Goal: Task Accomplishment & Management: Manage account settings

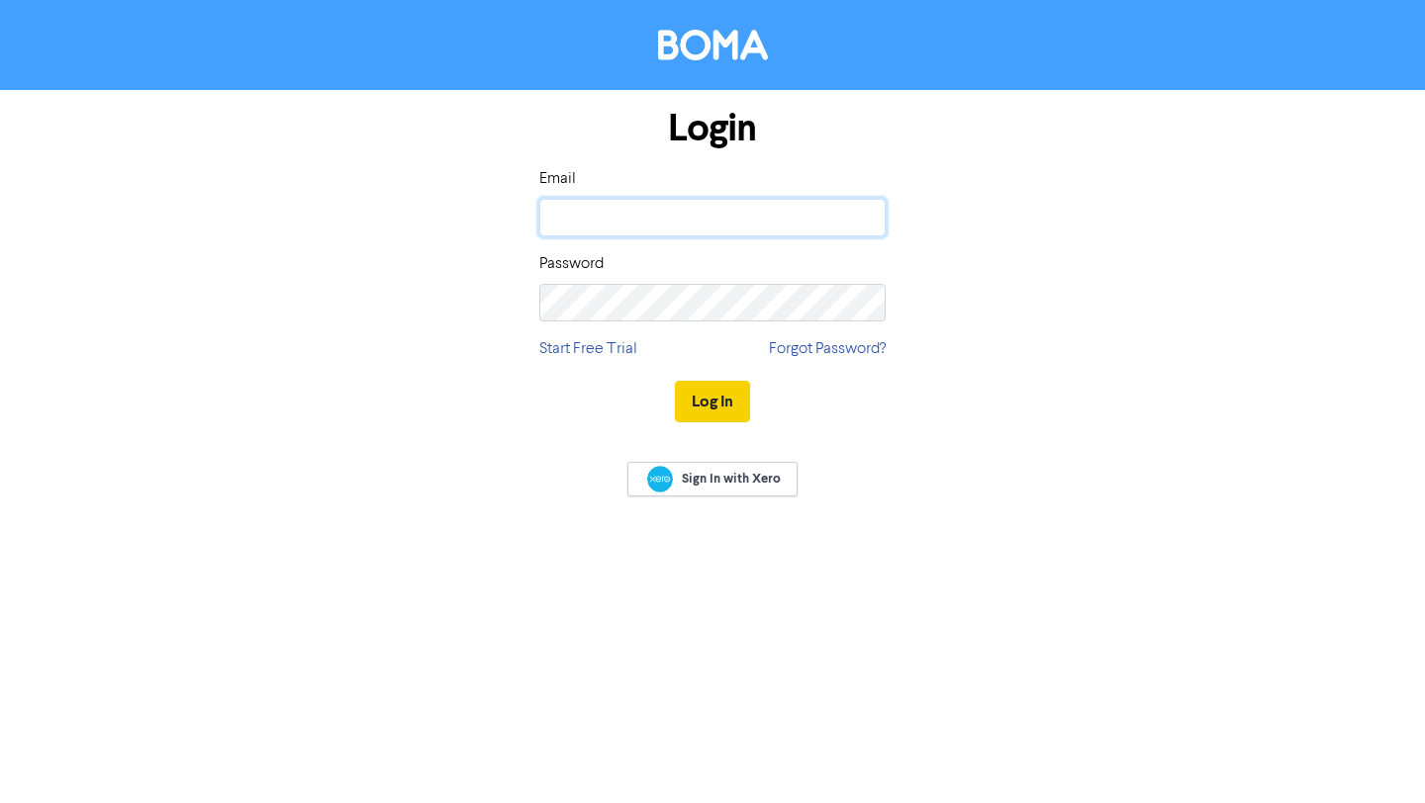
type input "[EMAIL_ADDRESS][DOMAIN_NAME]"
click at [715, 398] on button "Log In" at bounding box center [712, 402] width 75 height 42
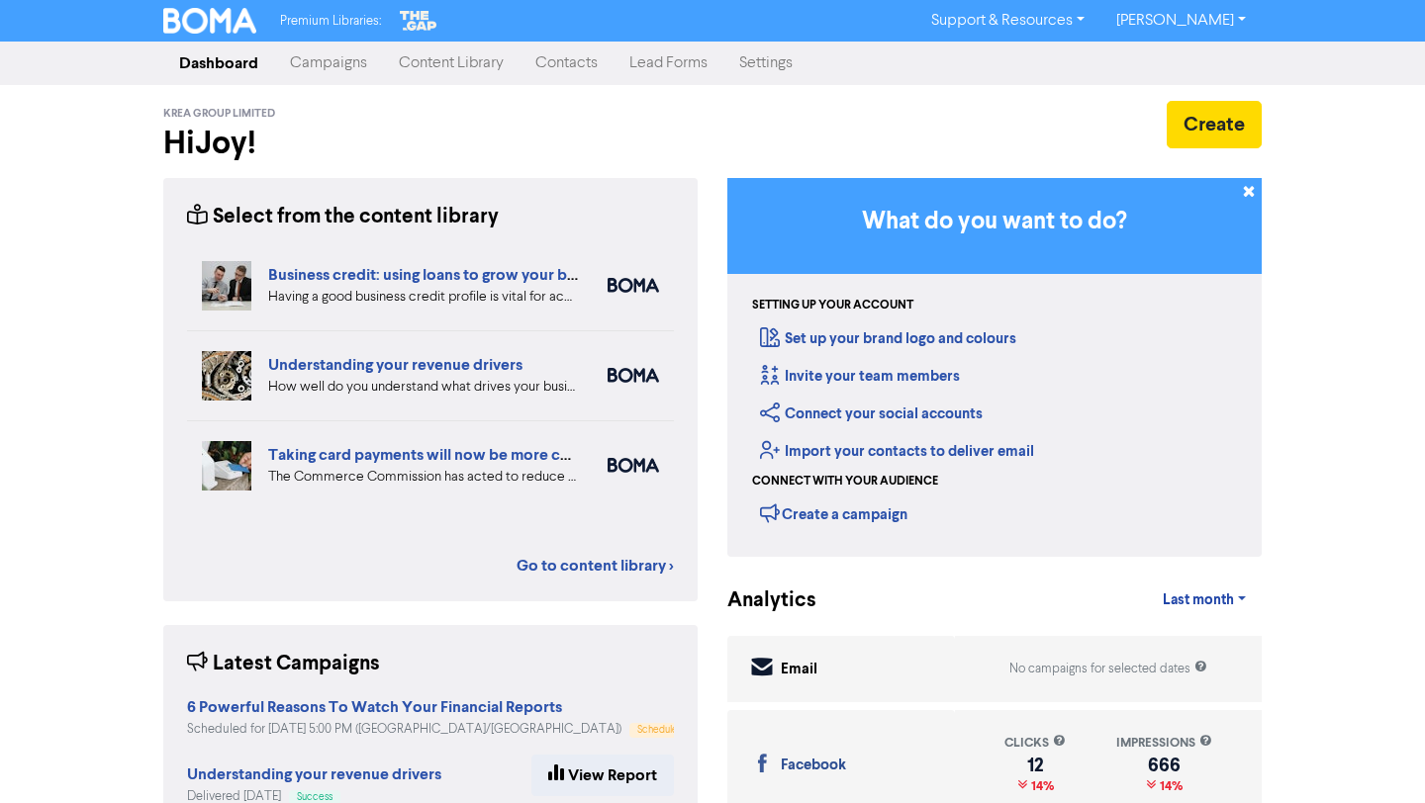
click at [322, 66] on link "Campaigns" at bounding box center [328, 64] width 109 height 40
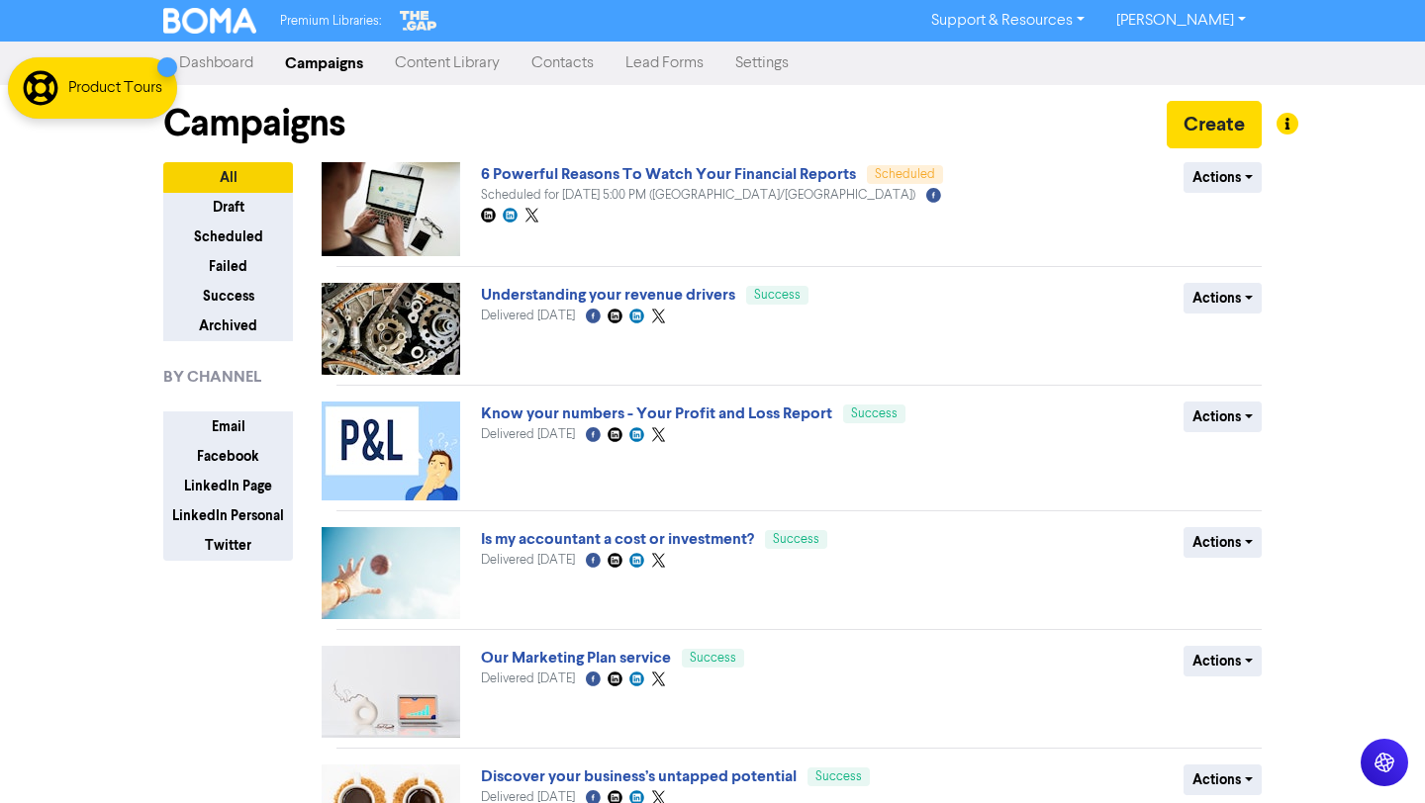
click at [448, 62] on link "Content Library" at bounding box center [447, 64] width 137 height 40
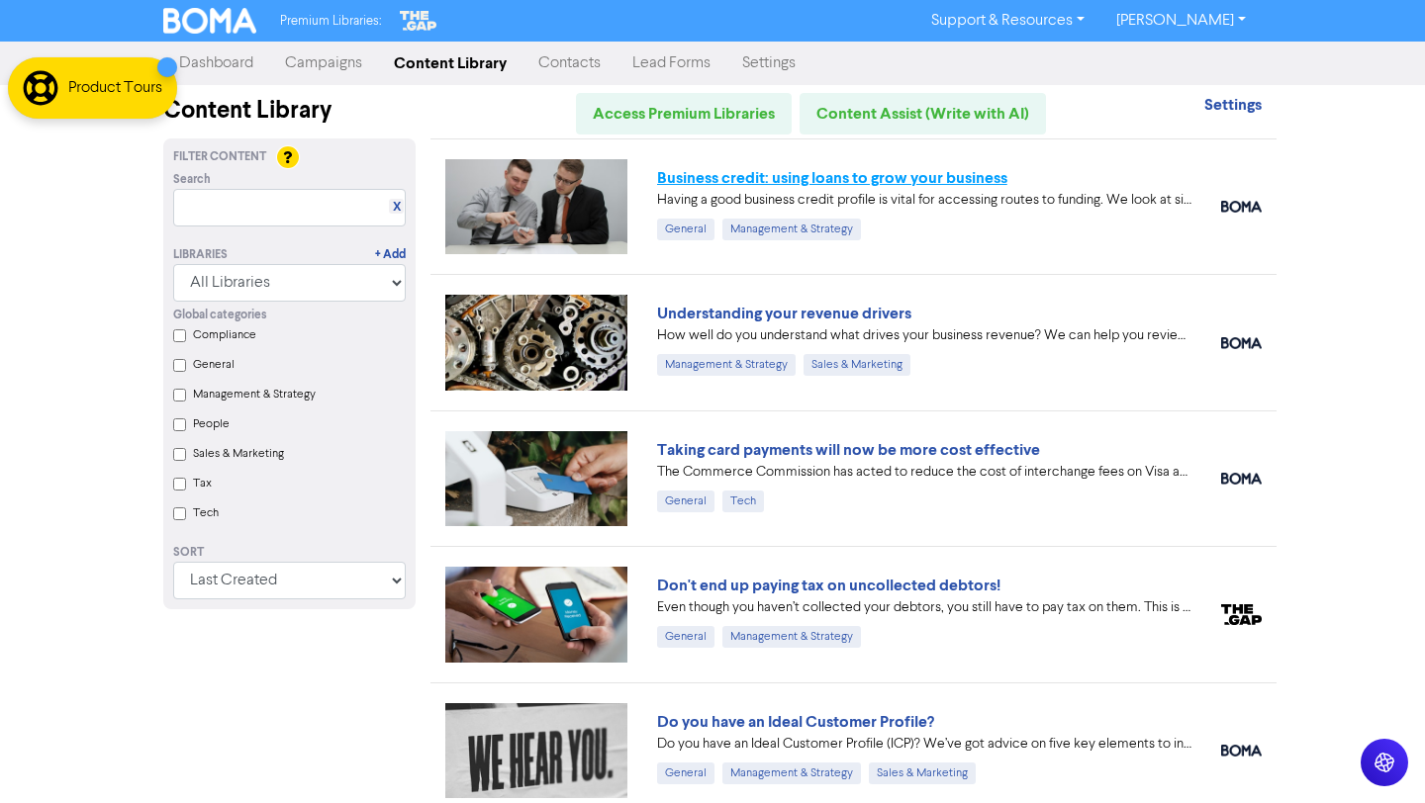
click at [960, 175] on link "Business credit: using loans to grow your business" at bounding box center [832, 178] width 350 height 20
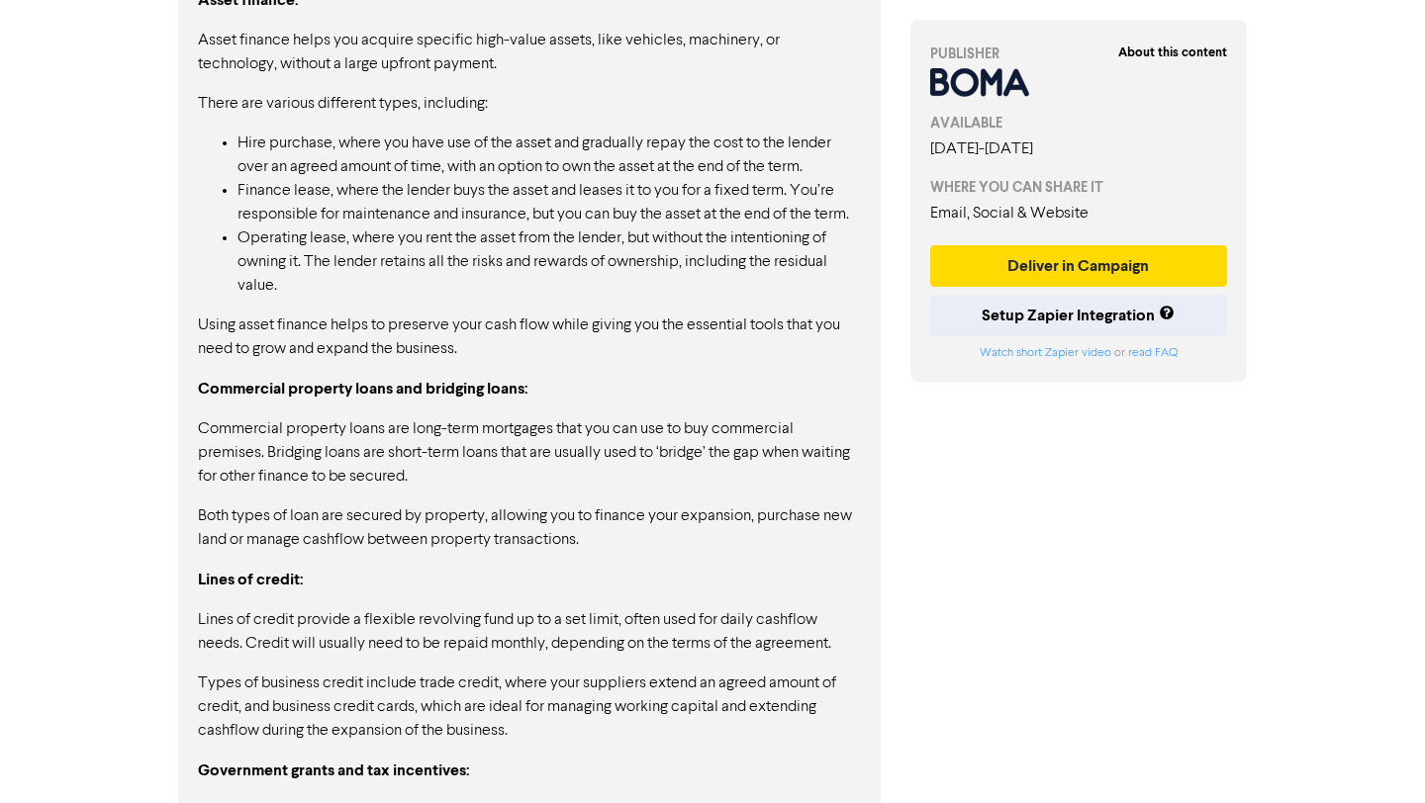
scroll to position [2570, 0]
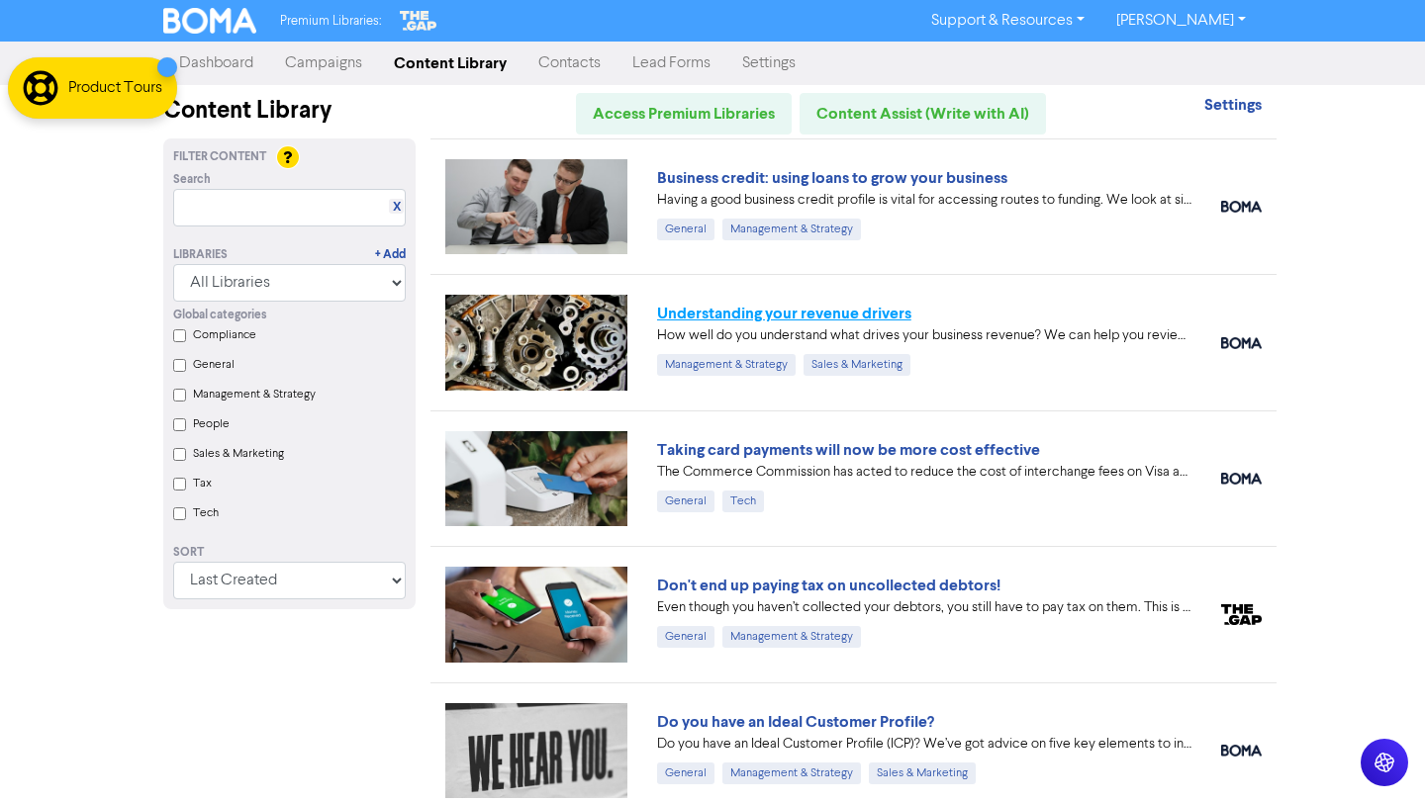
click at [817, 318] on link "Understanding your revenue drivers" at bounding box center [784, 314] width 254 height 20
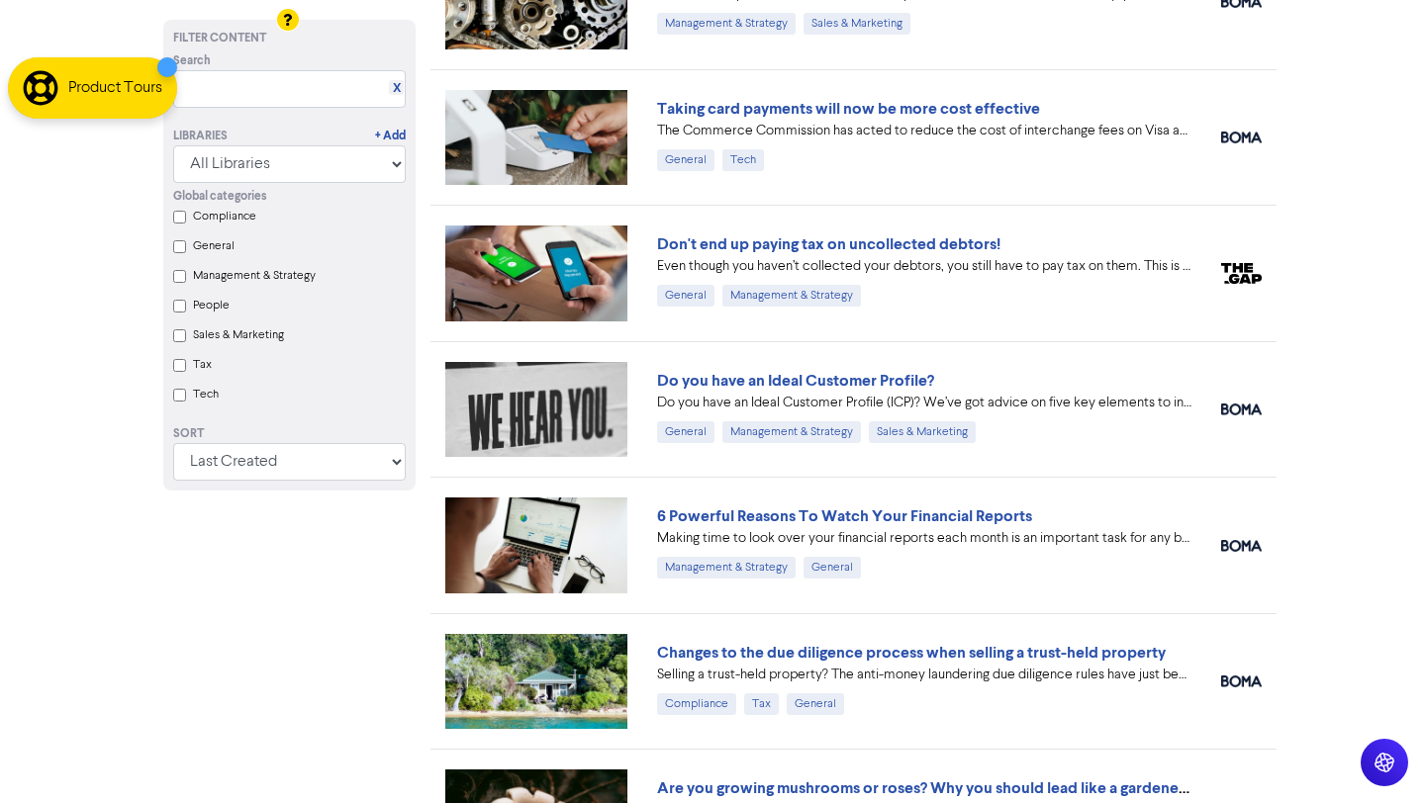
scroll to position [323, 0]
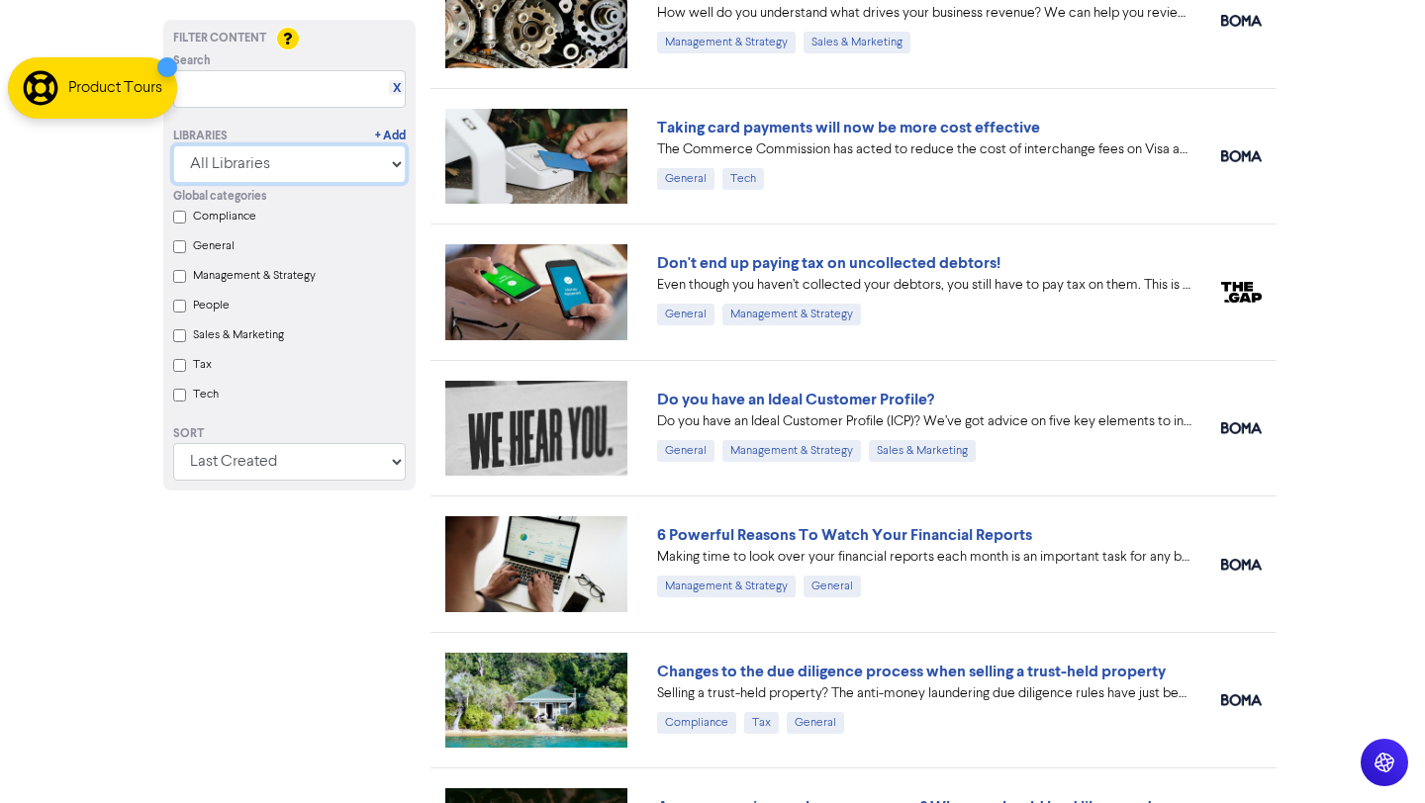
click at [356, 171] on select "All Libraries BOMA Other Partners The Gap Xero" at bounding box center [289, 164] width 233 height 38
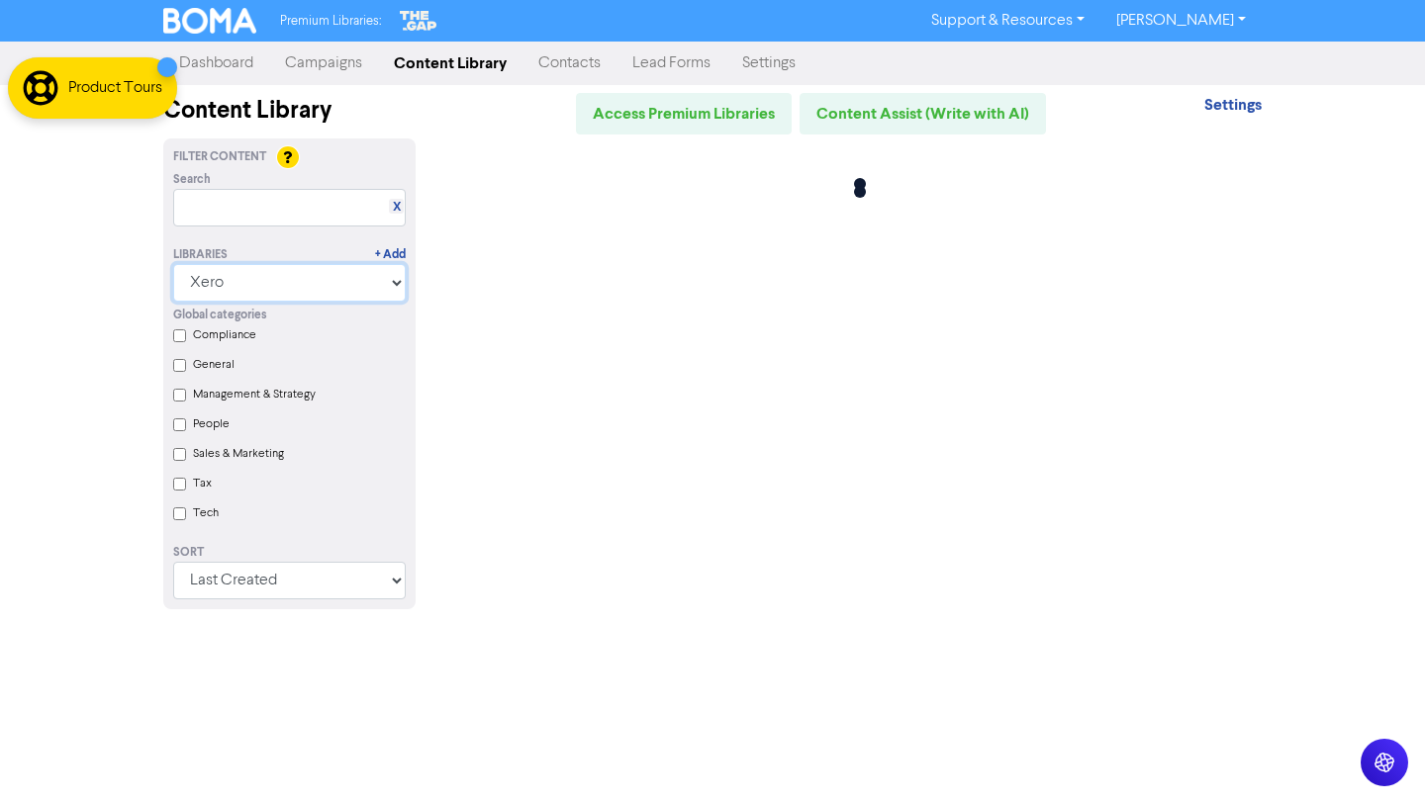
scroll to position [0, 0]
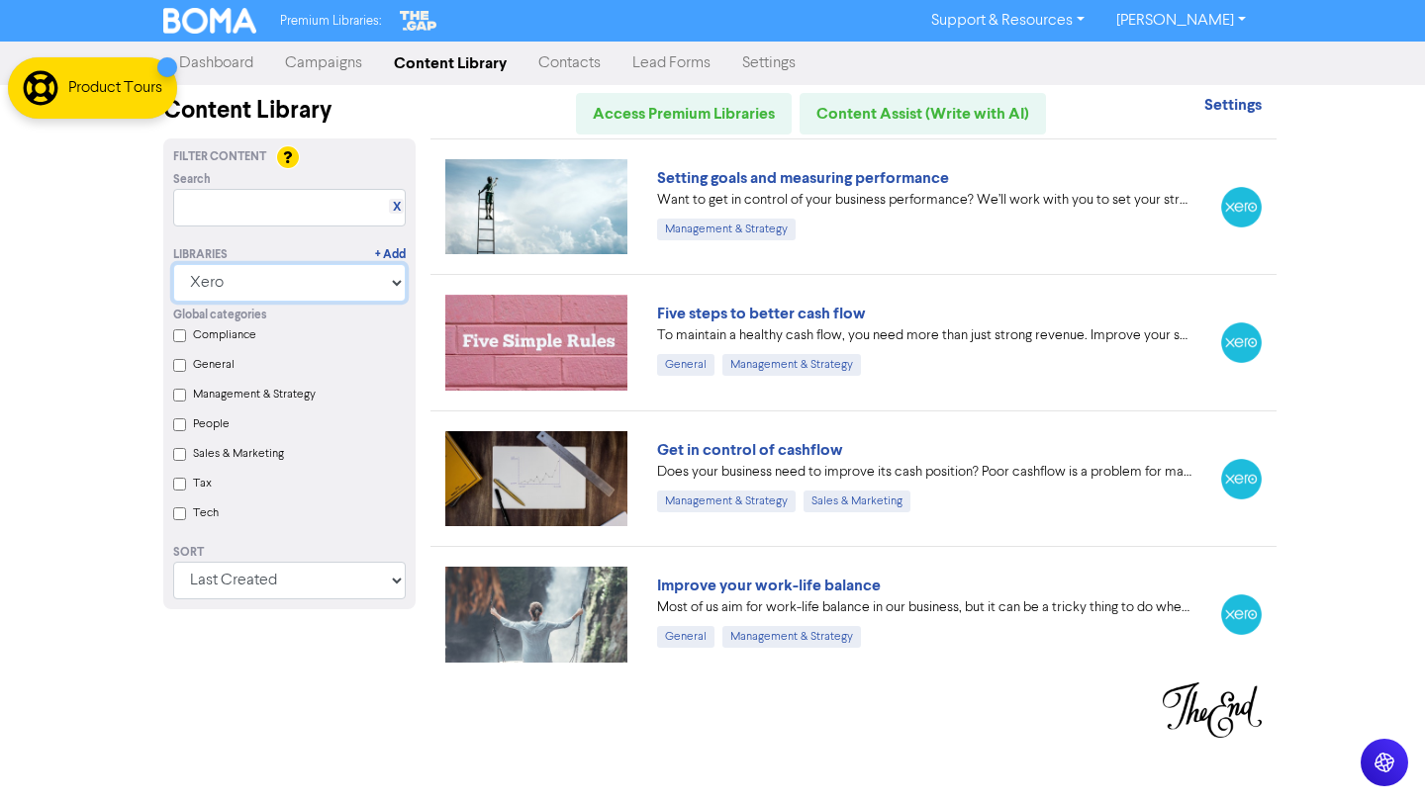
click at [351, 284] on select "All Libraries BOMA Other Partners The Gap Xero" at bounding box center [289, 283] width 233 height 38
select select "The Gap"
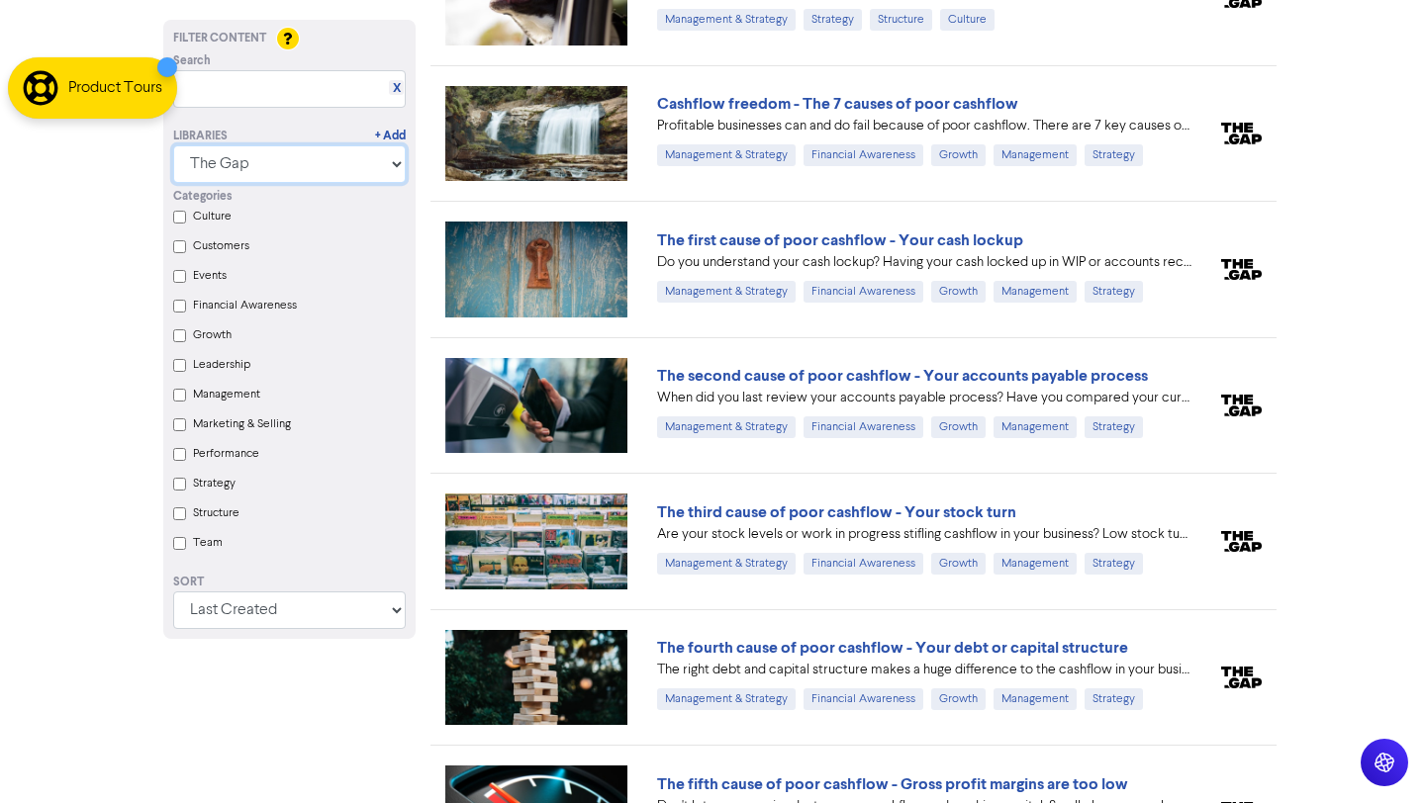
scroll to position [1432, 0]
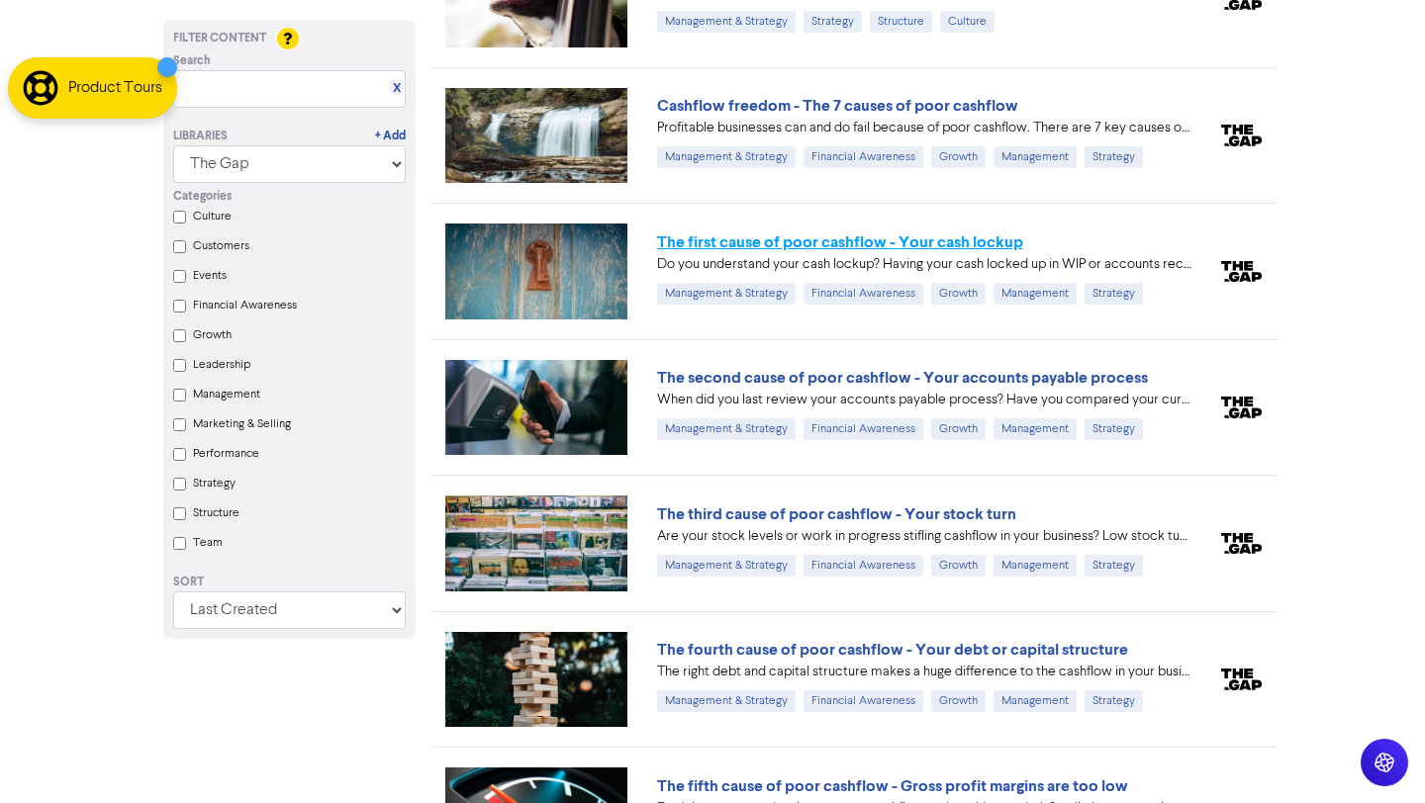
click at [969, 239] on link "The first cause of poor cashflow - Your cash lockup" at bounding box center [840, 243] width 366 height 20
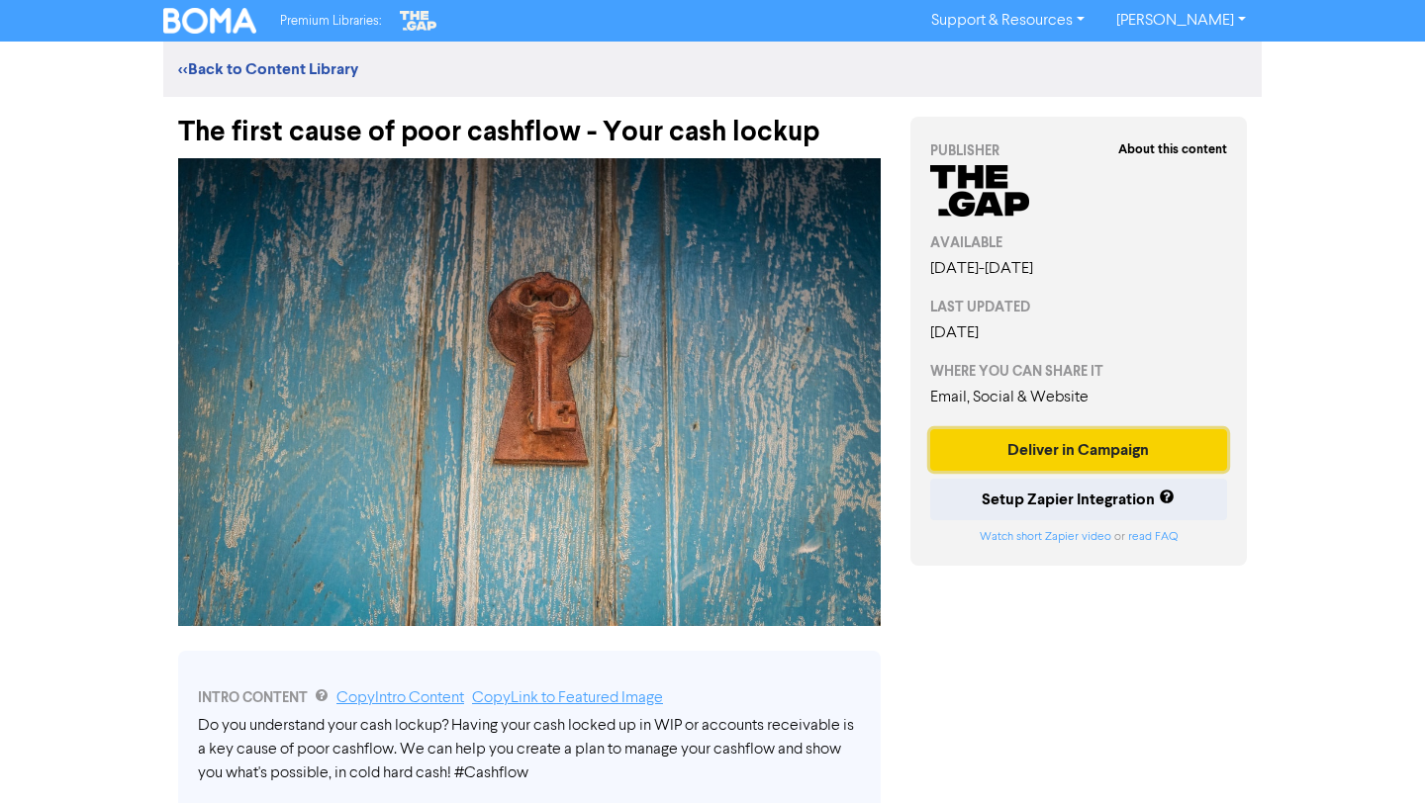
click at [1037, 452] on button "Deliver in Campaign" at bounding box center [1078, 450] width 297 height 42
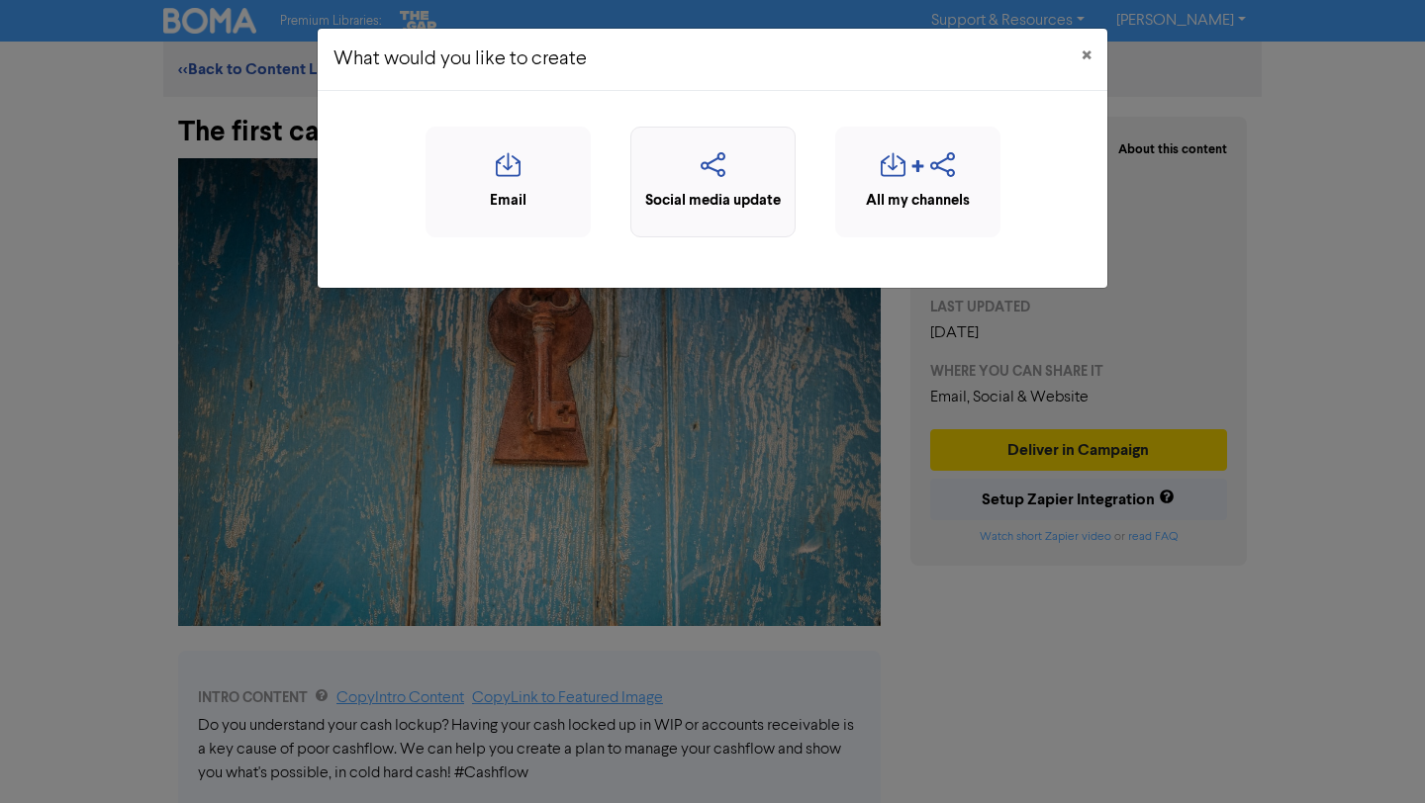
click at [735, 179] on icon "button" at bounding box center [712, 171] width 143 height 38
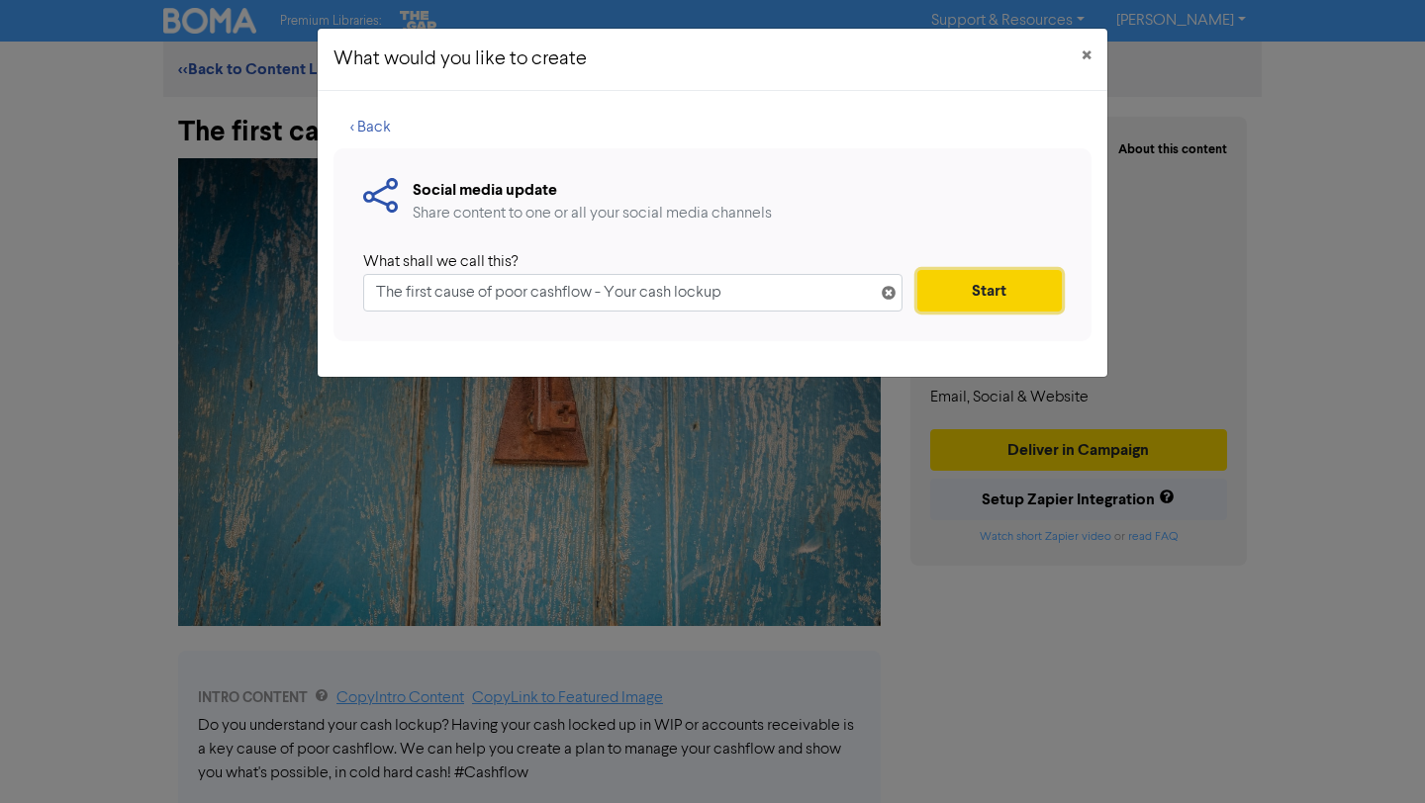
click at [985, 281] on button "Start" at bounding box center [989, 291] width 144 height 42
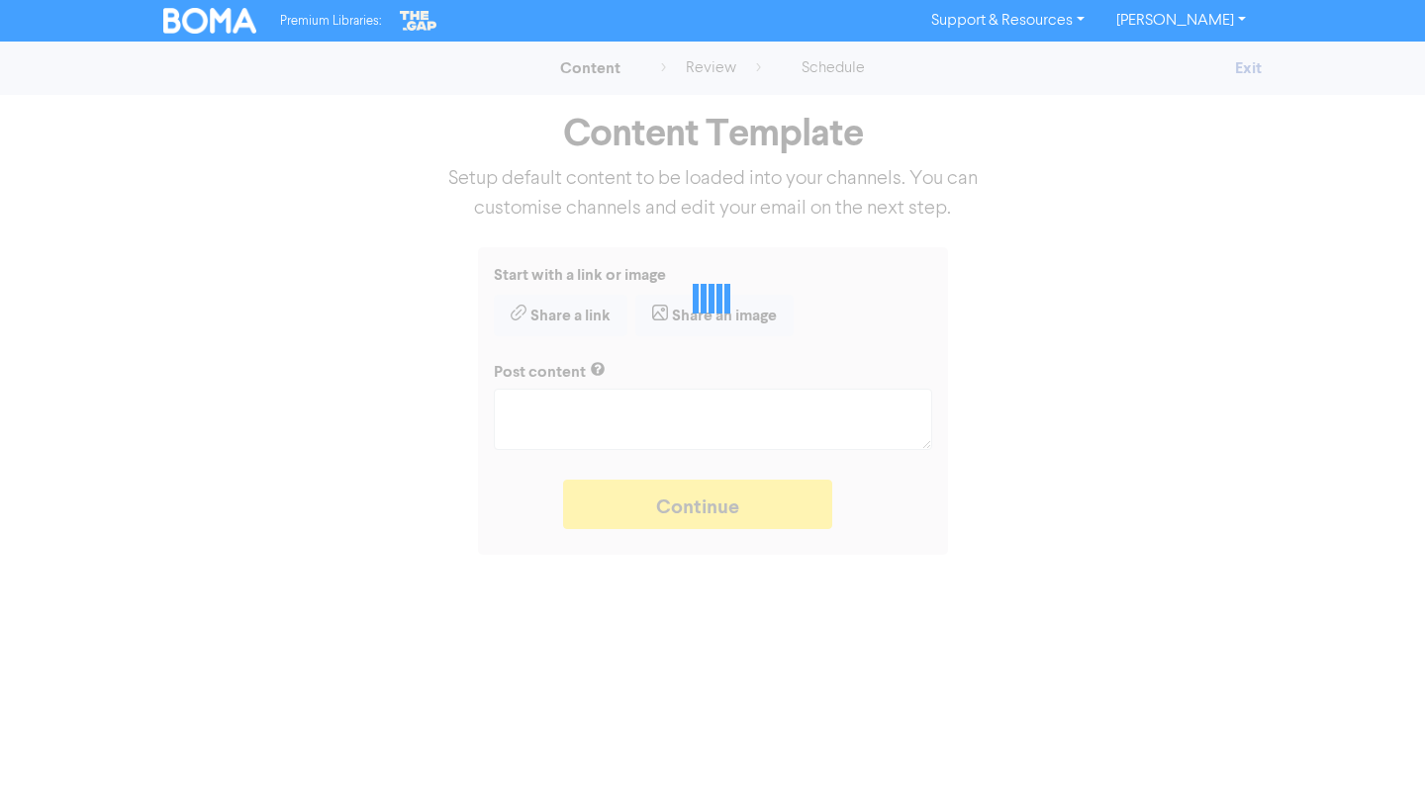
type textarea "x"
type textarea "Do you understand your cash lockup? Having your cash locked up in WIP or accoun…"
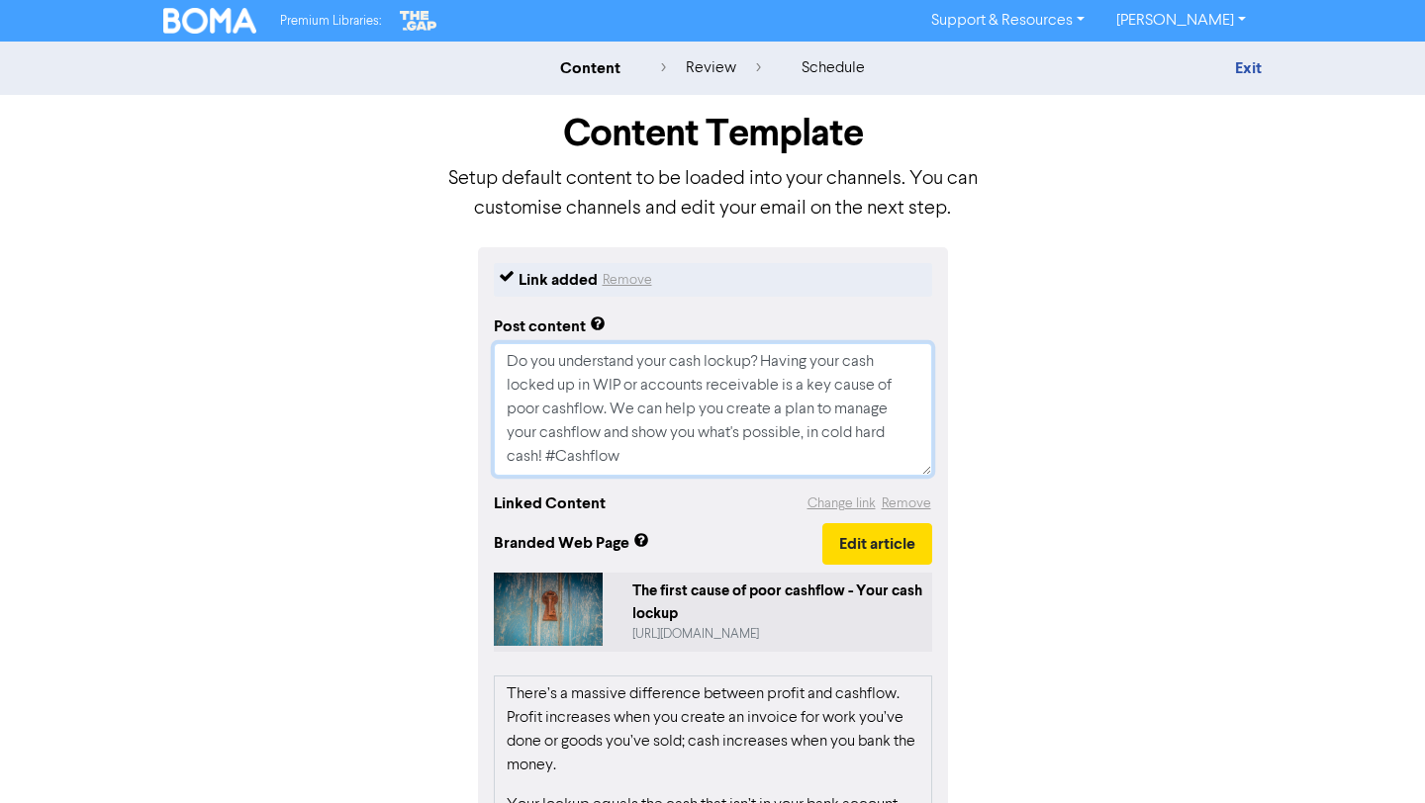
click at [674, 444] on textarea "Do you understand your cash lockup? Having your cash locked up in WIP or accoun…" at bounding box center [713, 409] width 438 height 133
click at [629, 456] on textarea "Do you understand your cash lockup? Having your cash locked up in WIP or accoun…" at bounding box center [713, 409] width 438 height 133
click at [674, 442] on textarea "Do you understand your cash lockup? Having your cash locked up in WIP or accoun…" at bounding box center [713, 409] width 438 height 133
drag, startPoint x: 625, startPoint y: 454, endPoint x: 542, endPoint y: 454, distance: 83.1
click at [542, 454] on textarea "Do you understand your cash lockup? Having your cash locked up in WIP or accoun…" at bounding box center [713, 409] width 438 height 133
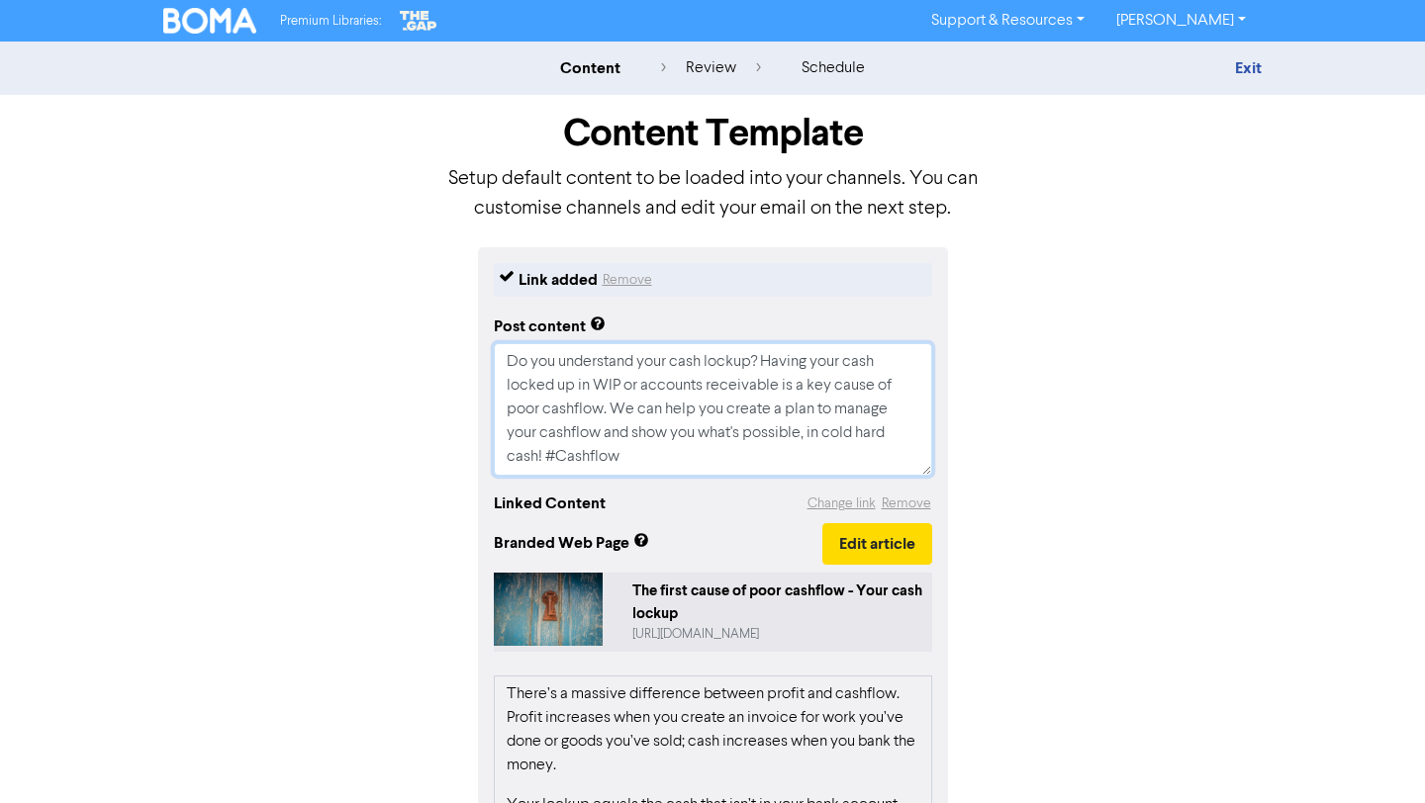
type textarea "x"
type textarea "Do you understand your cash lockup? Having your cash locked up in WIP or accoun…"
type textarea "x"
type textarea "Do you understand your cash lockup? Having your cash locked up in WIP or accoun…"
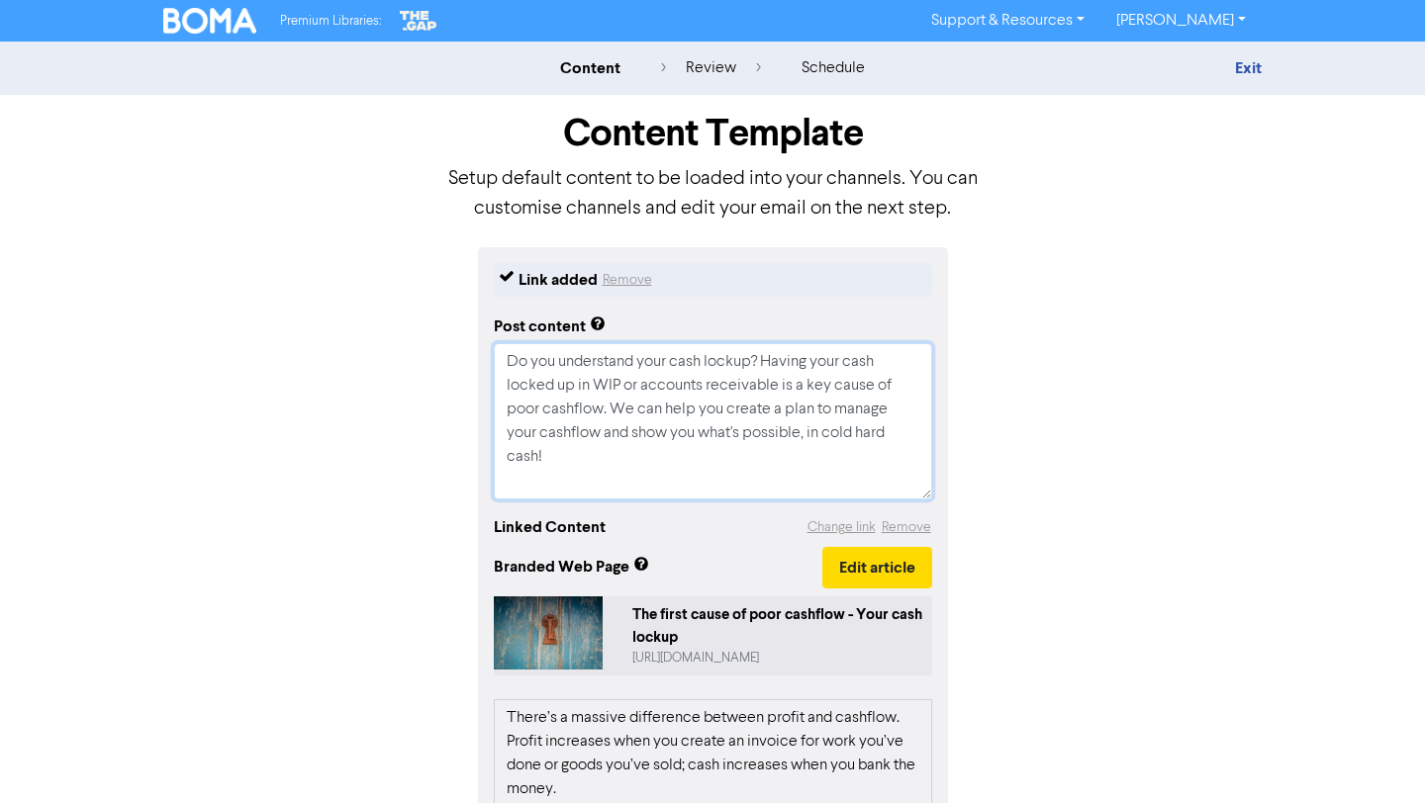
type textarea "x"
type textarea "Do you understand your cash lockup? Having your cash locked up in WIP or accoun…"
paste textarea "🔖 Book a discovery call to determine if we are the right fit for each other: [U…"
type textarea "x"
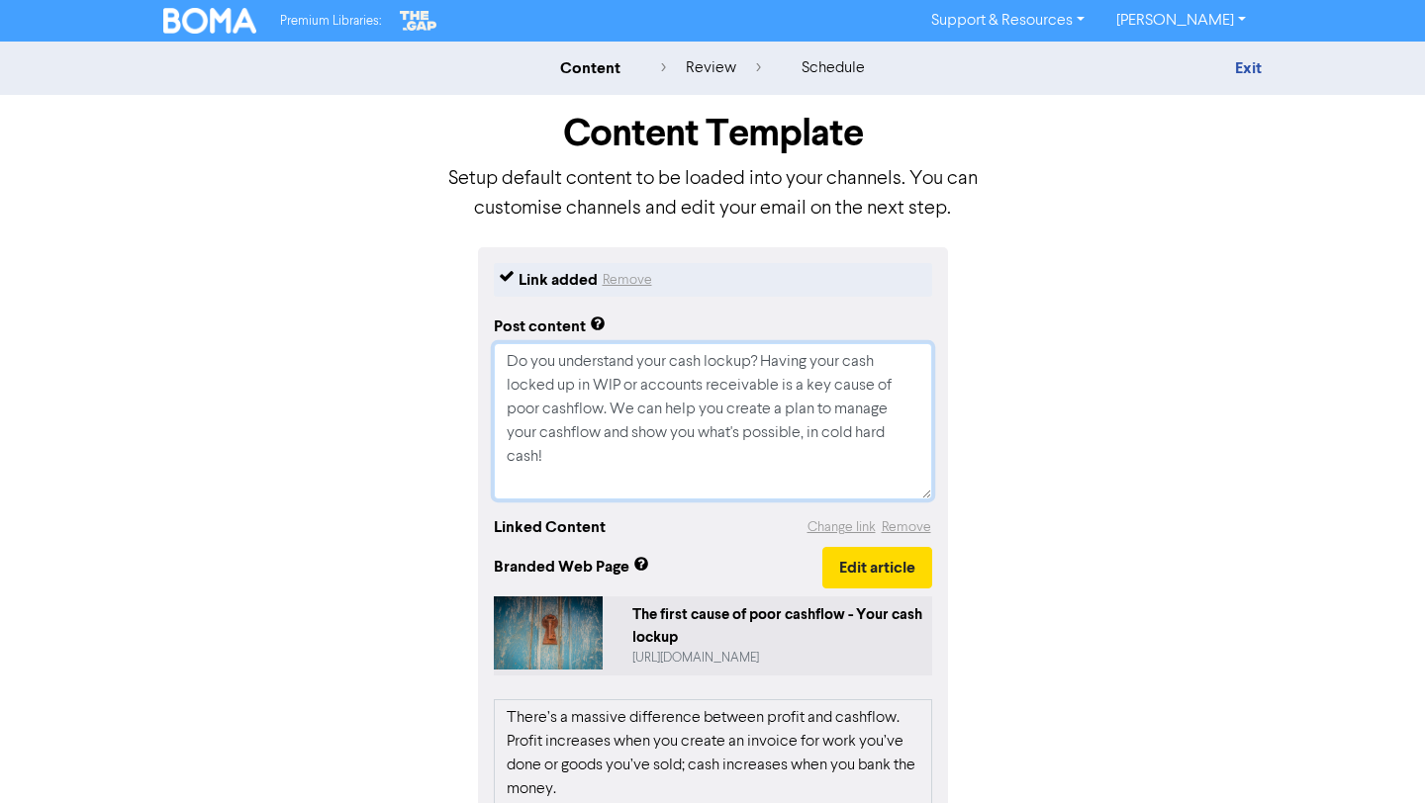
type textarea "Do you understand your cash lockup? Having your cash locked up in WIP or accoun…"
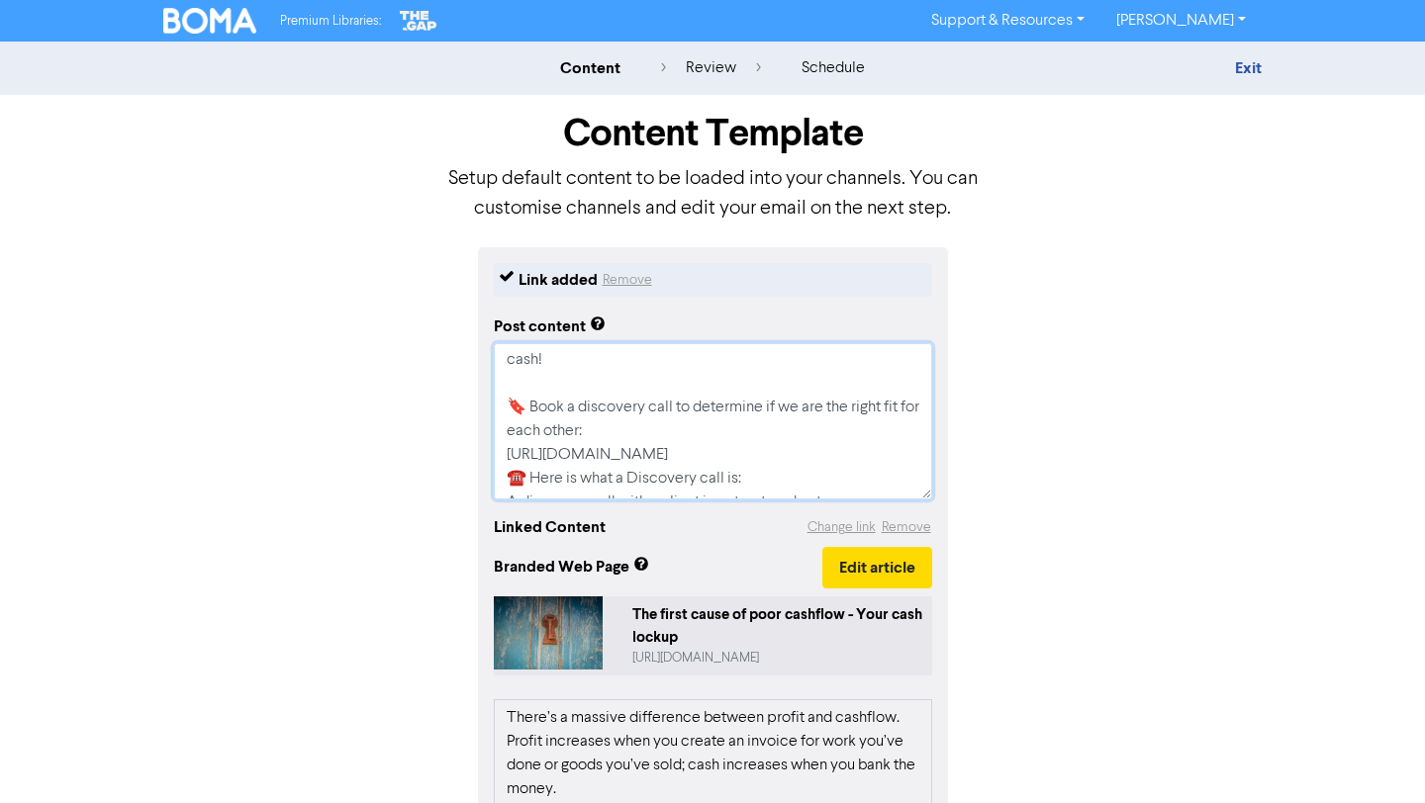
scroll to position [84, 0]
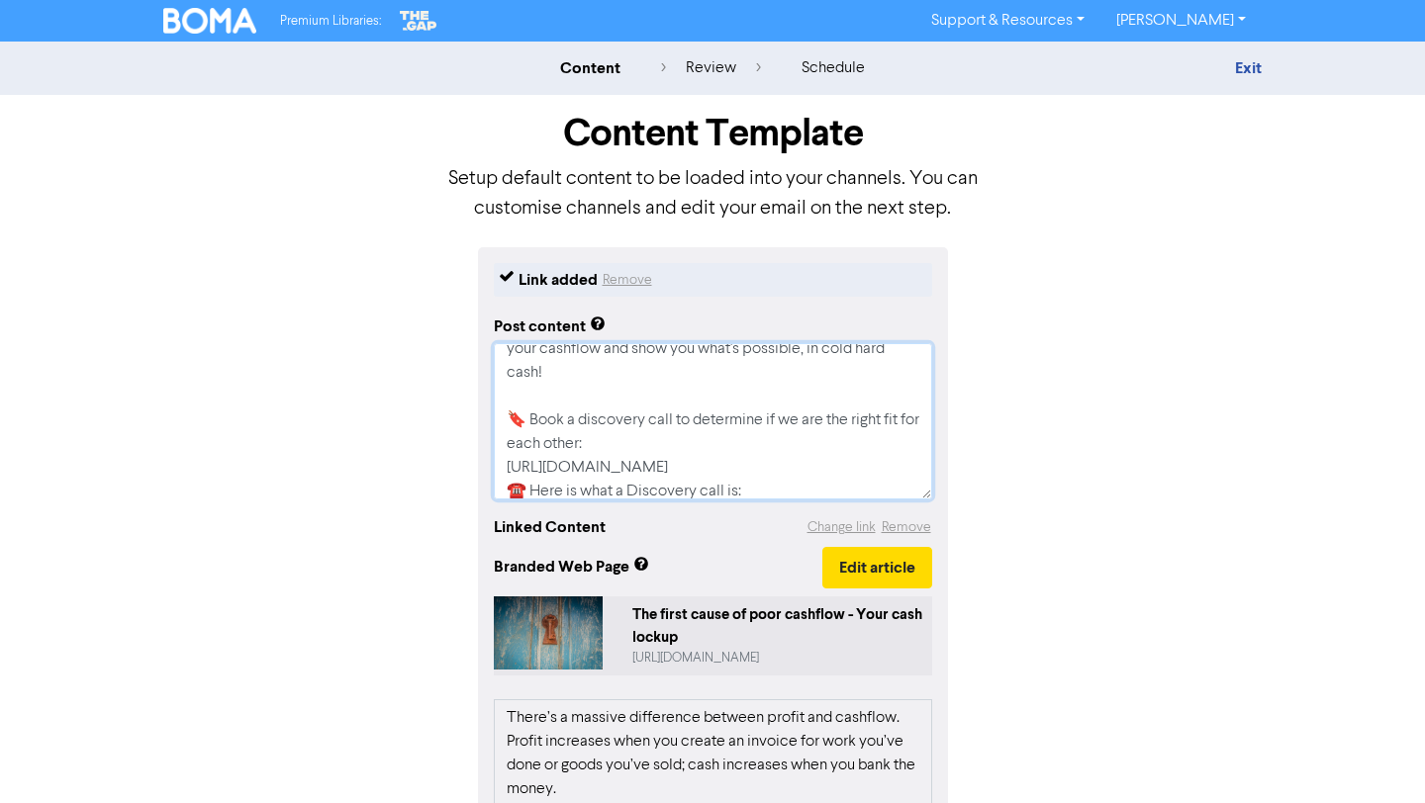
click at [834, 472] on textarea "Do you understand your cash lockup? Having your cash locked up in WIP or accoun…" at bounding box center [713, 421] width 438 height 156
type textarea "x"
type textarea "Do you understand your cash lockup? Having your cash locked up in WIP or accoun…"
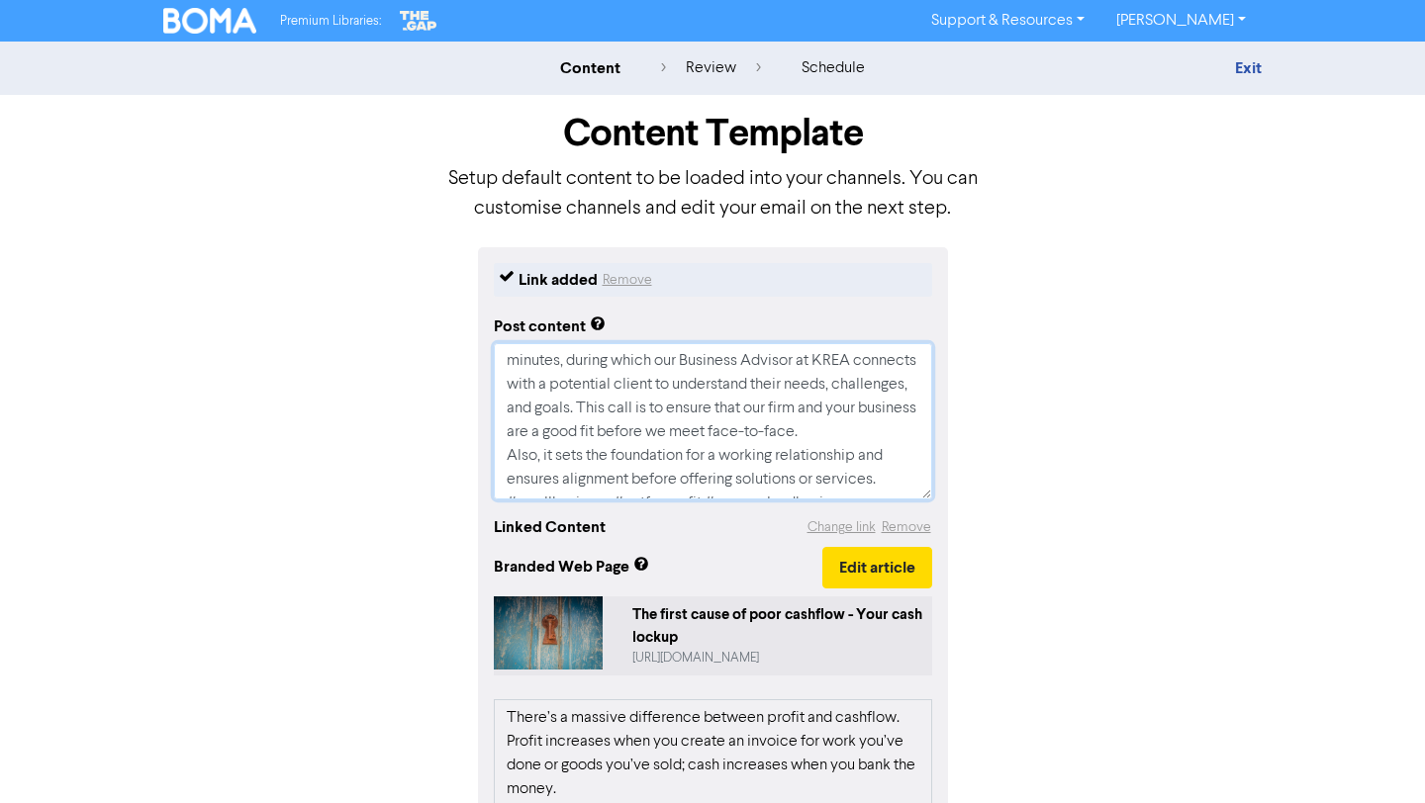
scroll to position [356, 0]
click at [887, 441] on textarea "Do you understand your cash lockup? Having your cash locked up in WIP or accoun…" at bounding box center [713, 421] width 438 height 156
type textarea "x"
type textarea "Do you understand your cash lockup? Having your cash locked up in WIP or accoun…"
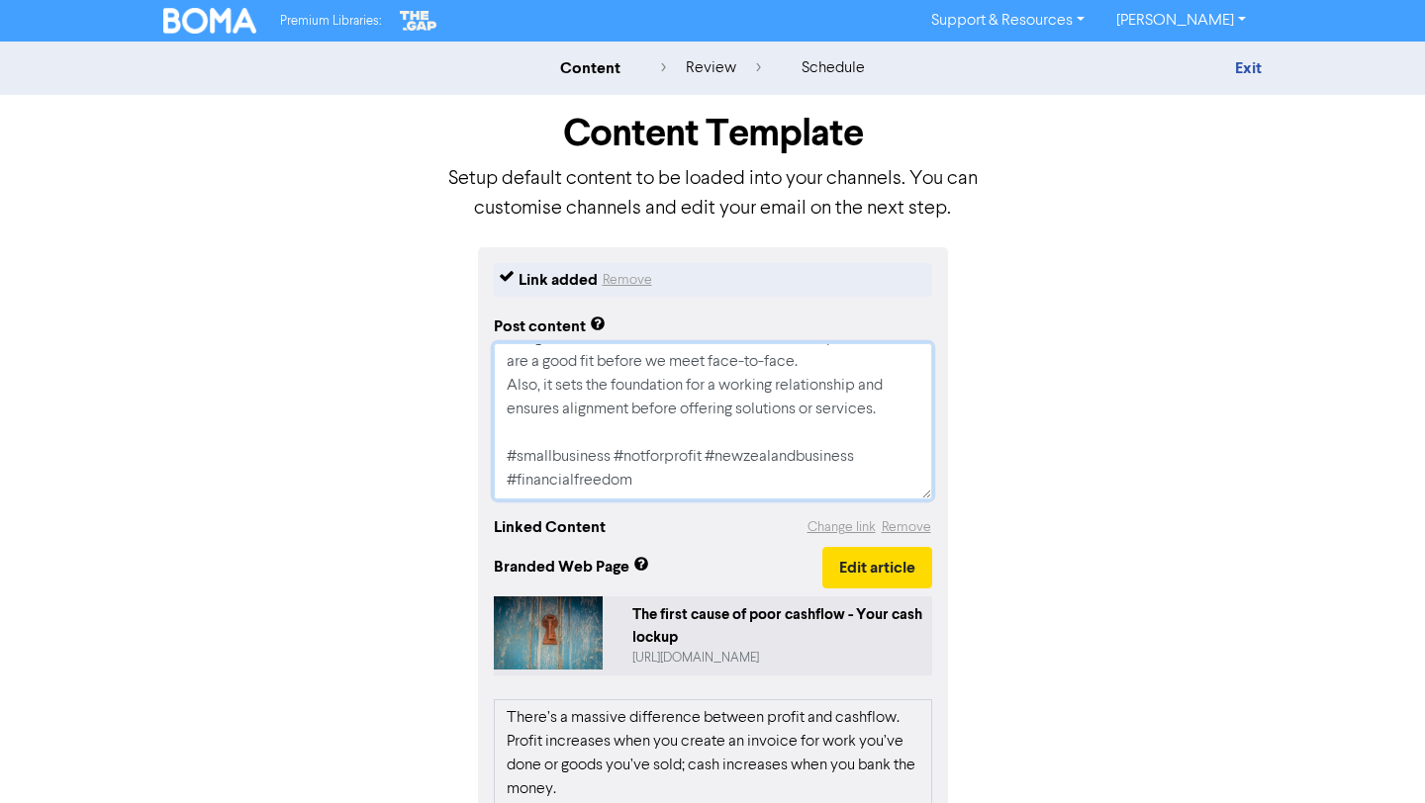
click at [686, 480] on textarea "Do you understand your cash lockup? Having your cash locked up in WIP or accoun…" at bounding box center [713, 421] width 438 height 156
type textarea "x"
type textarea "Do you understand your cash lockup? Having your cash locked up in WIP or accoun…"
type textarea "x"
type textarea "Do you understand your cash lockup? Having your cash locked up in WIP or accoun…"
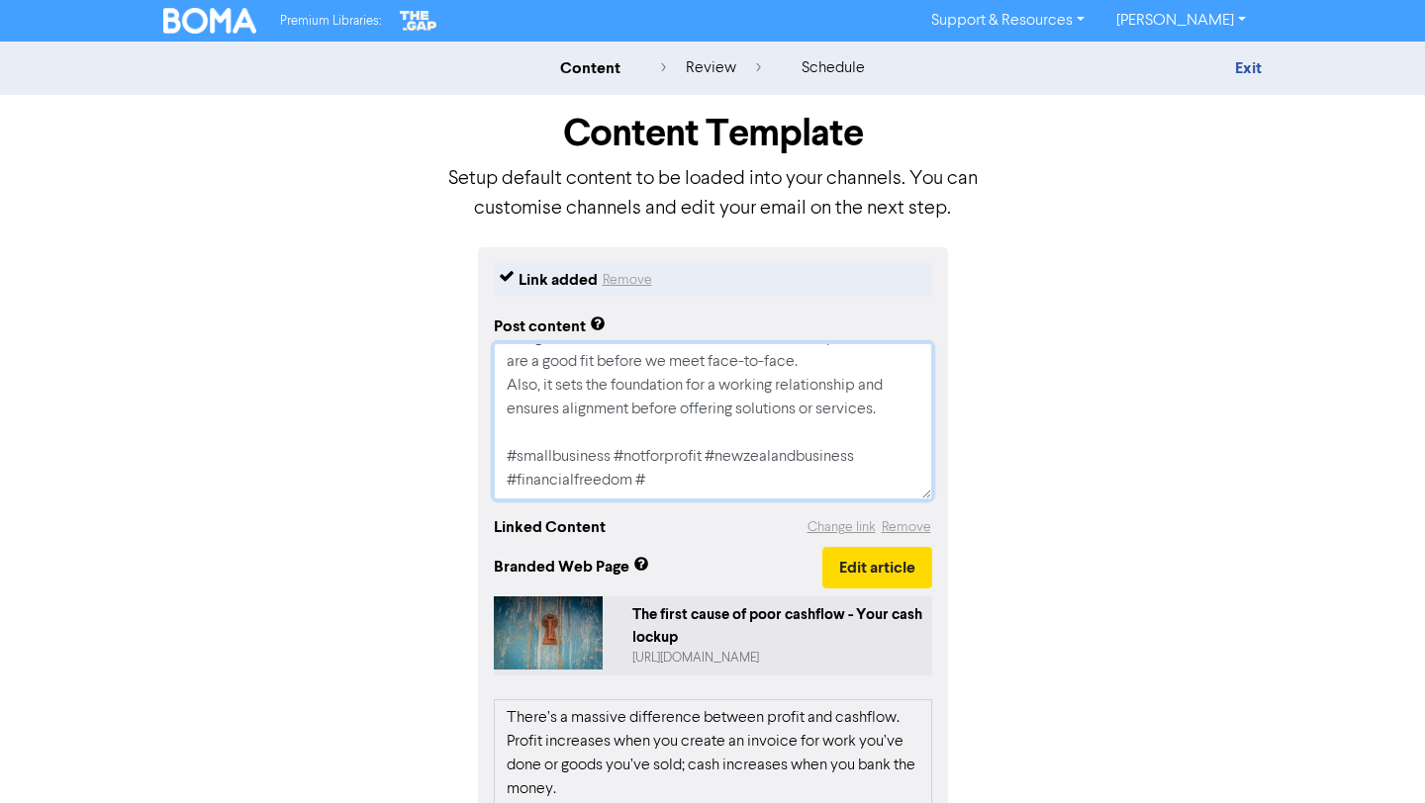
type textarea "x"
type textarea "Do you understand your cash lockup? Having your cash locked up in WIP or accoun…"
type textarea "x"
type textarea "Do you understand your cash lockup? Having your cash locked up in WIP or accoun…"
type textarea "x"
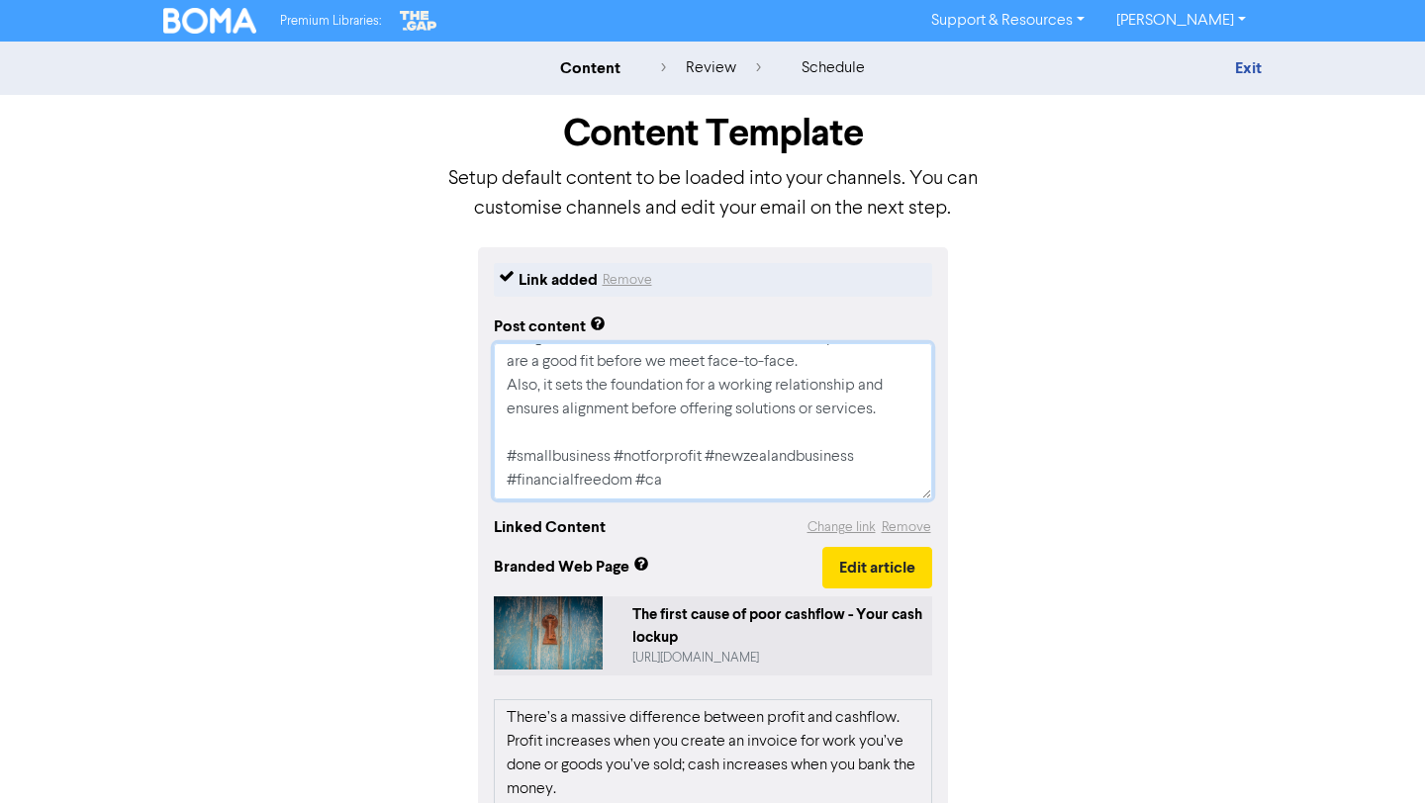
type textarea "Do you understand your cash lockup? Having your cash locked up in WIP or accoun…"
type textarea "x"
type textarea "Do you understand your cash lockup? Having your cash locked up in WIP or accoun…"
type textarea "x"
type textarea "Do you understand your cash lockup? Having your cash locked up in WIP or accoun…"
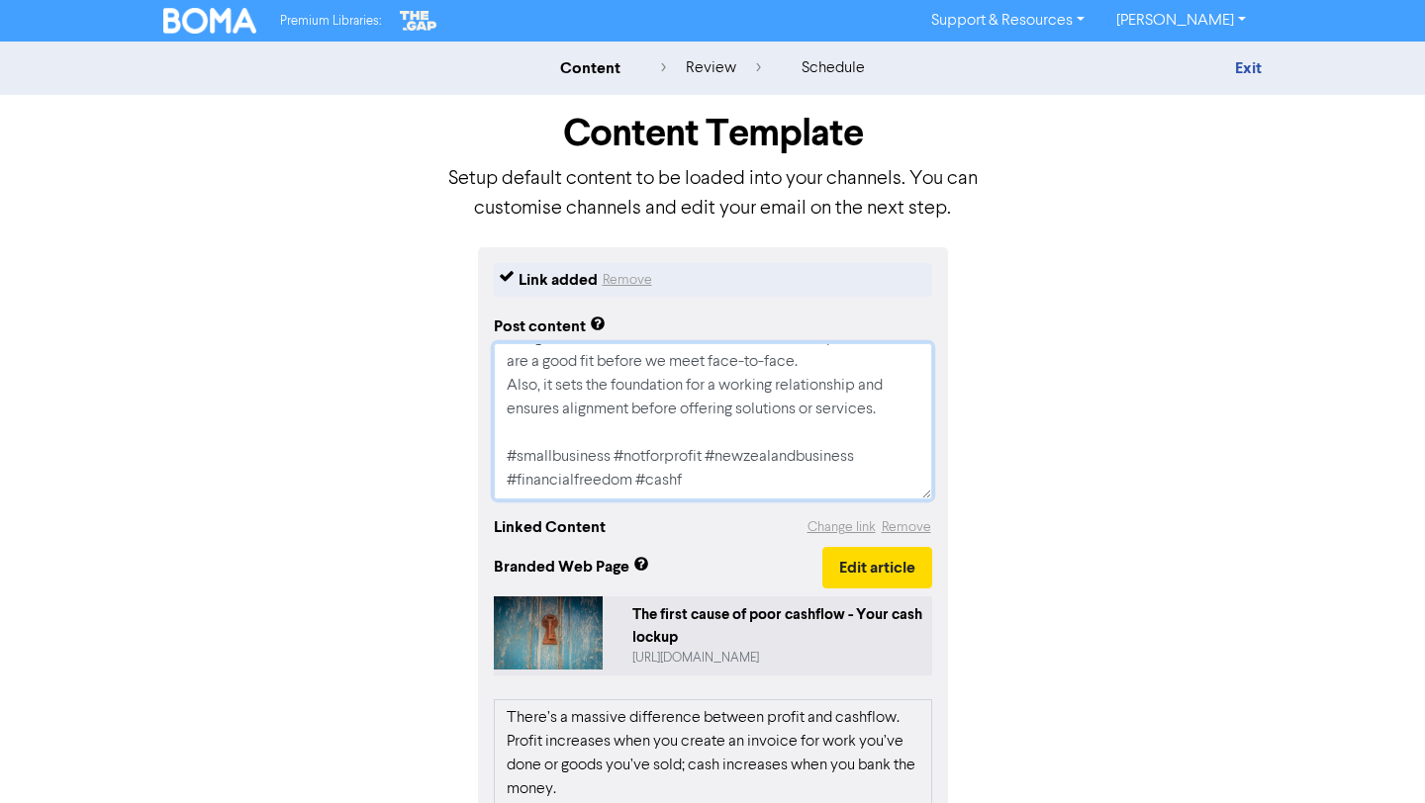
type textarea "x"
type textarea "Do you understand your cash lockup? Having your cash locked up in WIP or accoun…"
type textarea "x"
type textarea "Do you understand your cash lockup? Having your cash locked up in WIP or accoun…"
type textarea "x"
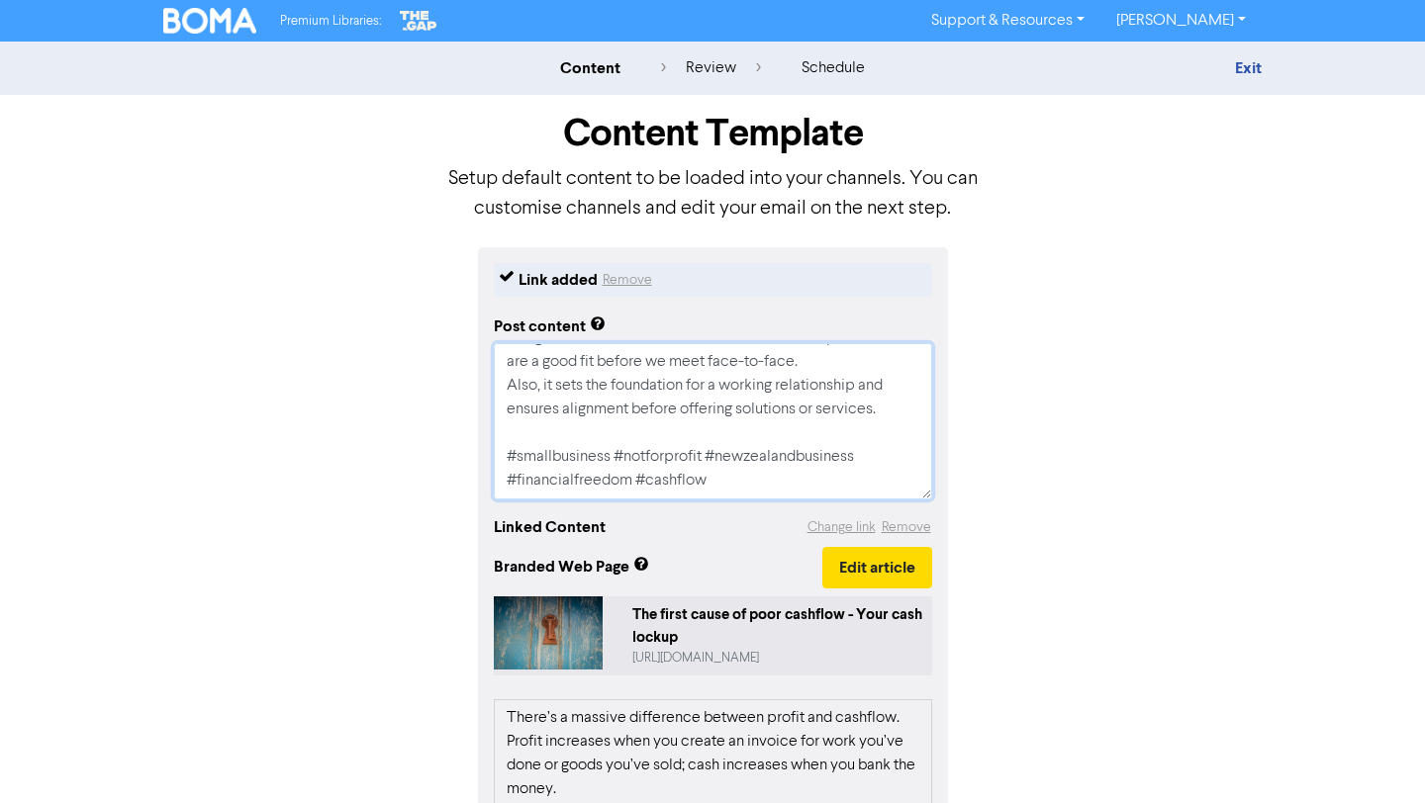
click at [614, 456] on textarea "Do you understand your cash lockup? Having your cash locked up in WIP or accoun…" at bounding box center [713, 421] width 438 height 156
click at [749, 475] on textarea "Do you understand your cash lockup? Having your cash locked up in WIP or accoun…" at bounding box center [713, 421] width 438 height 156
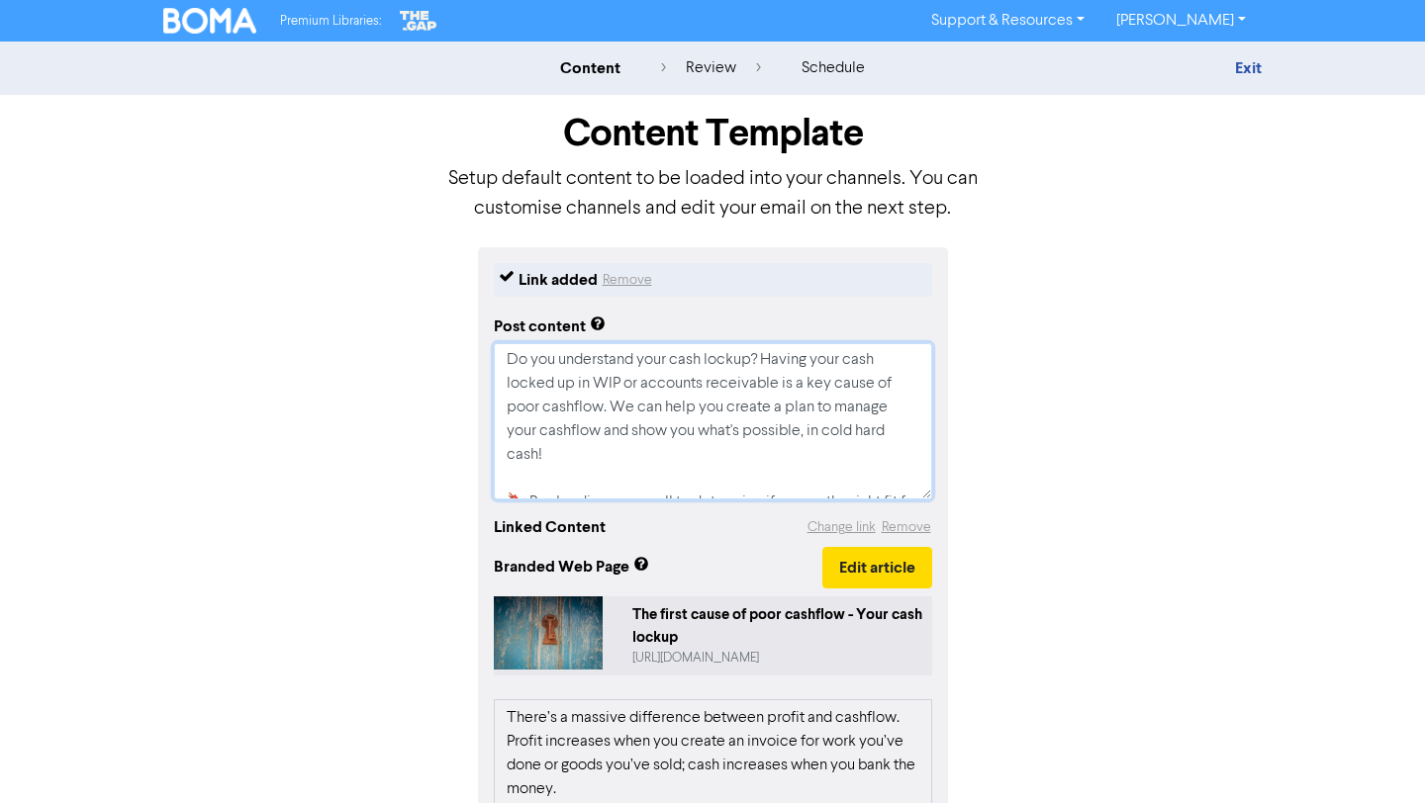
scroll to position [0, 0]
drag, startPoint x: 745, startPoint y: 475, endPoint x: 486, endPoint y: 296, distance: 315.1
click at [486, 296] on div "Link added Remove Post content Do you understand your cash lockup? Having your …" at bounding box center [713, 723] width 470 height 953
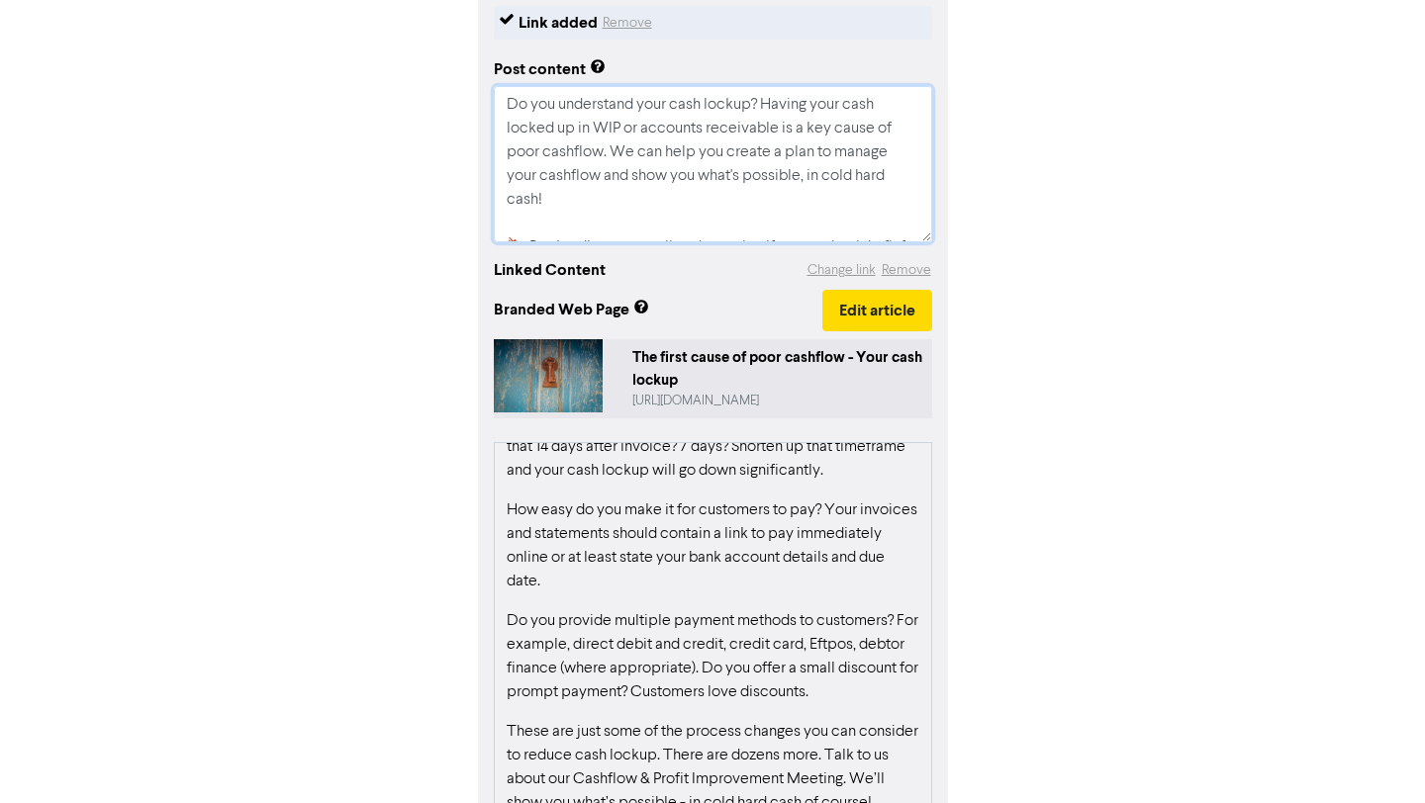
scroll to position [397, 0]
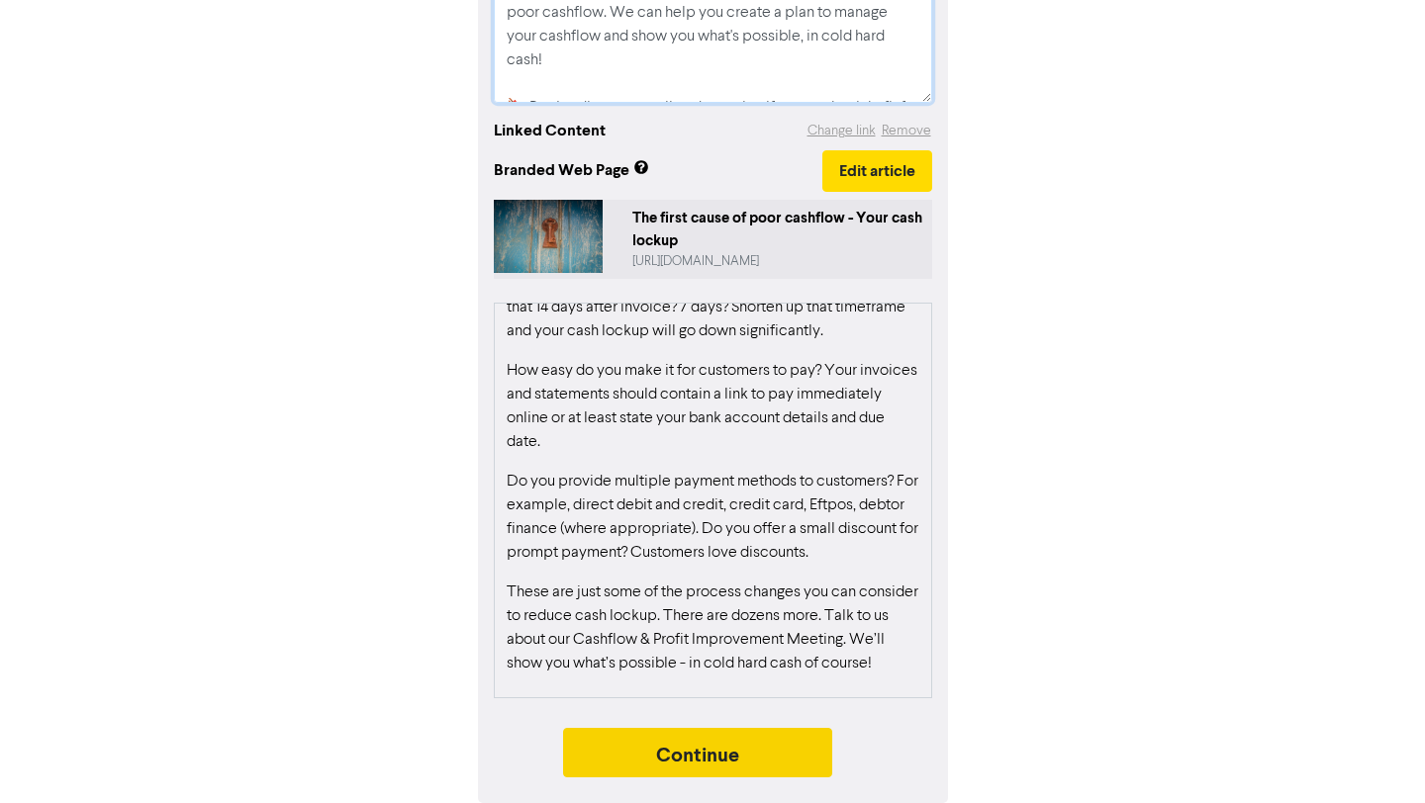
type textarea "Do you understand your cash lockup? Having your cash locked up in WIP or accoun…"
click at [730, 755] on button "Continue" at bounding box center [697, 752] width 269 height 49
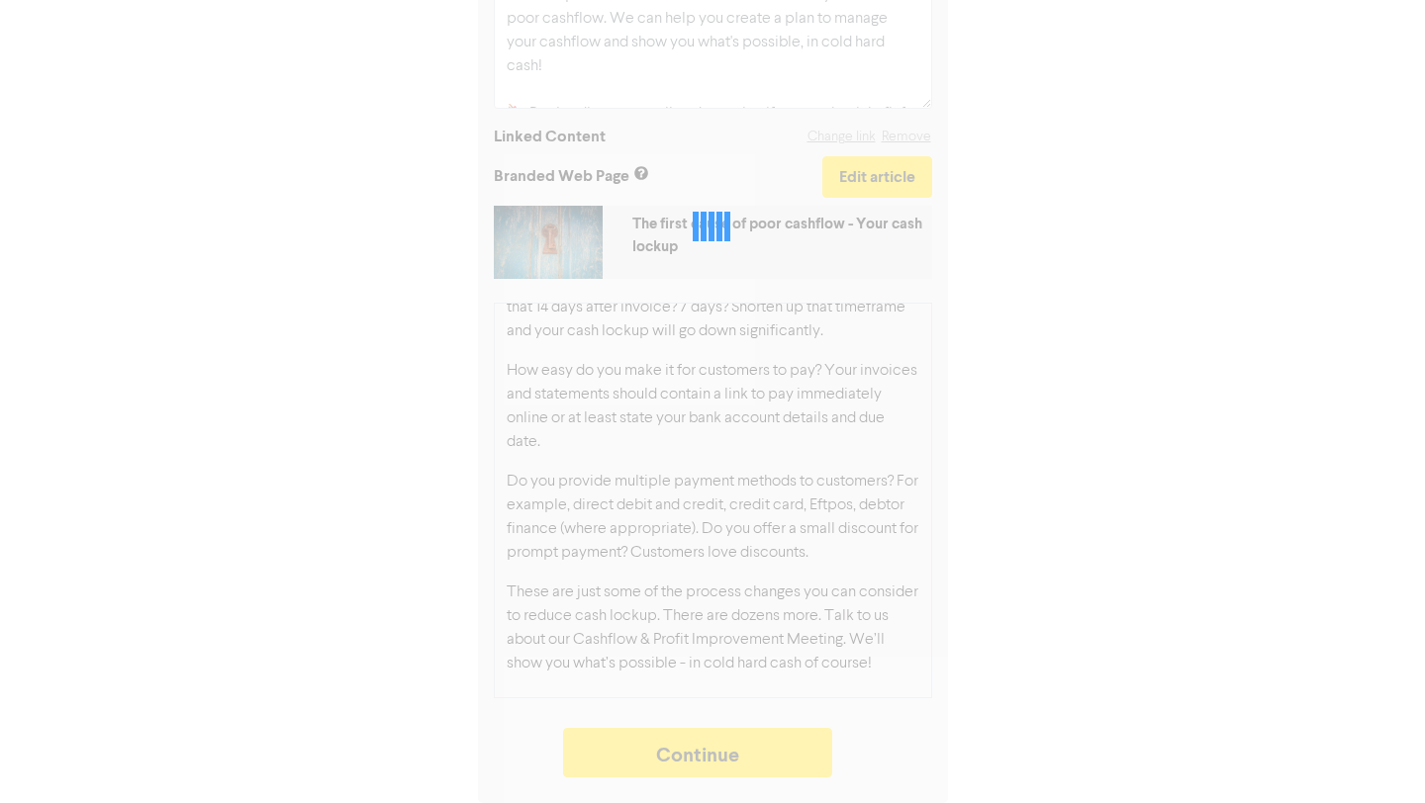
type textarea "x"
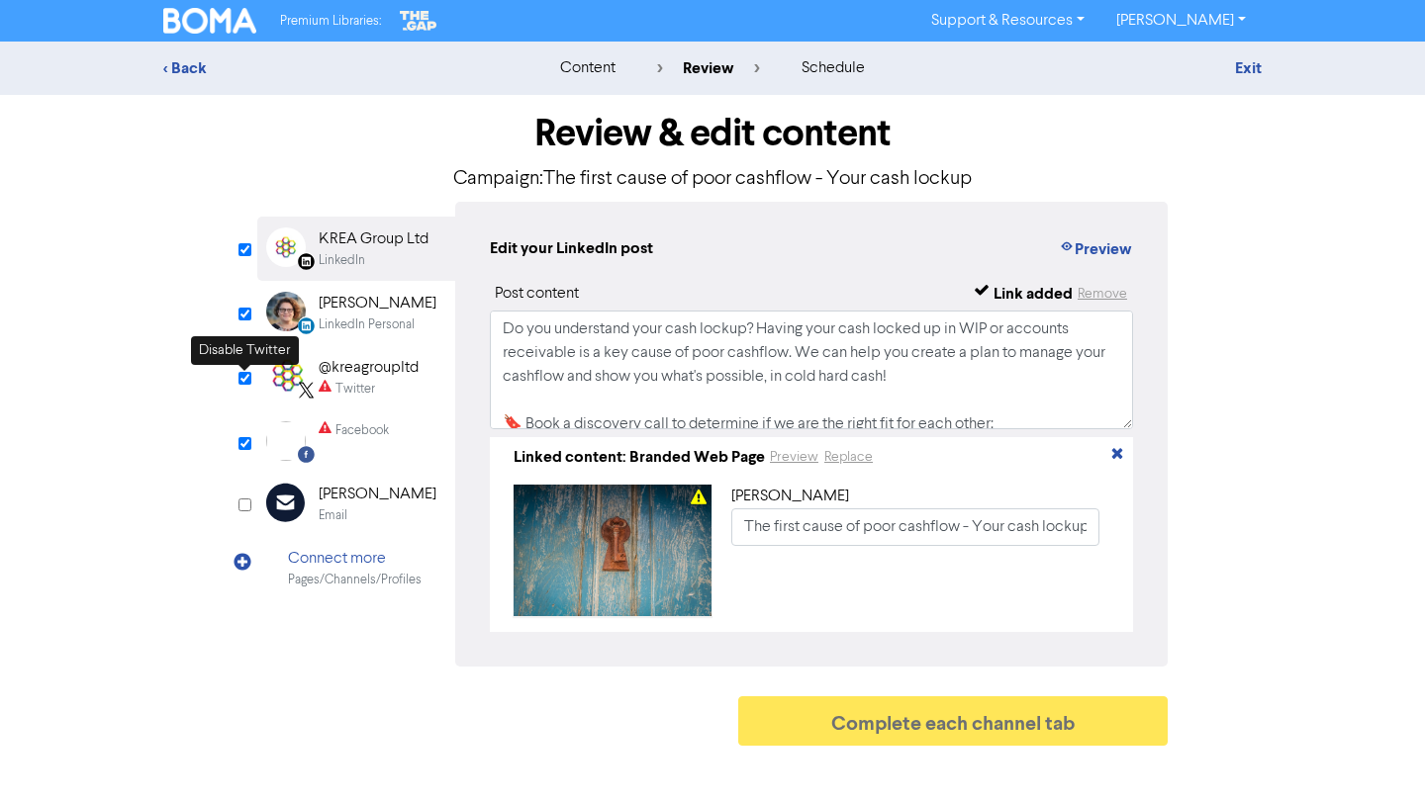
click at [242, 381] on input "checkbox" at bounding box center [244, 378] width 13 height 13
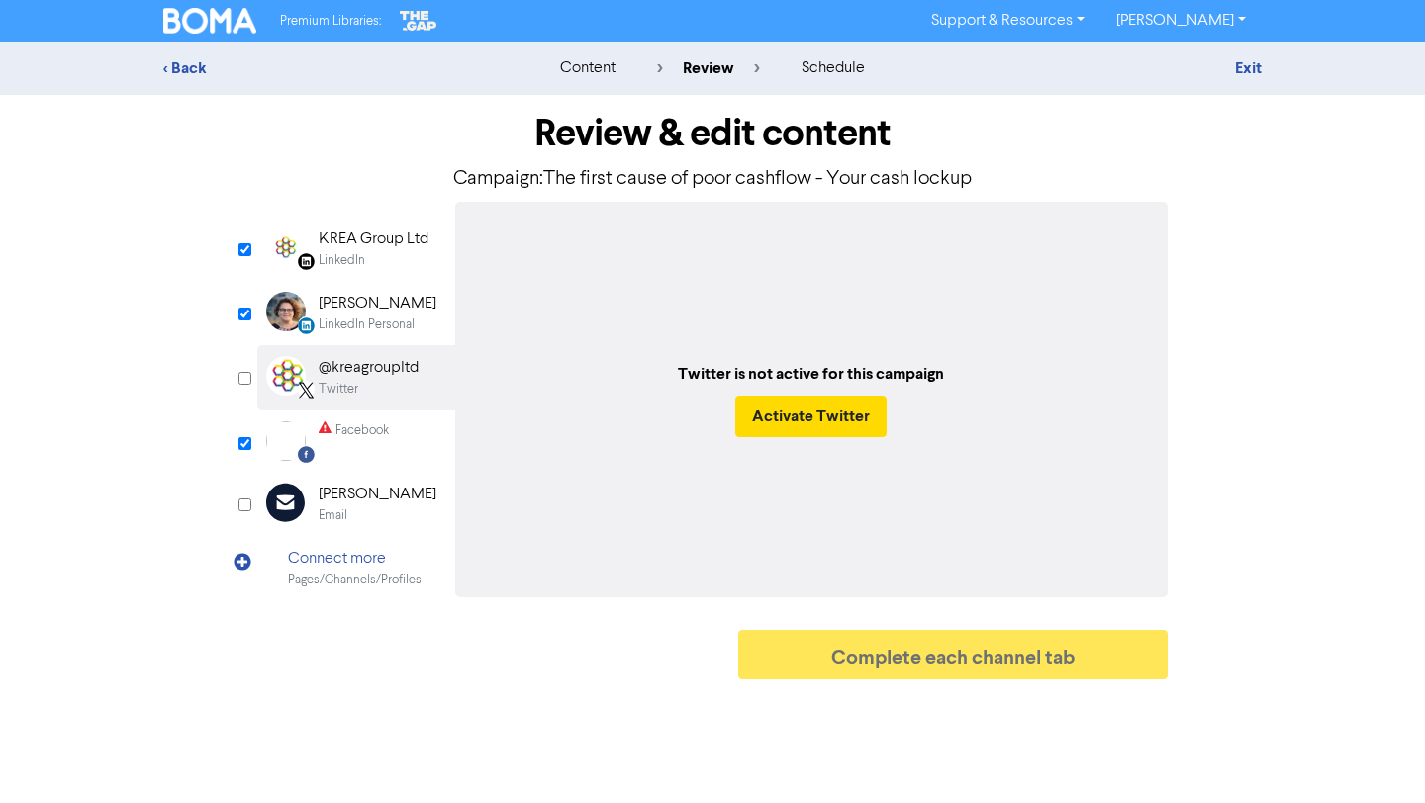
click at [242, 381] on input "checkbox" at bounding box center [244, 378] width 13 height 13
checkbox input "true"
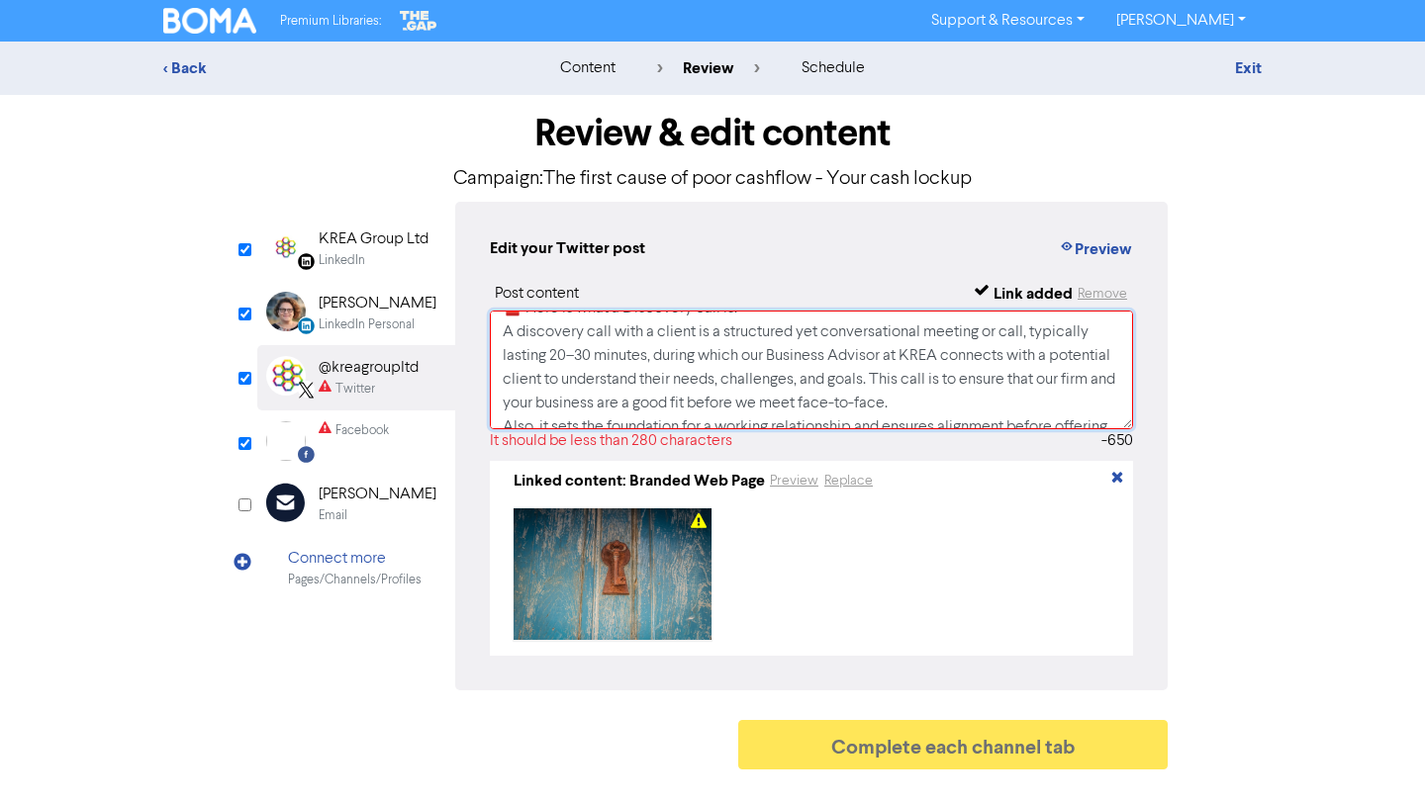
scroll to position [346, 0]
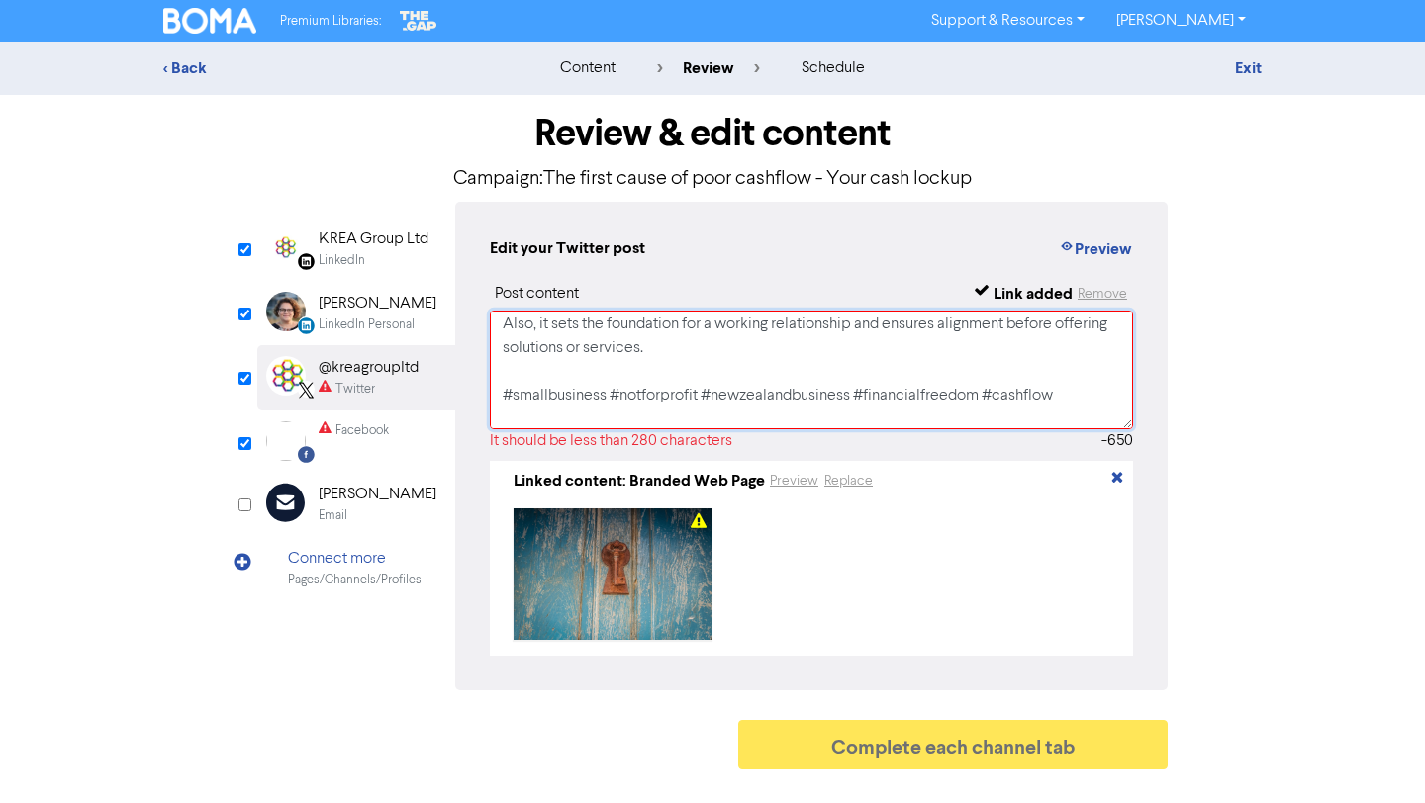
drag, startPoint x: 506, startPoint y: 335, endPoint x: 788, endPoint y: 347, distance: 282.2
click at [788, 347] on textarea "Do you understand your cash lockup? Having your cash locked up in WIP or accoun…" at bounding box center [811, 370] width 643 height 119
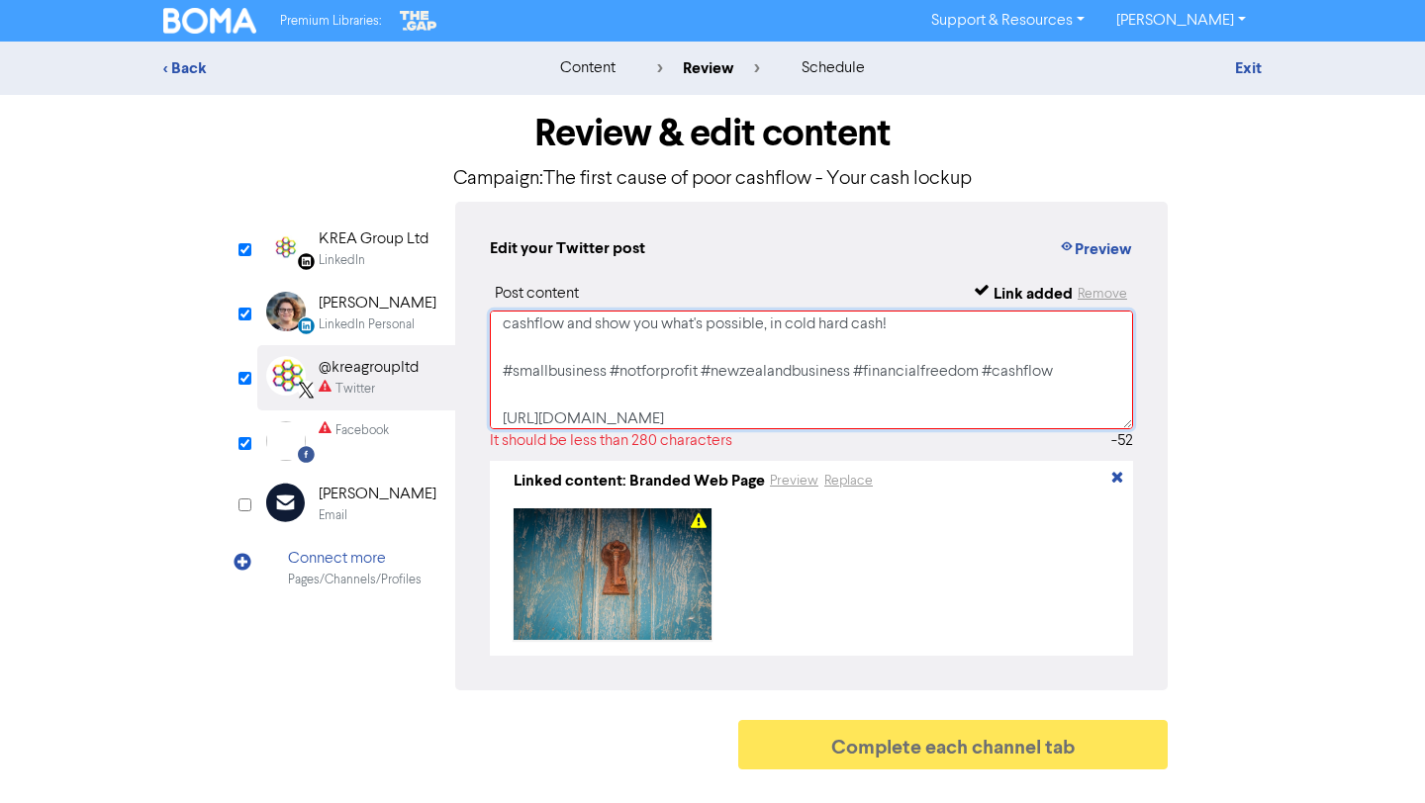
scroll to position [29, 0]
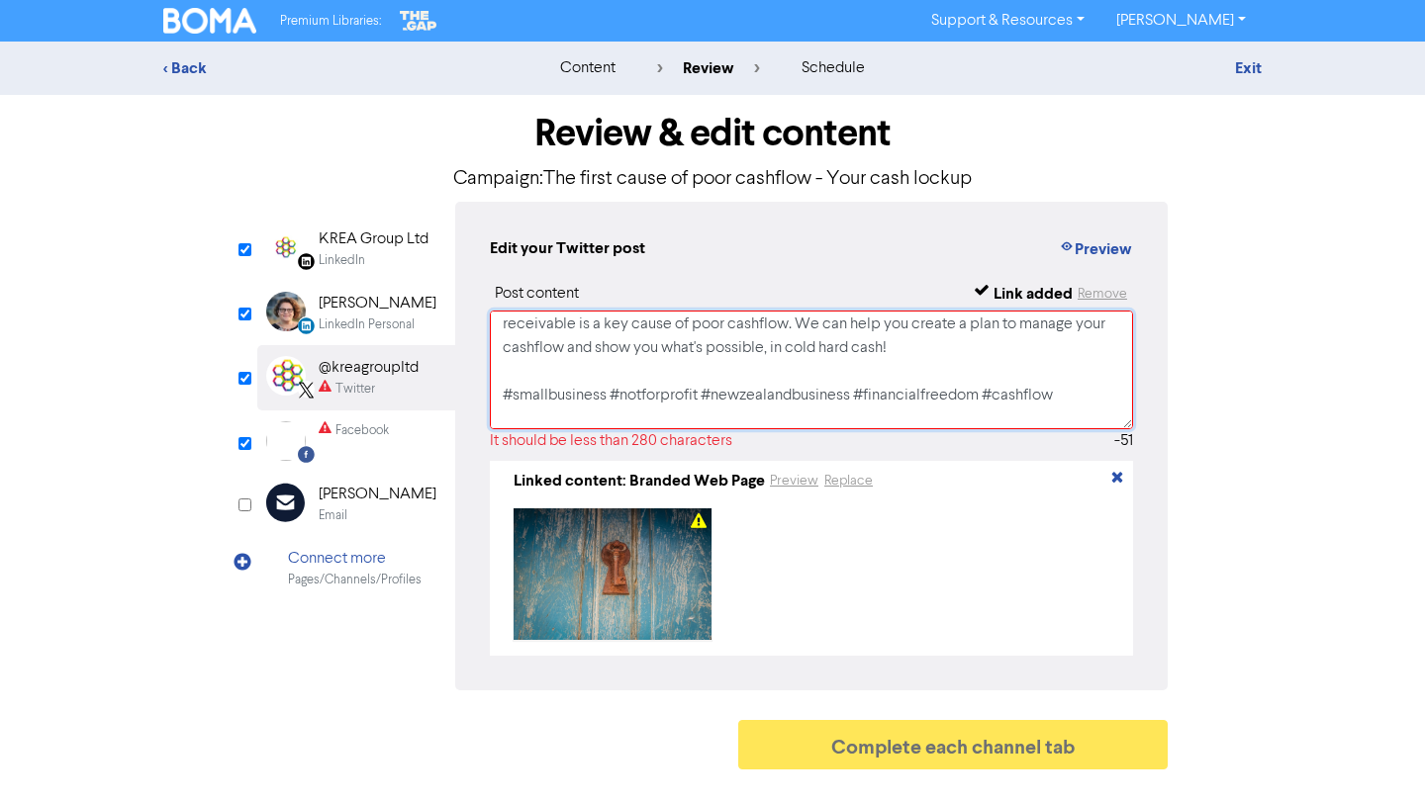
drag, startPoint x: 1052, startPoint y: 392, endPoint x: 704, endPoint y: 389, distance: 347.3
click at [704, 389] on textarea "Do you understand your cash lockup? Having your cash locked up in WIP or accoun…" at bounding box center [811, 370] width 643 height 119
drag, startPoint x: 715, startPoint y: 396, endPoint x: 466, endPoint y: 381, distance: 249.8
click at [466, 381] on div "Edit your Twitter post Preview Post content Link added Remove Do you understand…" at bounding box center [811, 446] width 712 height 489
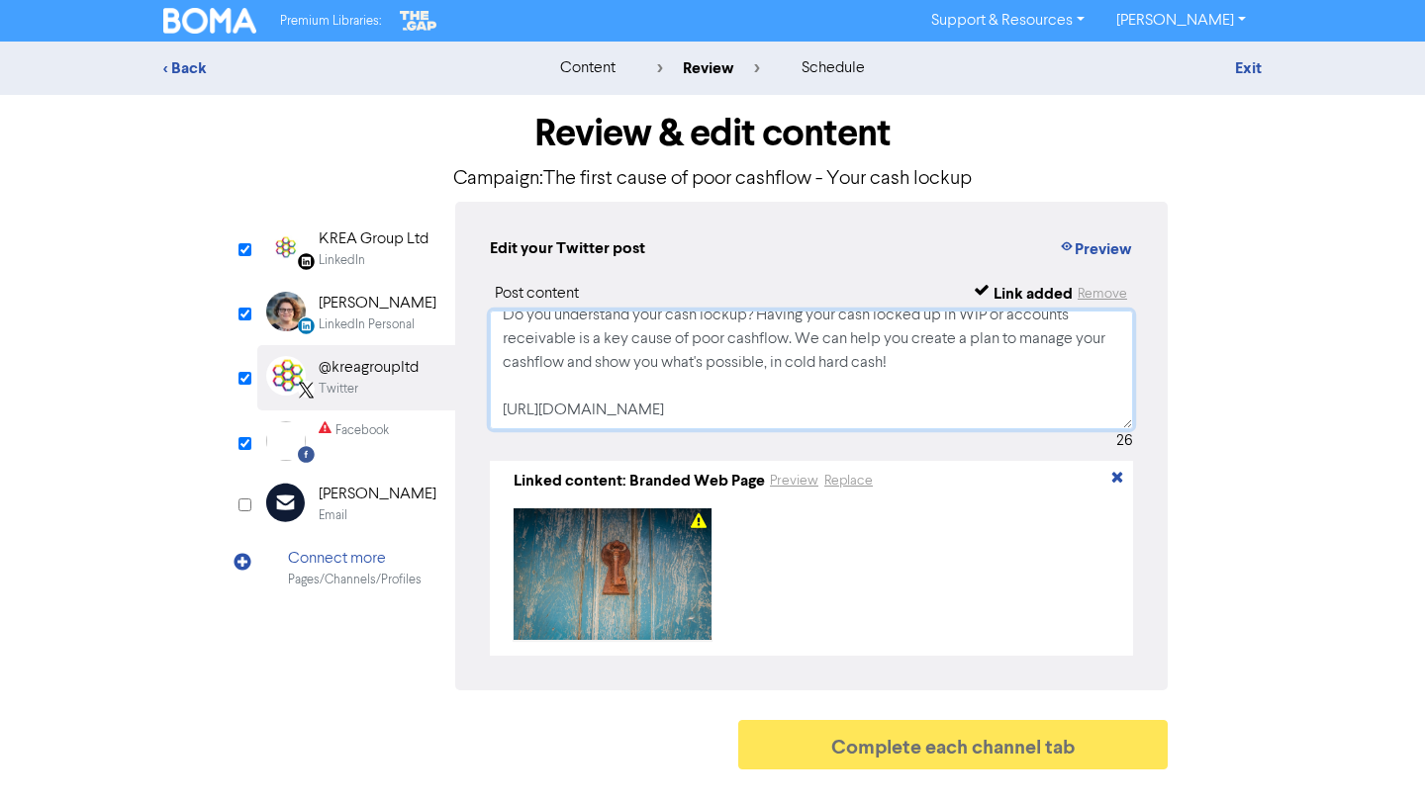
scroll to position [5, 0]
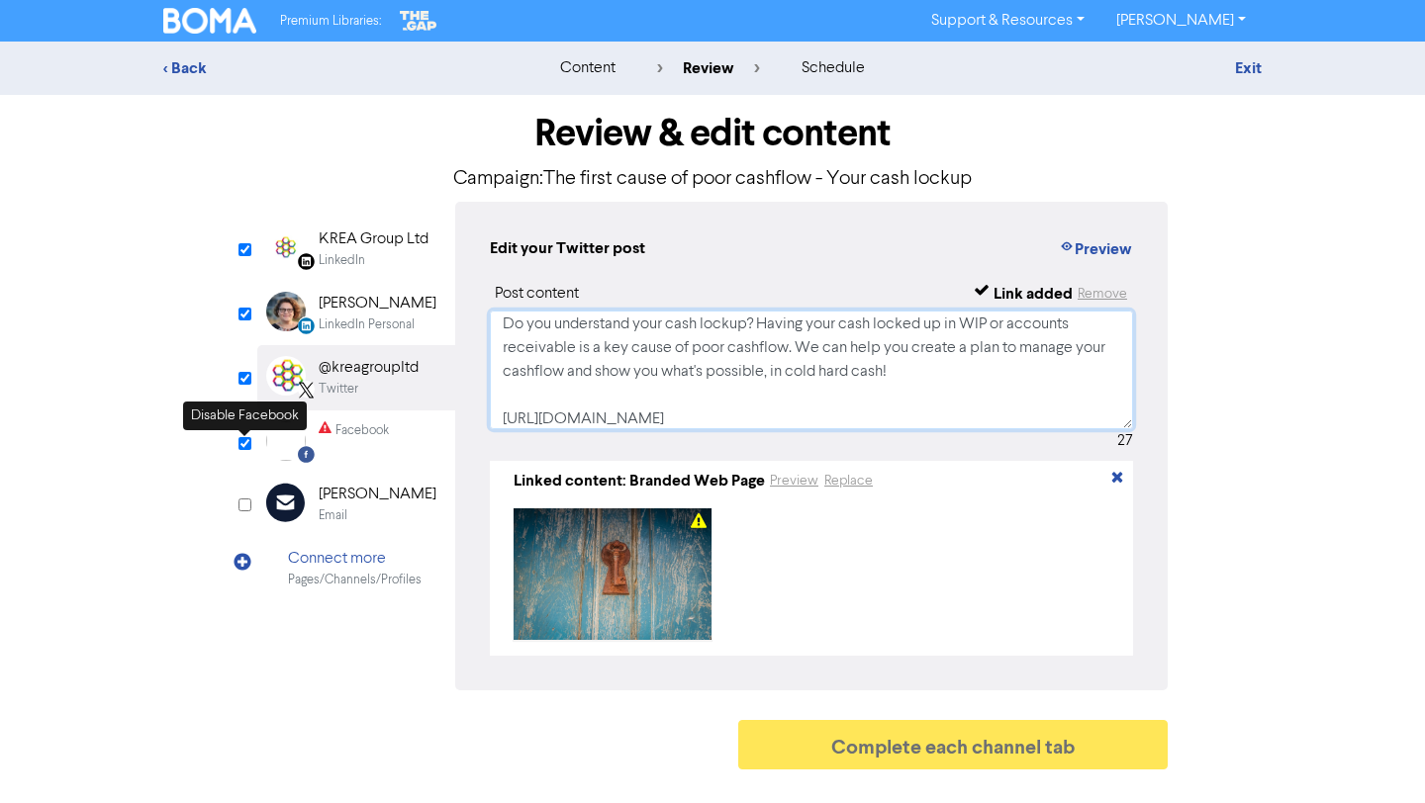
type textarea "Do you understand your cash lockup? Having your cash locked up in WIP or accoun…"
click at [245, 449] on input "checkbox" at bounding box center [244, 443] width 13 height 13
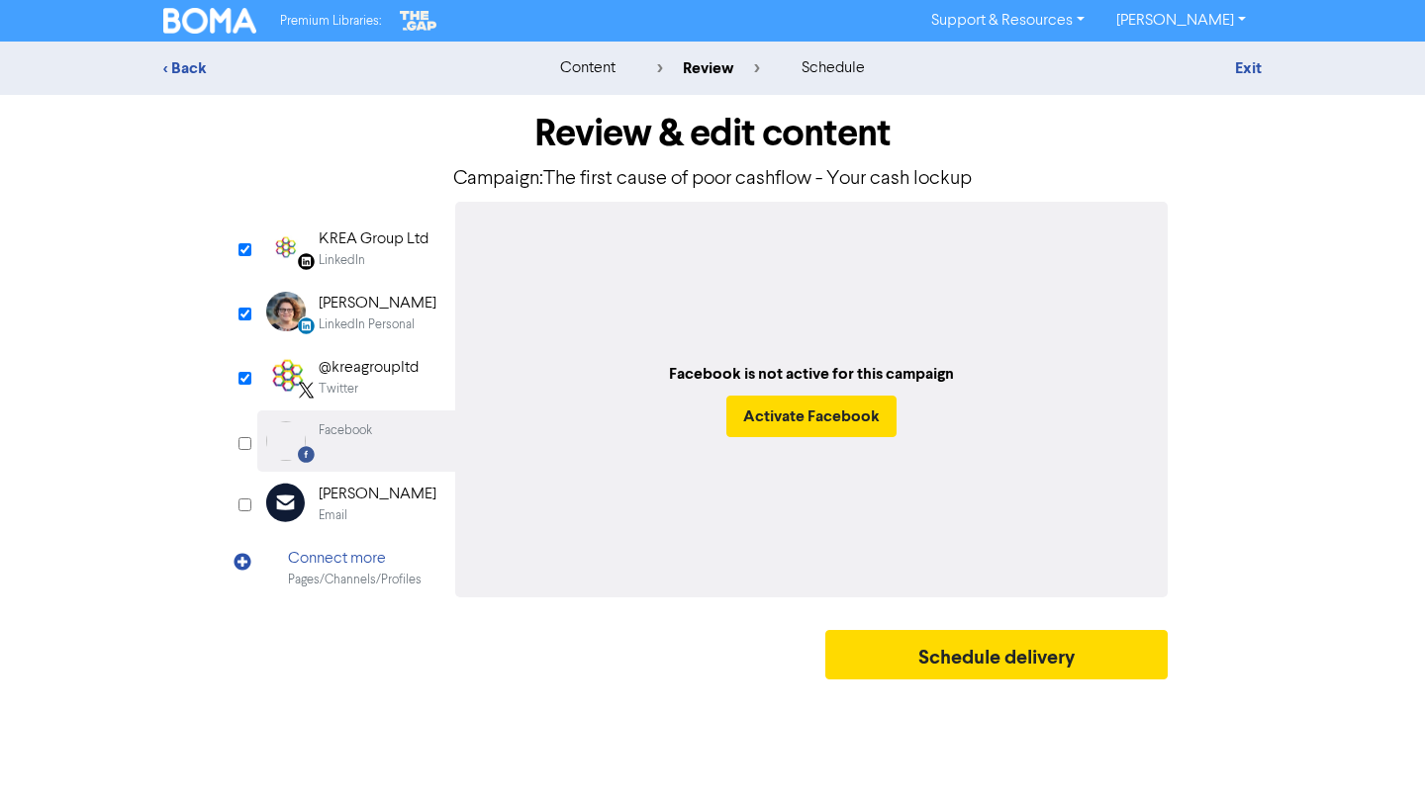
click at [245, 449] on input "checkbox" at bounding box center [244, 443] width 13 height 13
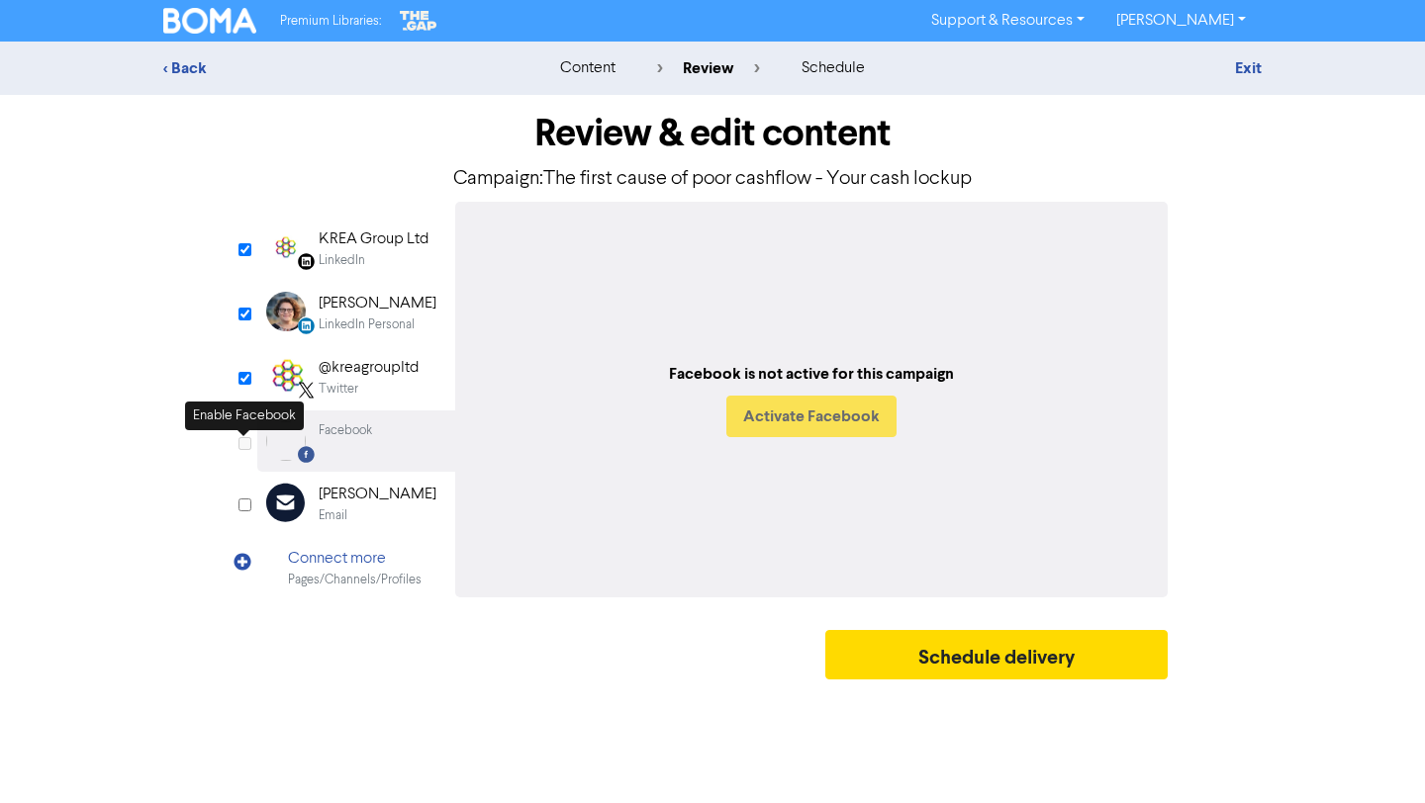
checkbox input "true"
select select "LEARN_MORE"
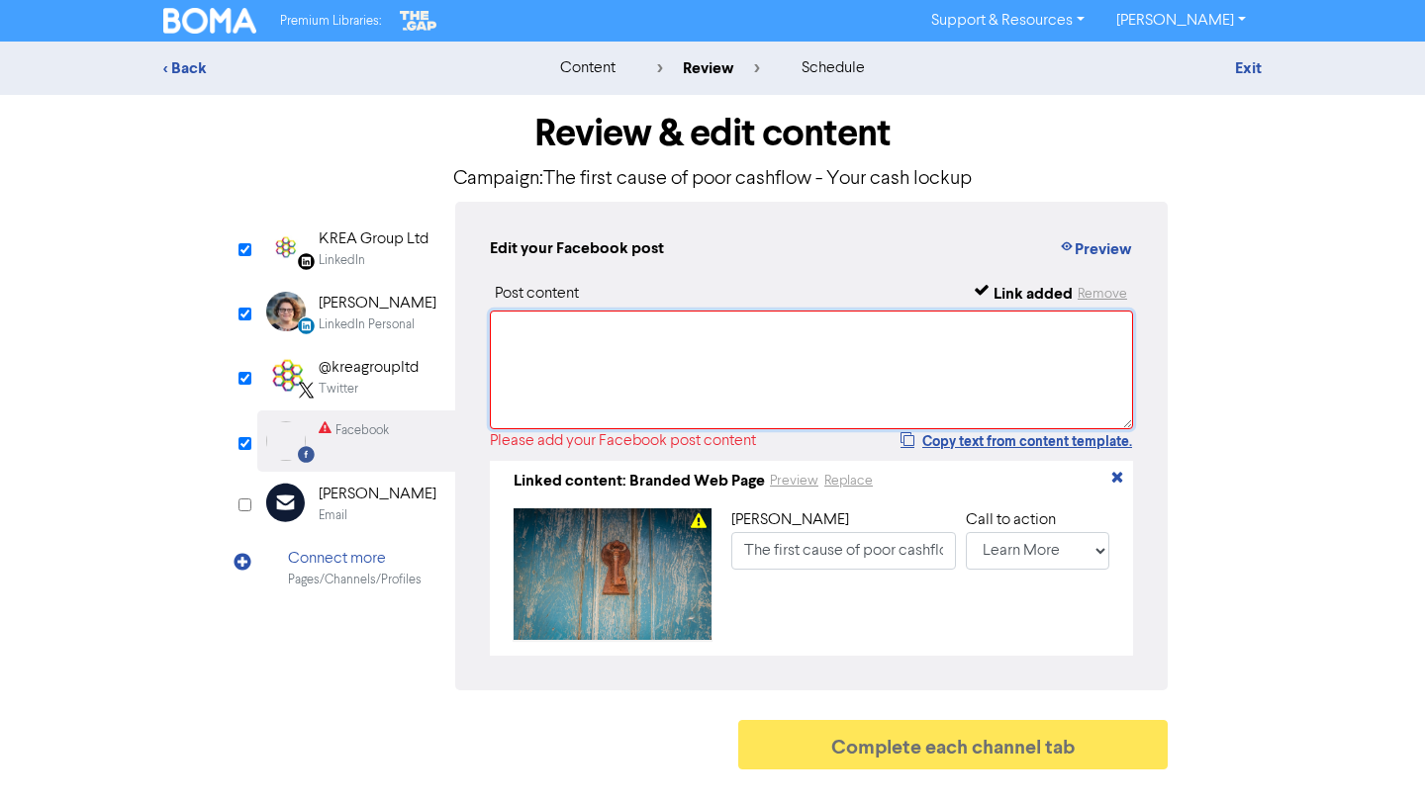
click at [561, 378] on textarea at bounding box center [811, 370] width 643 height 119
paste textarea "Do you understand your cash lockup? Having your cash locked up in WIP or accoun…"
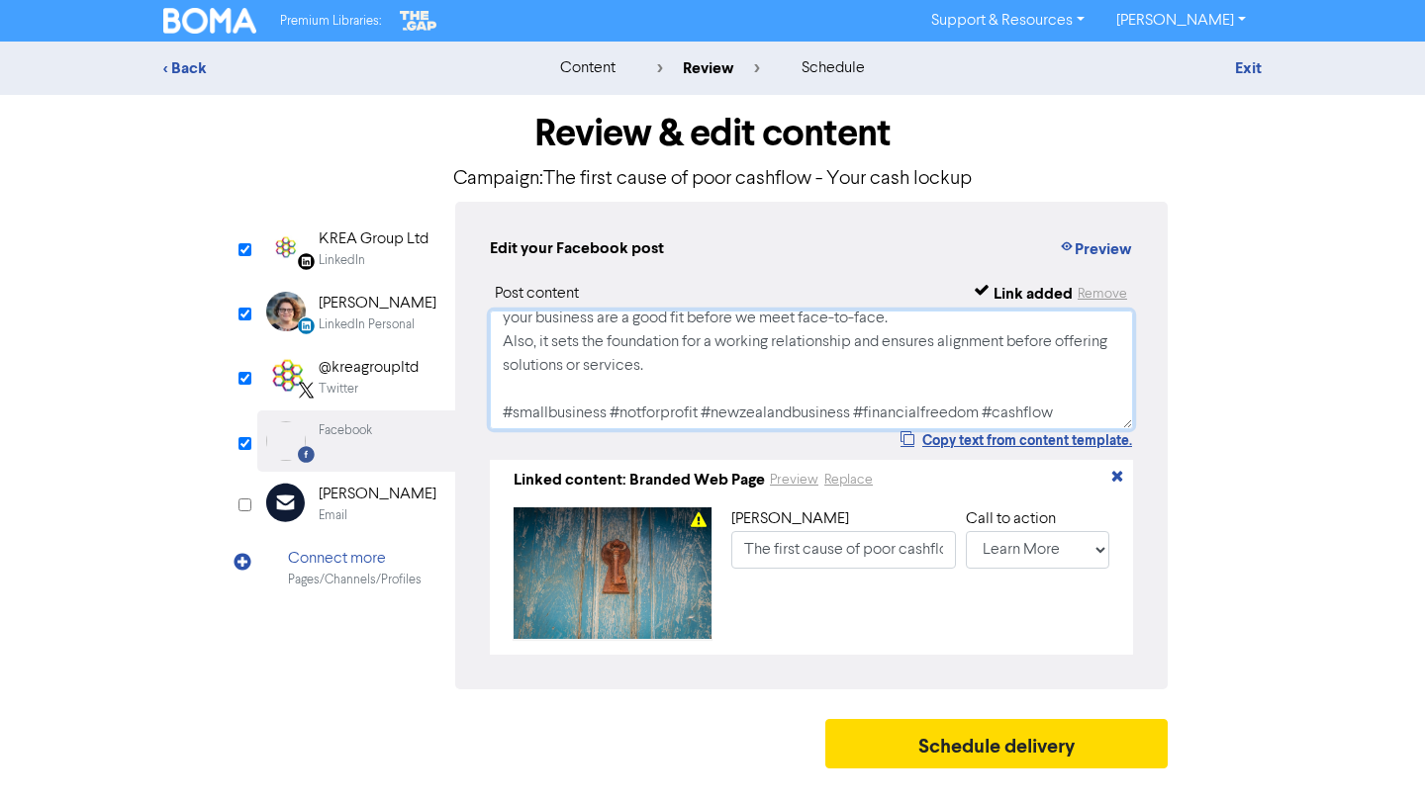
scroll to position [275, 0]
type textarea "Do you understand your cash lockup? Having your cash locked up in WIP or accoun…"
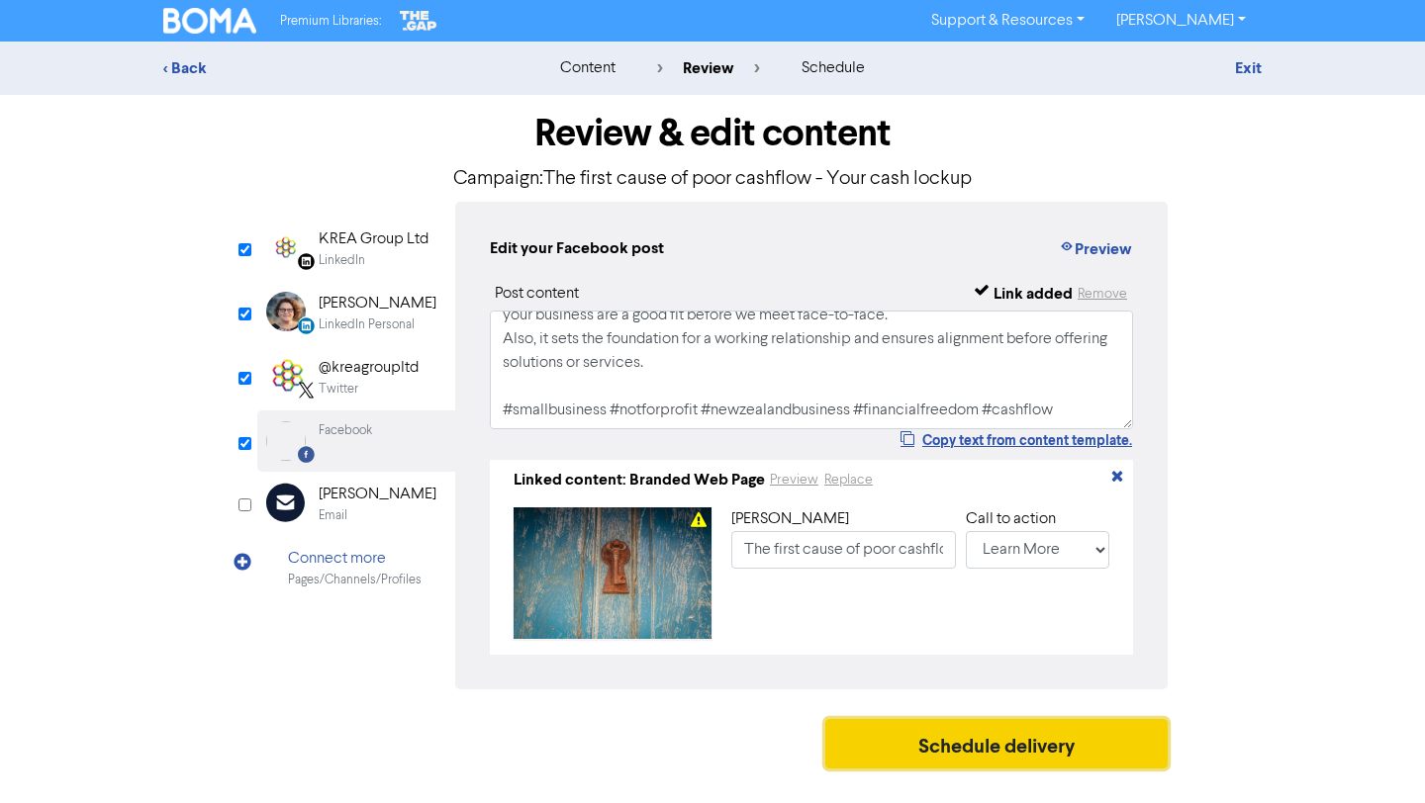
click at [958, 763] on button "Schedule delivery" at bounding box center [996, 743] width 342 height 49
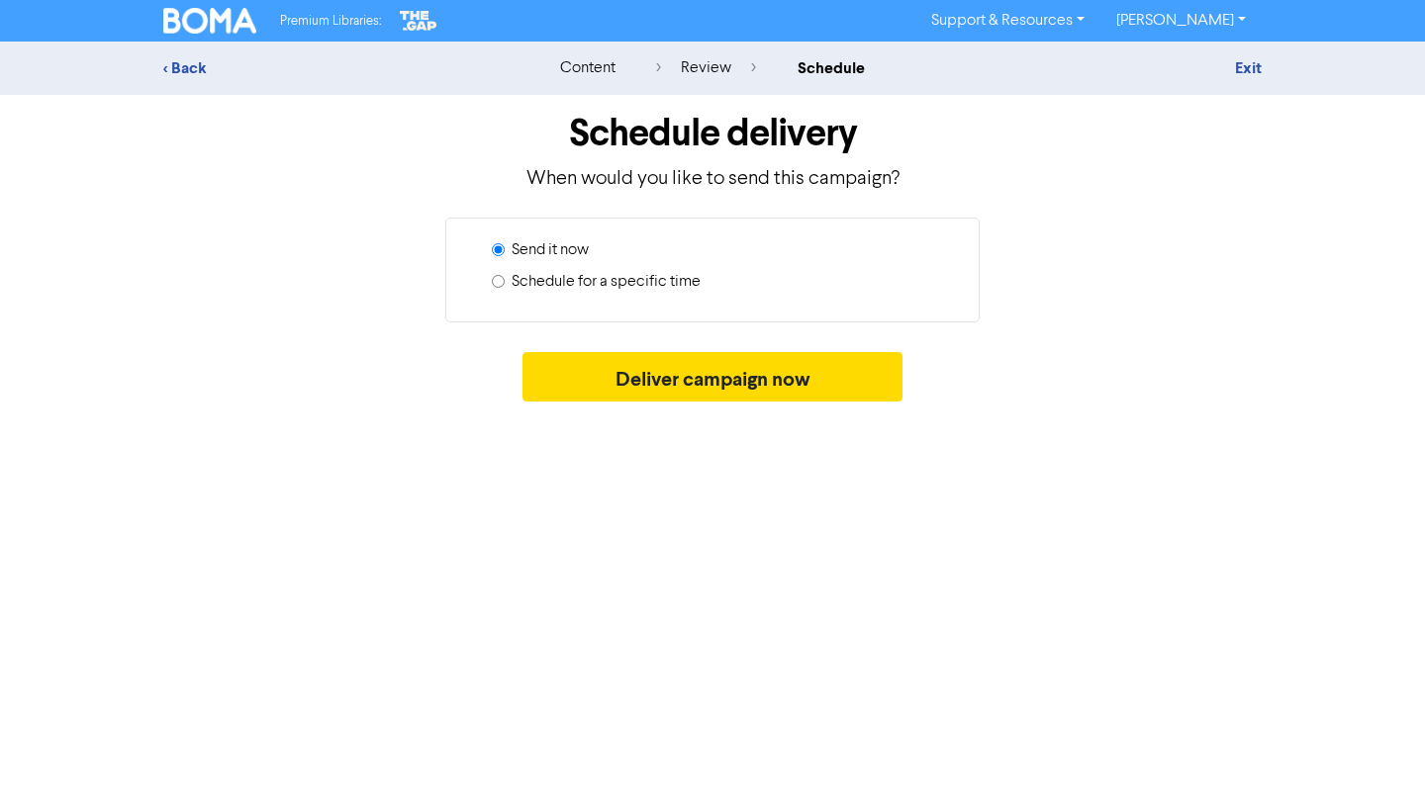
click at [652, 280] on label "Schedule for a specific time" at bounding box center [606, 282] width 189 height 24
click at [505, 280] on input "Schedule for a specific time" at bounding box center [498, 281] width 13 height 13
radio input "true"
radio input "false"
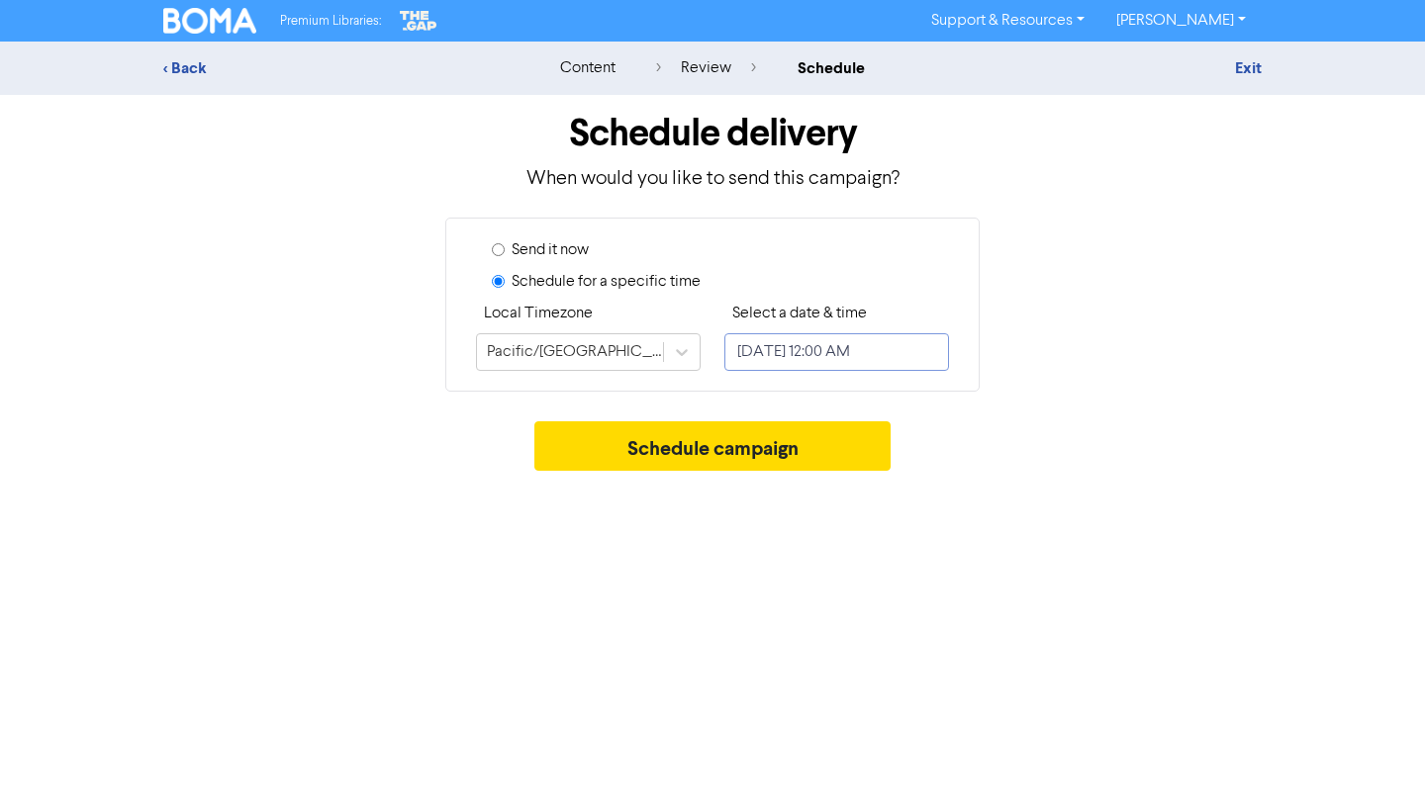
click at [794, 352] on input "[DATE] 12:00 AM" at bounding box center [836, 352] width 225 height 38
select select "7"
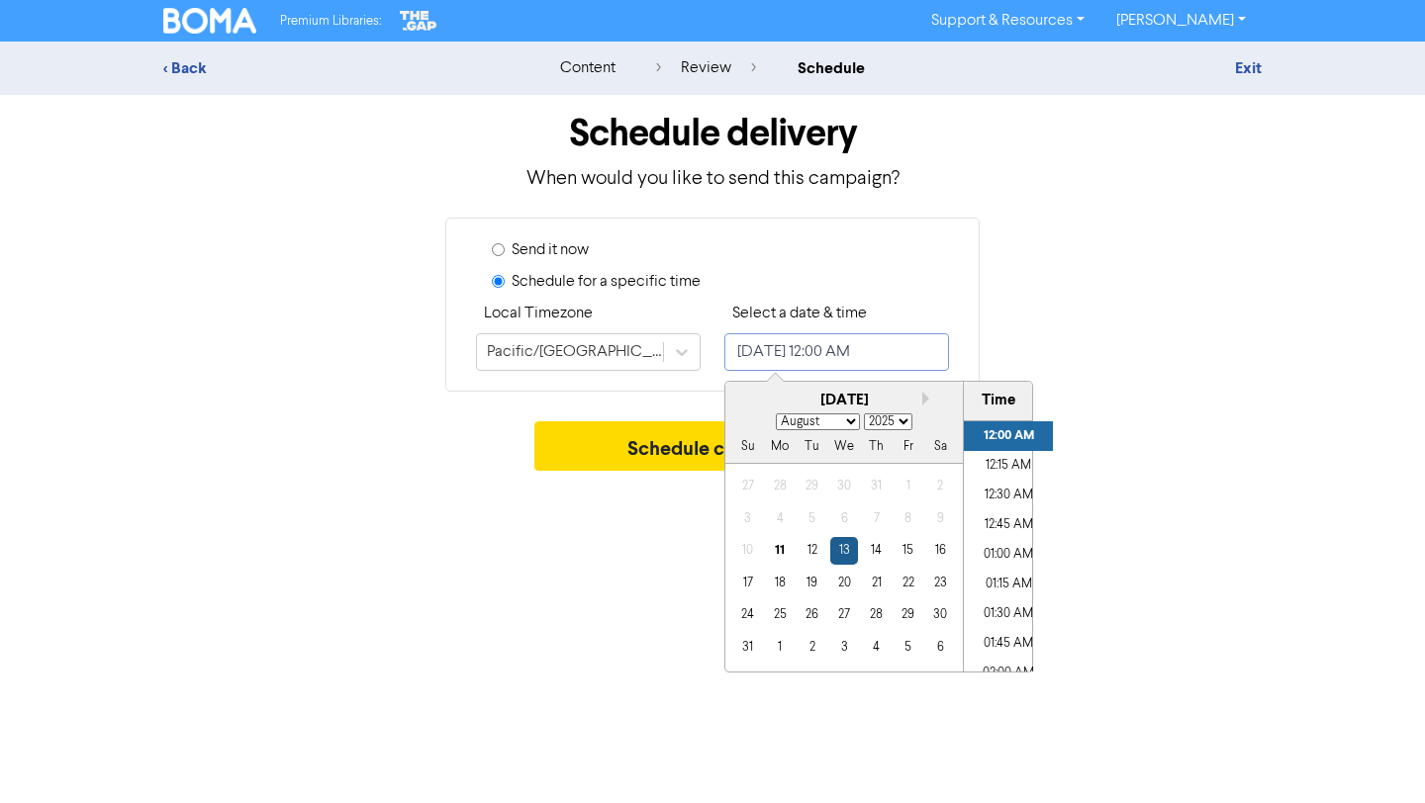
click at [851, 555] on div "13" at bounding box center [843, 550] width 27 height 27
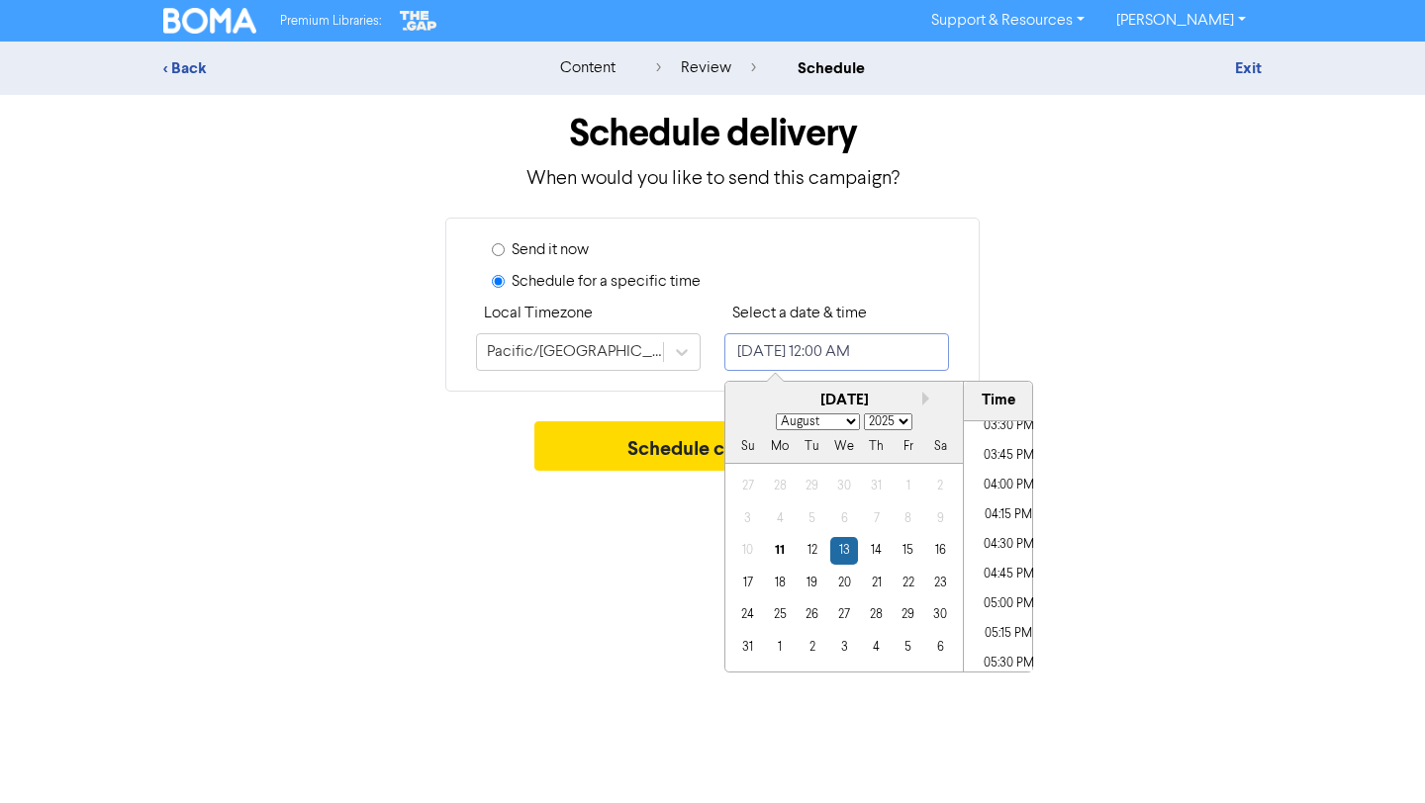
scroll to position [1851, 0]
click at [1010, 606] on li "05:00 PM" at bounding box center [1008, 604] width 89 height 30
type input "[DATE] 5:00 PM"
click at [1202, 441] on div "Schedule campaign" at bounding box center [712, 451] width 1098 height 59
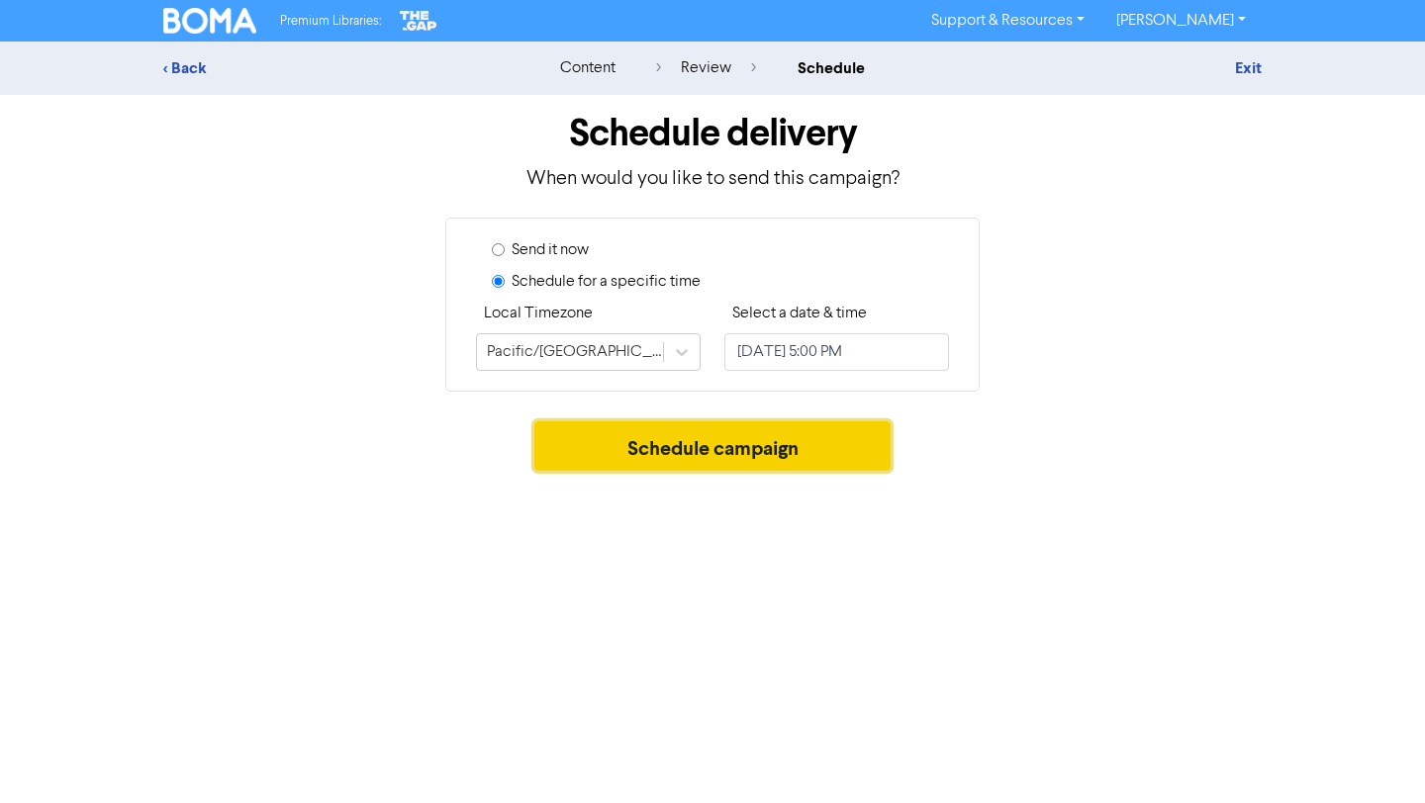
click at [814, 439] on button "Schedule campaign" at bounding box center [712, 446] width 357 height 49
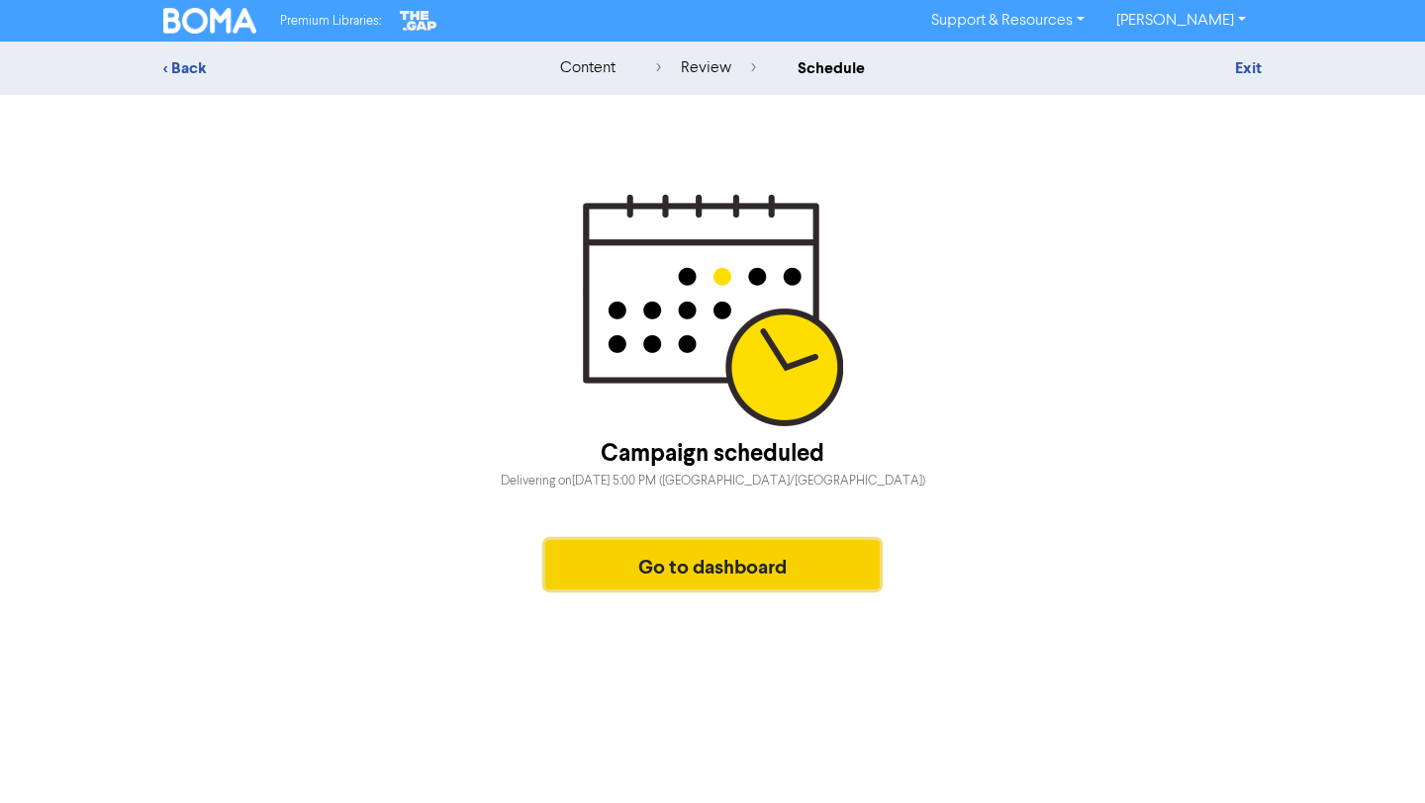
click at [738, 571] on button "Go to dashboard" at bounding box center [712, 564] width 334 height 49
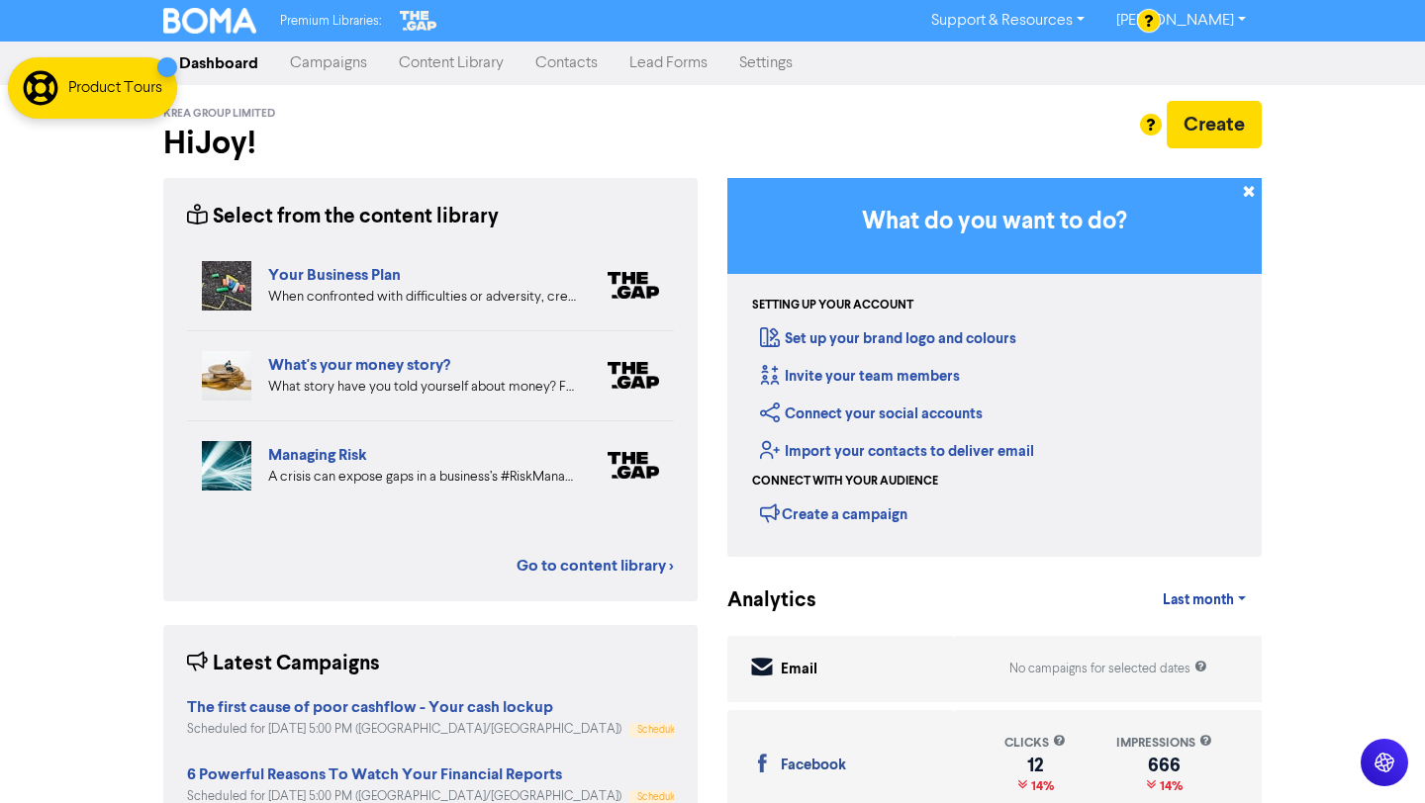
click at [326, 64] on link "Campaigns" at bounding box center [328, 64] width 109 height 40
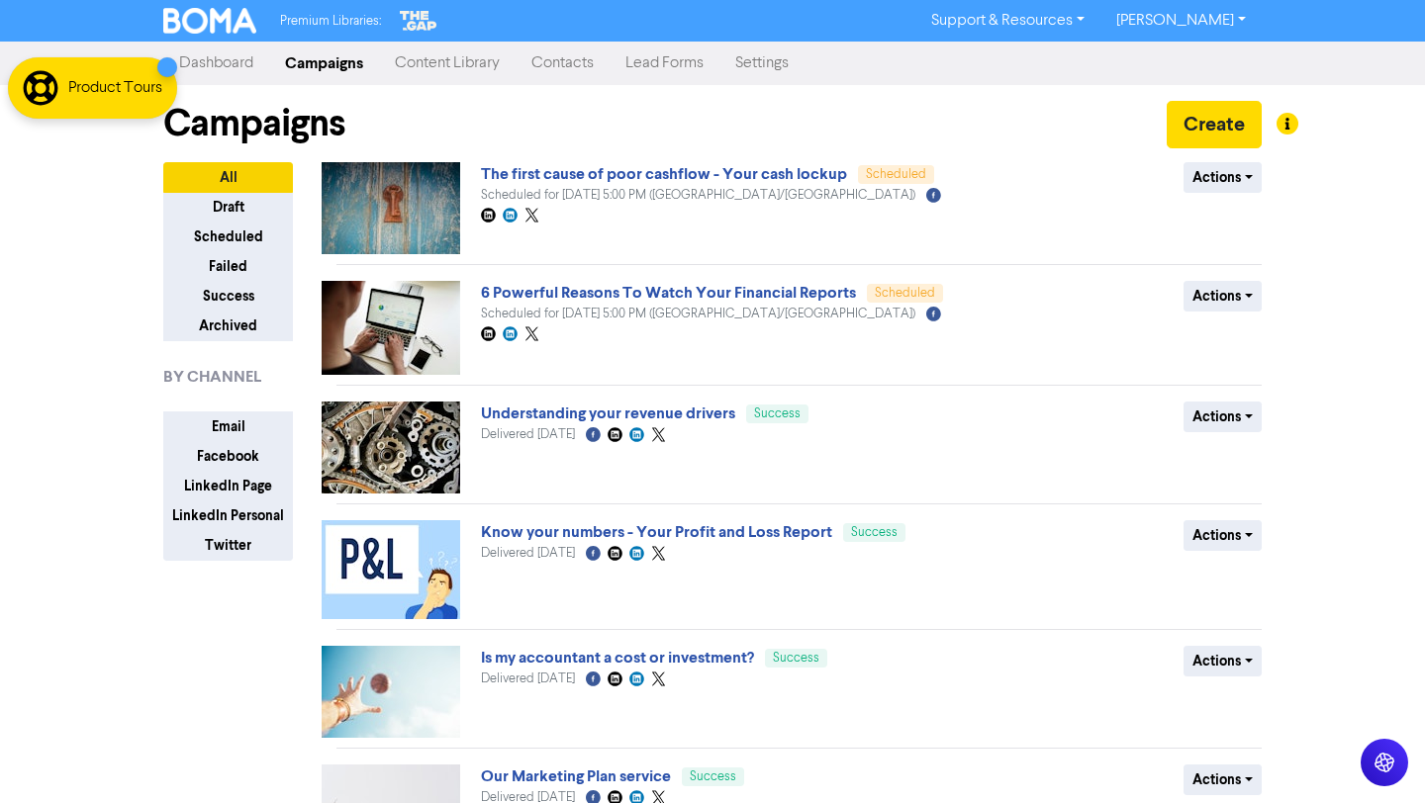
click at [467, 69] on link "Content Library" at bounding box center [447, 64] width 137 height 40
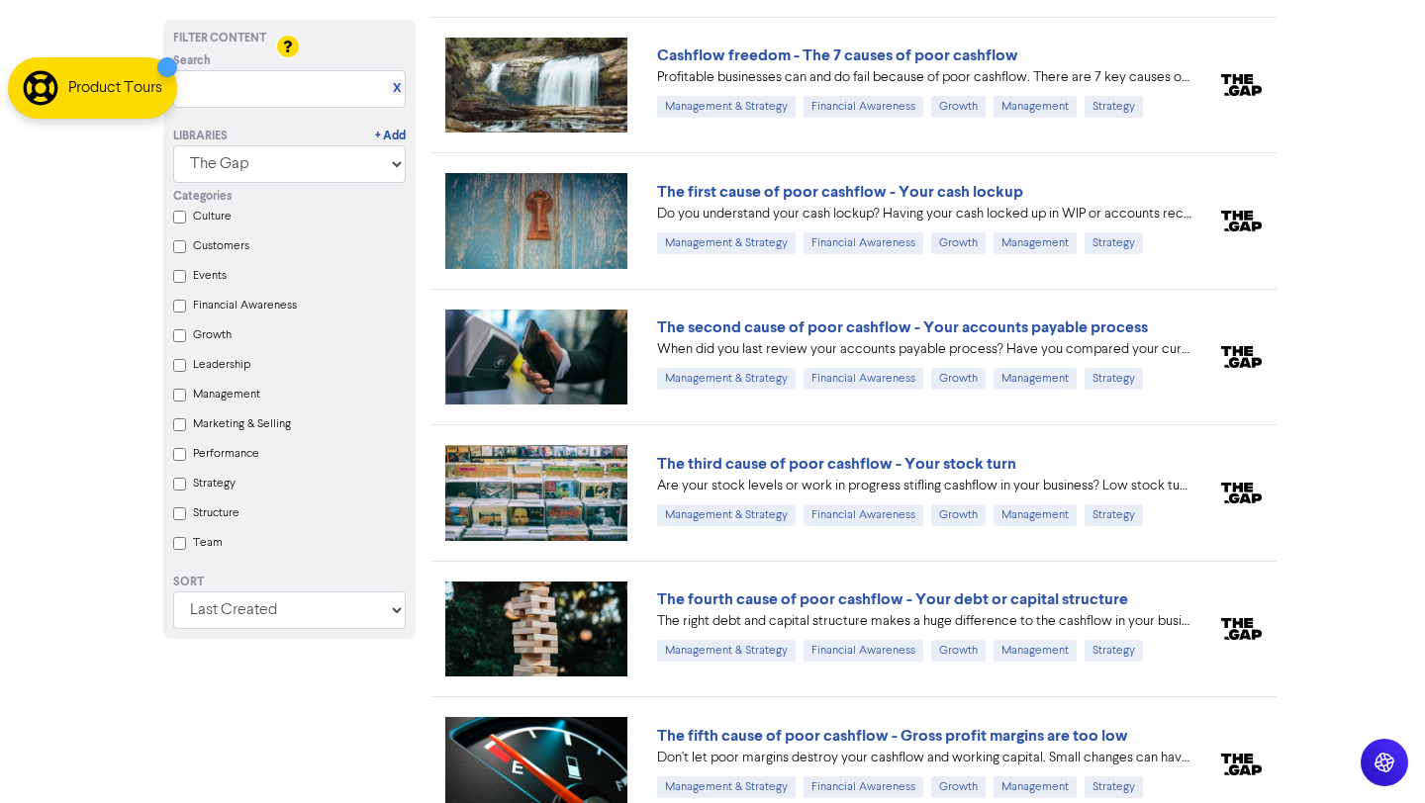
scroll to position [1492, 0]
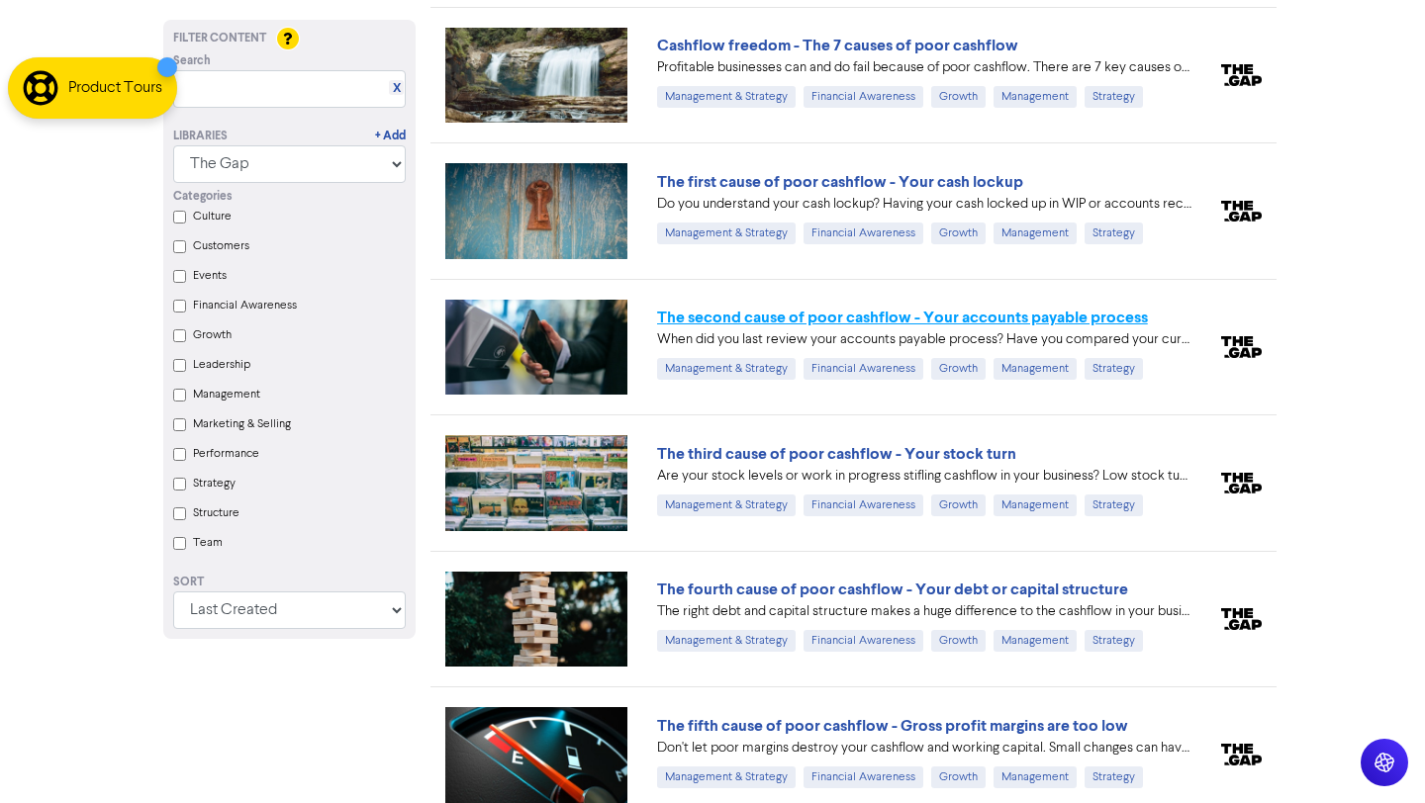
click at [897, 313] on link "The second cause of poor cashflow - Your accounts payable process" at bounding box center [902, 318] width 491 height 20
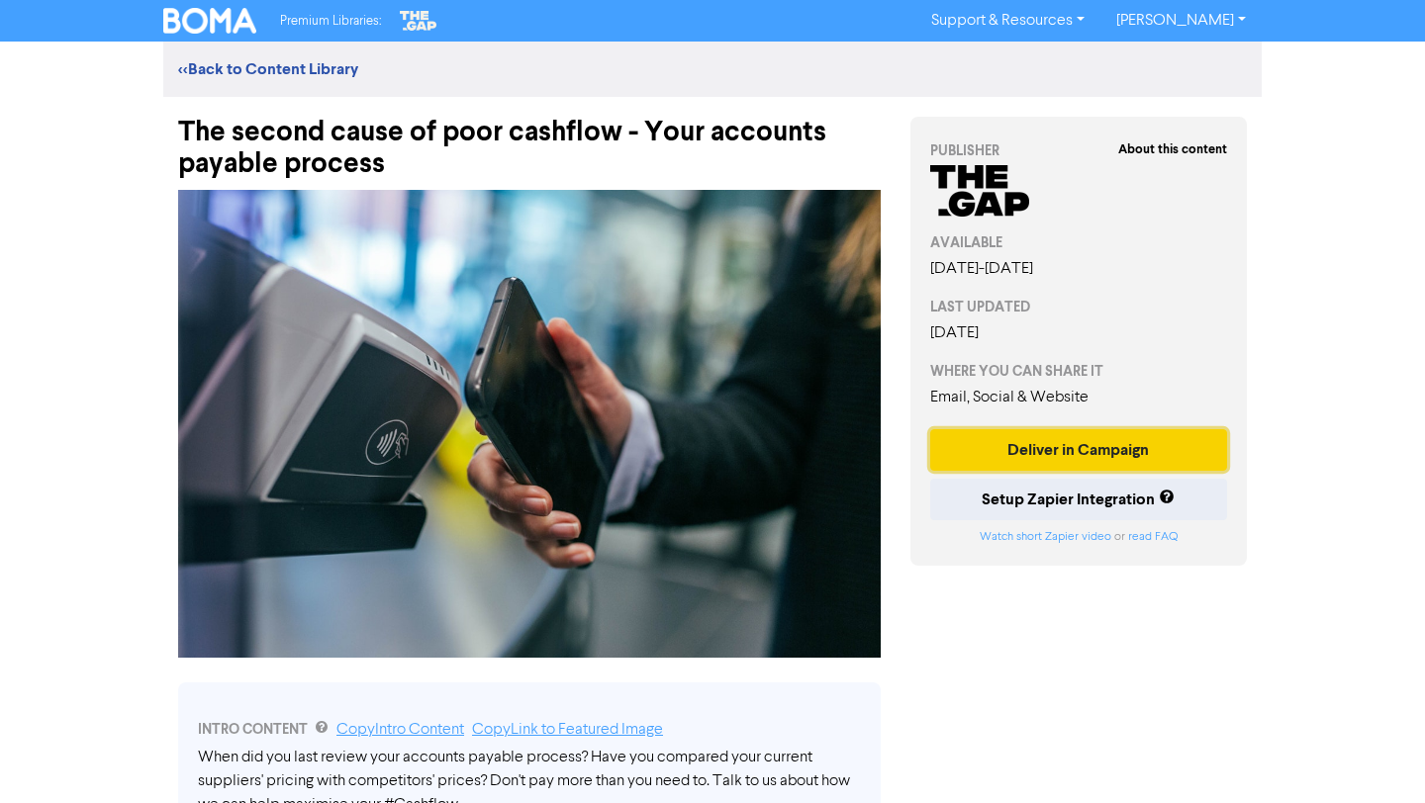
click at [1064, 443] on button "Deliver in Campaign" at bounding box center [1078, 450] width 297 height 42
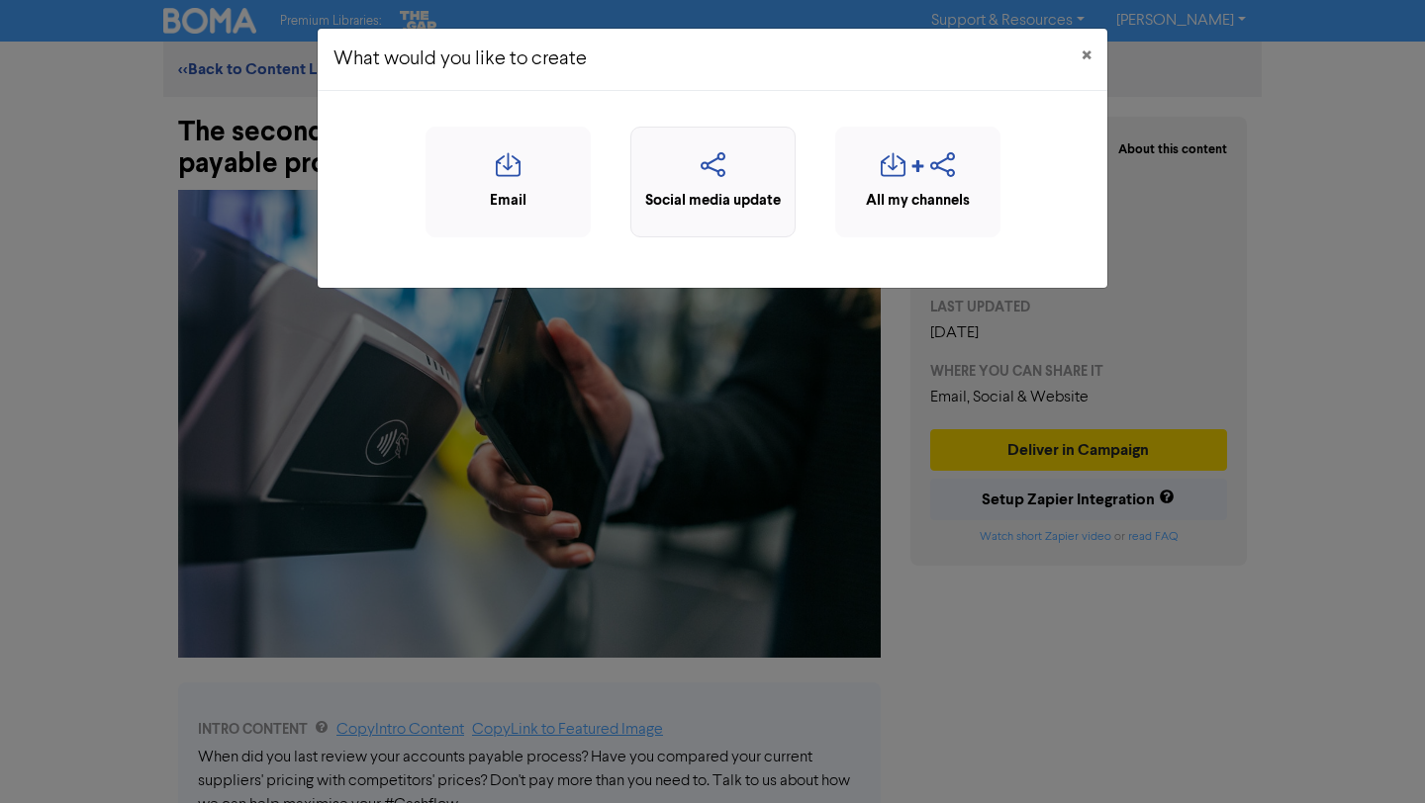
click at [690, 162] on icon "button" at bounding box center [712, 171] width 143 height 38
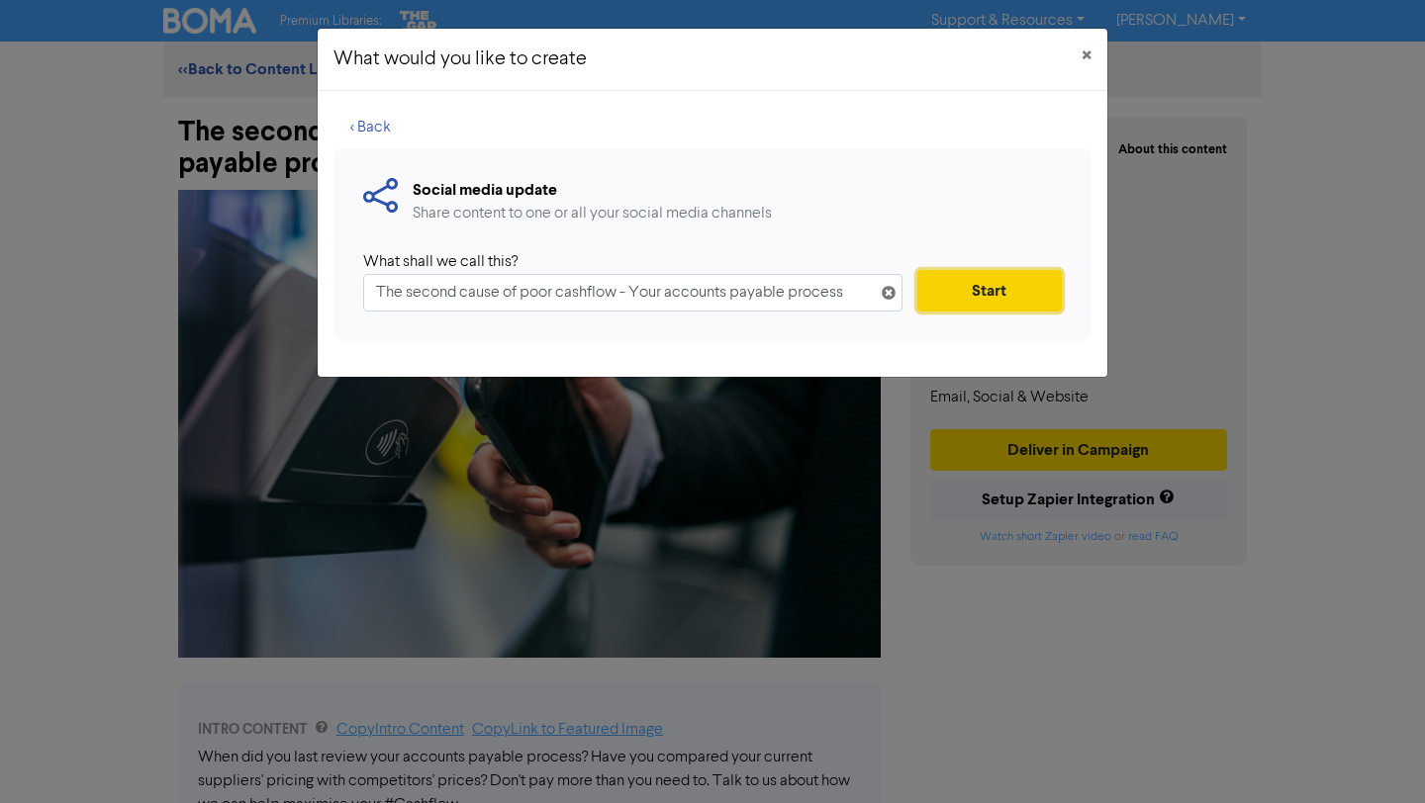
click at [953, 285] on button "Start" at bounding box center [989, 291] width 144 height 42
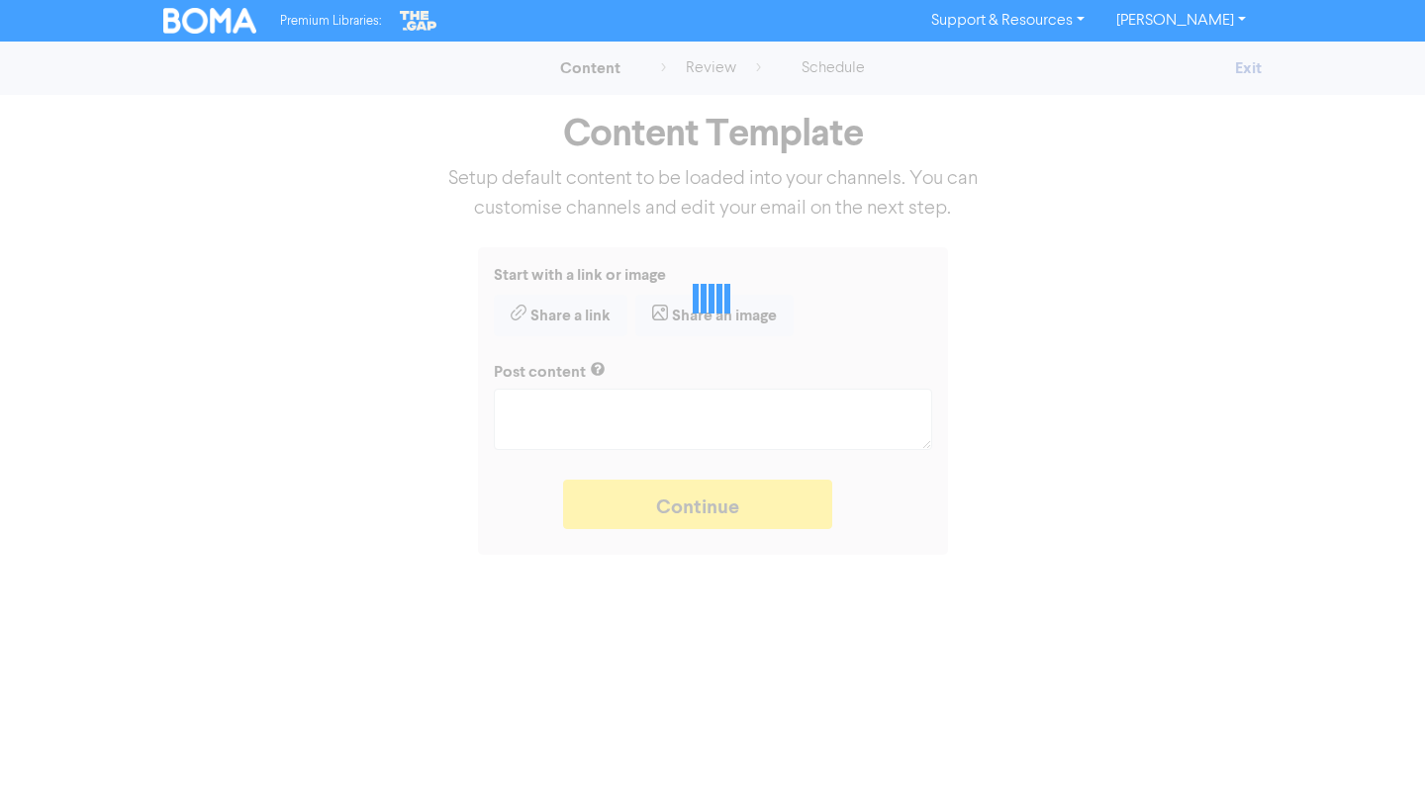
type textarea "x"
type textarea "When did you last review your accounts payable process? Have you compared your …"
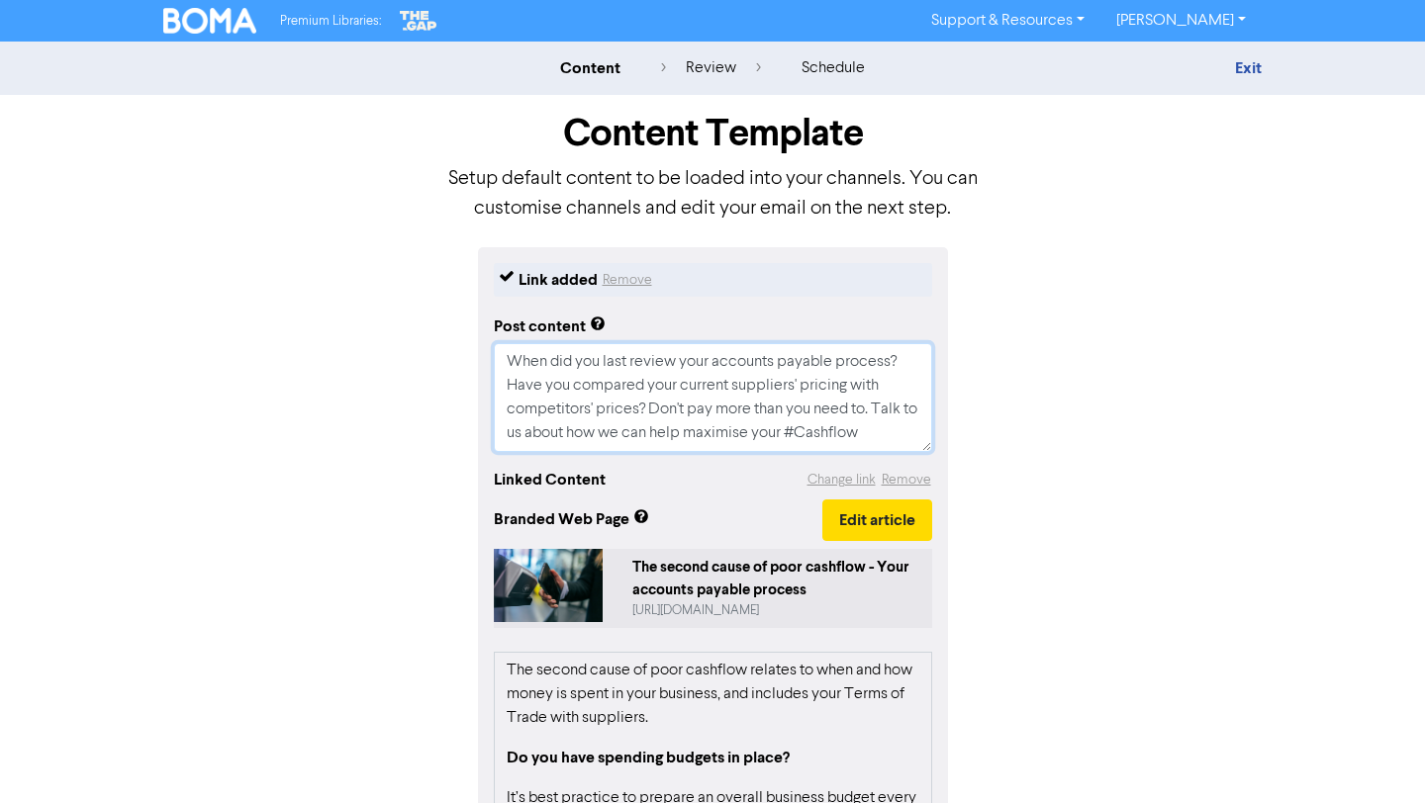
click at [870, 422] on textarea "When did you last review your accounts payable process? Have you compared your …" at bounding box center [713, 397] width 438 height 109
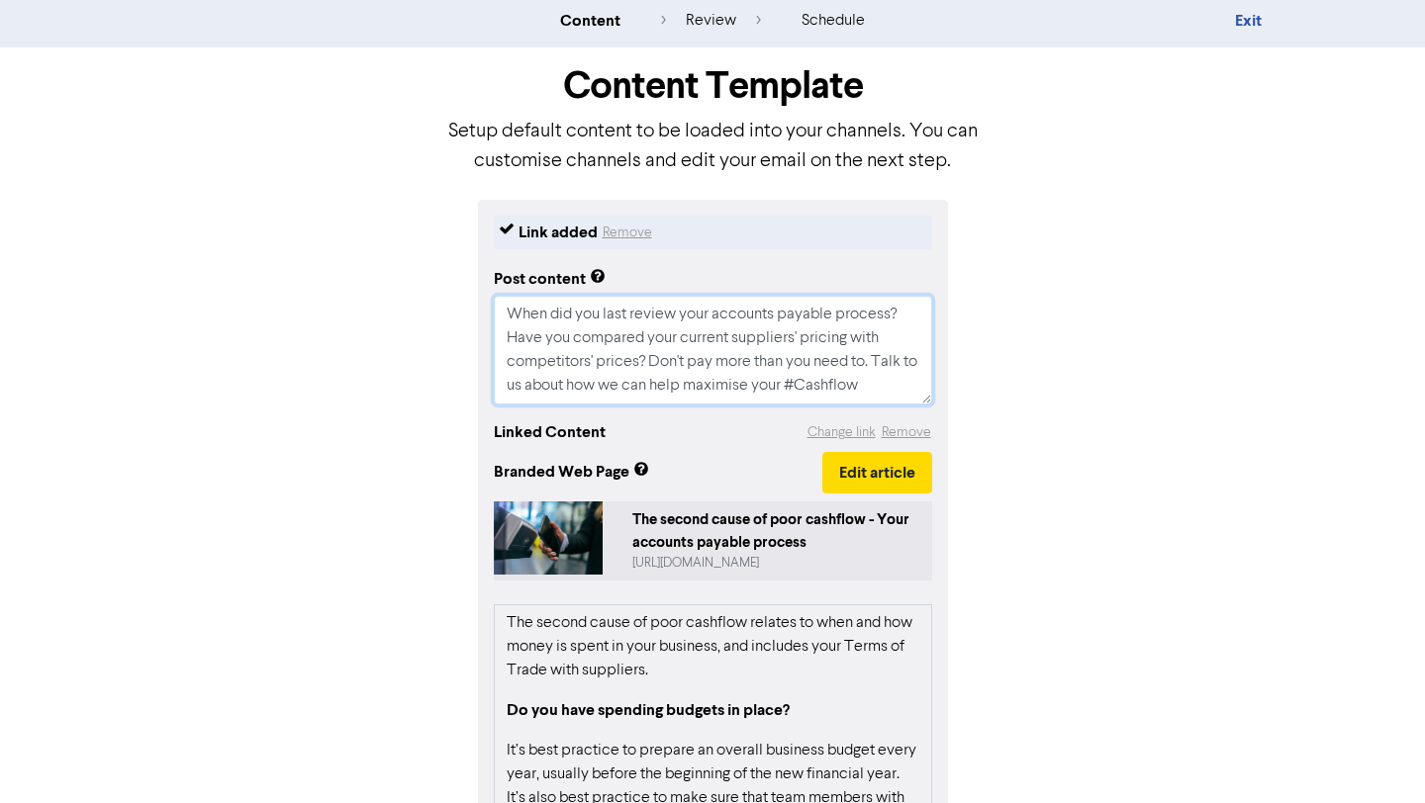
scroll to position [49, 0]
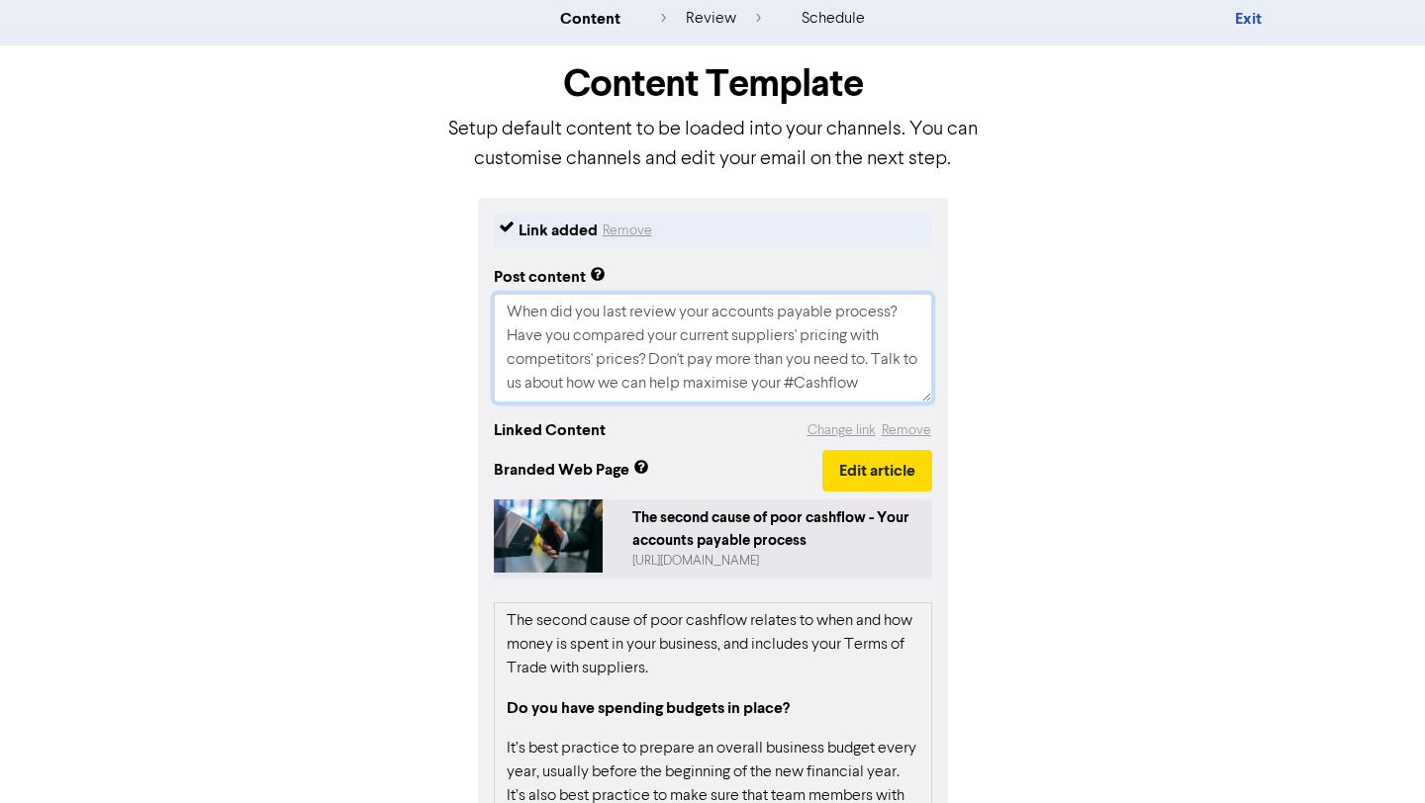
click at [824, 379] on textarea "When did you last review your accounts payable process? Have you compared your …" at bounding box center [713, 348] width 438 height 109
type textarea "x"
type textarea "When did you last review your accounts payable process? Have you compared your …"
type textarea "x"
type textarea "When did you last review your accounts payable process? Have you compared your …"
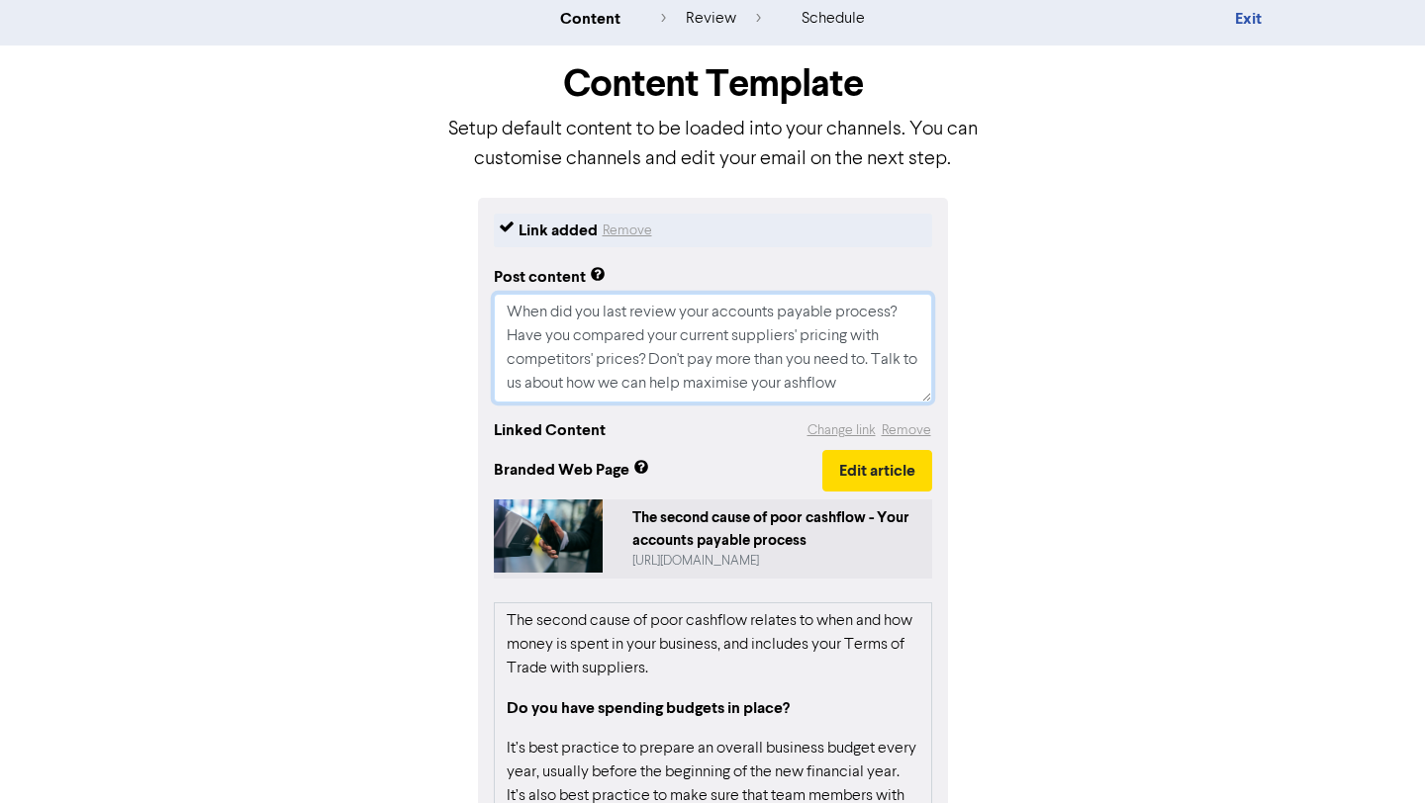
type textarea "x"
type textarea "When did you last review your accounts payable process? Have you compared your …"
click at [758, 382] on textarea "When did you last review your accounts payable process? Have you compared your …" at bounding box center [713, 348] width 438 height 109
type textarea "x"
type textarea "When did you last review your accounts payable process? Have you compared your …"
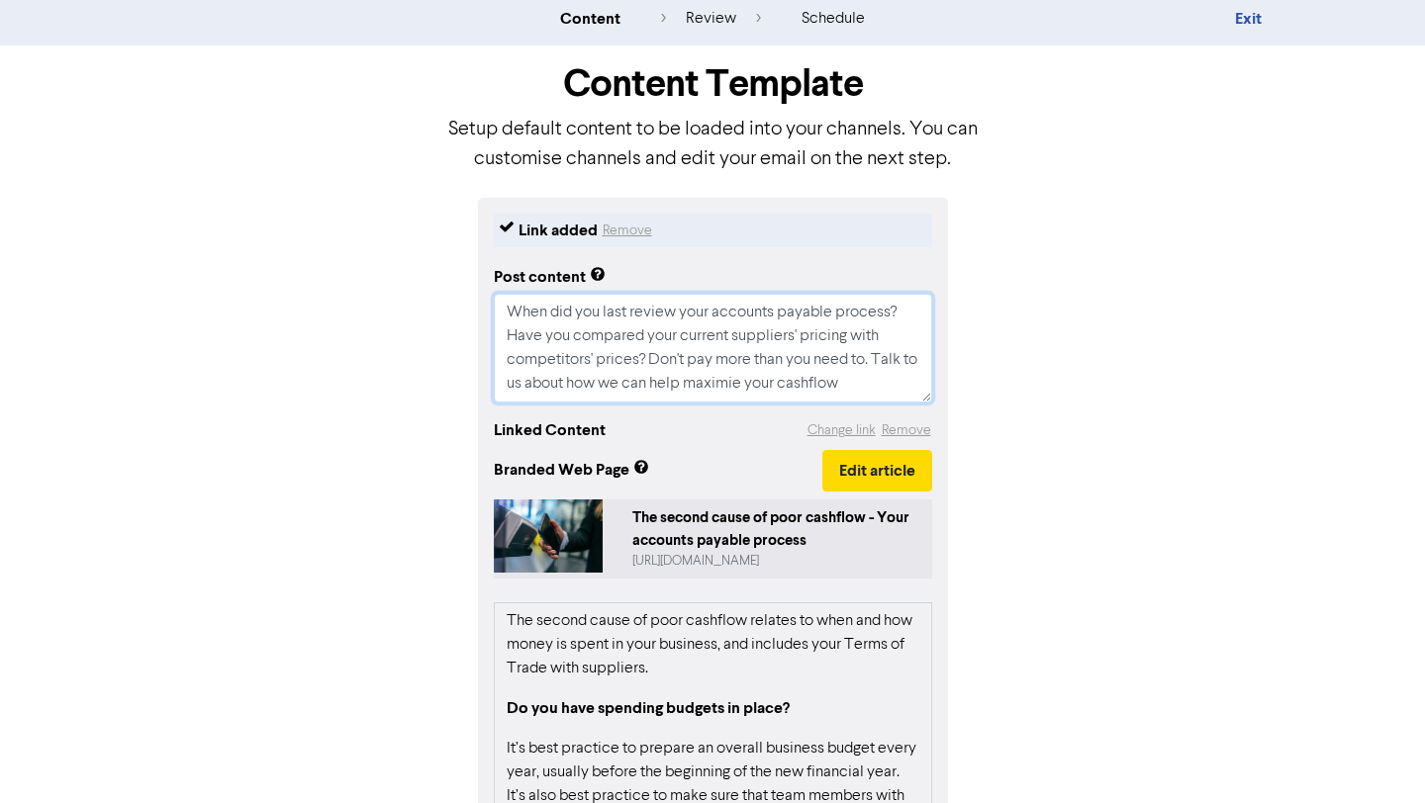
type textarea "x"
type textarea "When did you last review your accounts payable process? Have you compared your …"
click at [872, 379] on textarea "When did you last review your accounts payable process? Have you compared your …" at bounding box center [713, 348] width 438 height 109
type textarea "x"
type textarea "When did you last review your accounts payable process? Have you compared your …"
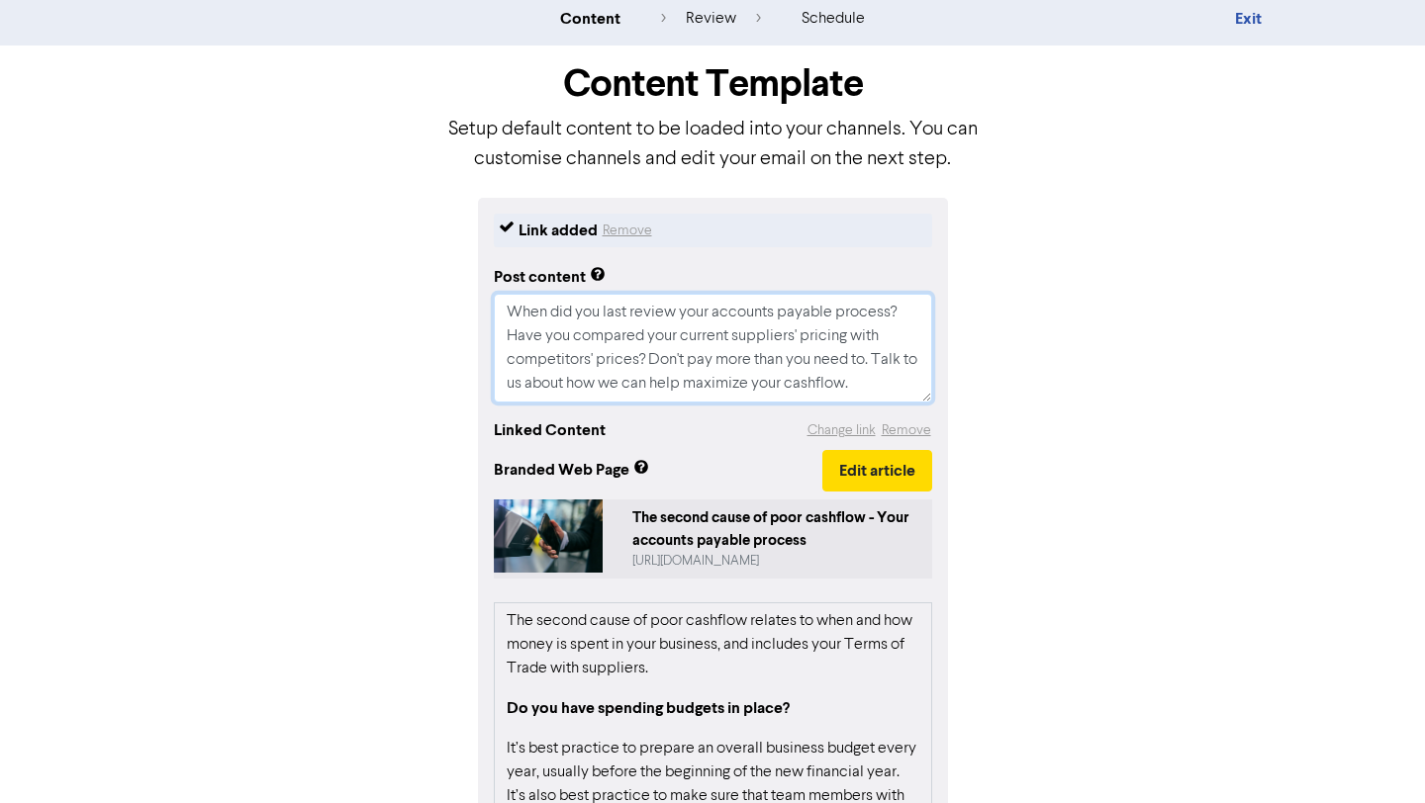
type textarea "x"
type textarea "When did you last review your accounts payable process? Have you compared your …"
type textarea "x"
type textarea "When did you last review your accounts payable process? Have you compared your …"
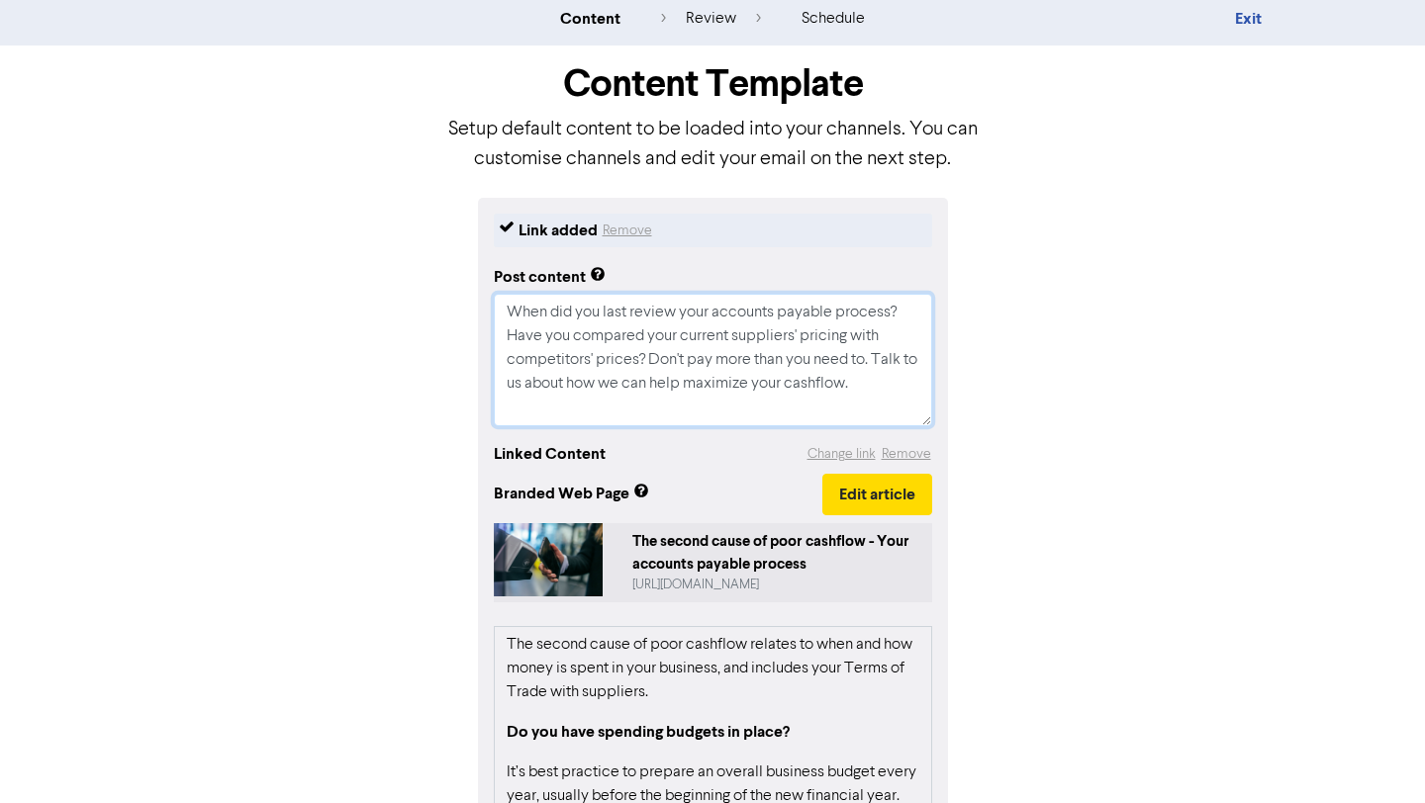
type textarea "x"
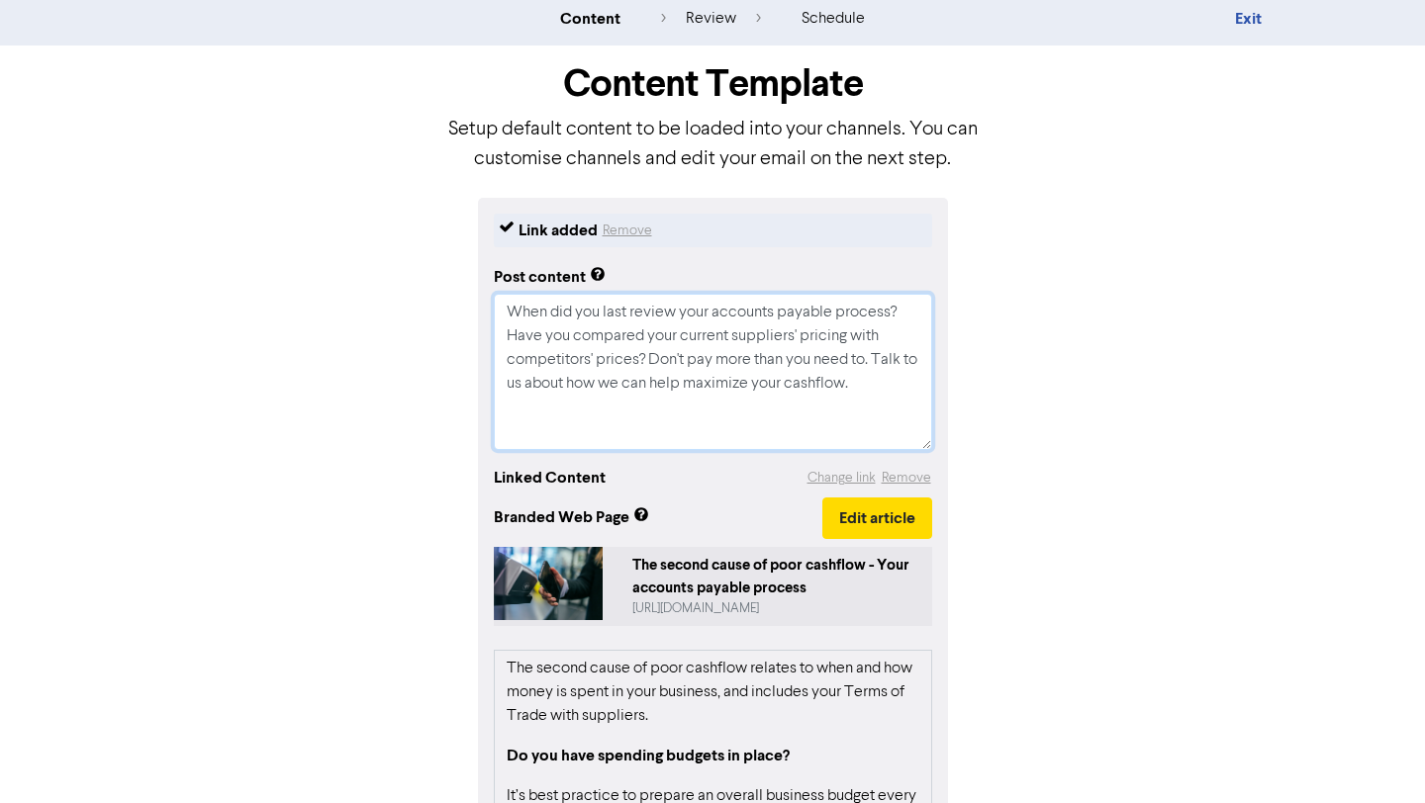
type textarea "When did you last review your accounts payable process? Have you compared your …"
paste textarea "🔖 Book a discovery call to determine if we are the right fit for each other: [U…"
type textarea "x"
type textarea "When did you last review your accounts payable process? Have you compared your …"
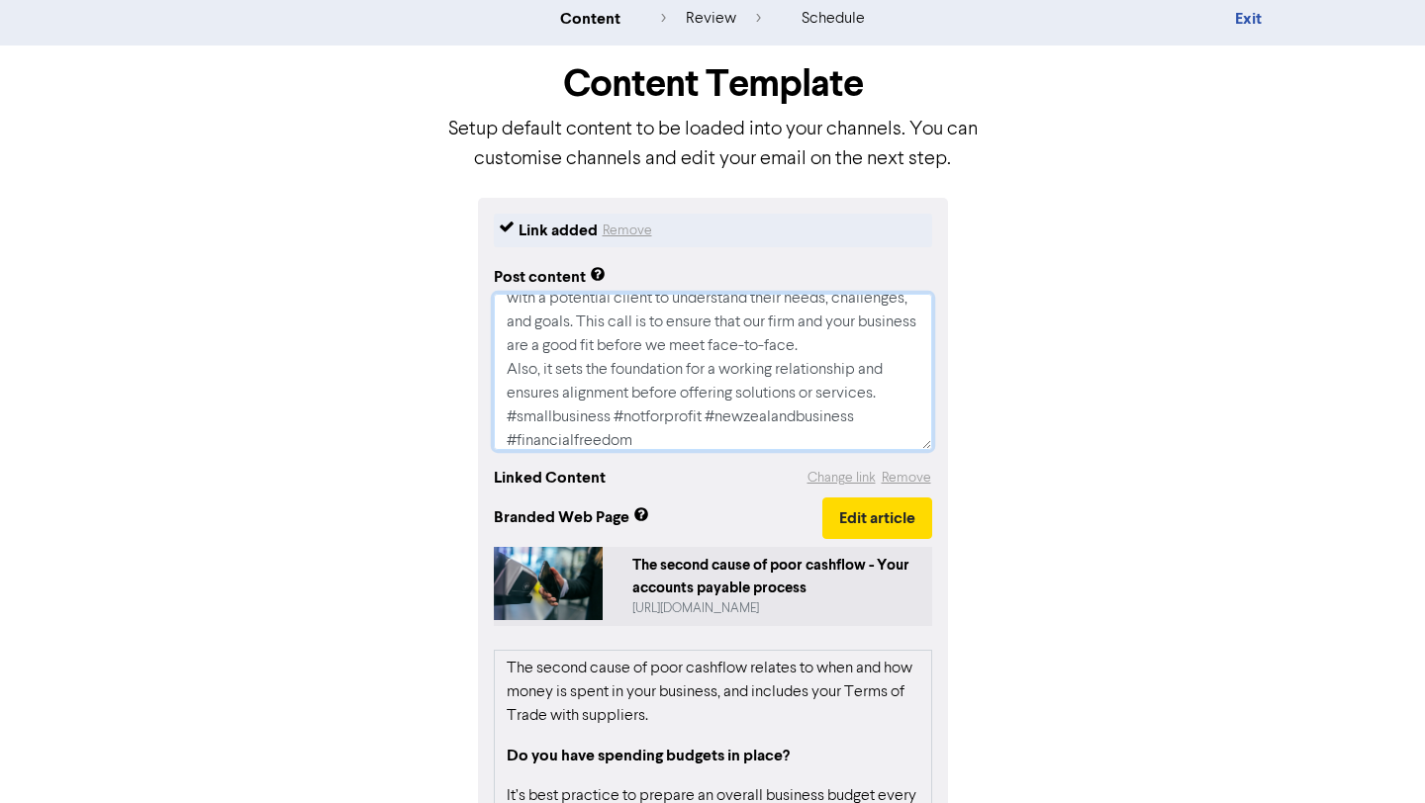
type textarea "x"
type textarea "When did you last review your accounts payable process? Have you compared your …"
type textarea "x"
type textarea "When did you last review your accounts payable process? Have you compared your …"
type textarea "x"
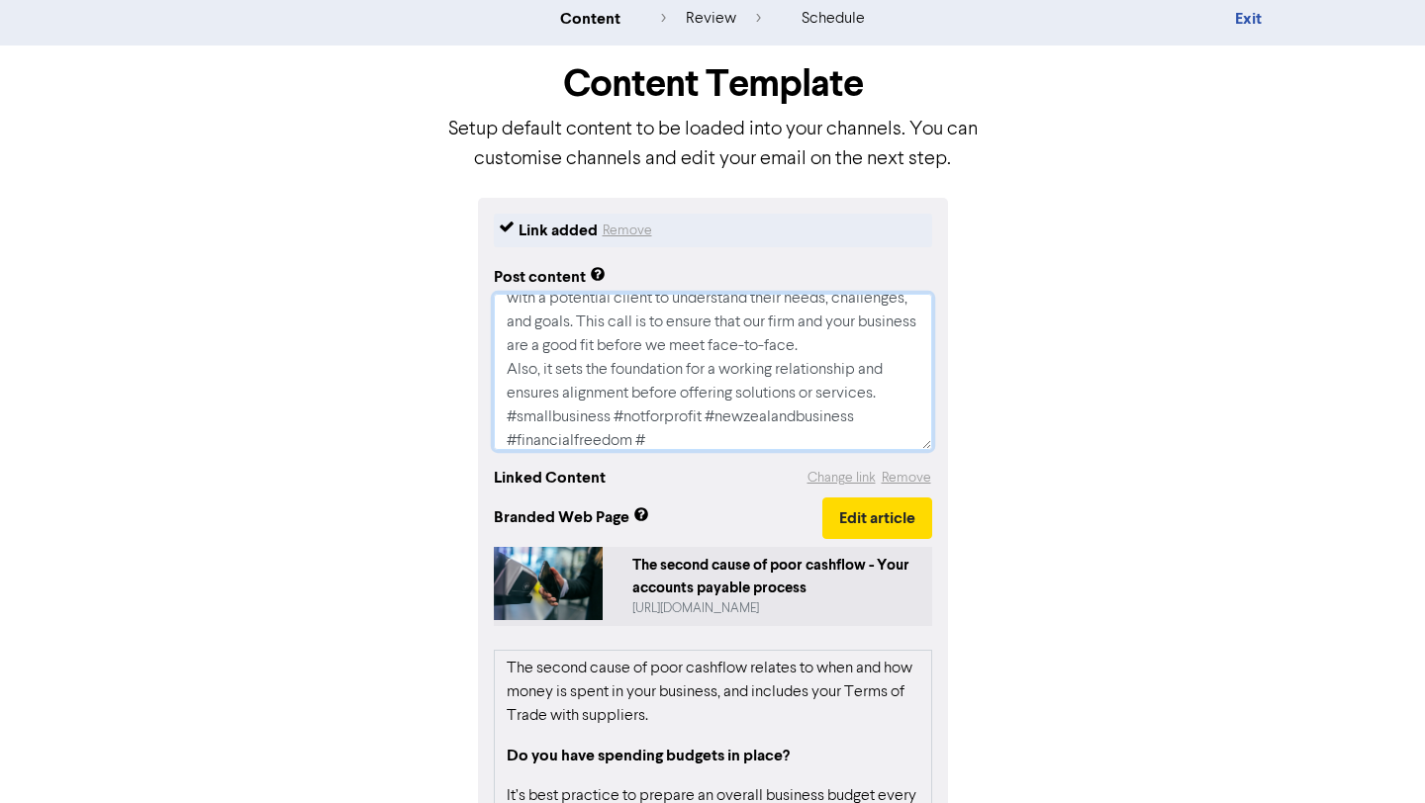
type textarea "When did you last review your accounts payable process? Have you compared your …"
type textarea "x"
type textarea "When did you last review your accounts payable process? Have you compared your …"
type textarea "x"
type textarea "When did you last review your accounts payable process? Have you compared your …"
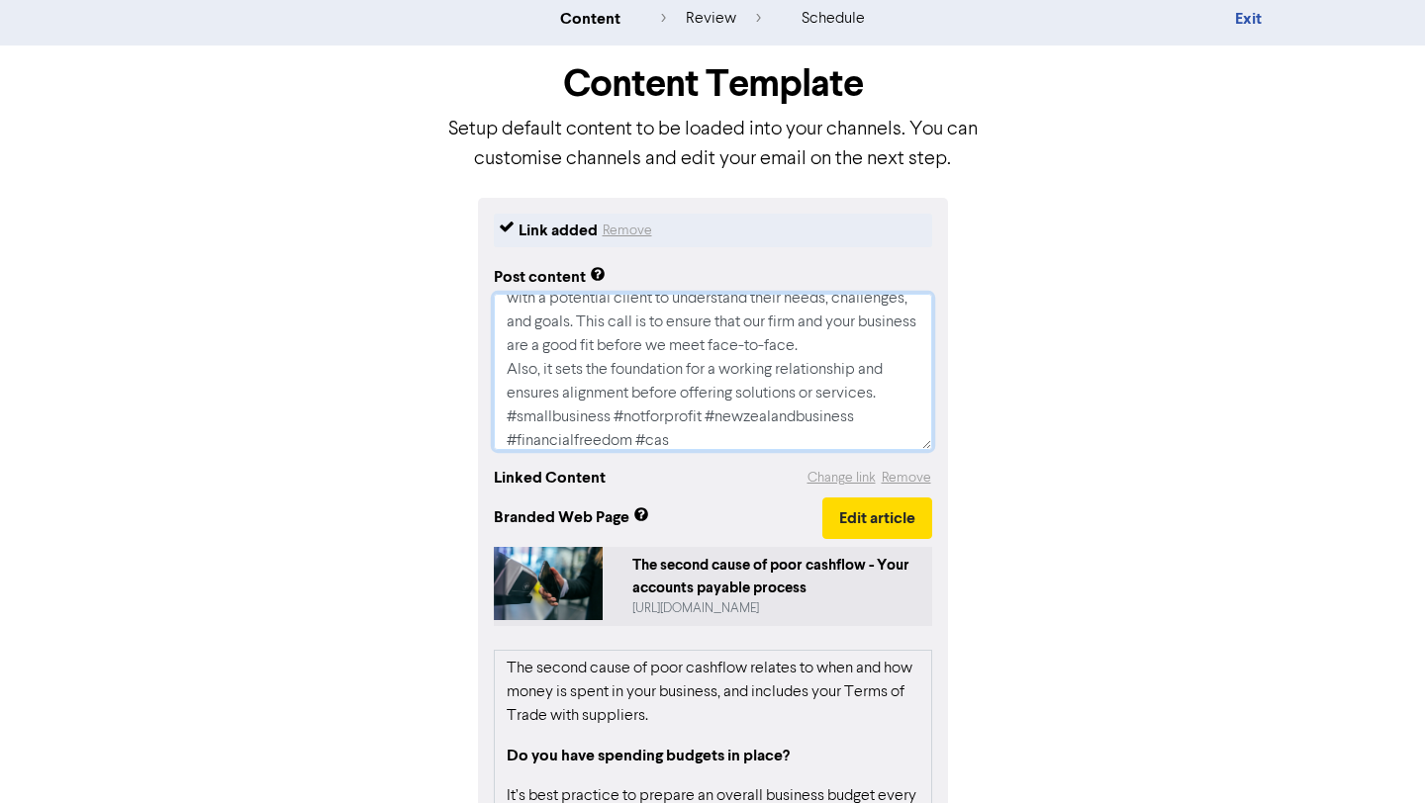
type textarea "x"
type textarea "When did you last review your accounts payable process? Have you compared your …"
type textarea "x"
type textarea "When did you last review your accounts payable process? Have you compared your …"
type textarea "x"
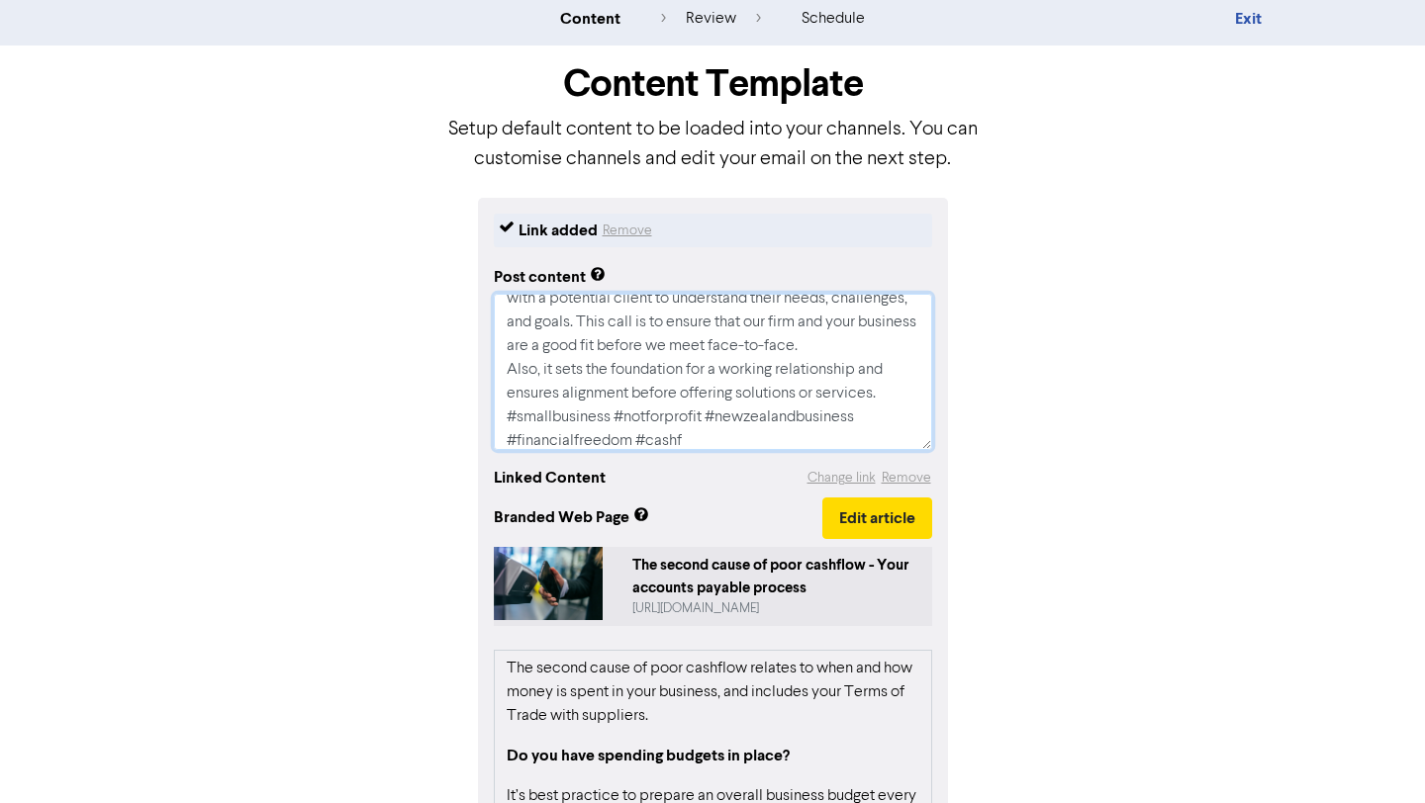
type textarea "When did you last review your accounts payable process? Have you compared your …"
type textarea "x"
type textarea "When did you last review your accounts payable process? Have you compared your …"
type textarea "x"
type textarea "When did you last review your accounts payable process? Have you compared your …"
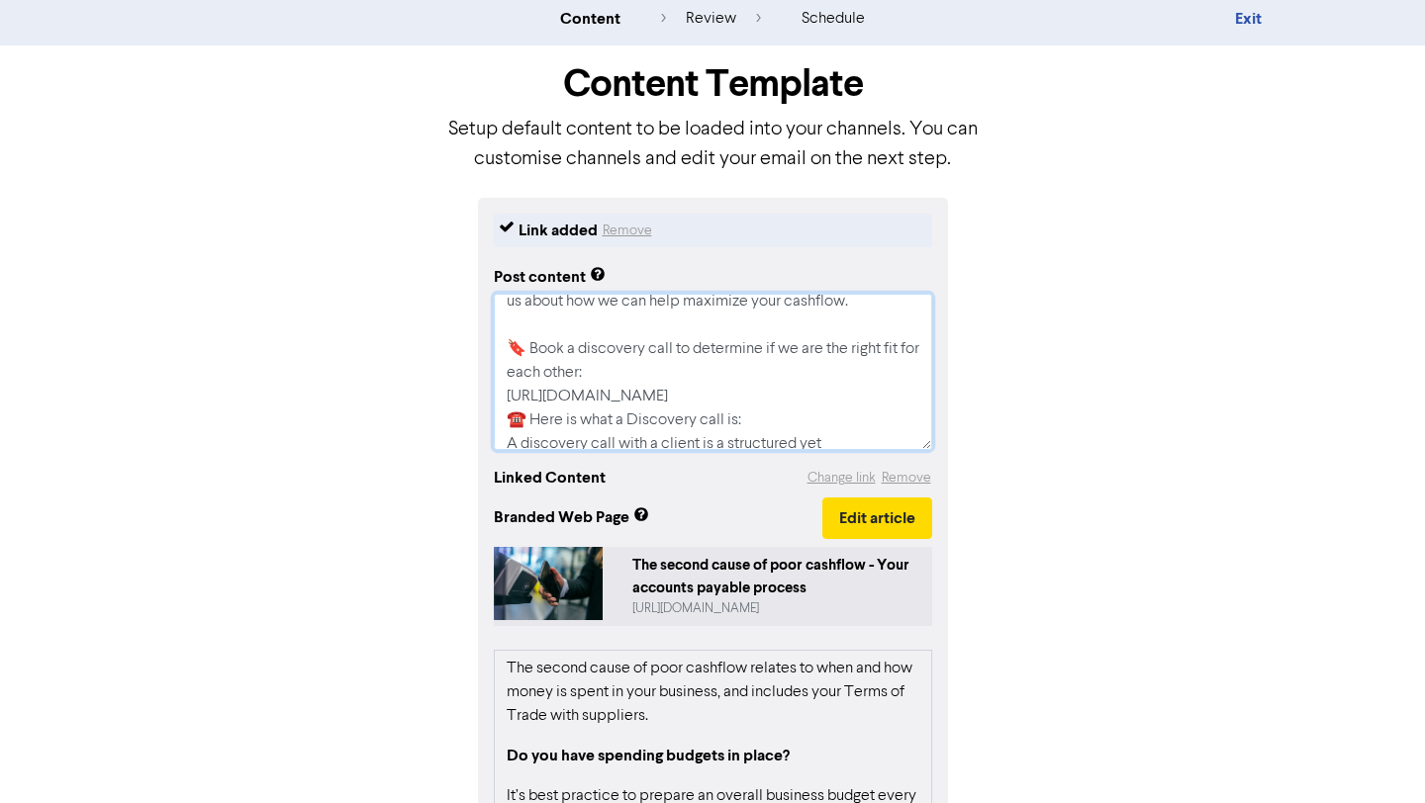
scroll to position [78, 0]
click at [824, 401] on textarea "When did you last review your accounts payable process? Have you compared your …" at bounding box center [713, 372] width 438 height 156
type textarea "x"
type textarea "When did you last review your accounts payable process? Have you compared your …"
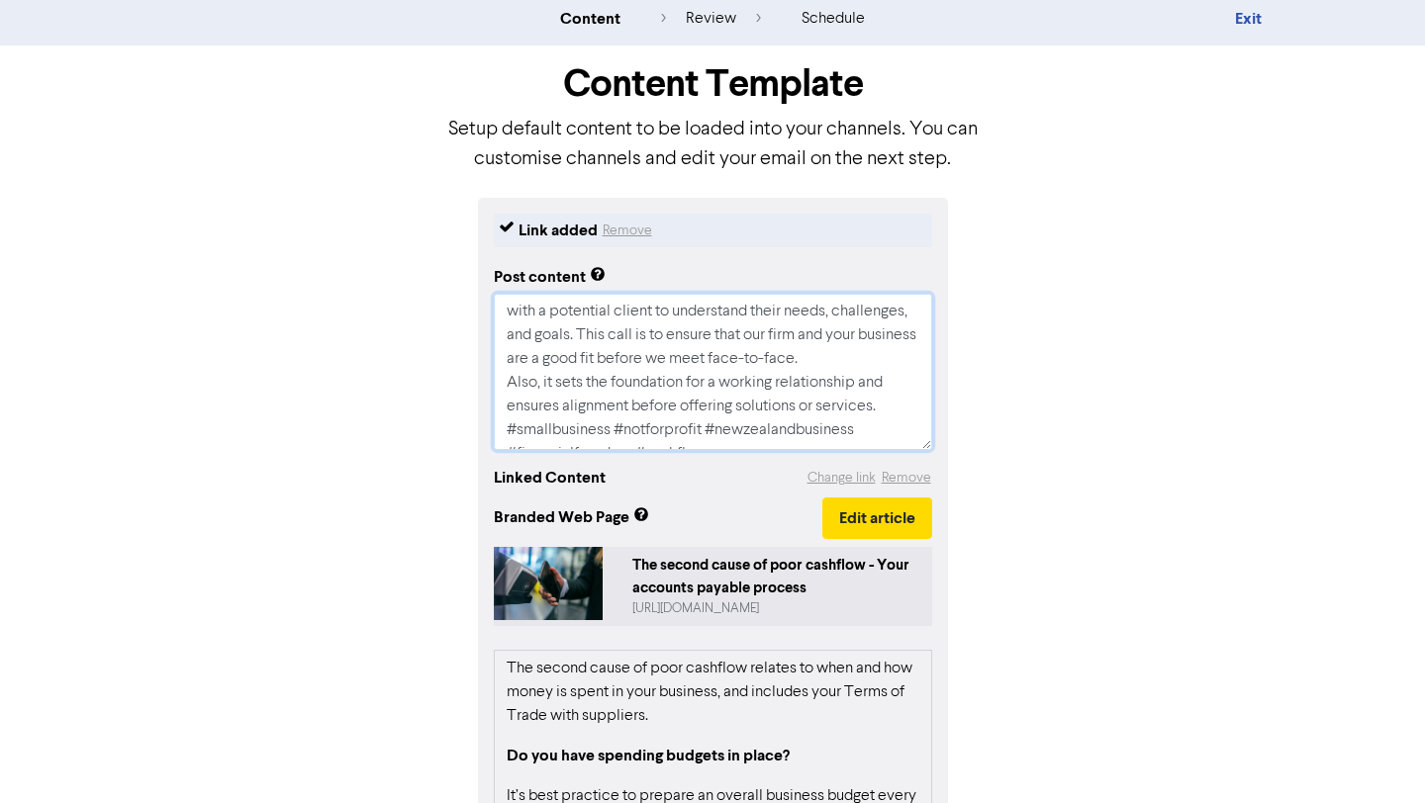
scroll to position [332, 0]
click at [890, 385] on textarea "When did you last review your accounts payable process? Have you compared your …" at bounding box center [713, 372] width 438 height 156
type textarea "x"
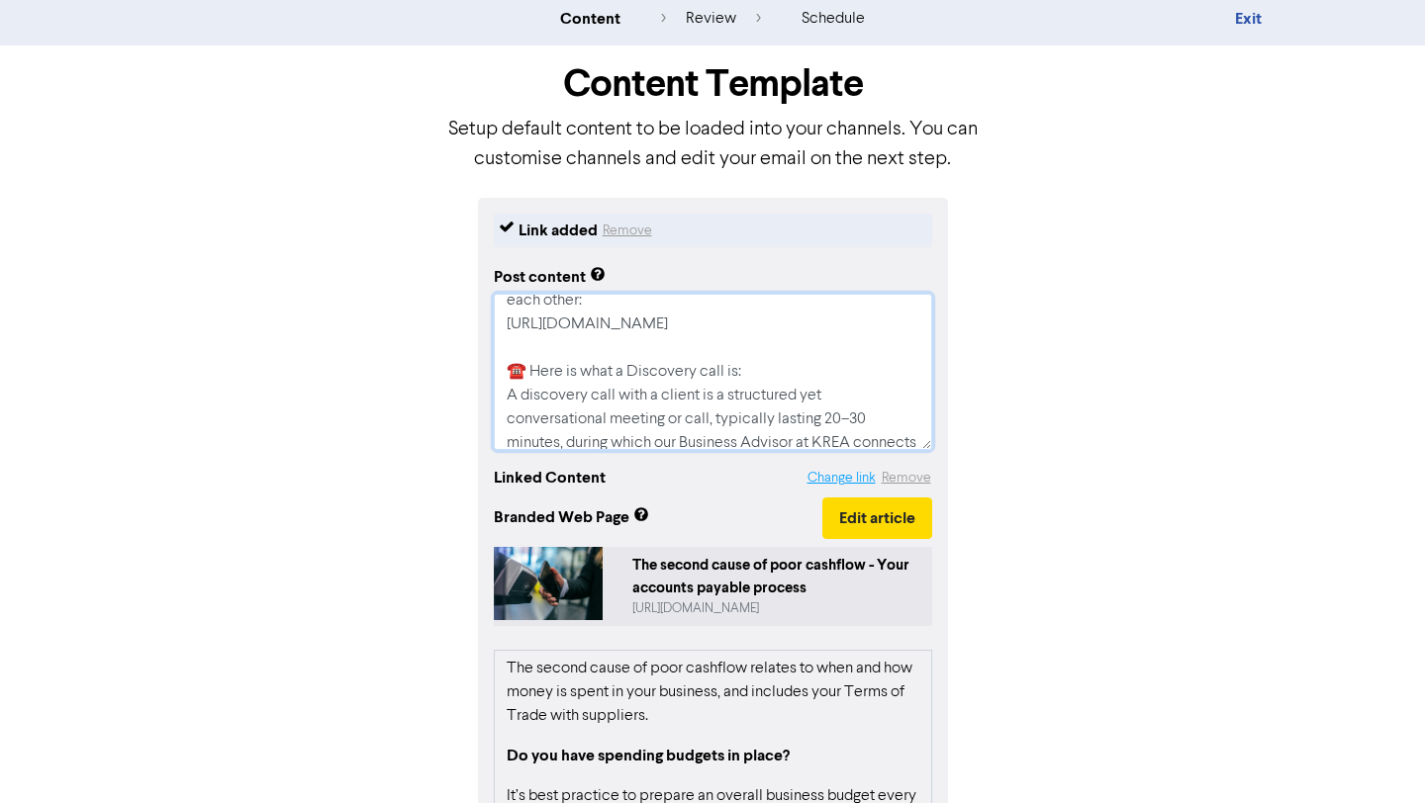
scroll to position [356, 0]
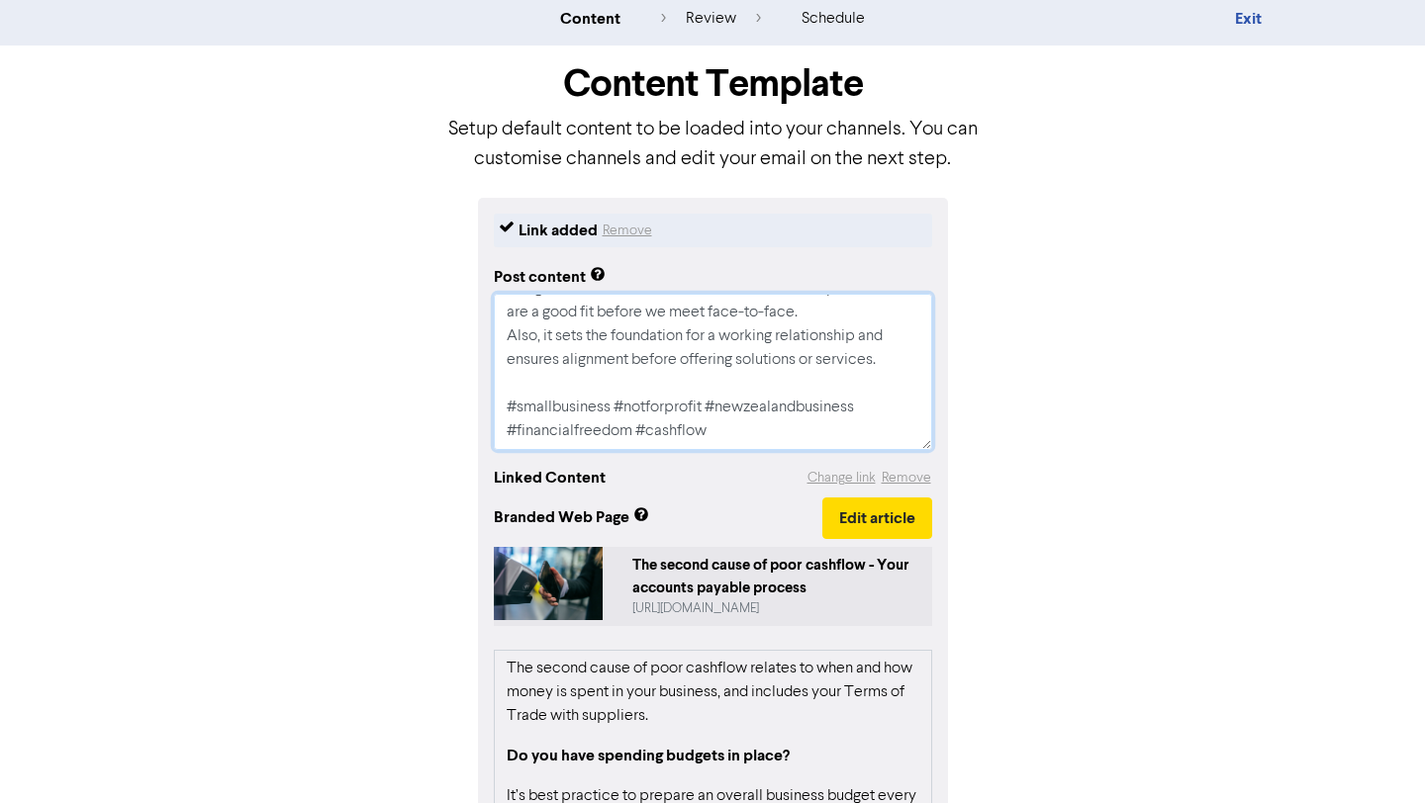
drag, startPoint x: 504, startPoint y: 315, endPoint x: 844, endPoint y: 489, distance: 382.3
click at [844, 489] on div "Link added Remove Post content When did you last review your accounts payable p…" at bounding box center [713, 674] width 470 height 953
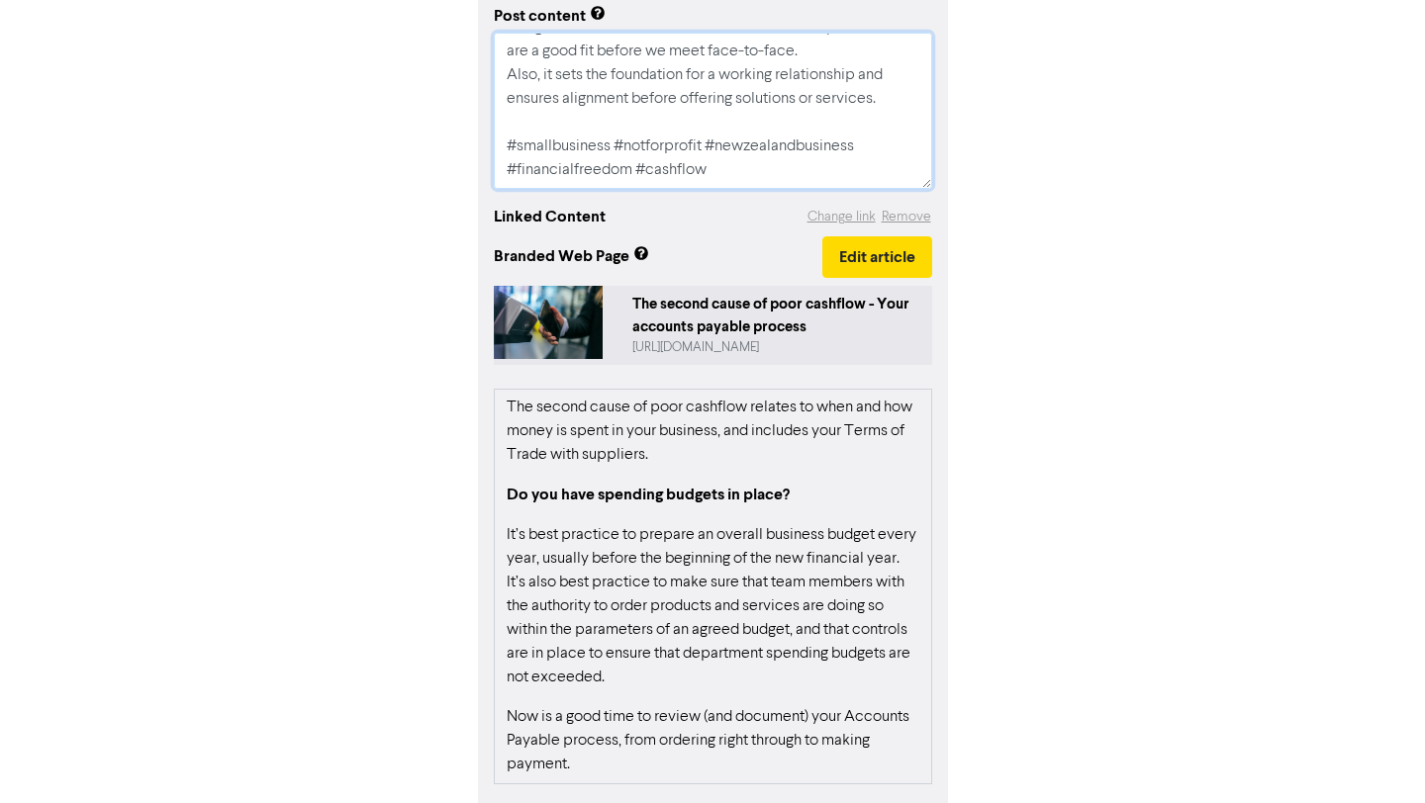
scroll to position [397, 0]
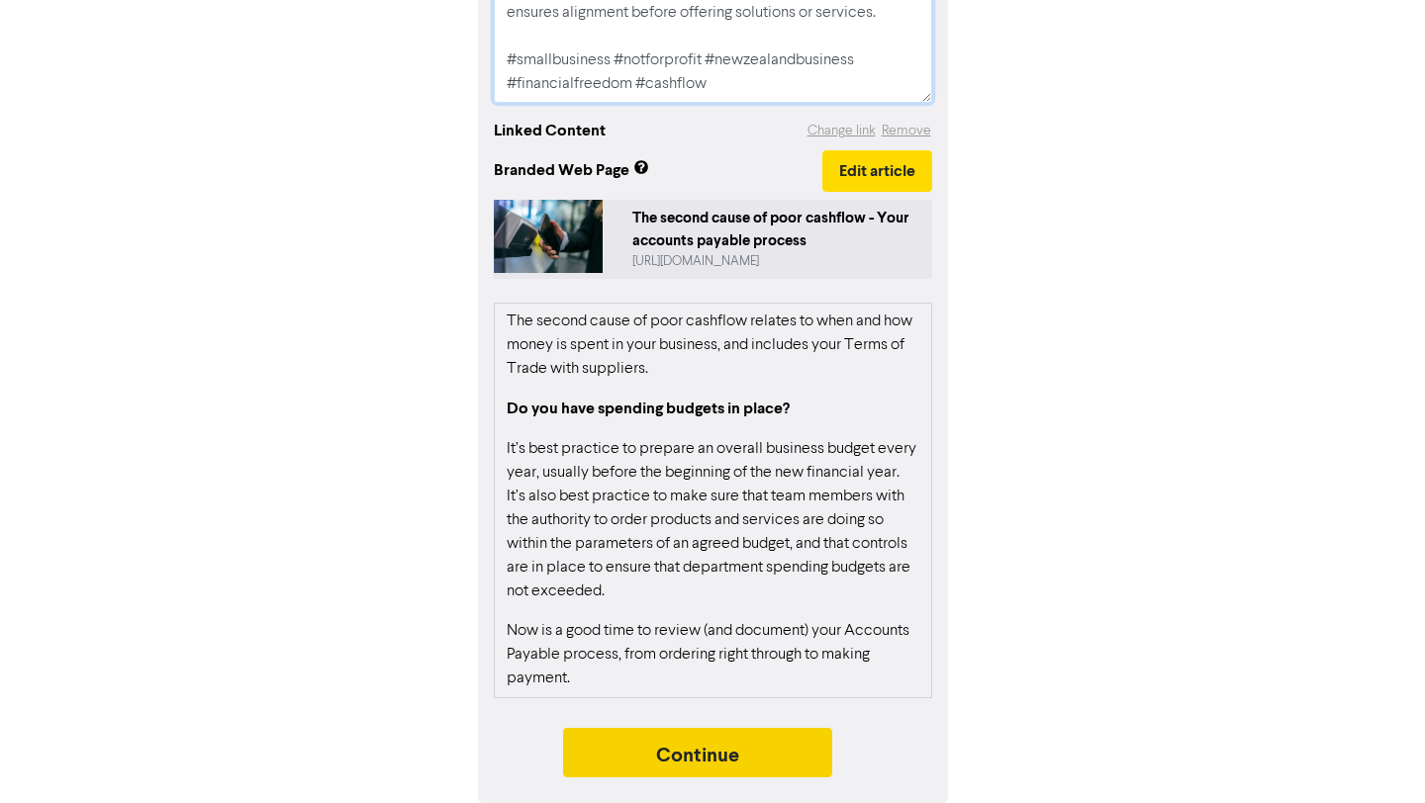
type textarea "When did you last review your accounts payable process? Have you compared your …"
click at [804, 760] on button "Continue" at bounding box center [697, 752] width 269 height 49
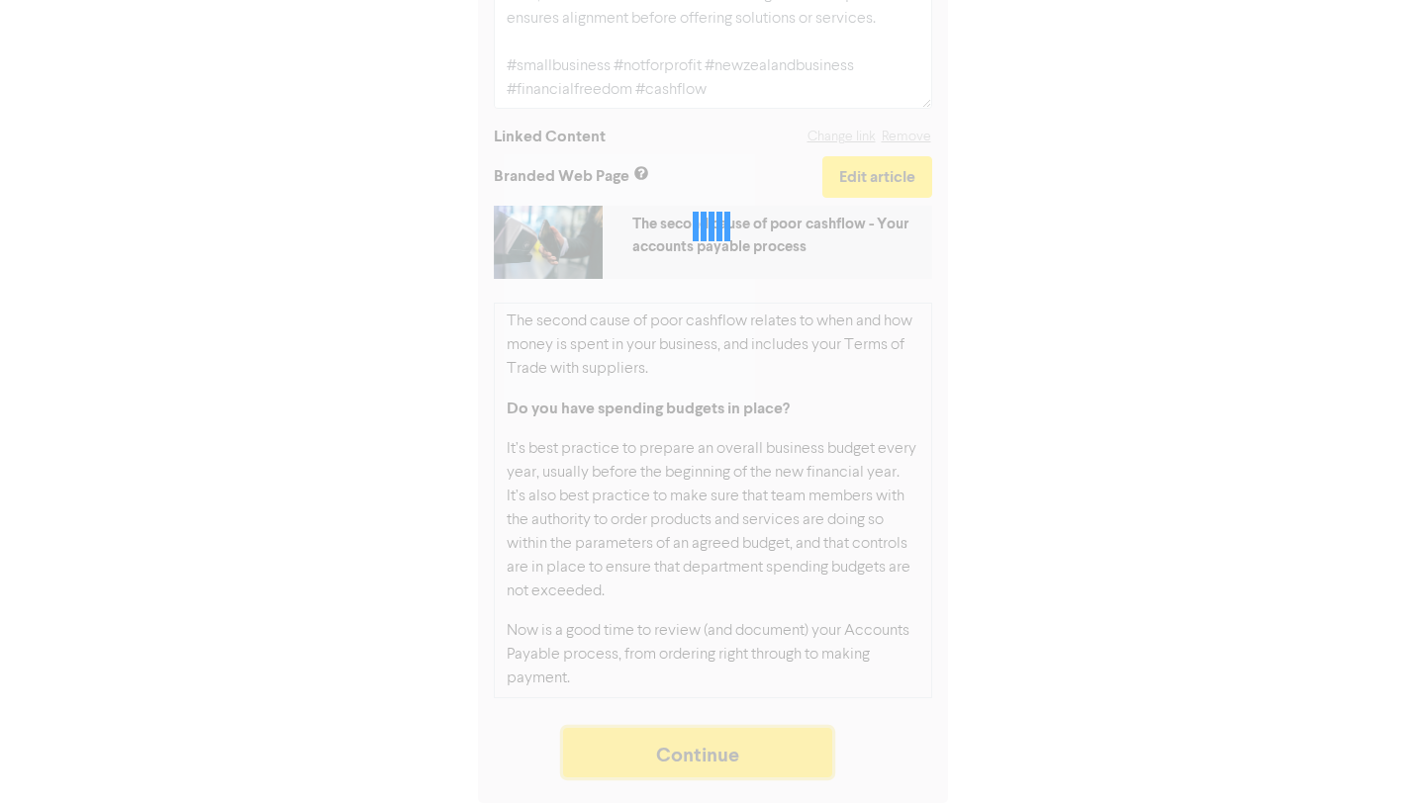
scroll to position [391, 0]
type textarea "x"
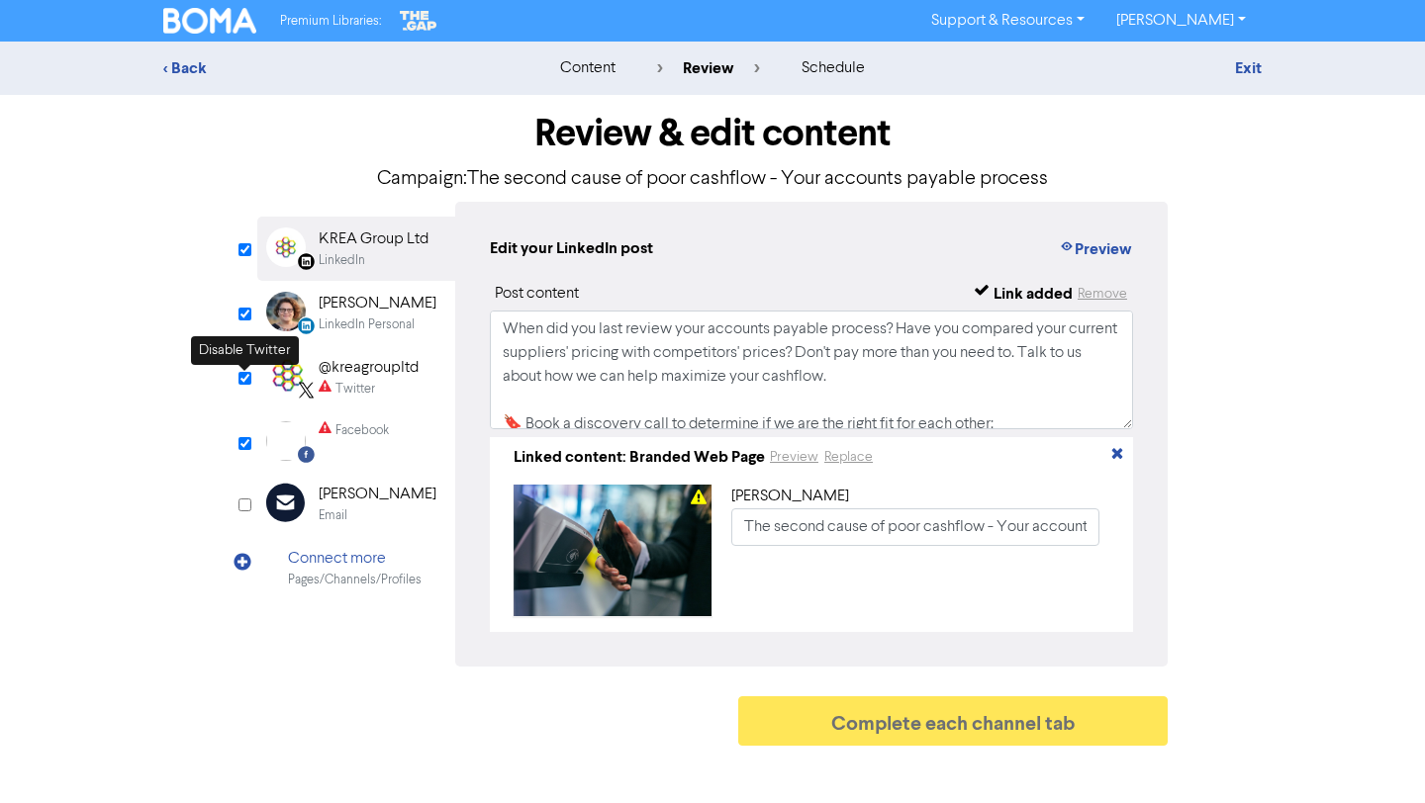
click at [245, 380] on input "checkbox" at bounding box center [244, 378] width 13 height 13
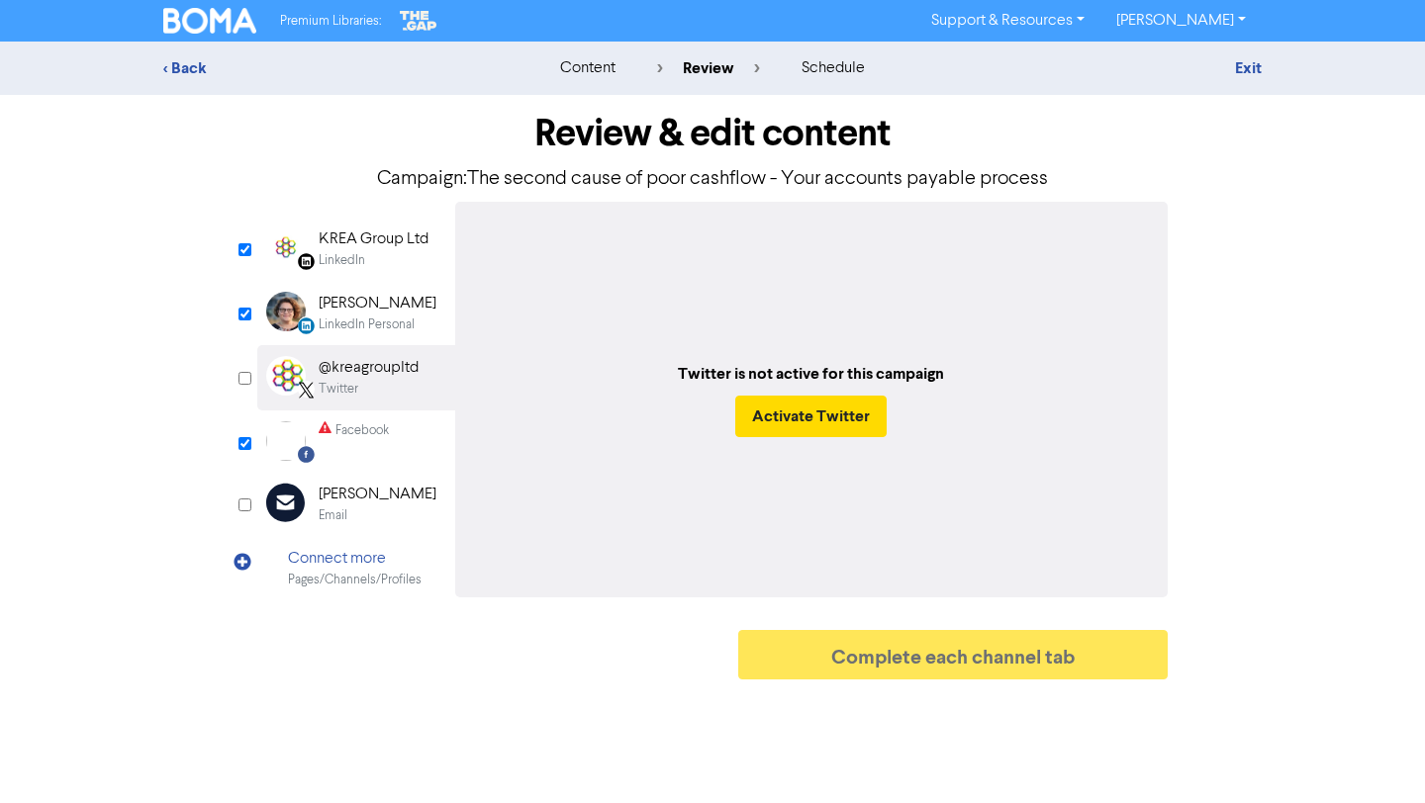
click at [245, 380] on input "checkbox" at bounding box center [244, 378] width 13 height 13
checkbox input "true"
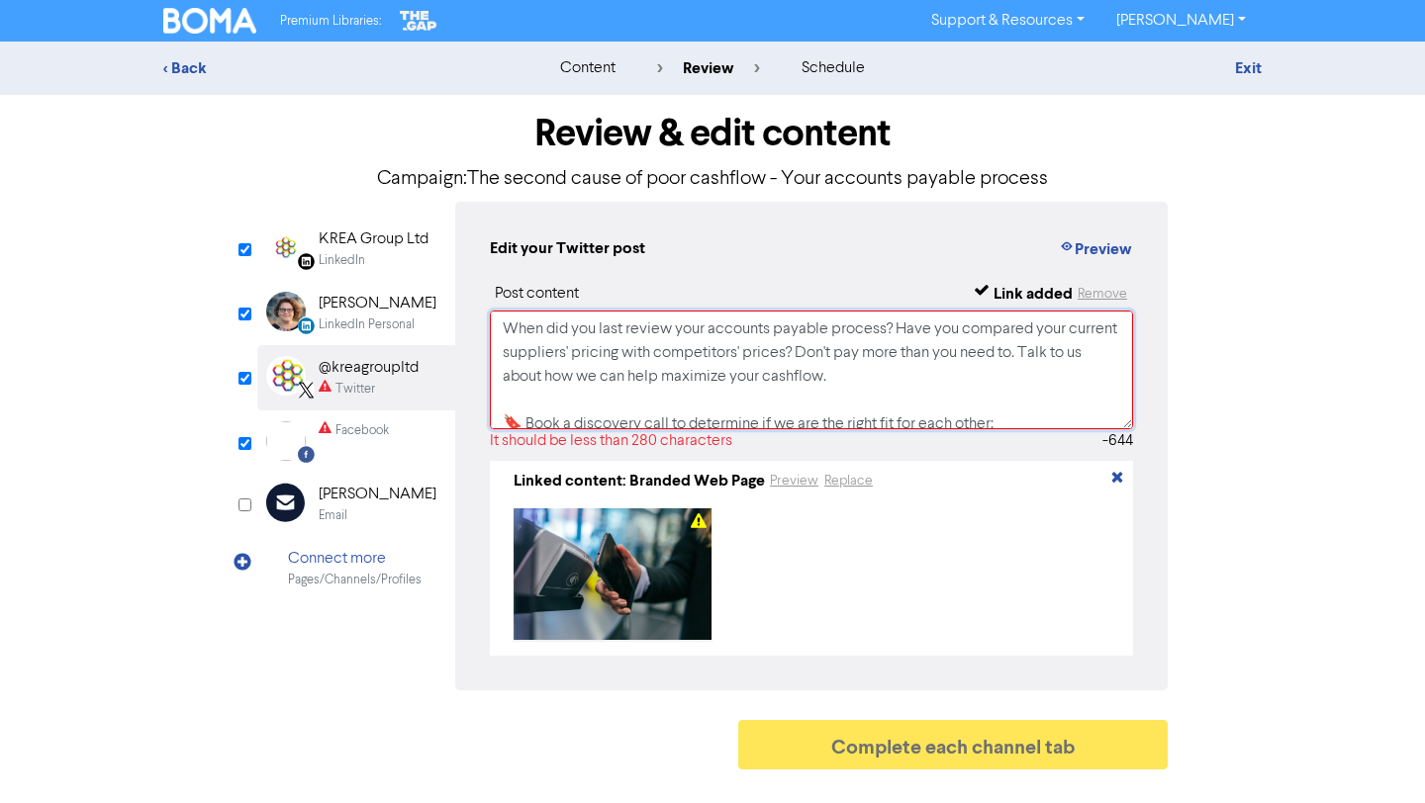
click at [709, 375] on textarea "When did you last review your accounts payable process? Have you compared your …" at bounding box center [811, 370] width 643 height 119
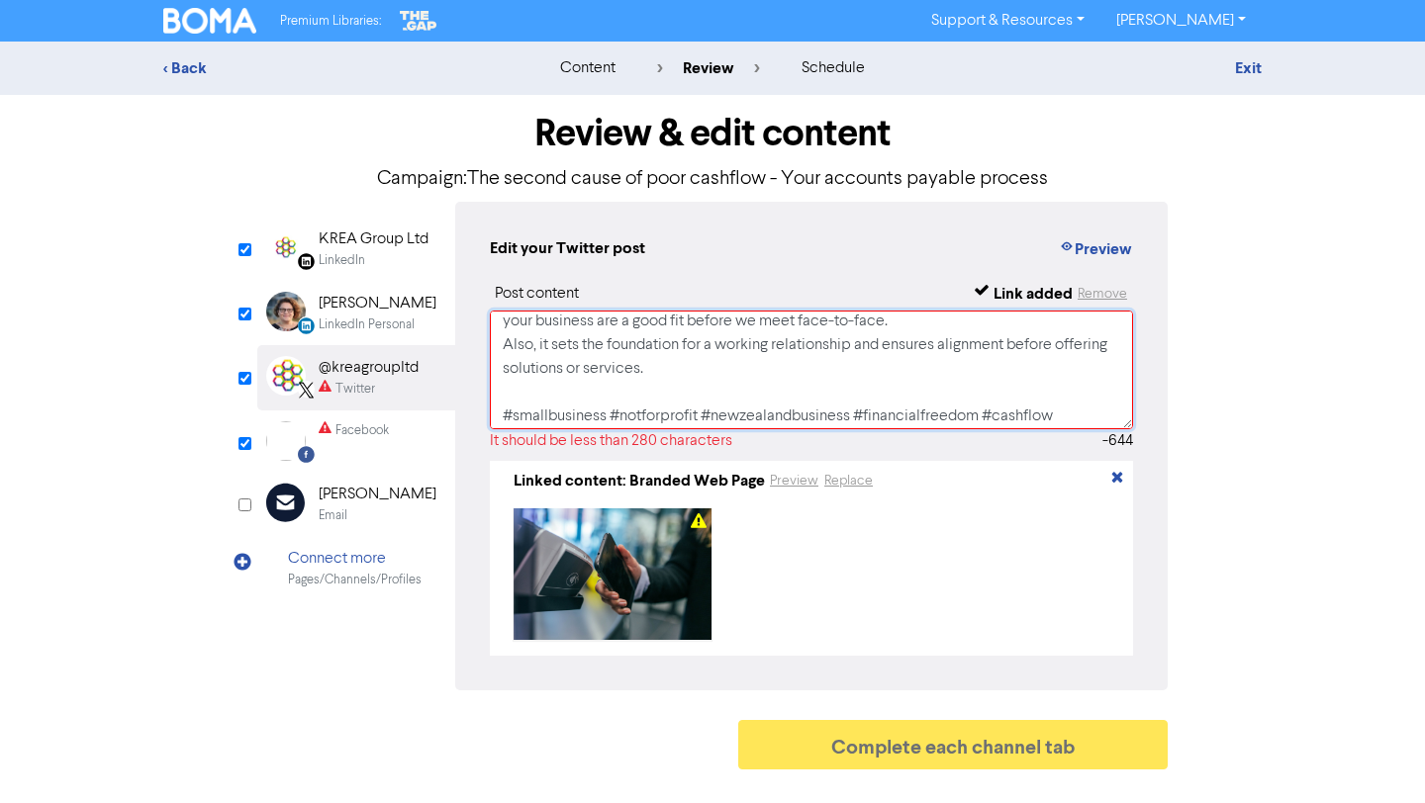
scroll to position [297, 0]
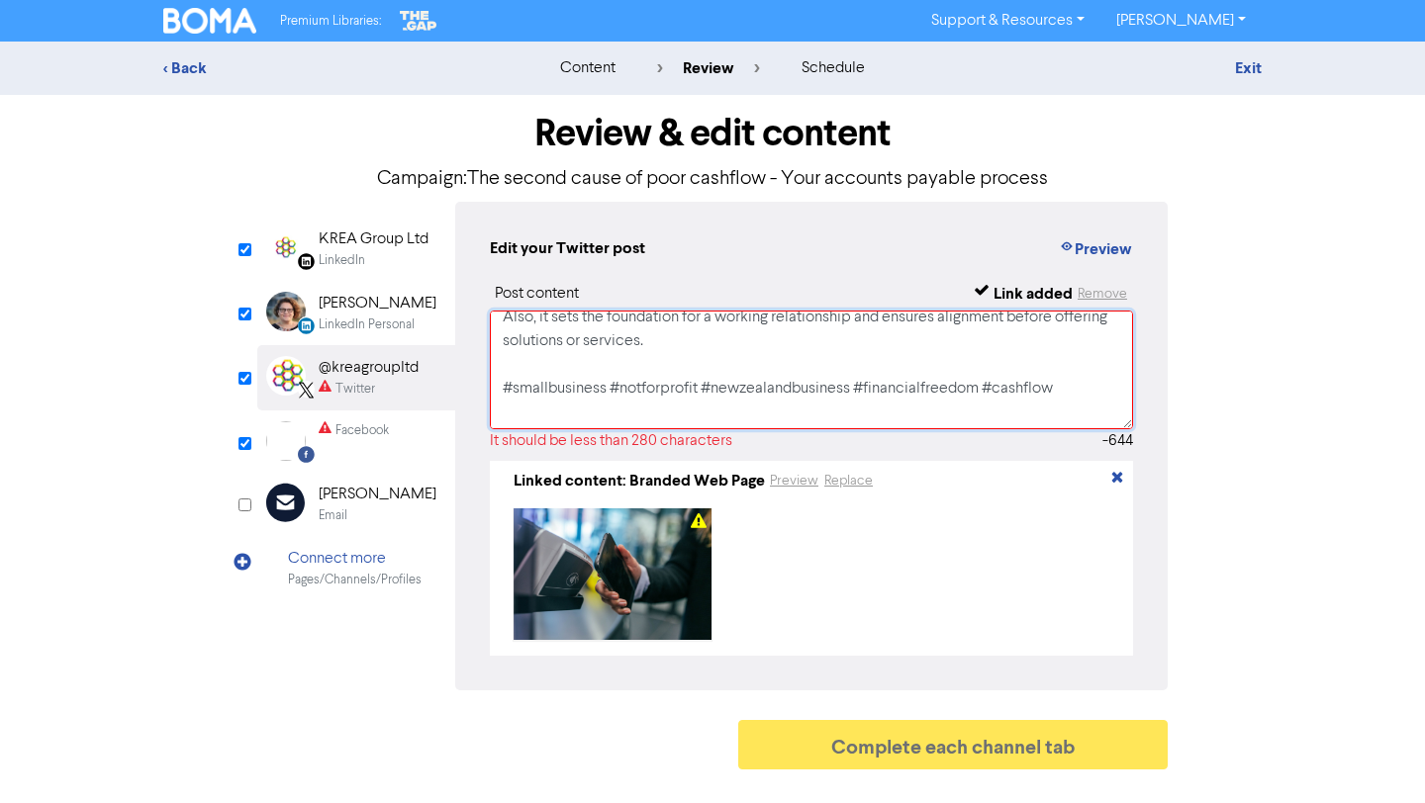
drag, startPoint x: 500, startPoint y: 345, endPoint x: 1099, endPoint y: 403, distance: 602.4
click at [1099, 403] on textarea "When did you last review your accounts payable process? Have you compared your …" at bounding box center [811, 370] width 643 height 119
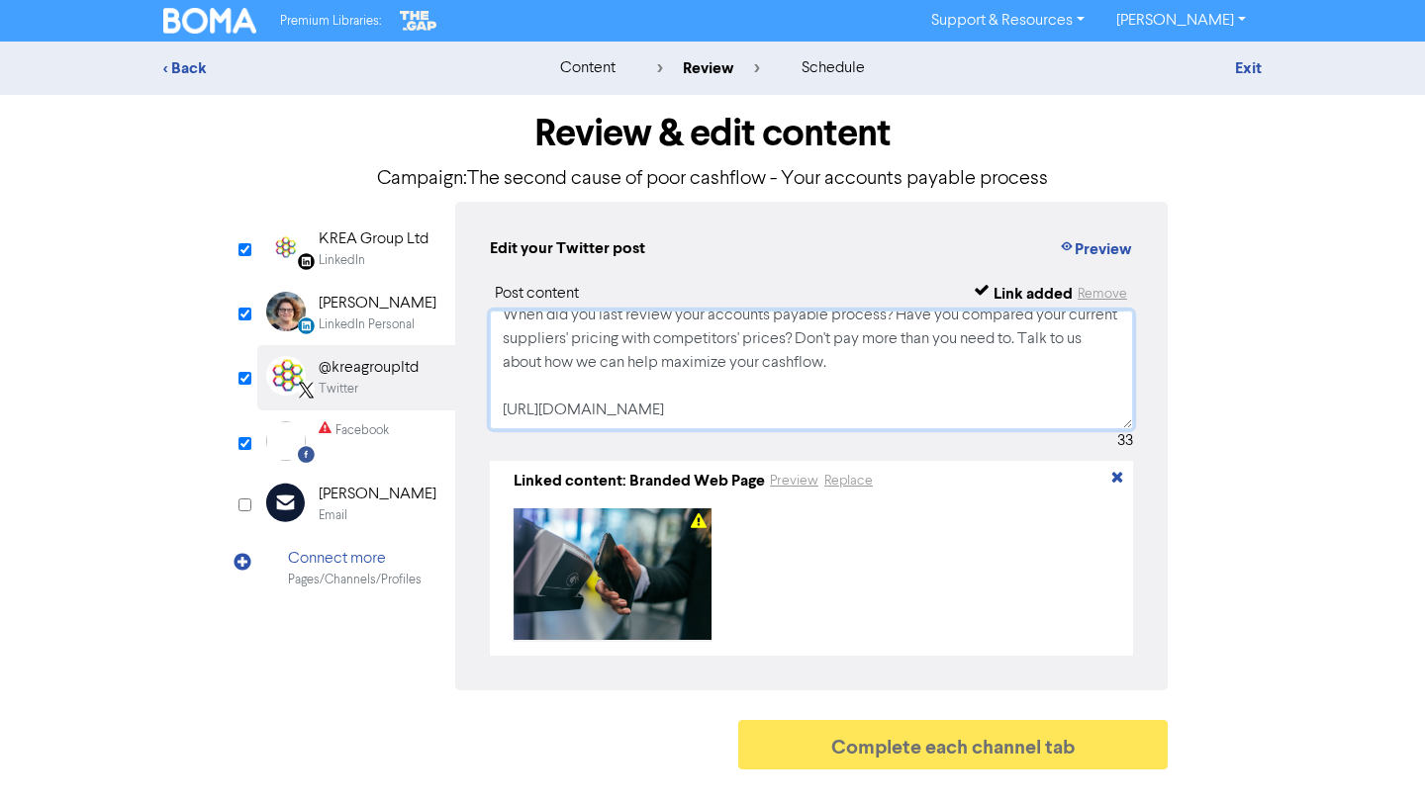
scroll to position [14, 0]
type textarea "When did you last review your accounts payable process? Have you compared your …"
click at [246, 441] on input "checkbox" at bounding box center [244, 443] width 13 height 13
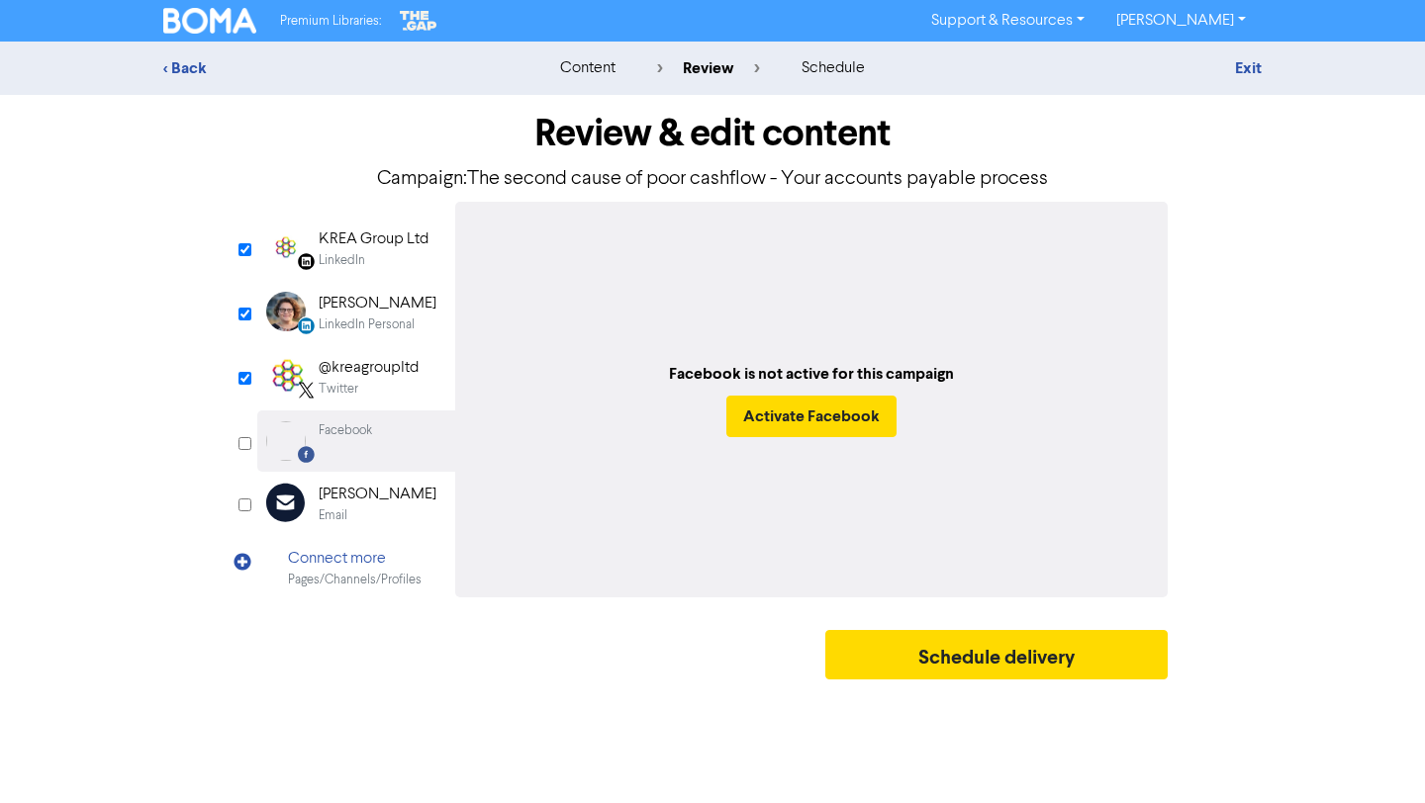
click at [246, 441] on input "checkbox" at bounding box center [244, 443] width 13 height 13
checkbox input "true"
select select "LEARN_MORE"
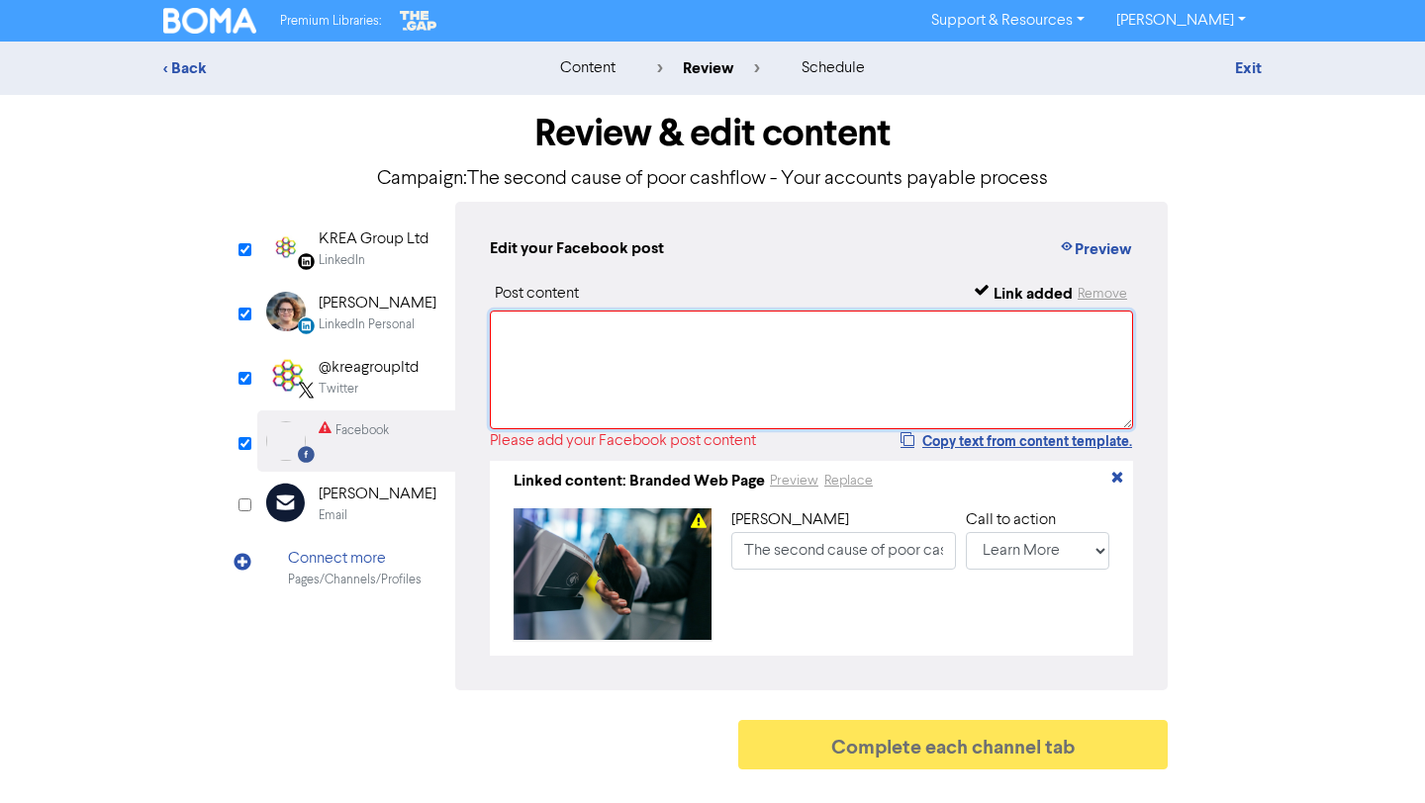
click at [594, 338] on textarea at bounding box center [811, 370] width 643 height 119
paste textarea "When did you last review your accounts payable process? Have you compared your …"
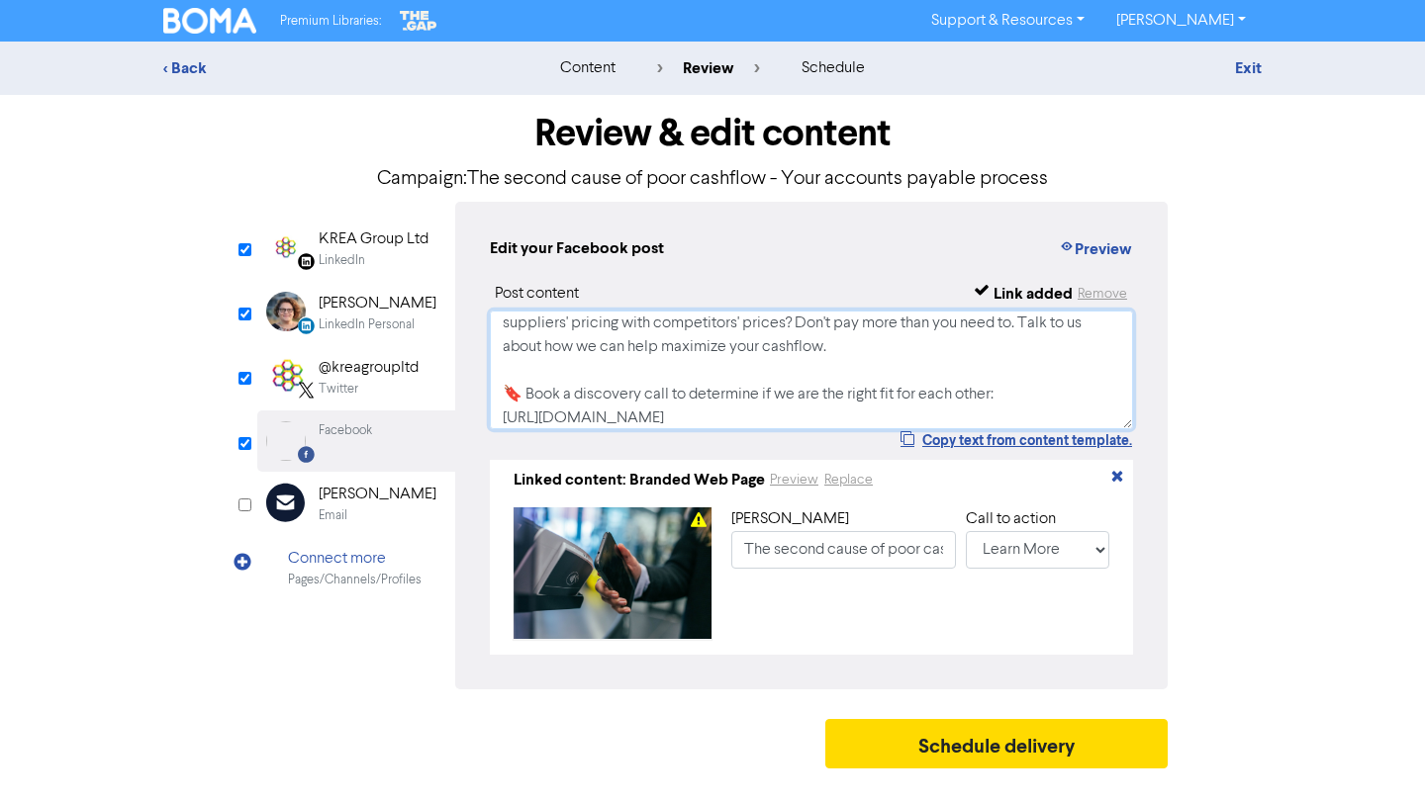
scroll to position [0, 0]
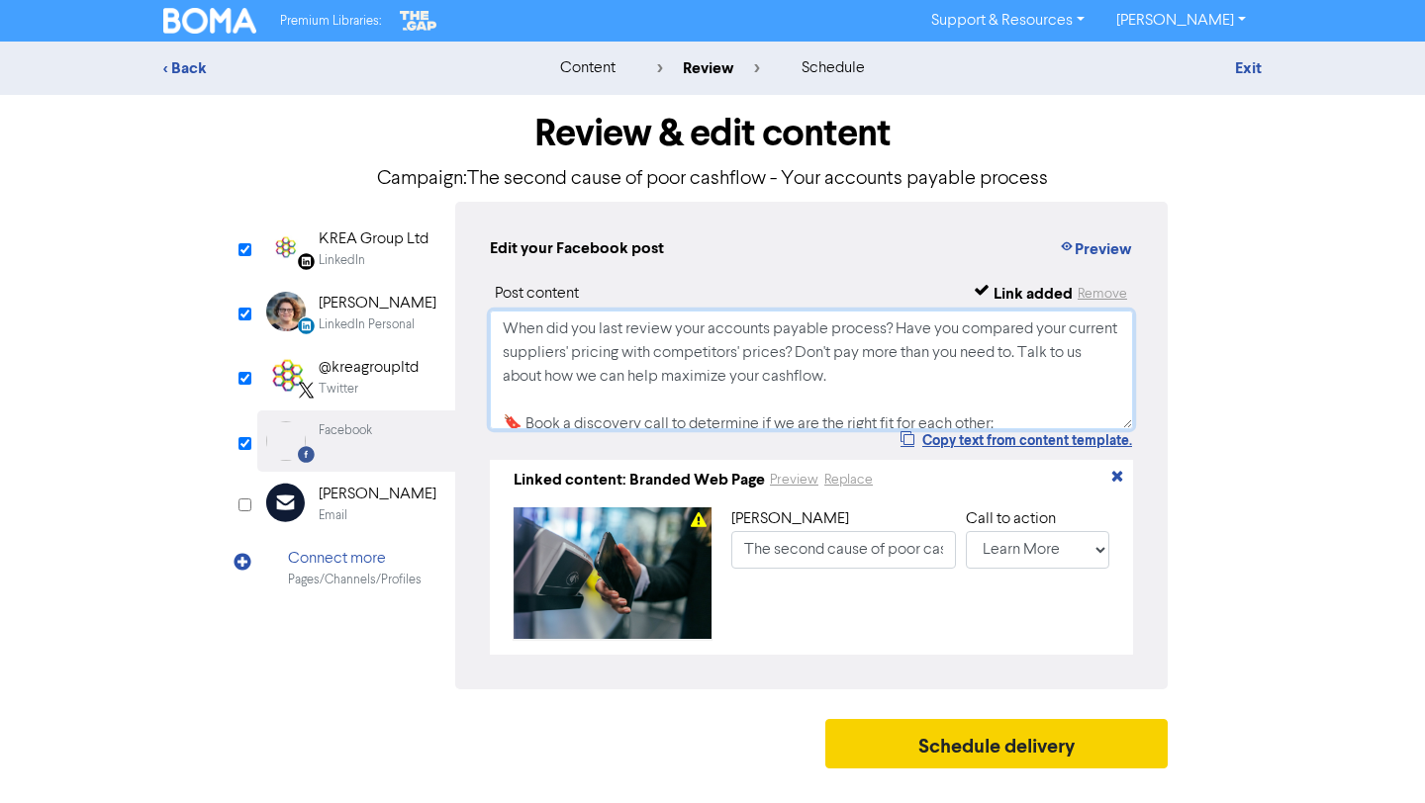
type textarea "When did you last review your accounts payable process? Have you compared your …"
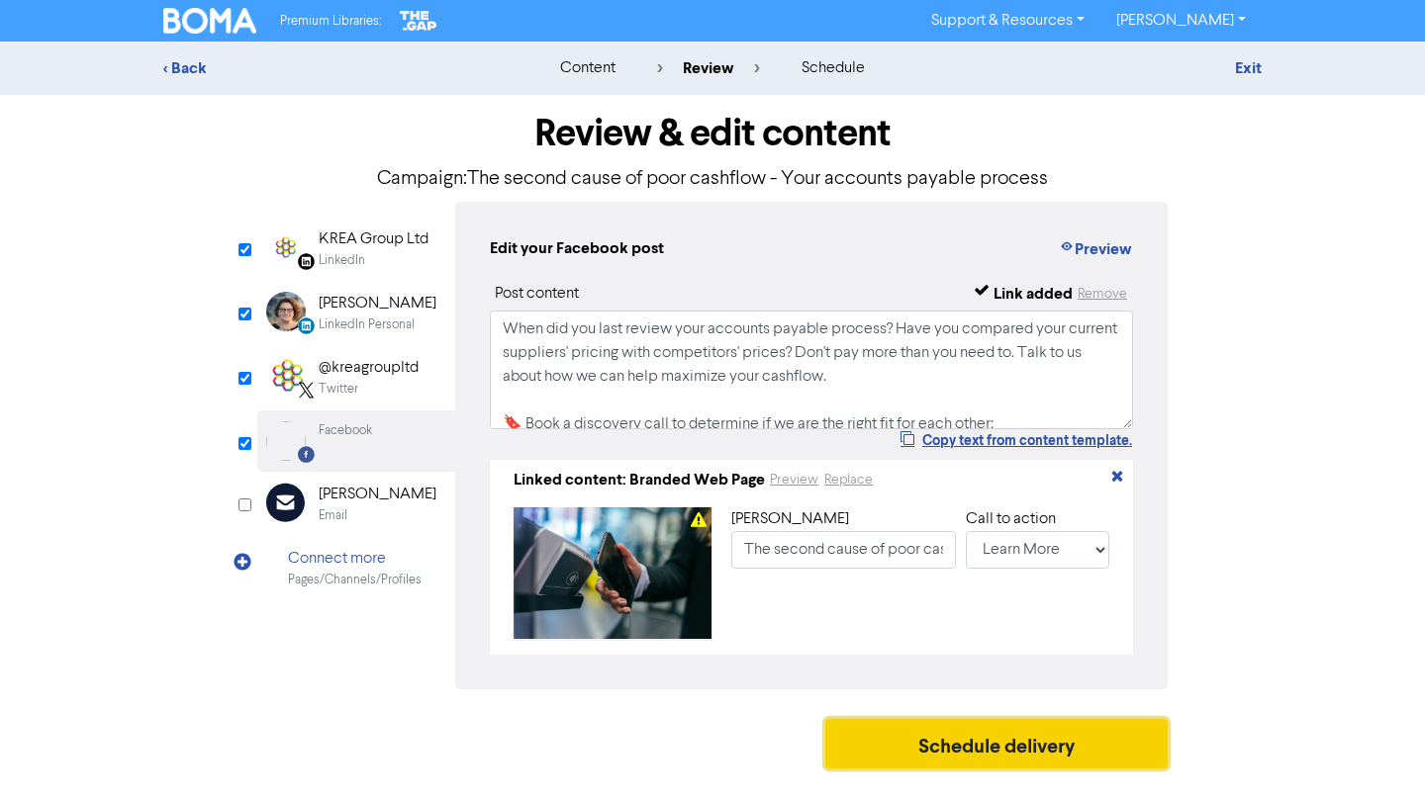
click at [925, 769] on button "Schedule delivery" at bounding box center [996, 743] width 342 height 49
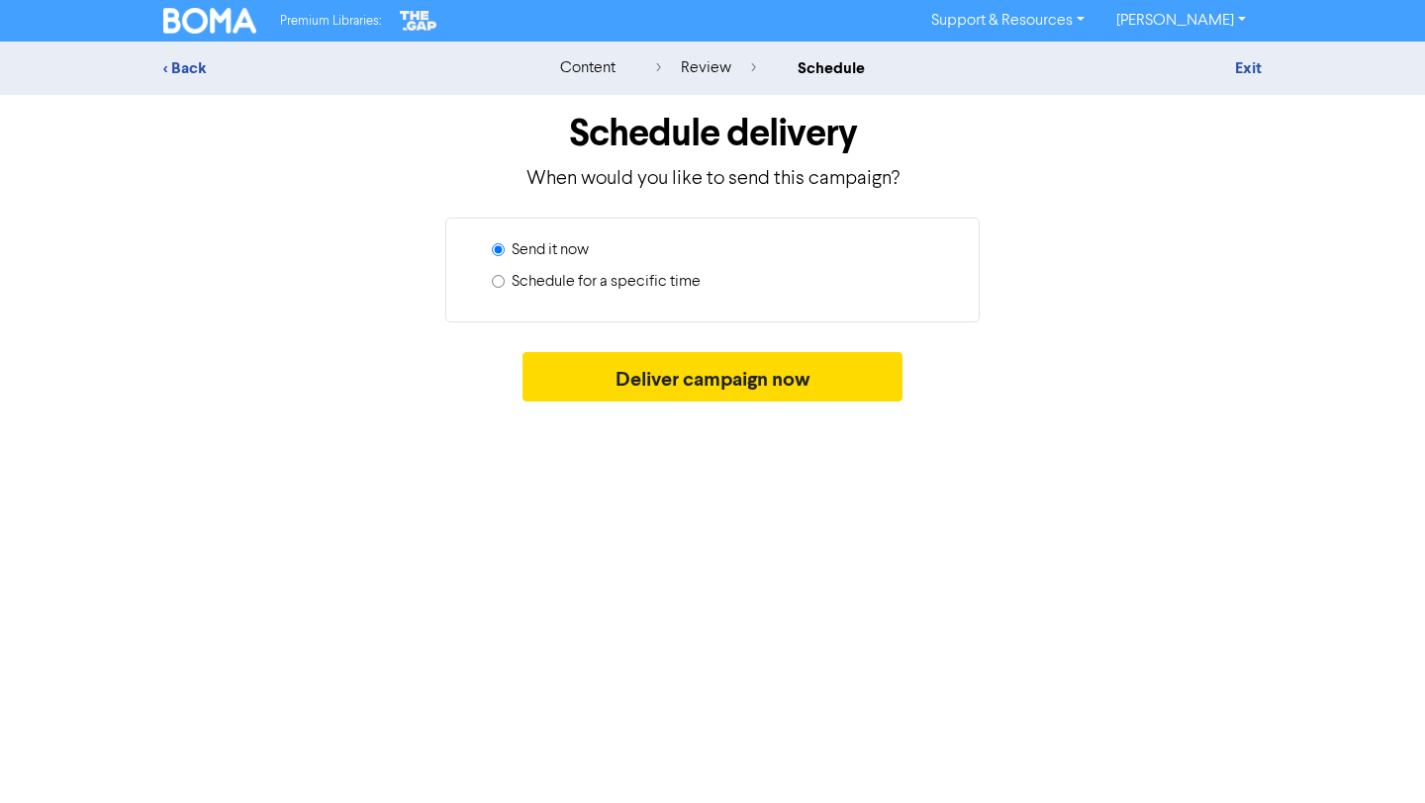
click at [665, 279] on label "Schedule for a specific time" at bounding box center [606, 282] width 189 height 24
click at [505, 279] on input "Schedule for a specific time" at bounding box center [498, 281] width 13 height 13
radio input "true"
radio input "false"
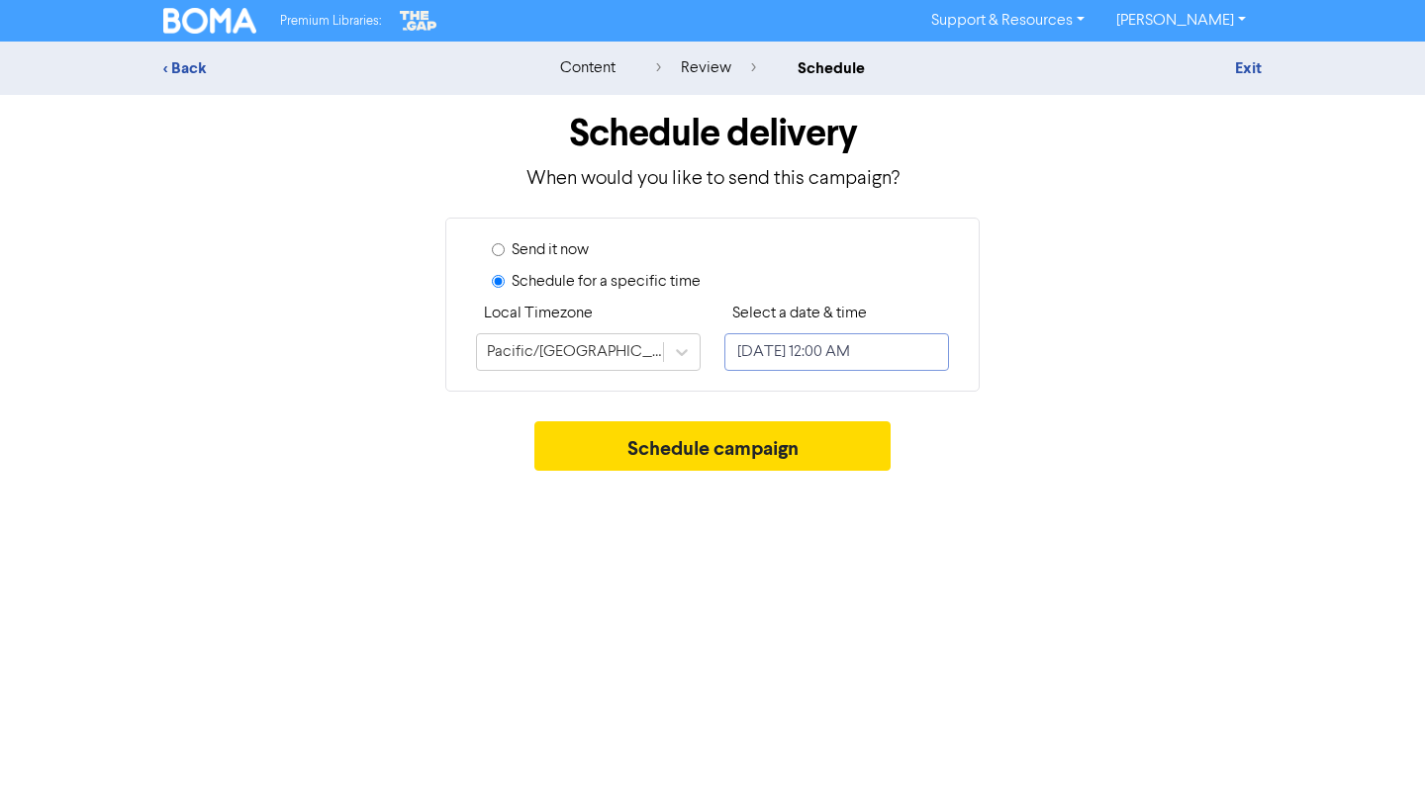
select select "7"
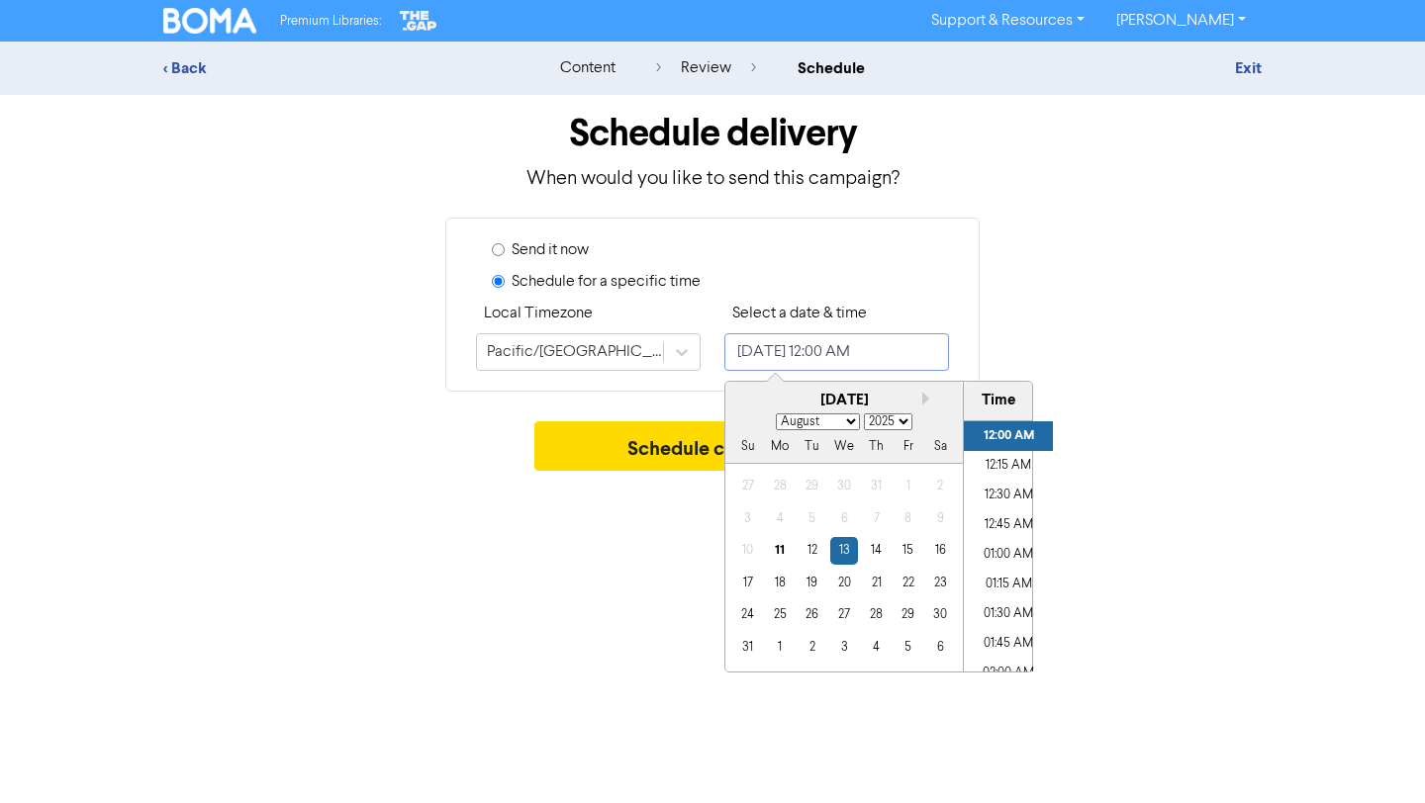
click at [796, 351] on input "[DATE] 12:00 AM" at bounding box center [836, 352] width 225 height 38
click at [883, 544] on div "14" at bounding box center [876, 550] width 27 height 27
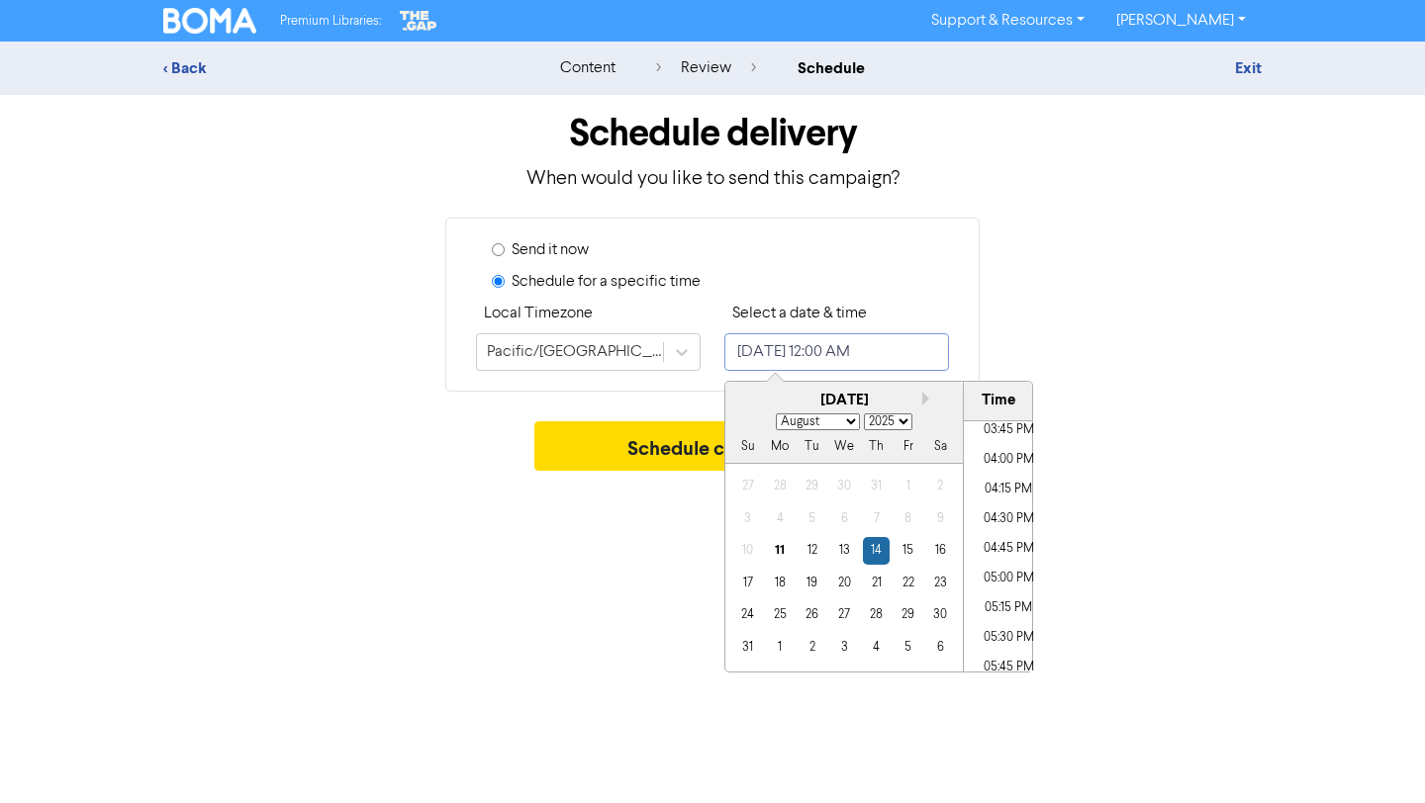
scroll to position [1888, 0]
click at [1009, 568] on li "05:00 PM" at bounding box center [1008, 567] width 89 height 30
type input "[DATE] 5:00 PM"
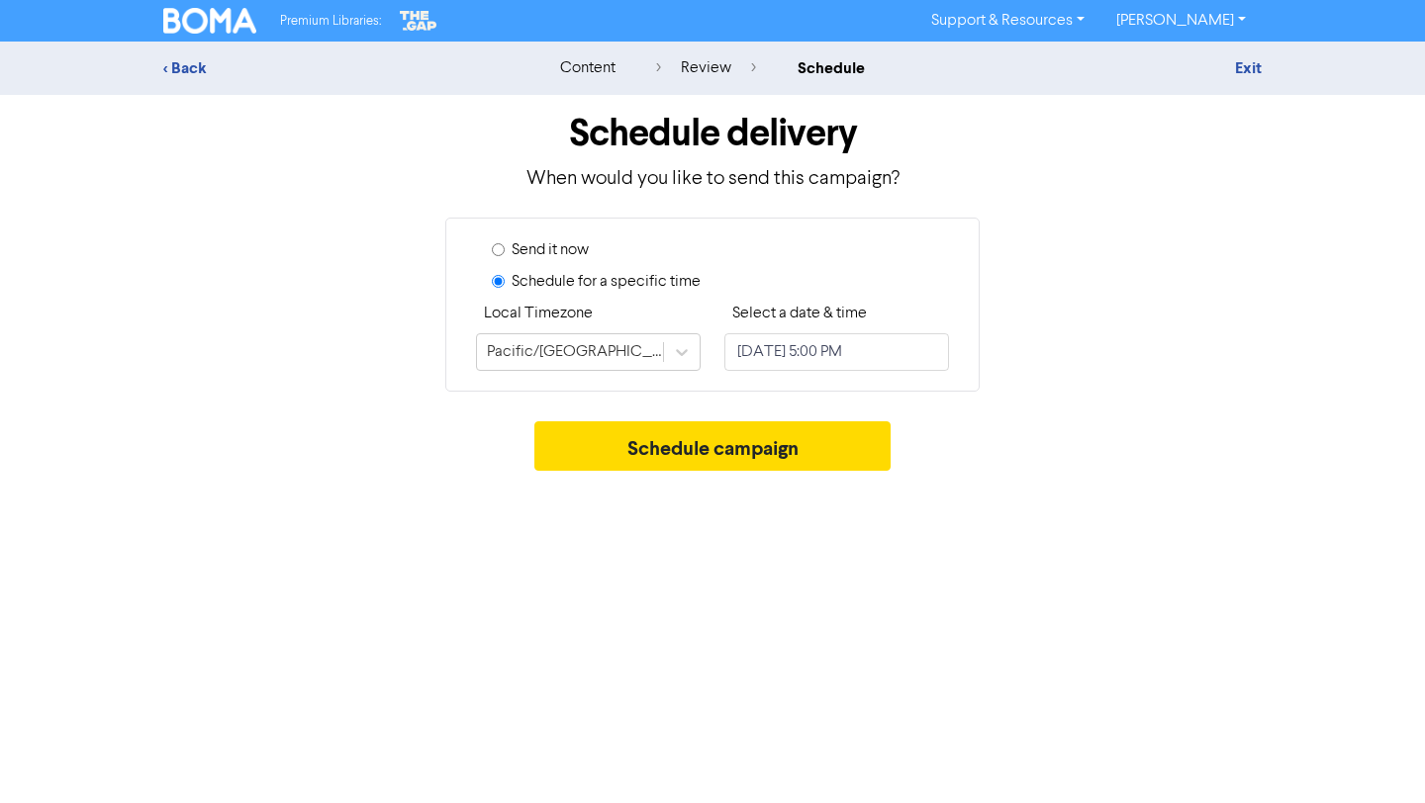
click at [1146, 512] on div "Premium Libraries: Support & Resources Video Tutorials FAQ & Guides Marketing E…" at bounding box center [712, 401] width 1425 height 803
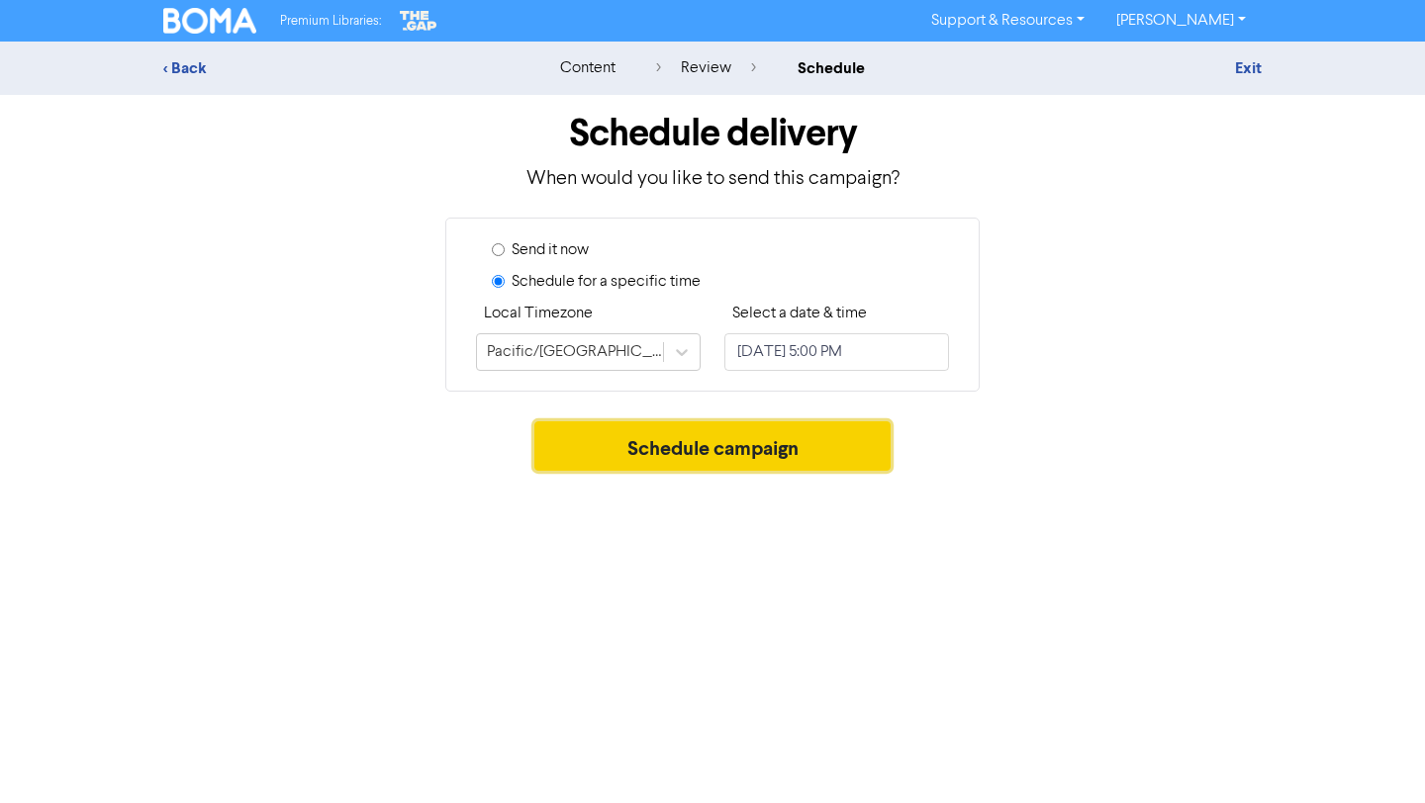
click at [834, 445] on button "Schedule campaign" at bounding box center [712, 446] width 357 height 49
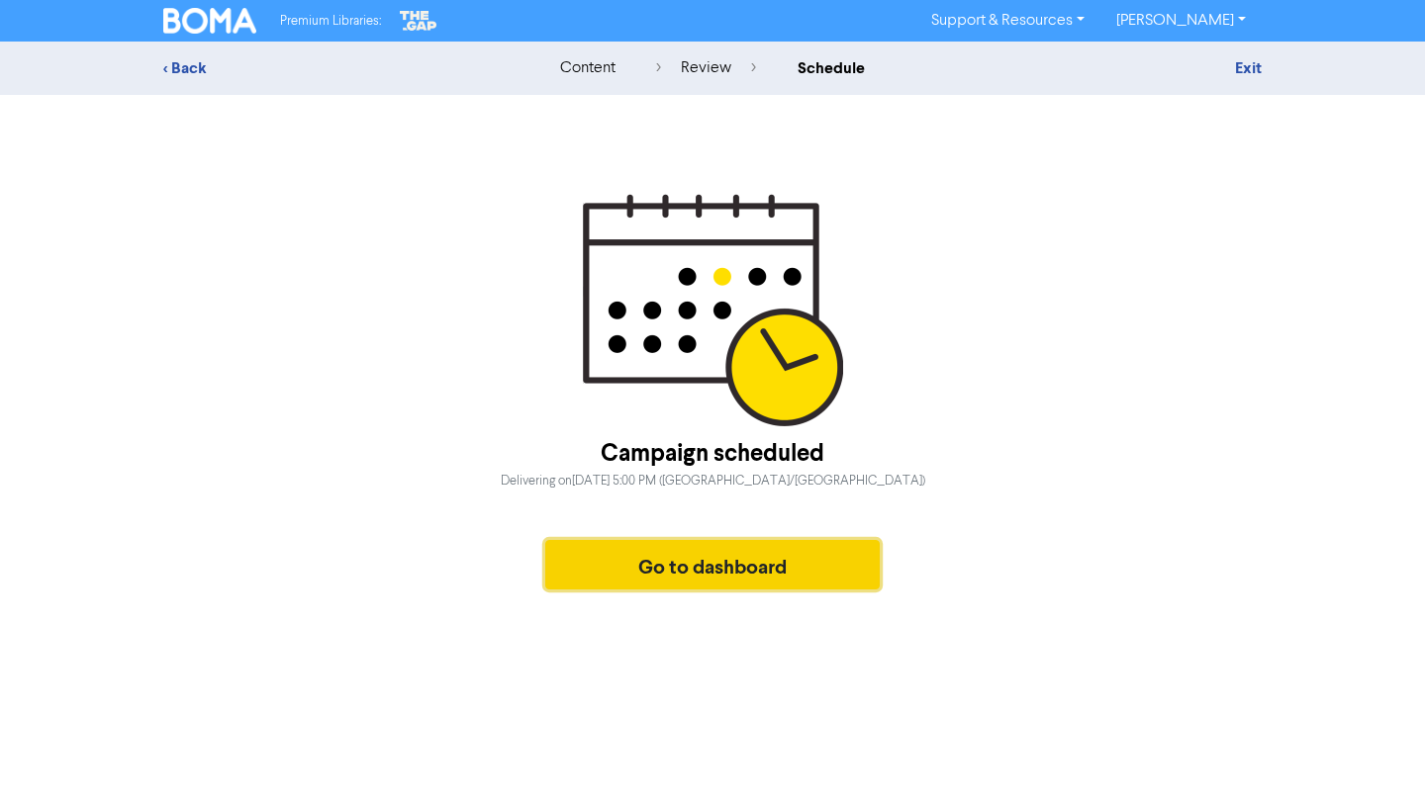
click at [824, 567] on button "Go to dashboard" at bounding box center [712, 564] width 334 height 49
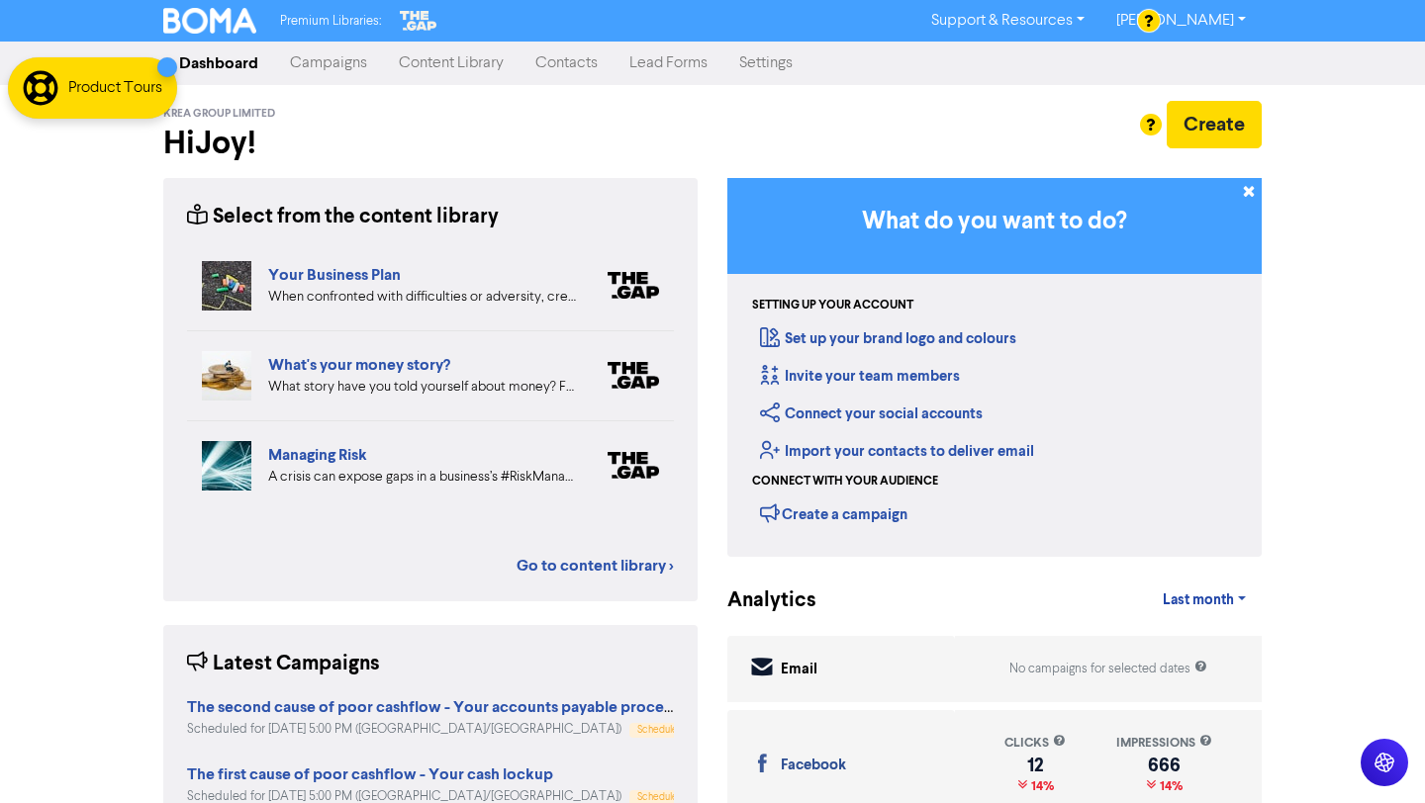
click at [329, 61] on link "Campaigns" at bounding box center [328, 64] width 109 height 40
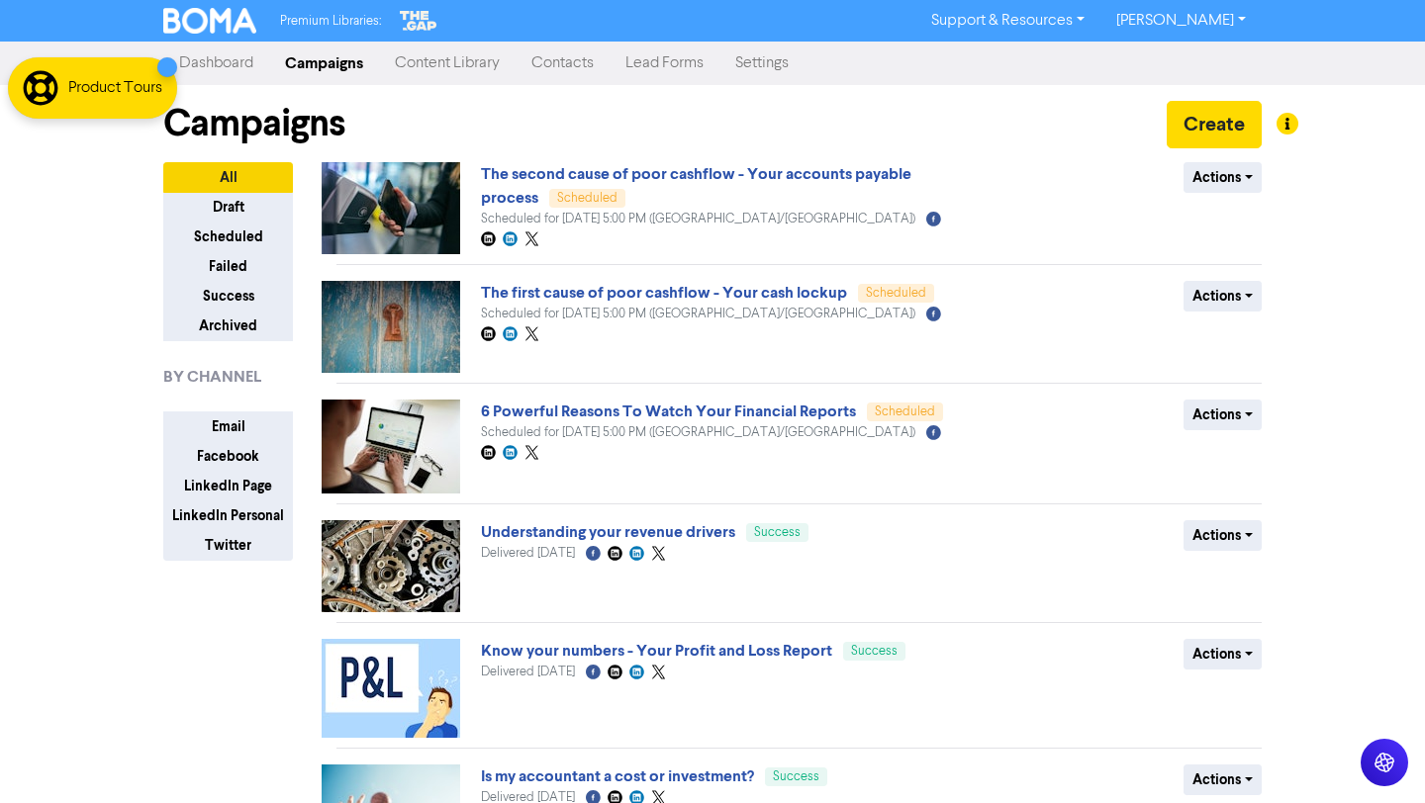
click at [447, 60] on link "Content Library" at bounding box center [447, 64] width 137 height 40
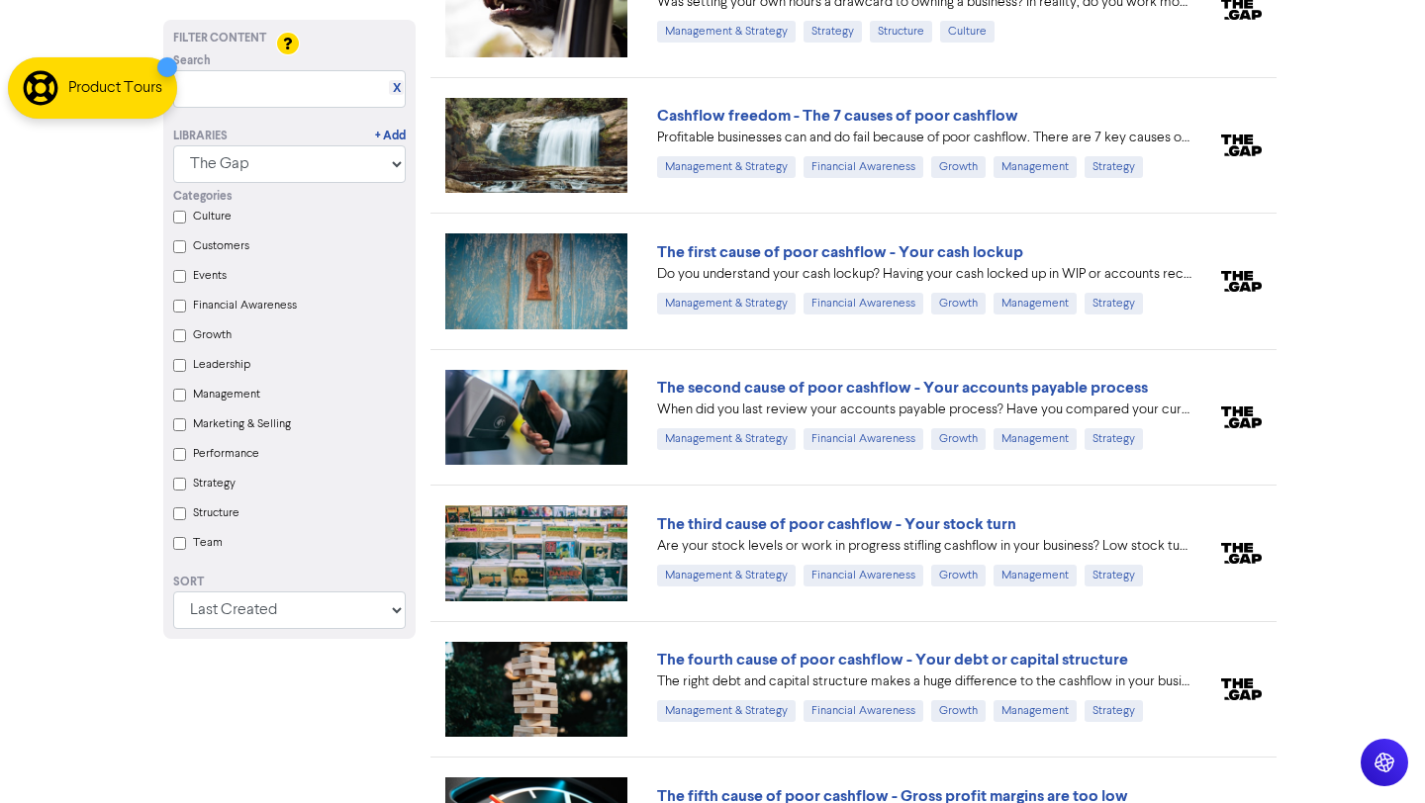
scroll to position [1419, 0]
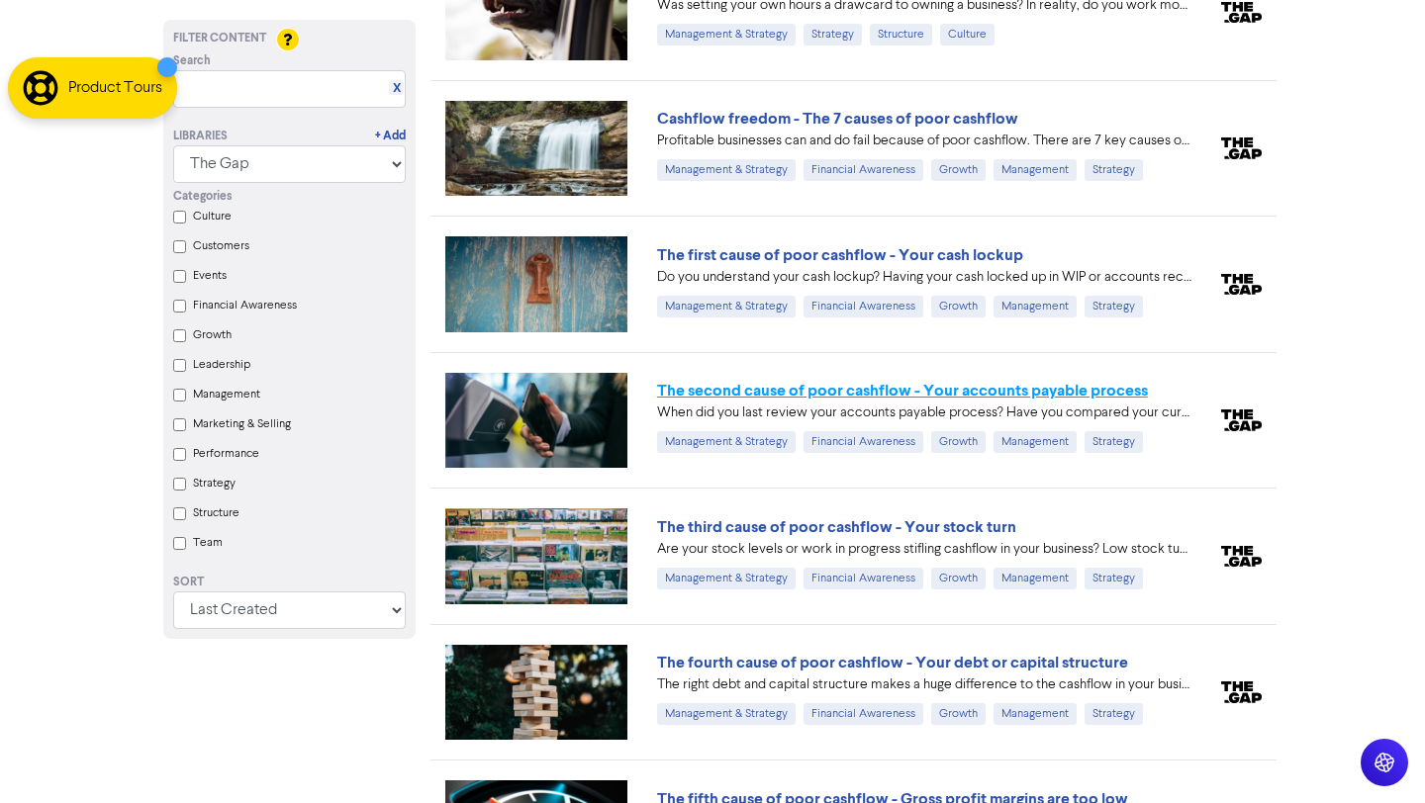
click at [943, 397] on link "The second cause of poor cashflow - Your accounts payable process" at bounding box center [902, 391] width 491 height 20
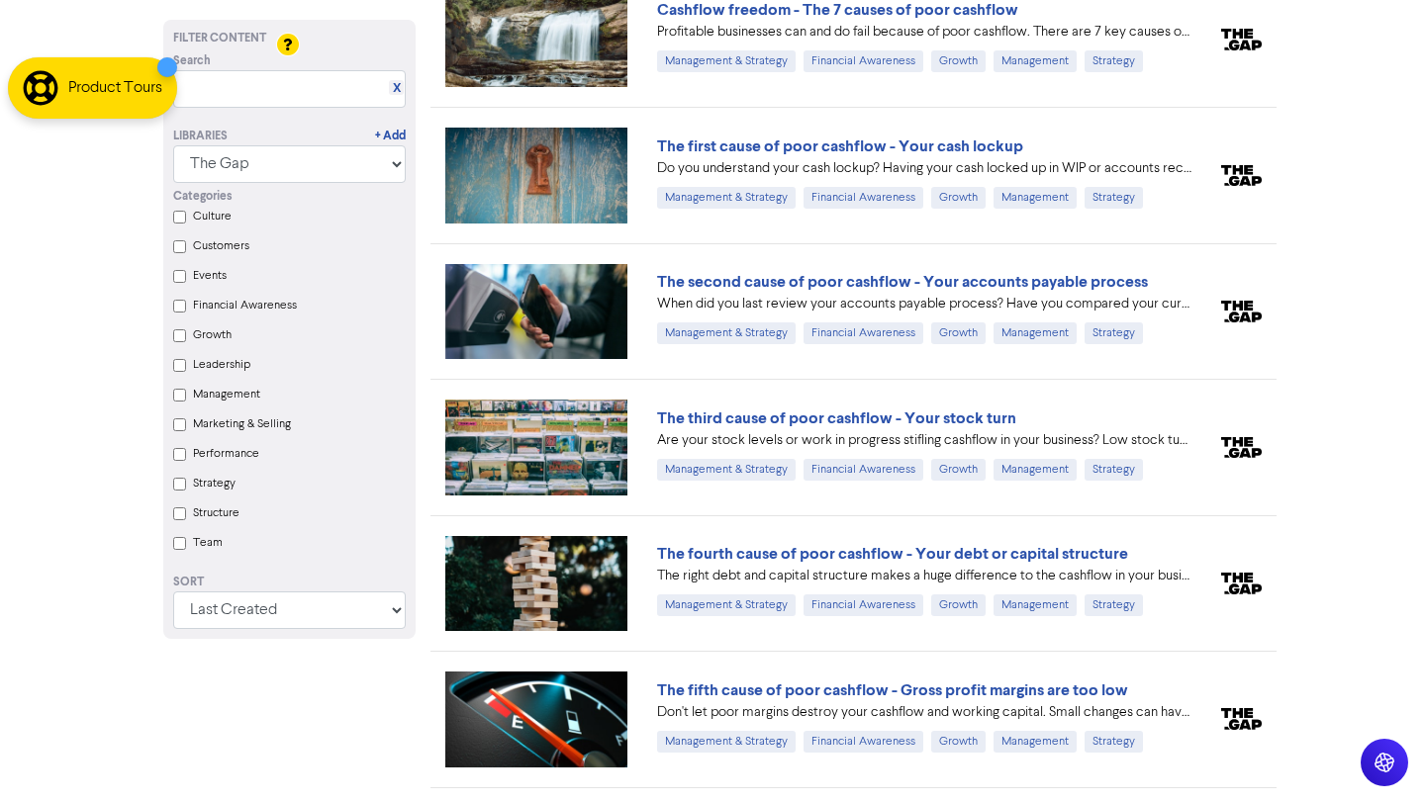
scroll to position [1546, 0]
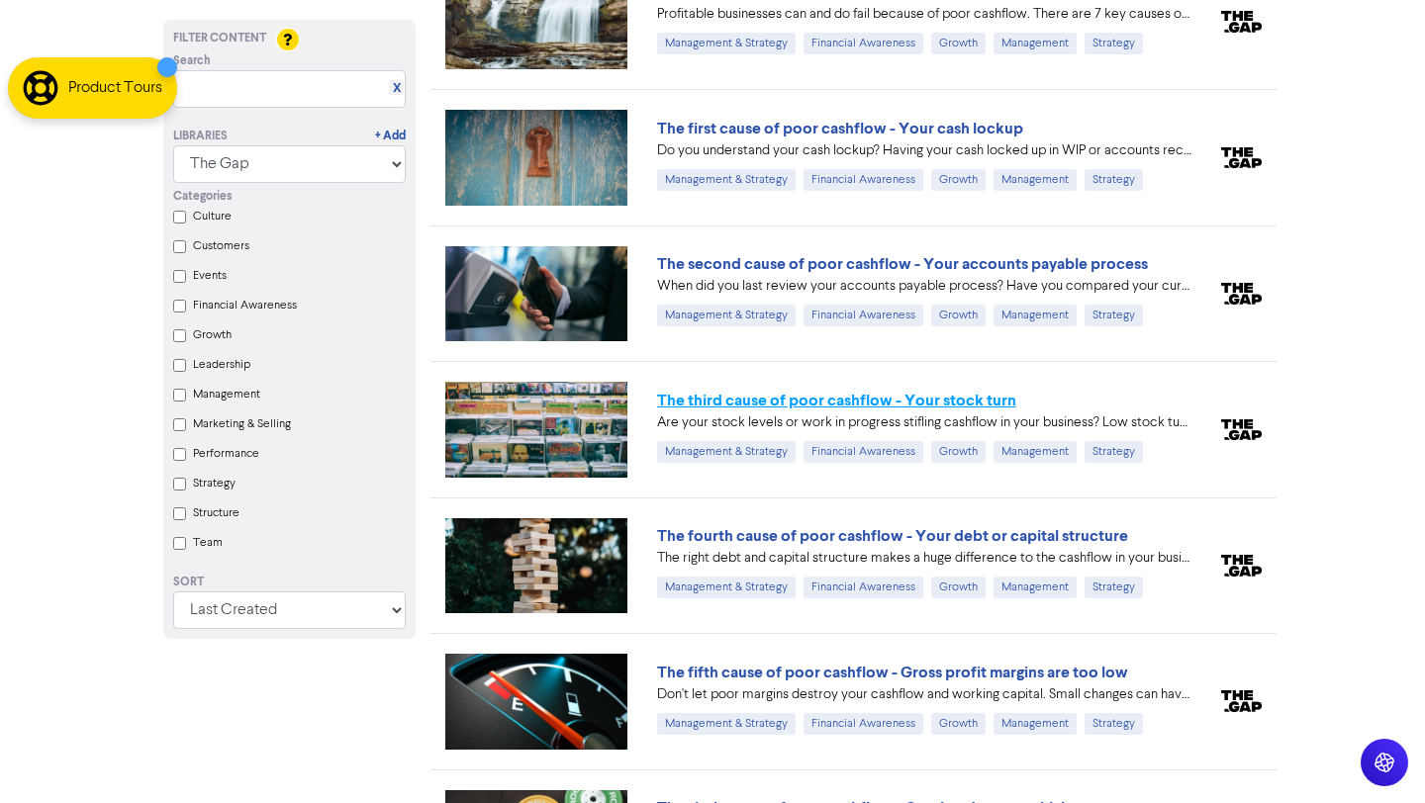
click at [982, 406] on link "The third cause of poor cashflow - Your stock turn" at bounding box center [836, 401] width 359 height 20
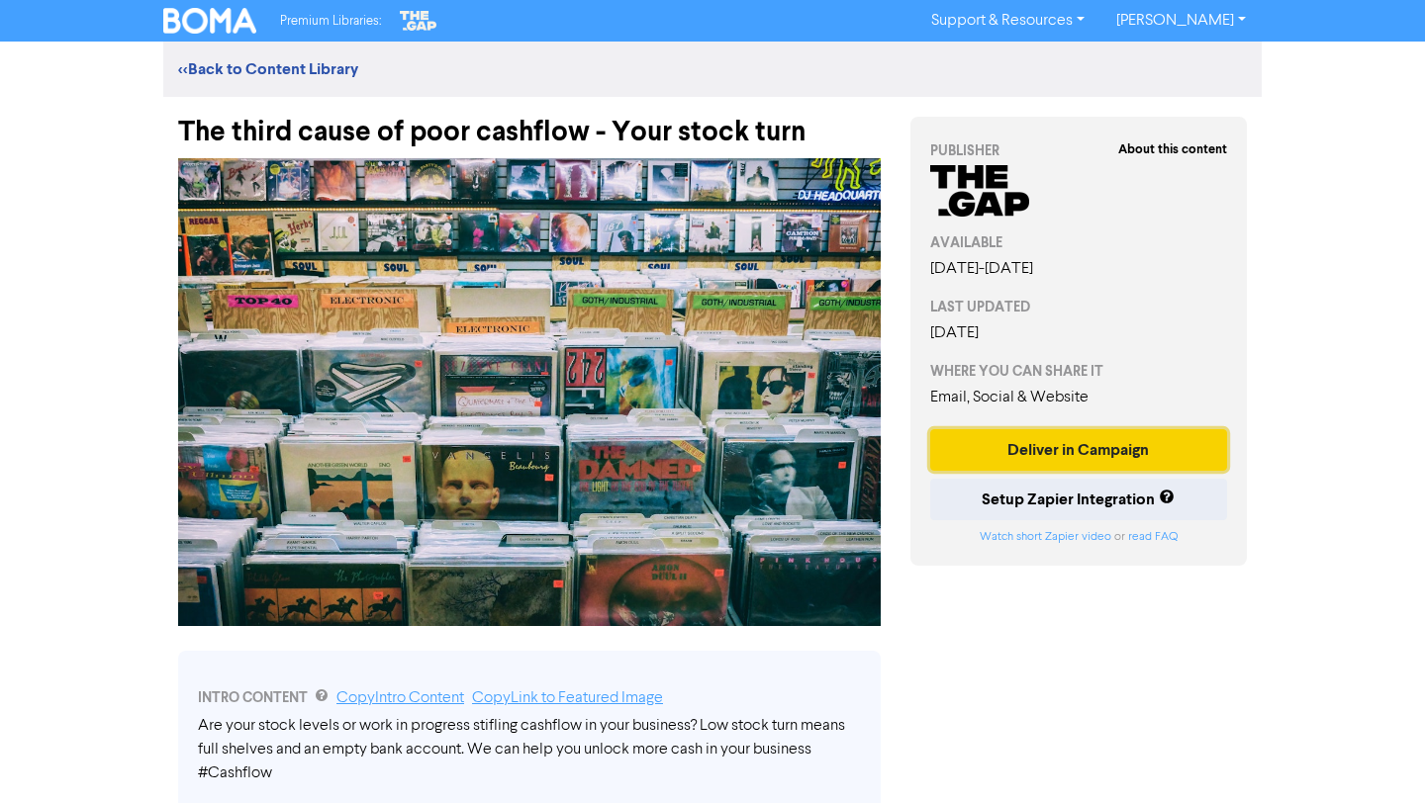
click at [1127, 454] on button "Deliver in Campaign" at bounding box center [1078, 450] width 297 height 42
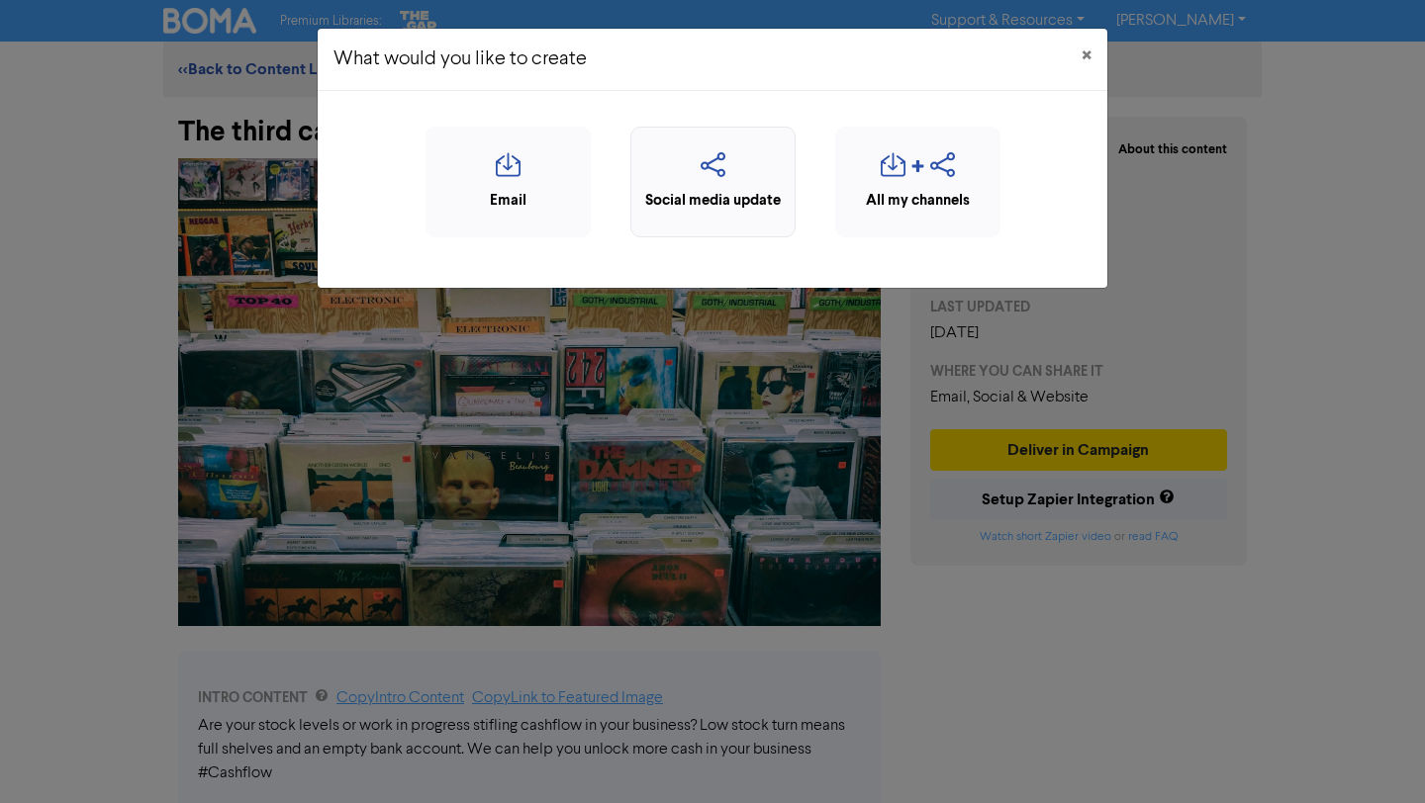
click at [742, 201] on div "Social media update" at bounding box center [712, 201] width 143 height 23
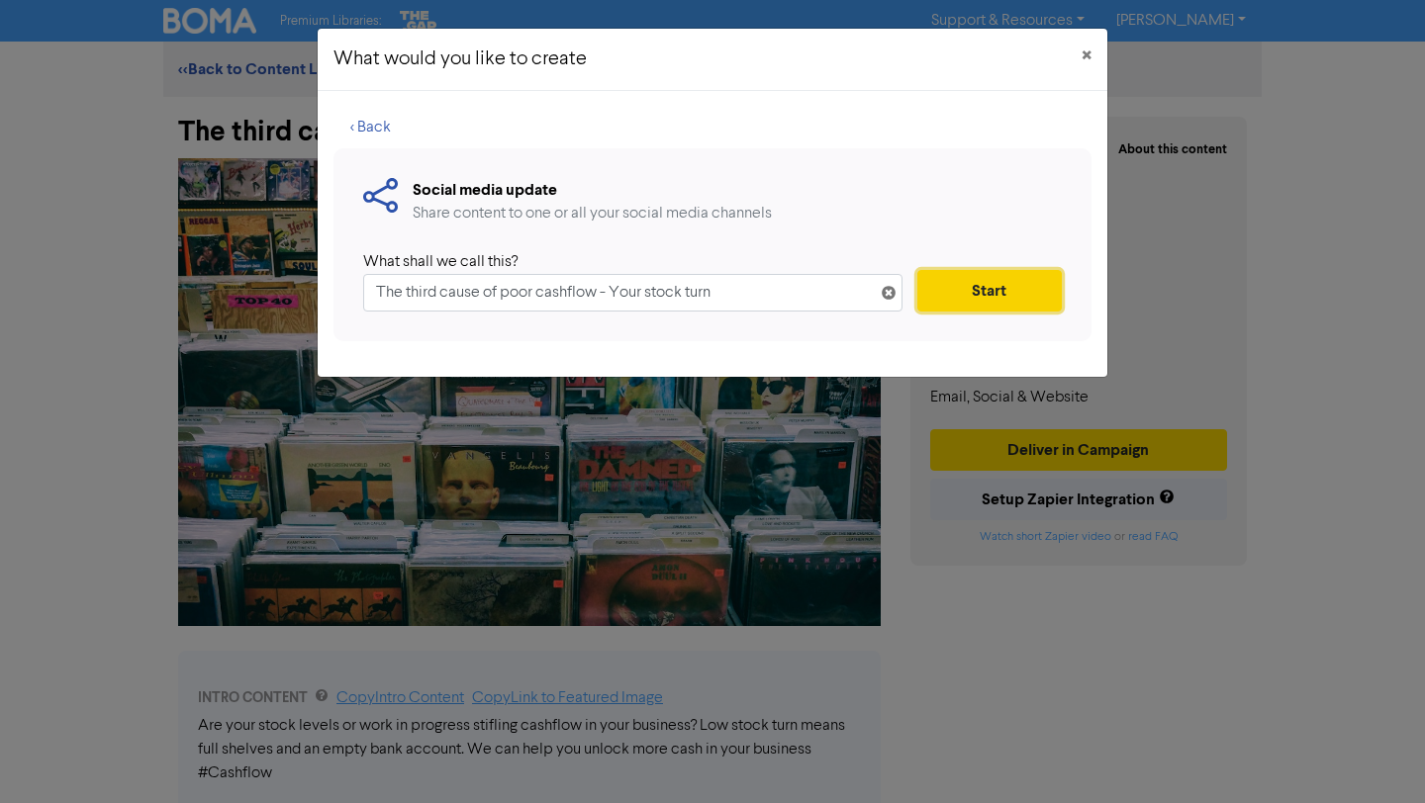
click at [977, 290] on button "Start" at bounding box center [989, 291] width 144 height 42
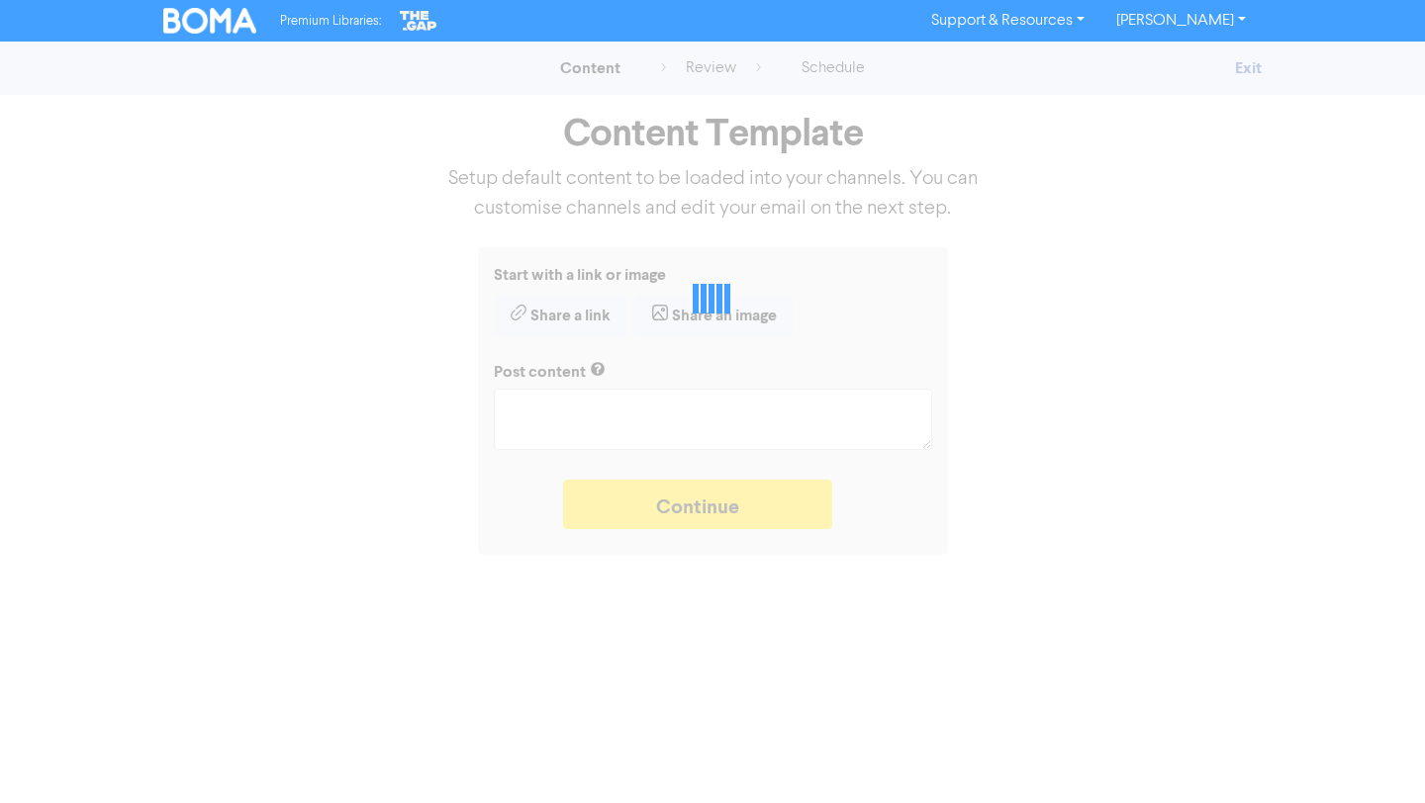
type textarea "x"
type textarea "Are your stock levels or work in progress stifling cashflow in your business? L…"
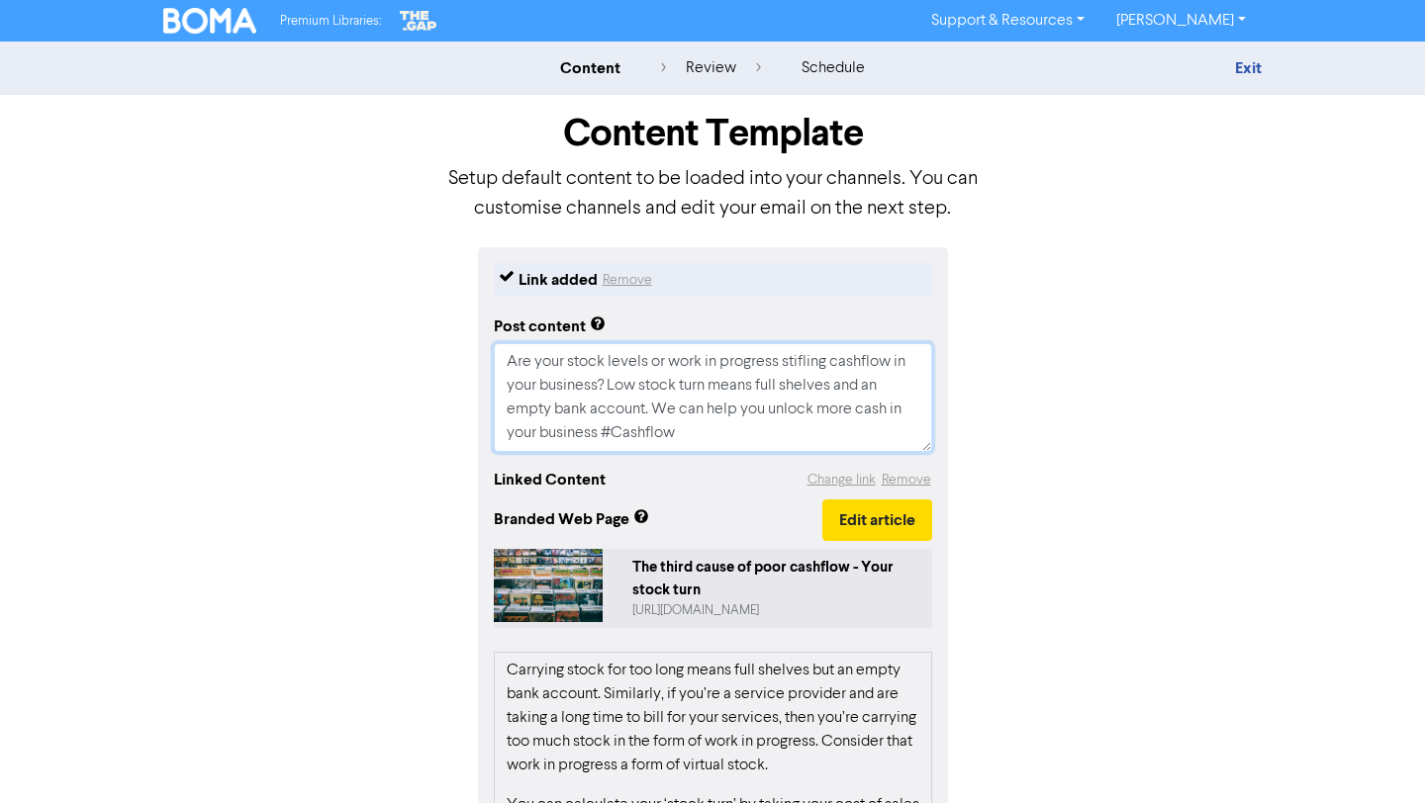
click at [611, 433] on textarea "Are your stock levels or work in progress stifling cashflow in your business? L…" at bounding box center [713, 397] width 438 height 109
click at [628, 433] on textarea "Are your stock levels or work in progress stifling cashflow in your business? L…" at bounding box center [713, 397] width 438 height 109
click at [623, 431] on textarea "Are your stock levels or work in progress stifling cashflow in your business? L…" at bounding box center [713, 397] width 438 height 109
type textarea "x"
type textarea "Are your stock levels or work in progress stifling cashflow in your business? L…"
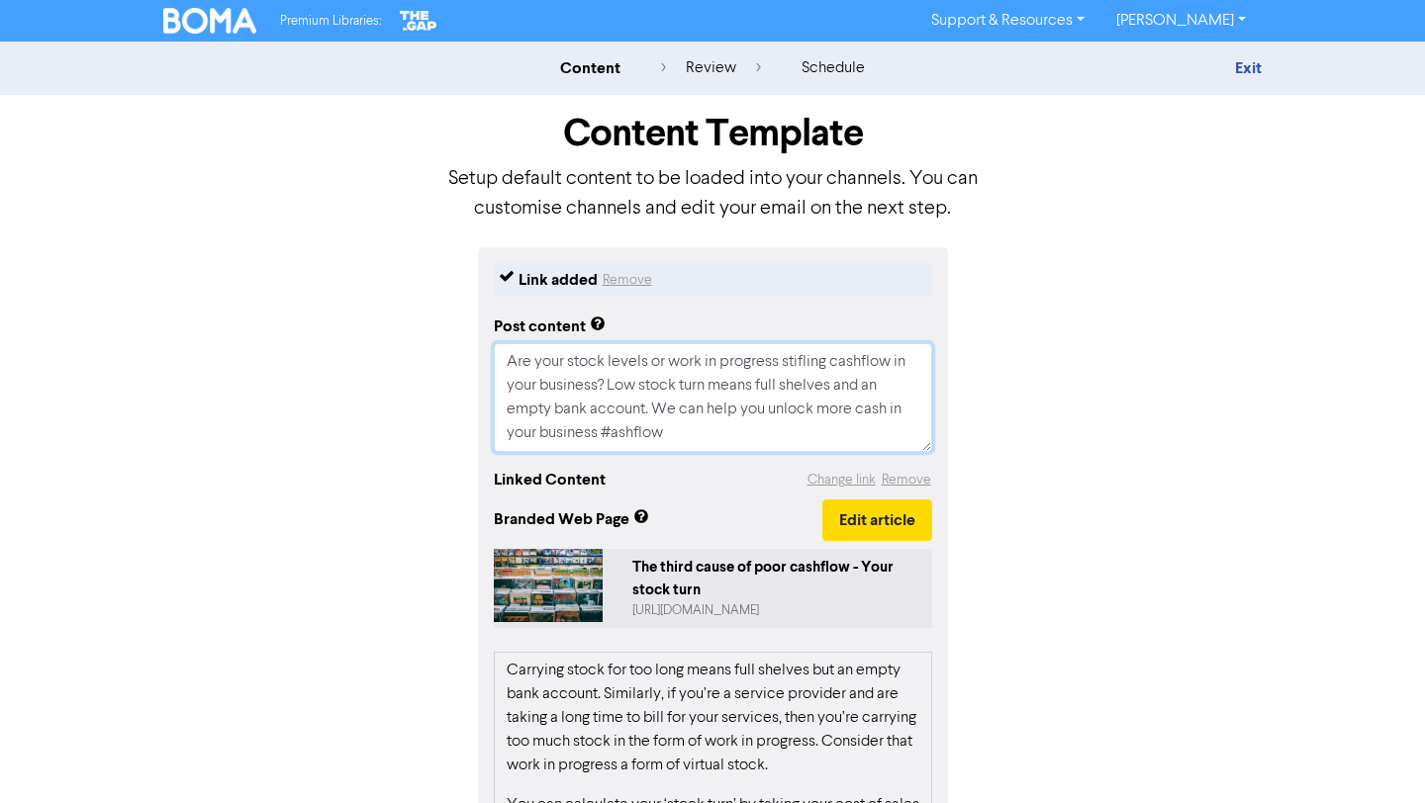
type textarea "x"
type textarea "Are your stock levels or work in progress stifling cashflow in your business? L…"
type textarea "x"
type textarea "Are your stock levels or work in progress stifling cashflow in your business? L…"
click at [703, 430] on textarea "Are your stock levels or work in progress stifling cashflow in your business? L…" at bounding box center [713, 397] width 438 height 109
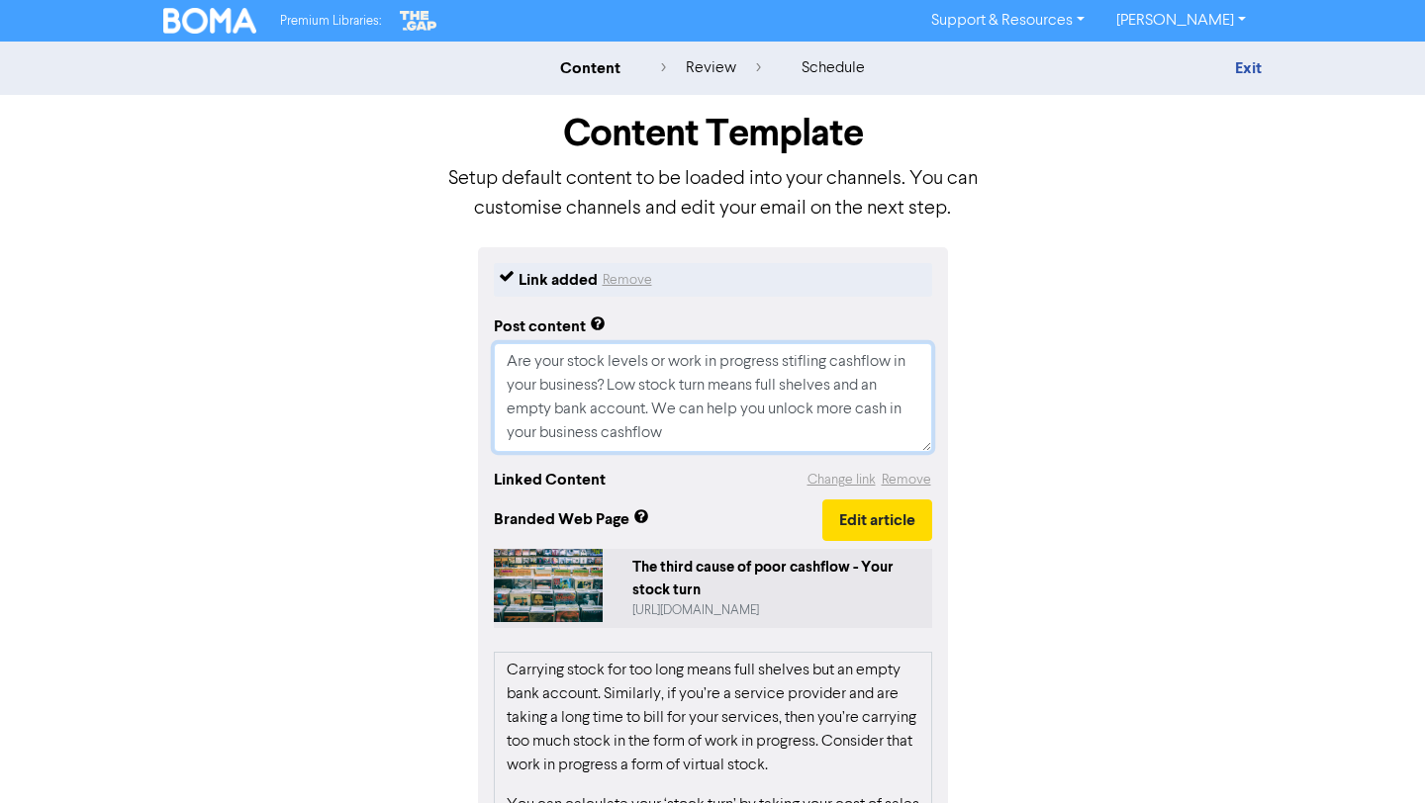
type textarea "x"
type textarea "Are your stock levels or work in progress stifling cashflow in your business? L…"
type textarea "x"
type textarea "Are your stock levels or work in progress stifling cashflow in your business? L…"
type textarea "x"
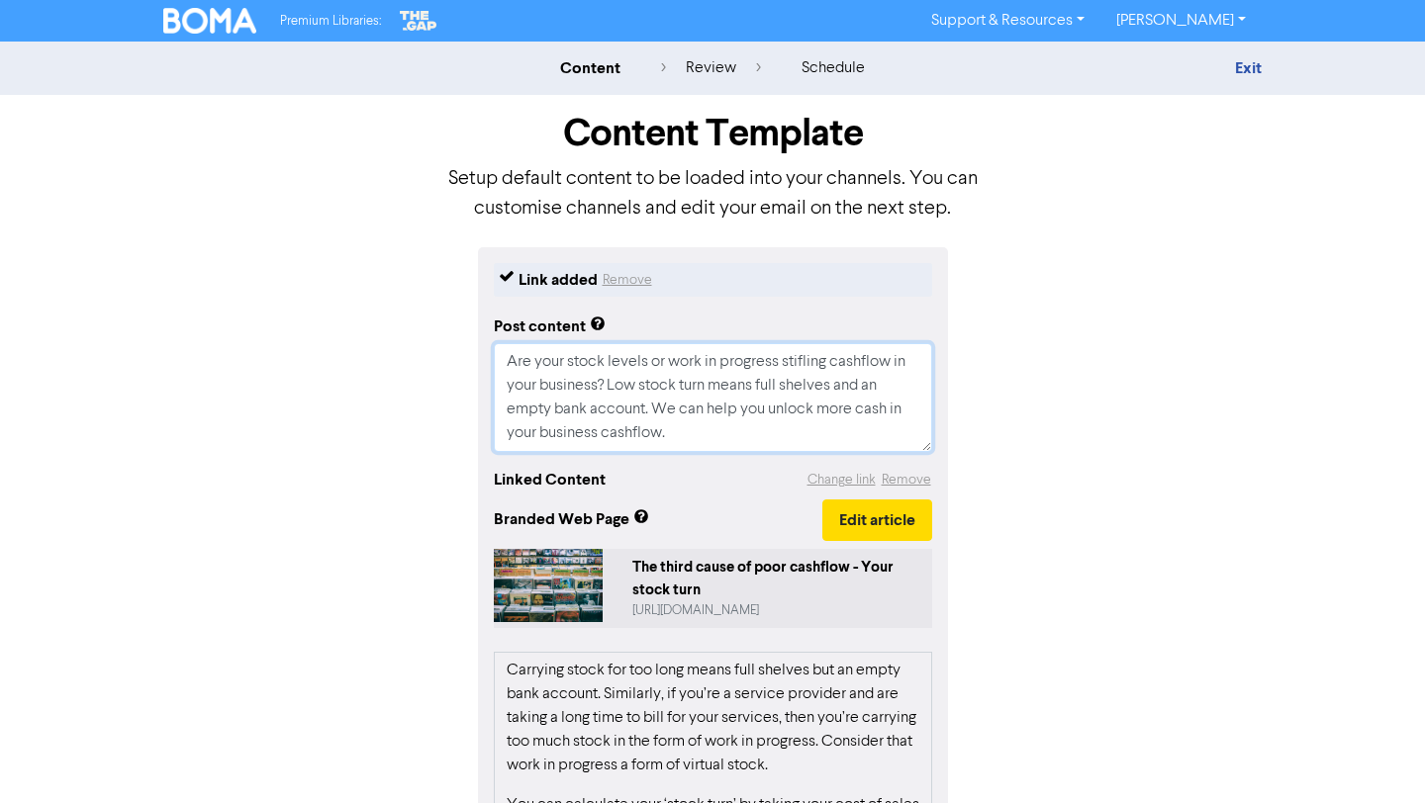
type textarea "Are your stock levels or work in progress stifling cashflow in your business? L…"
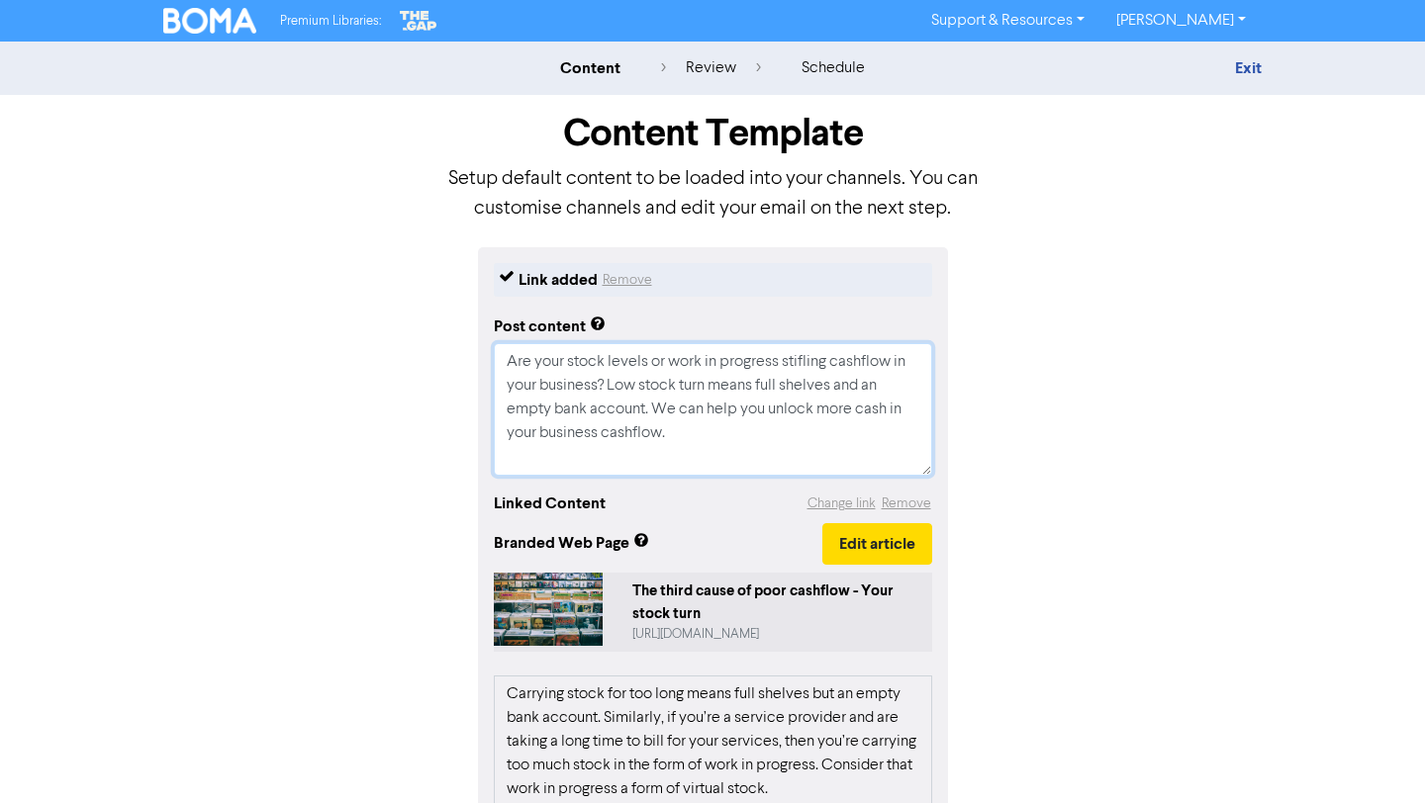
type textarea "x"
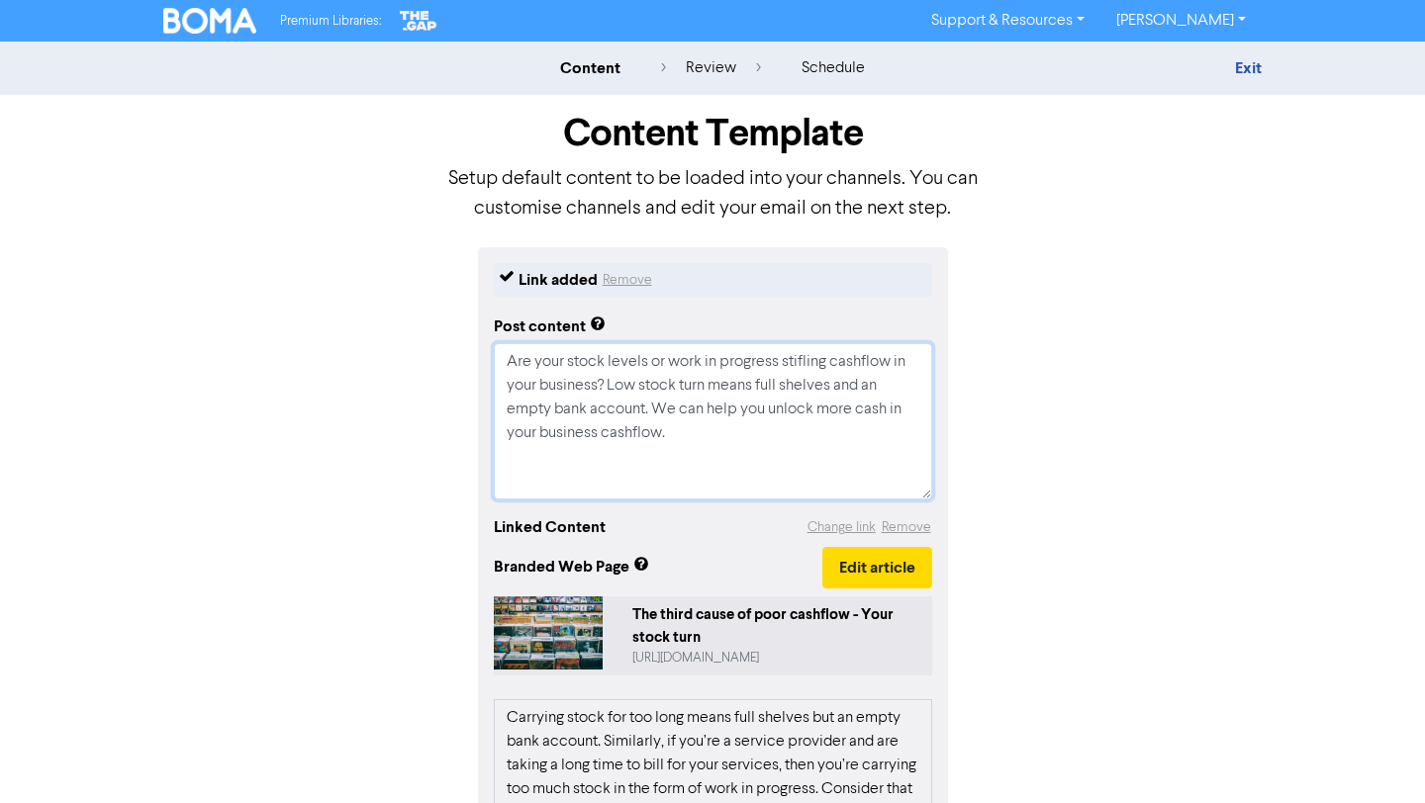
type textarea "Are your stock levels or work in progress stifling cashflow in your business? L…"
paste textarea "🔖 Book a discovery call to determine if we are the right fit for each other: [U…"
type textarea "x"
type textarea "Are your stock levels or work in progress stifling cashflow in your business? L…"
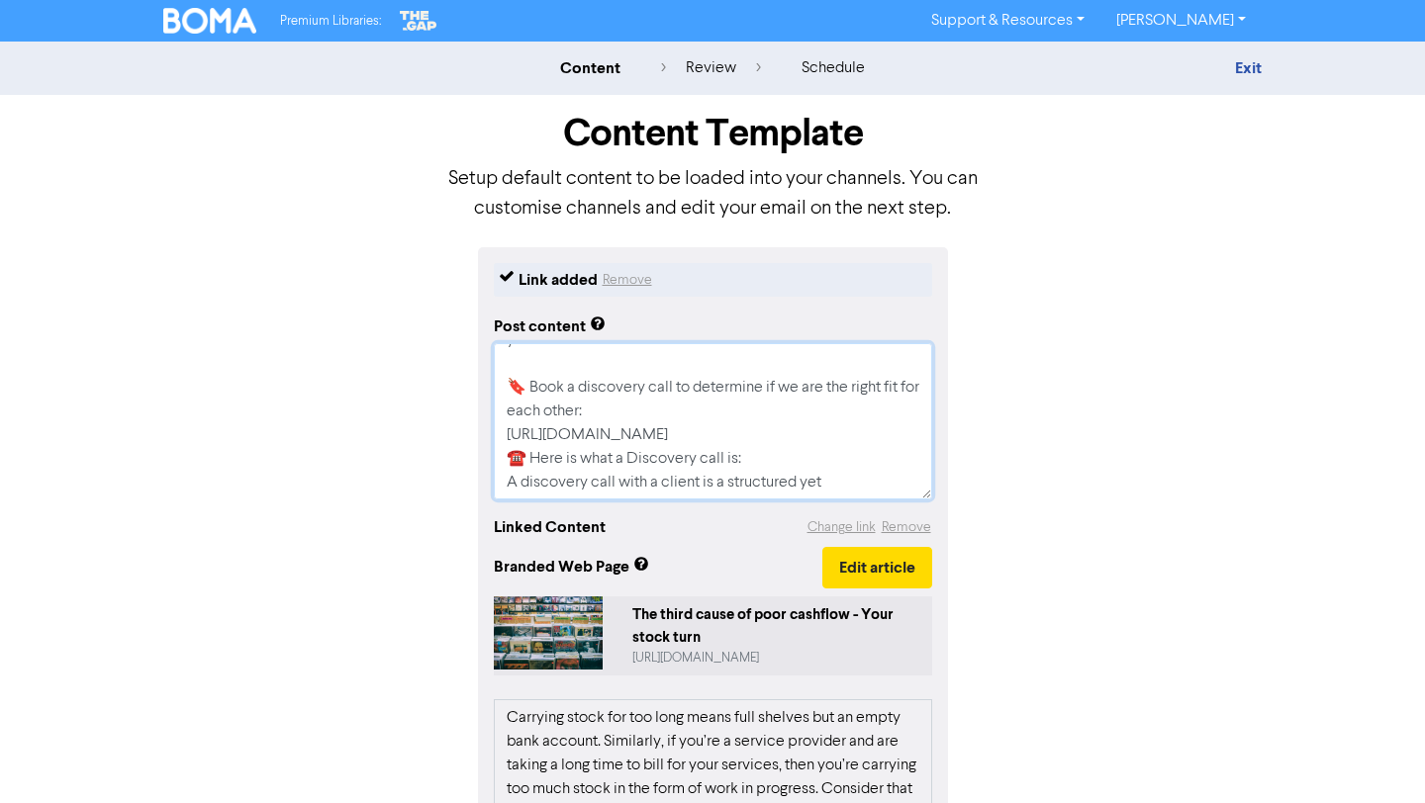
scroll to position [87, 0]
click at [847, 440] on textarea "Are your stock levels or work in progress stifling cashflow in your business? L…" at bounding box center [713, 421] width 438 height 156
type textarea "x"
type textarea "Are your stock levels or work in progress stifling cashflow in your business? L…"
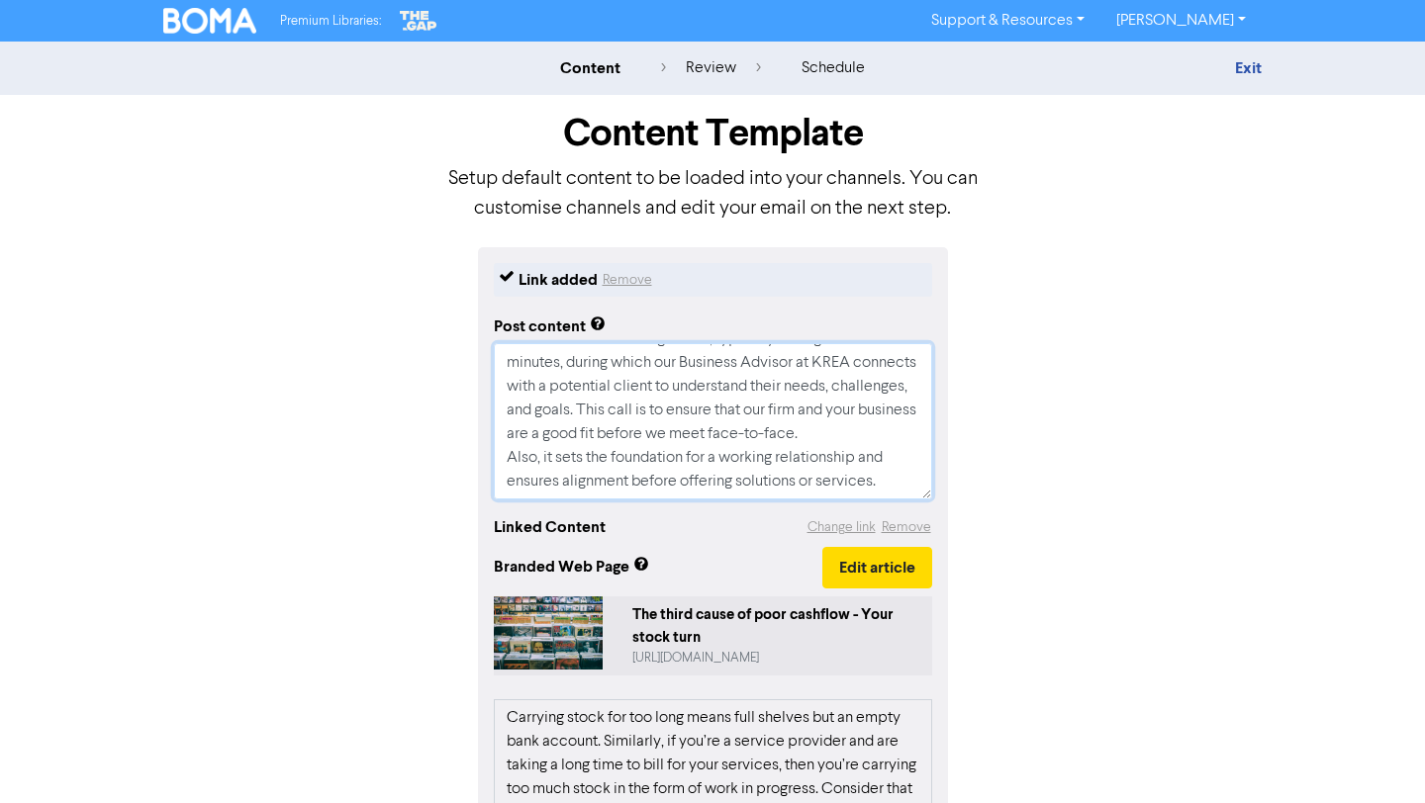
scroll to position [332, 0]
click at [887, 433] on textarea "Are your stock levels or work in progress stifling cashflow in your business? L…" at bounding box center [713, 421] width 438 height 156
type textarea "x"
type textarea "Are your stock levels or work in progress stifling cashflow in your business? L…"
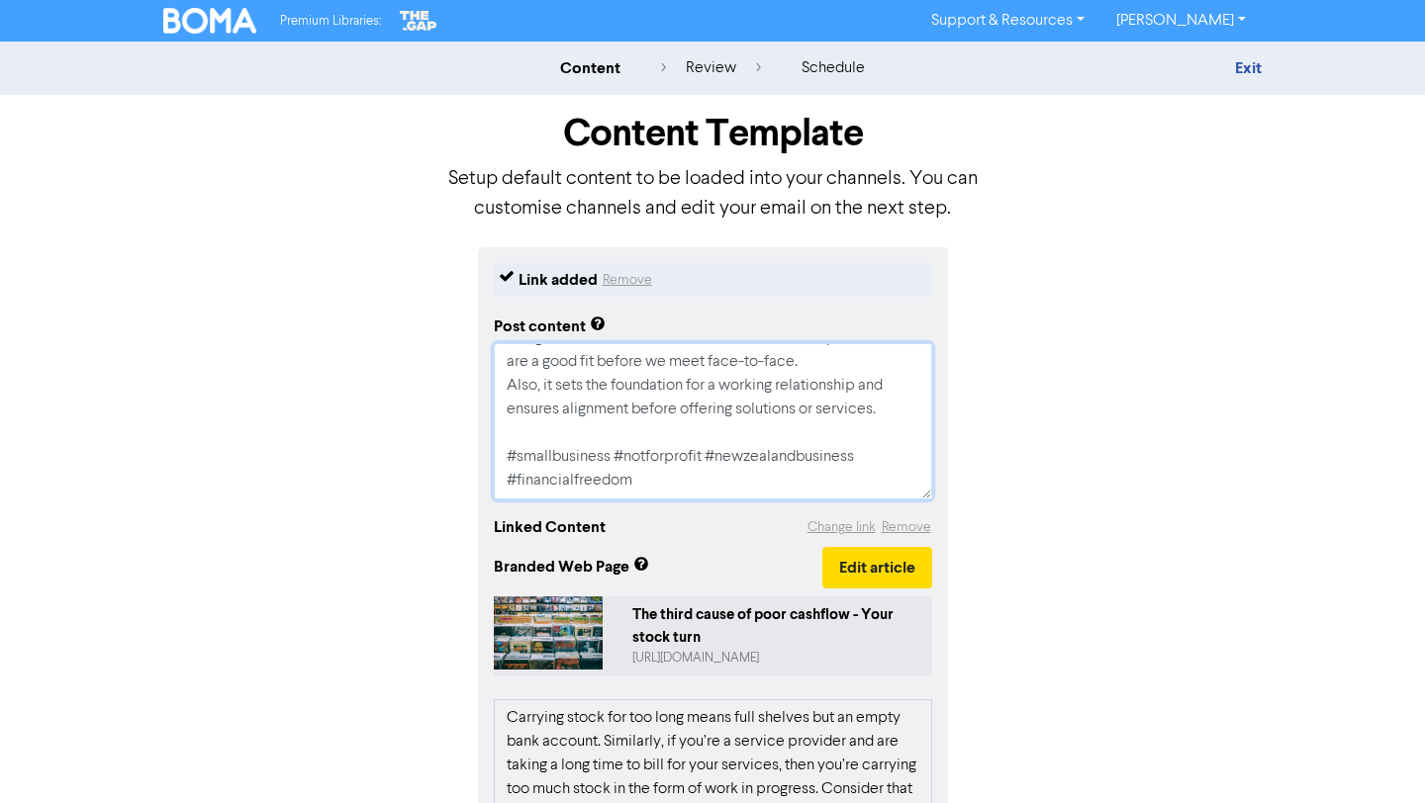
click at [774, 489] on textarea "Are your stock levels or work in progress stifling cashflow in your business? L…" at bounding box center [713, 421] width 438 height 156
type textarea "x"
type textarea "Are your stock levels or work in progress stifling cashflow in your business? L…"
type textarea "x"
type textarea "Are your stock levels or work in progress stifling cashflow in your business? L…"
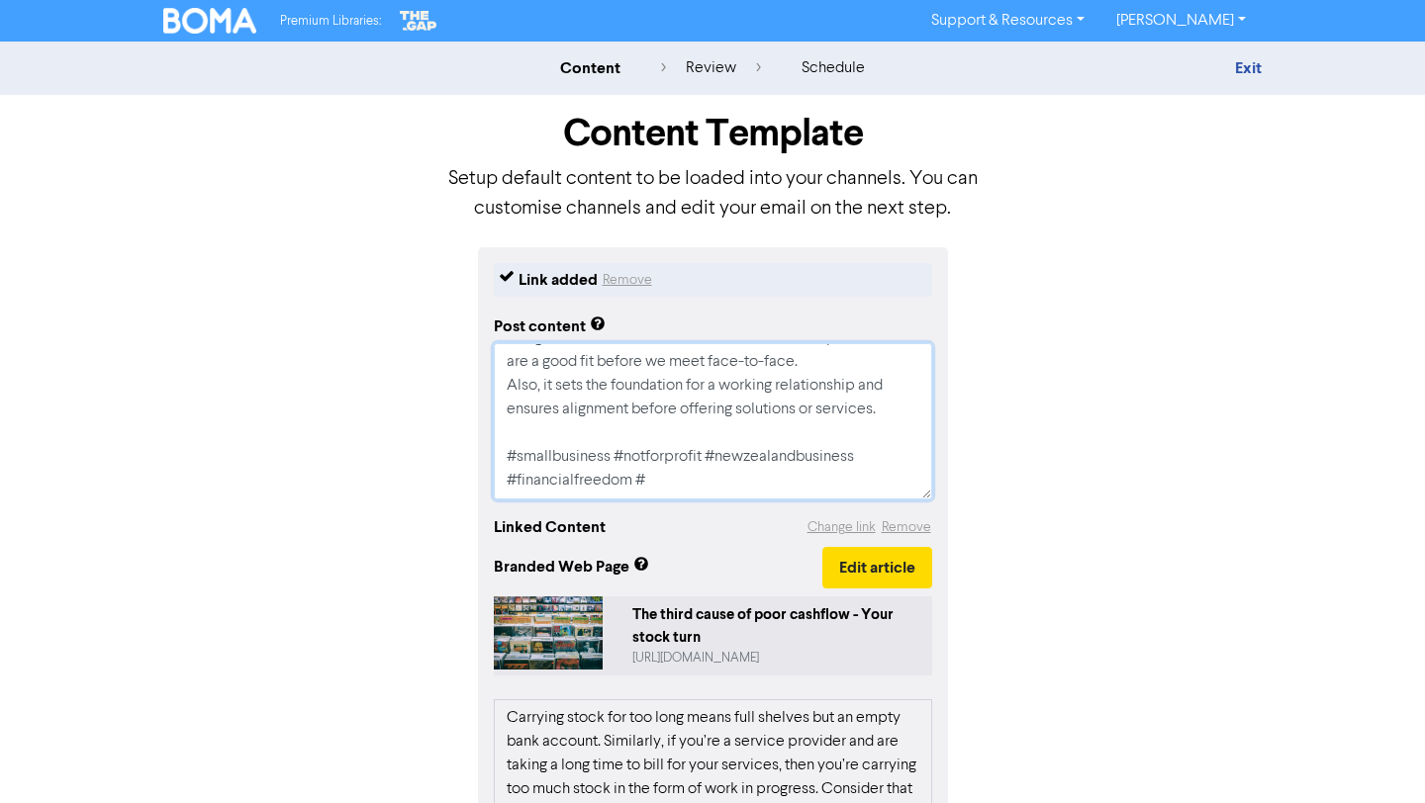
type textarea "x"
type textarea "Are your stock levels or work in progress stifling cashflow in your business? L…"
type textarea "x"
type textarea "Are your stock levels or work in progress stifling cashflow in your business? L…"
type textarea "x"
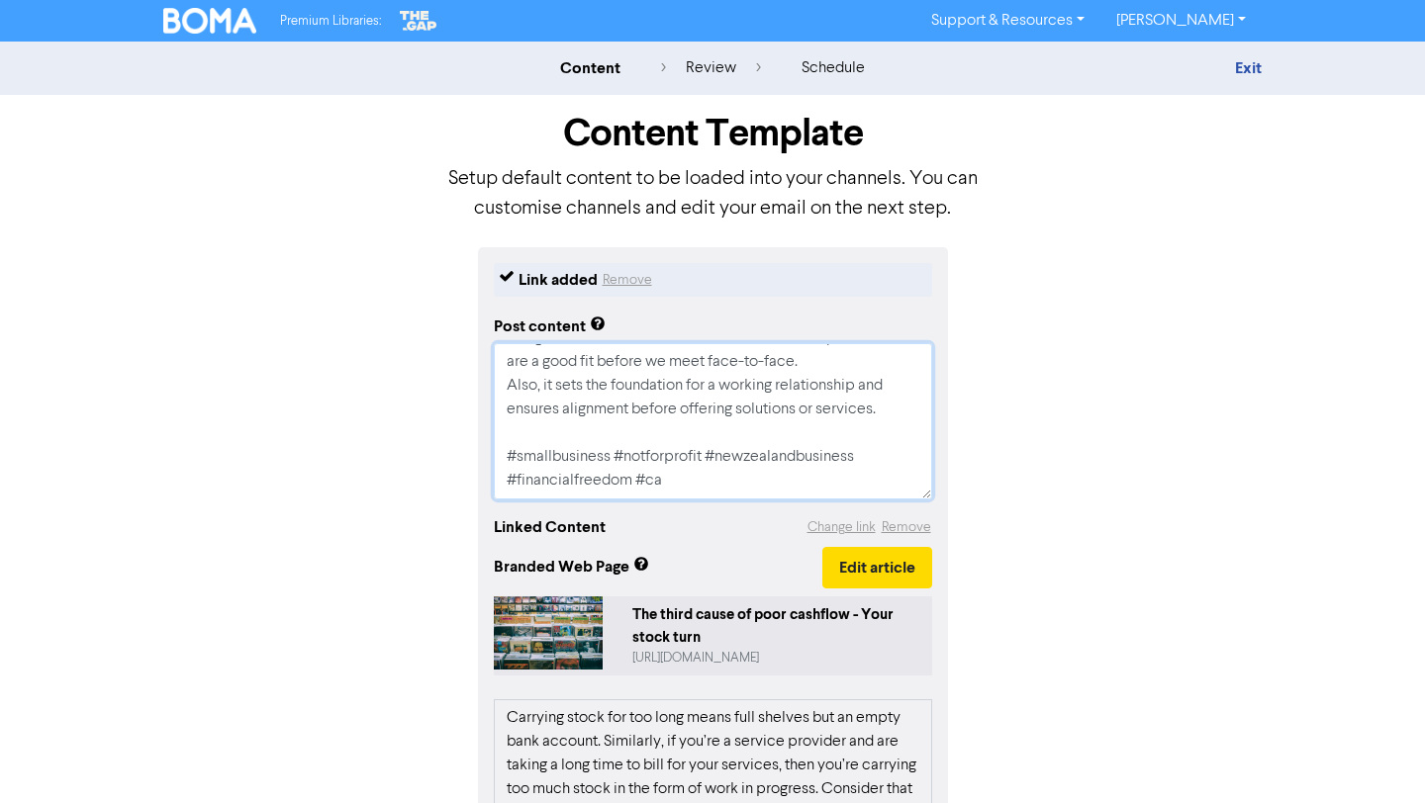
type textarea "Are your stock levels or work in progress stifling cashflow in your business? L…"
type textarea "x"
type textarea "Are your stock levels or work in progress stifling cashflow in your business? L…"
type textarea "x"
type textarea "Are your stock levels or work in progress stifling cashflow in your business? L…"
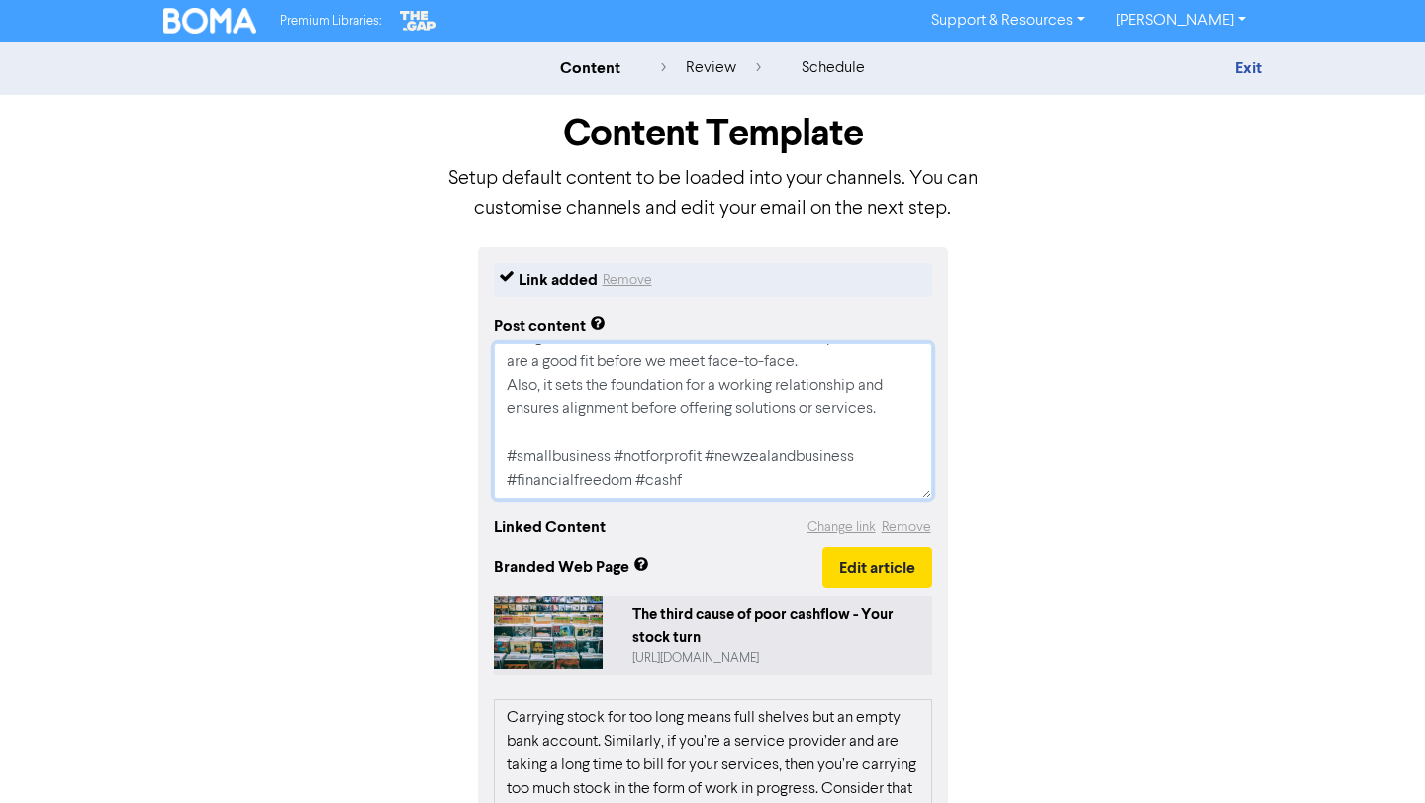
type textarea "x"
type textarea "Are your stock levels or work in progress stifling cashflow in your business? L…"
type textarea "x"
type textarea "Are your stock levels or work in progress stifling cashflow in your business? L…"
type textarea "x"
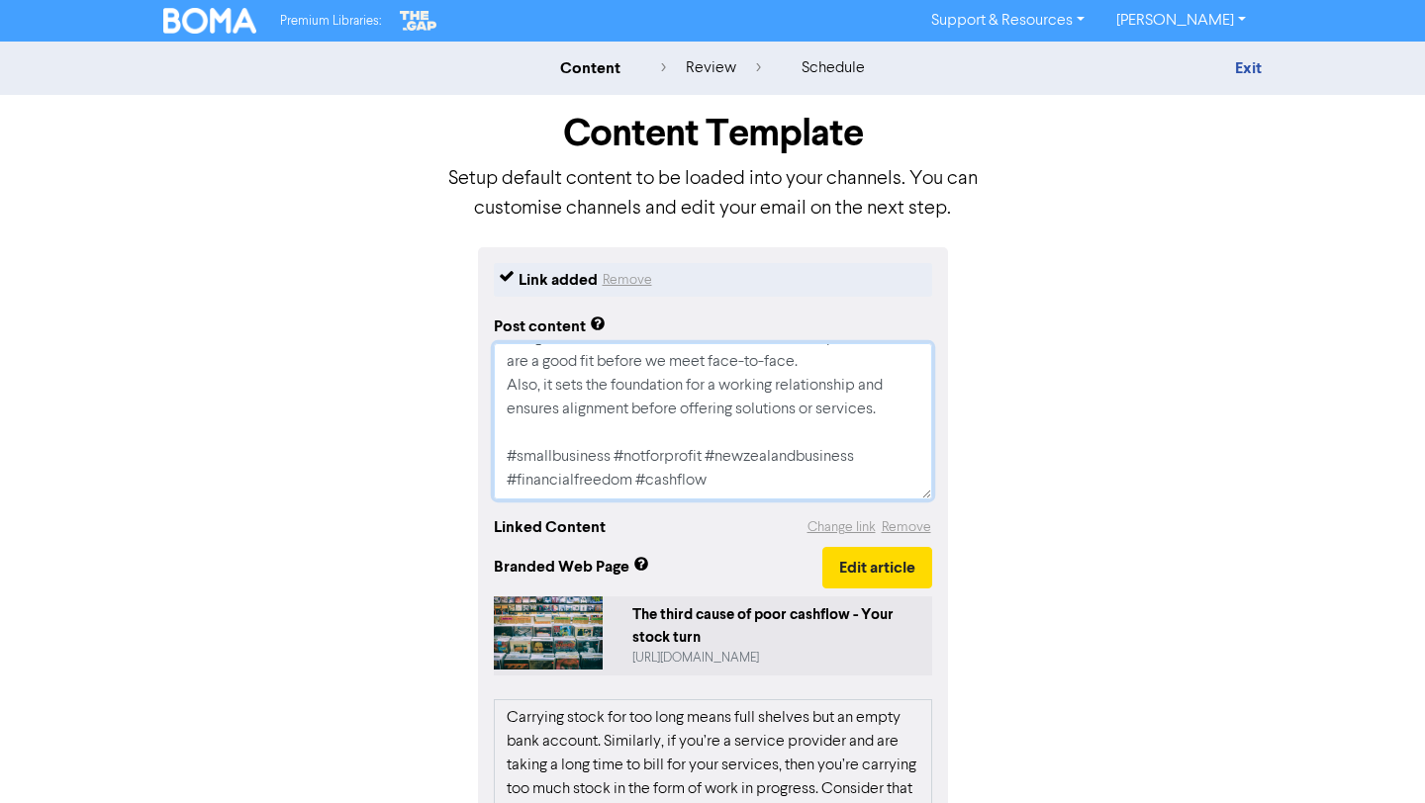
drag, startPoint x: 506, startPoint y: 359, endPoint x: 774, endPoint y: 540, distance: 323.6
click at [774, 540] on div "Link added Remove Post content Are your stock levels or work in progress stifli…" at bounding box center [713, 723] width 470 height 953
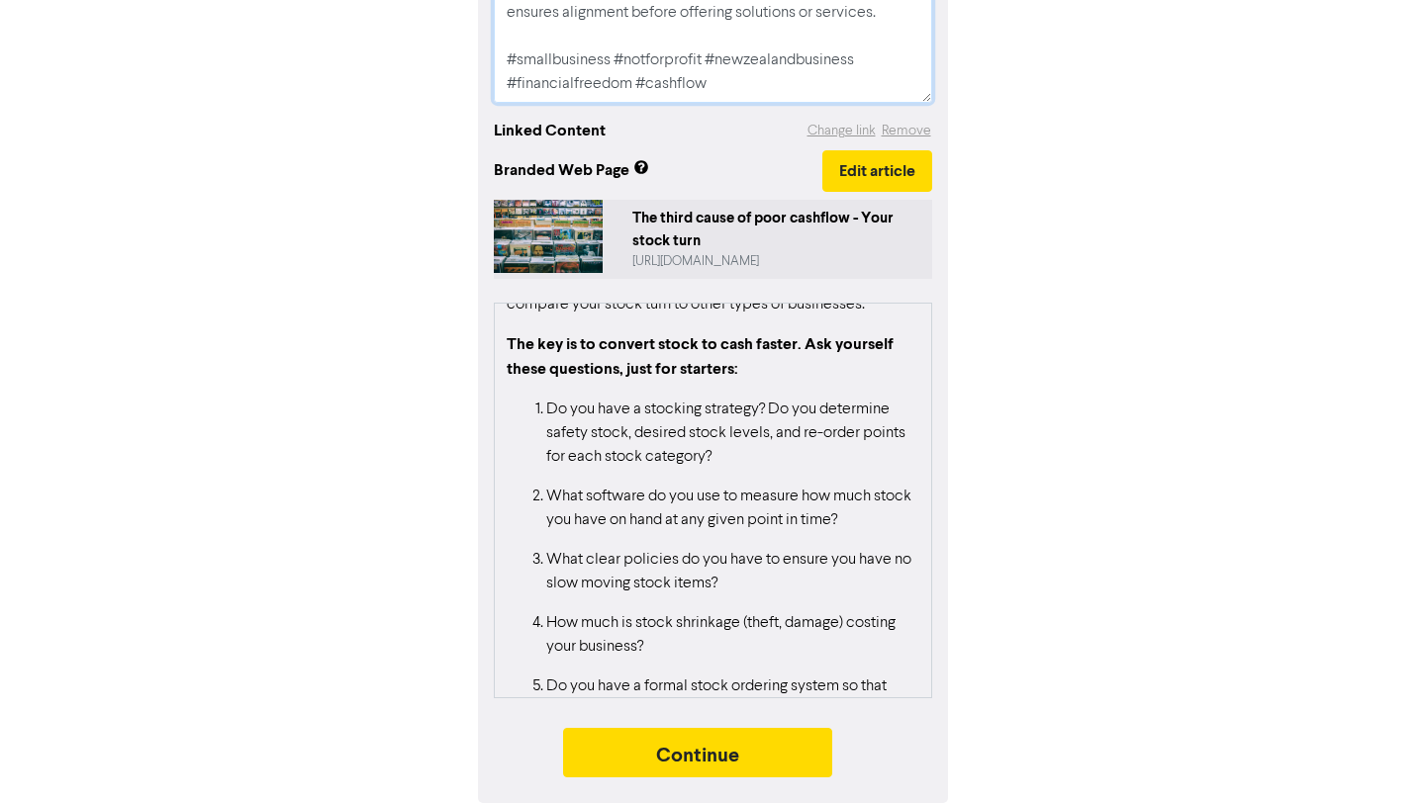
scroll to position [562, 0]
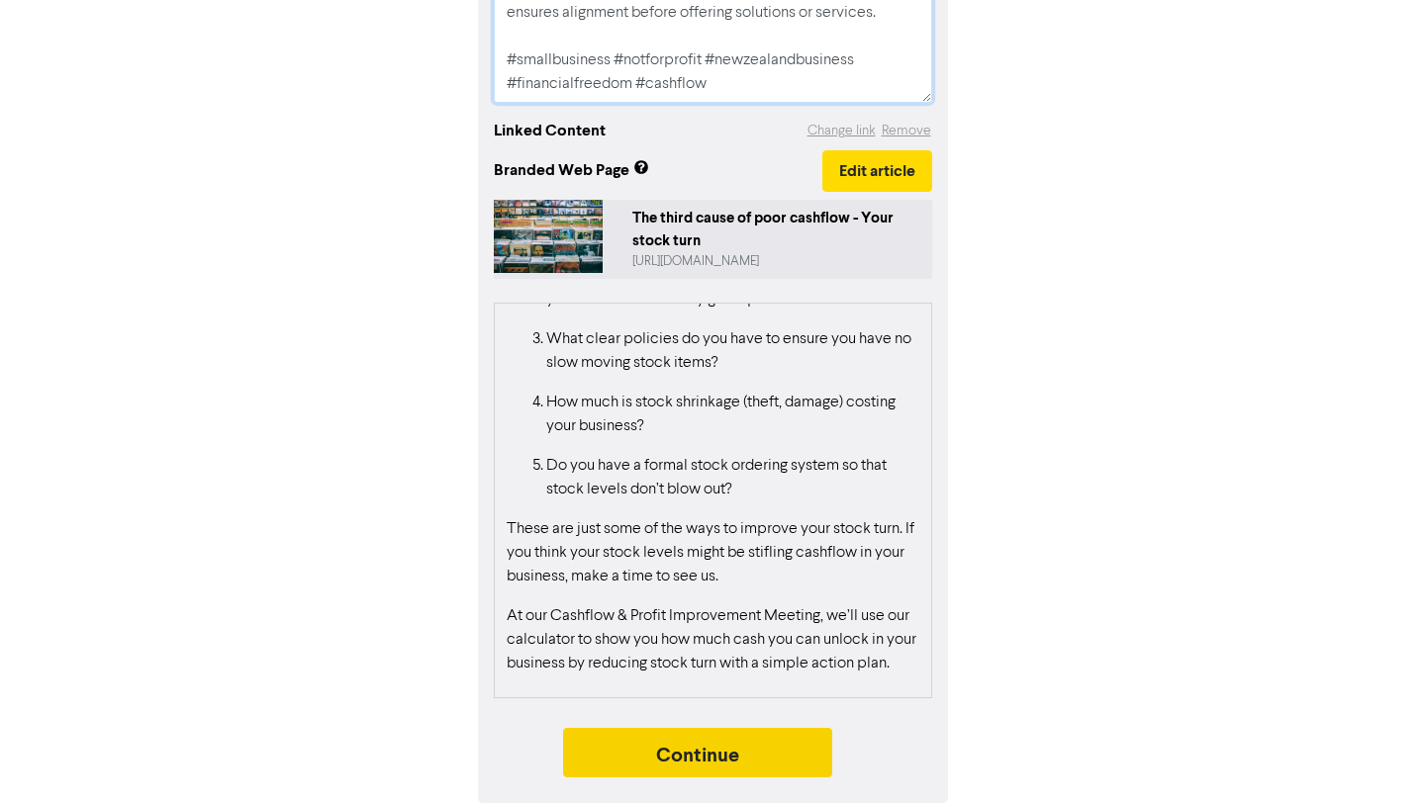
type textarea "Are your stock levels or work in progress stifling cashflow in your business? L…"
click at [762, 759] on button "Continue" at bounding box center [697, 752] width 269 height 49
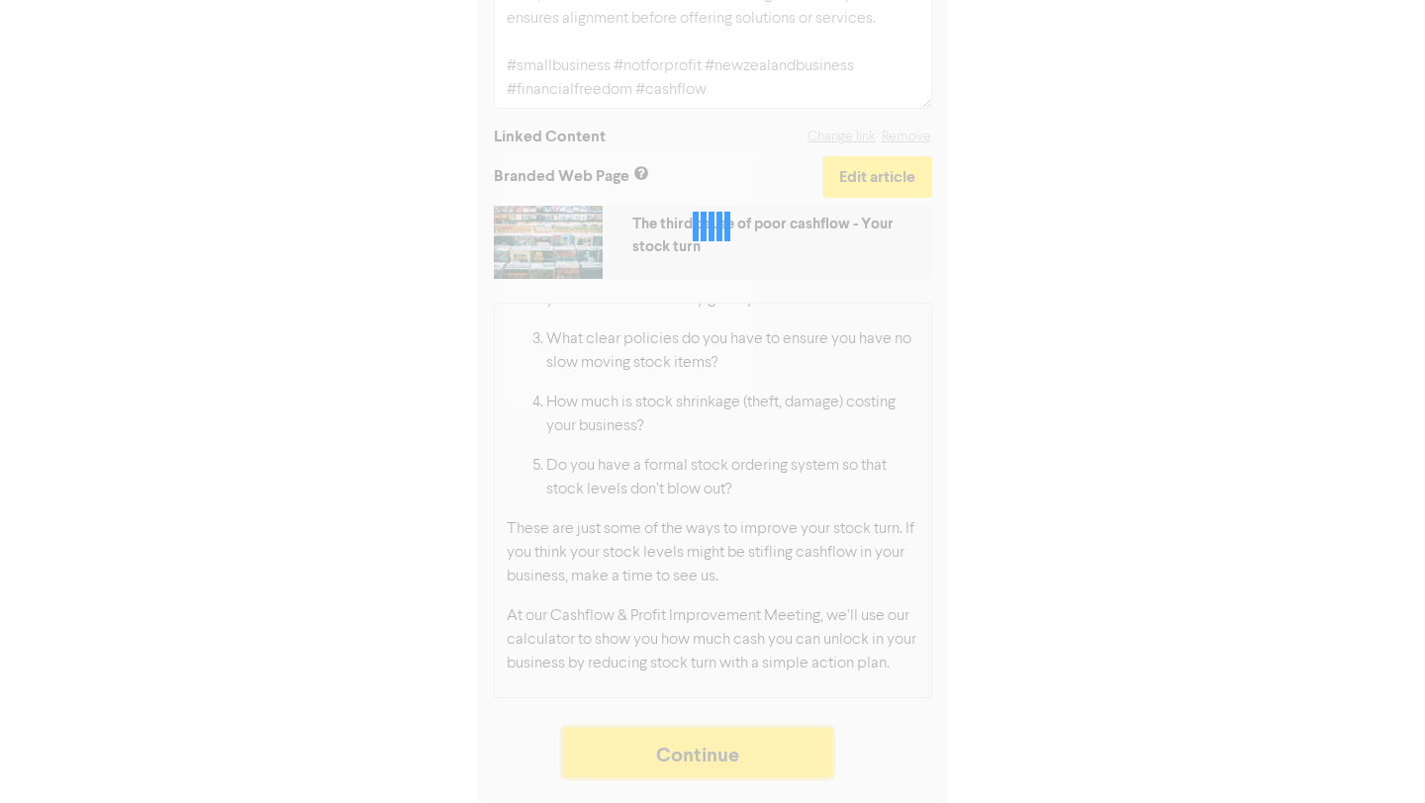
scroll to position [391, 0]
type textarea "x"
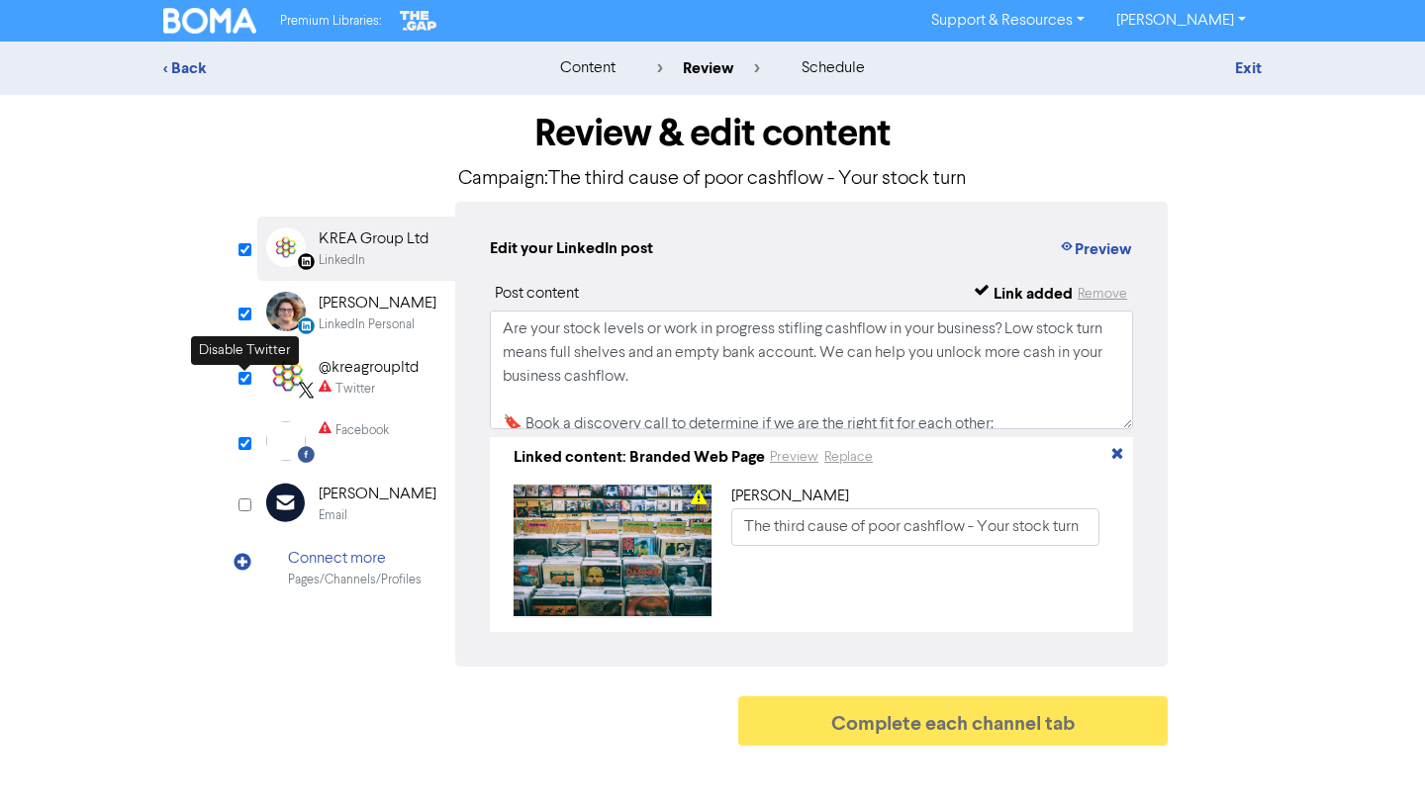
click at [245, 377] on input "checkbox" at bounding box center [244, 378] width 13 height 13
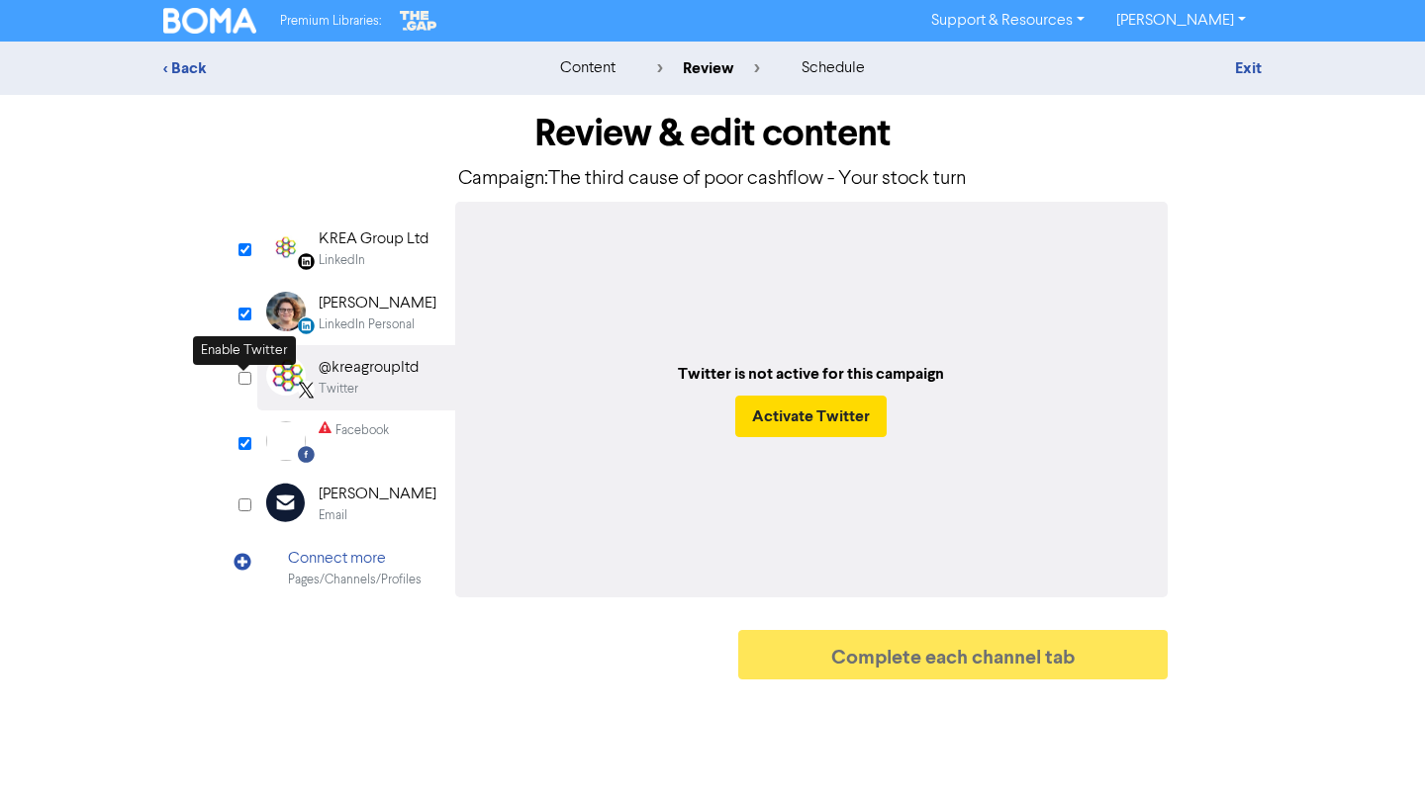
click at [245, 377] on input "checkbox" at bounding box center [244, 378] width 13 height 13
checkbox input "true"
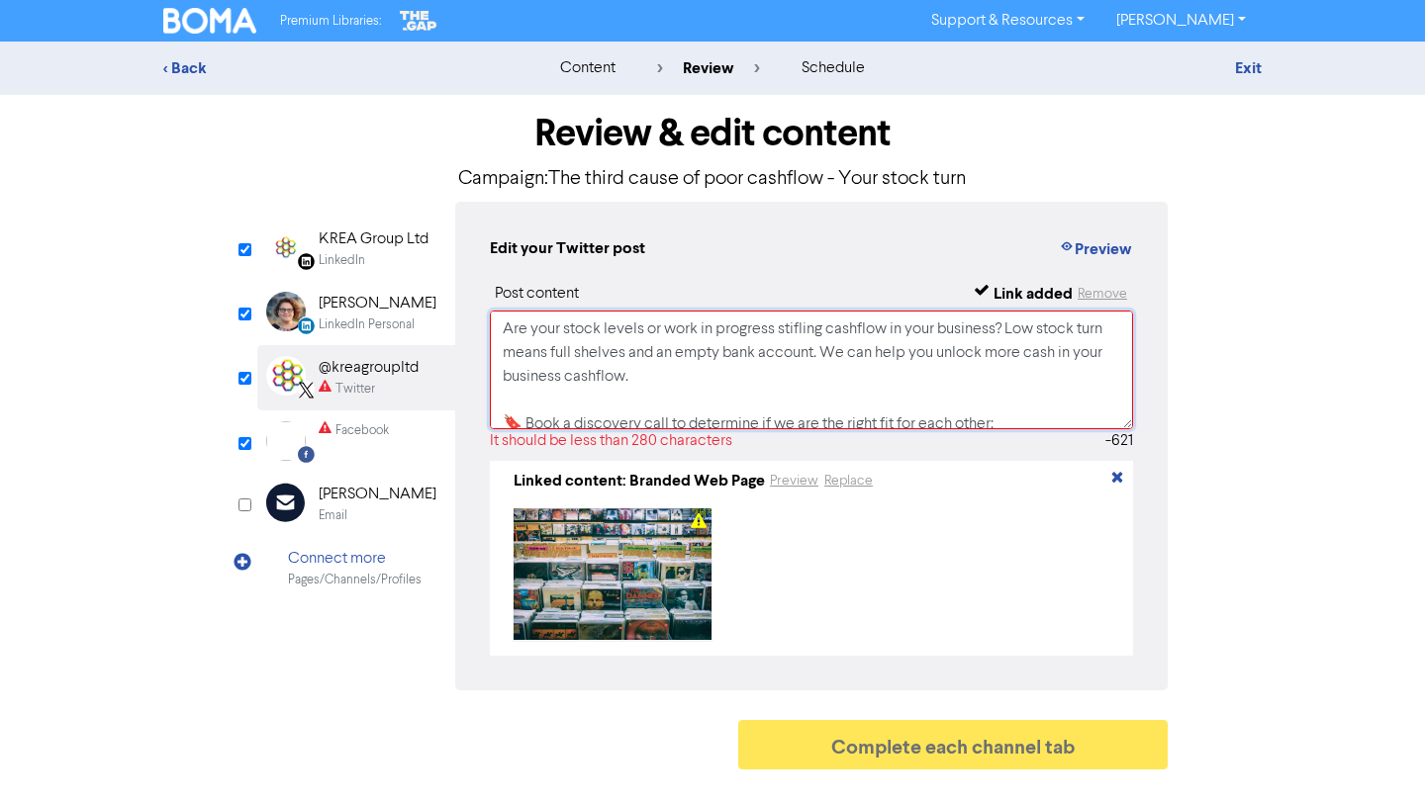
click at [643, 397] on textarea "Are your stock levels or work in progress stifling cashflow in your business? L…" at bounding box center [811, 370] width 643 height 119
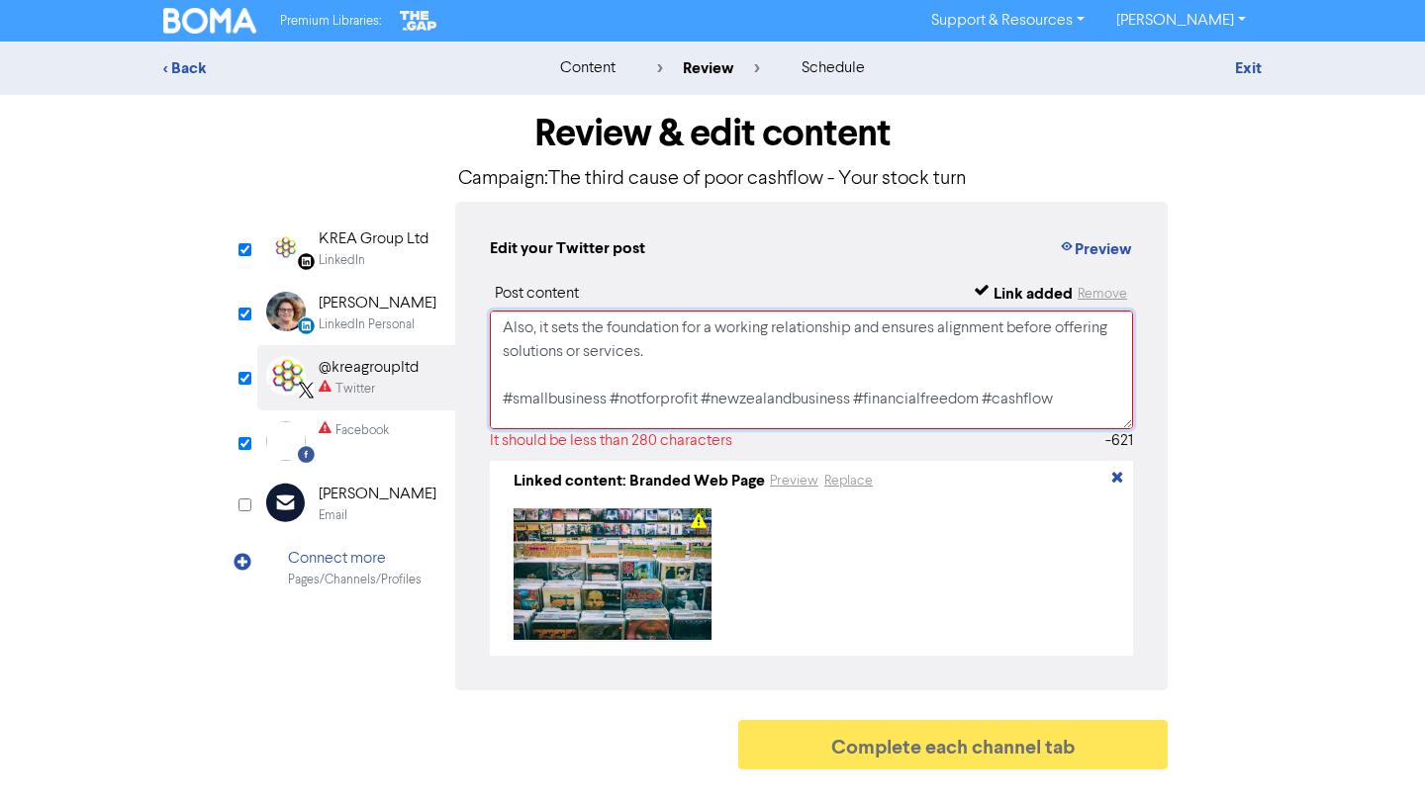
scroll to position [323, 0]
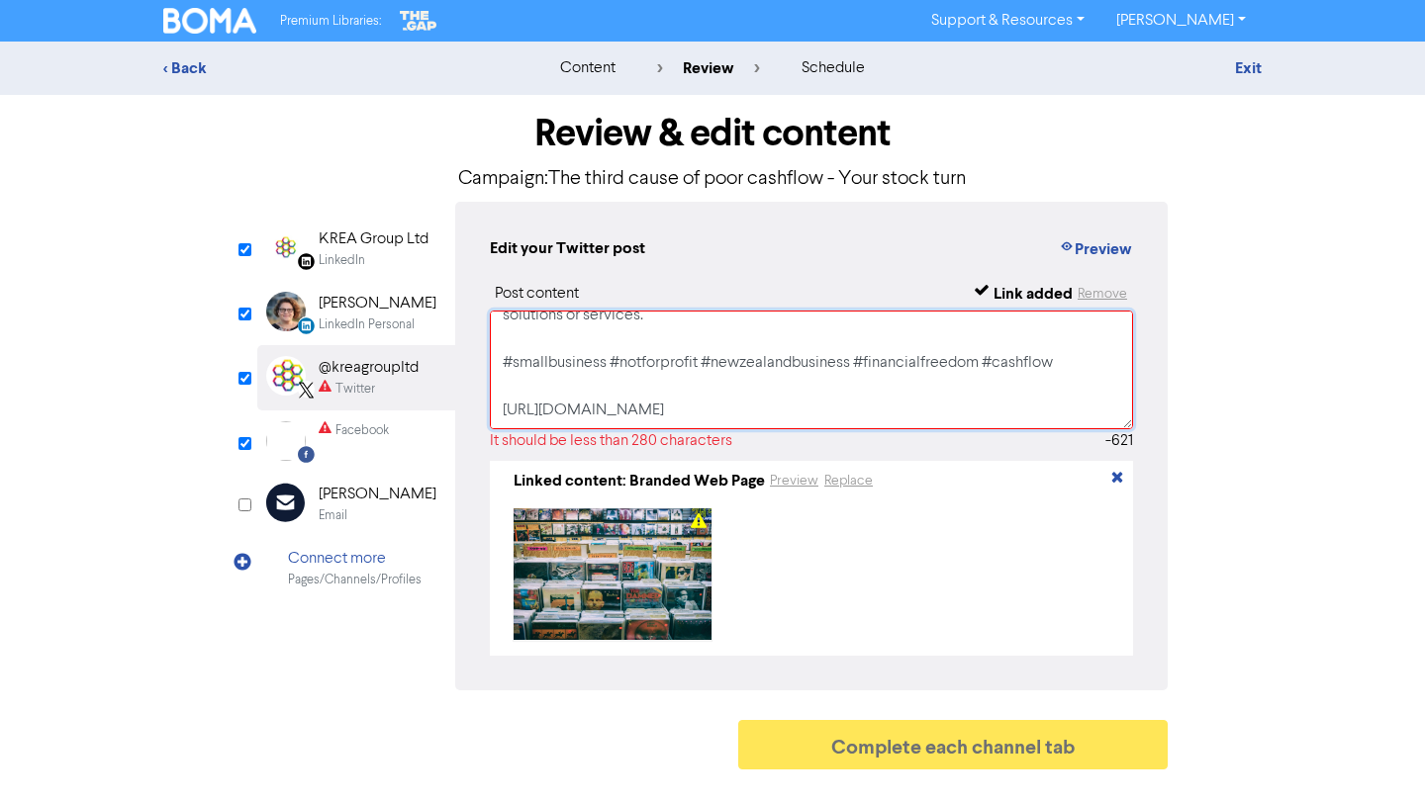
drag, startPoint x: 500, startPoint y: 361, endPoint x: 1009, endPoint y: 365, distance: 509.6
click at [1009, 365] on textarea "Are your stock levels or work in progress stifling cashflow in your business? L…" at bounding box center [811, 370] width 643 height 119
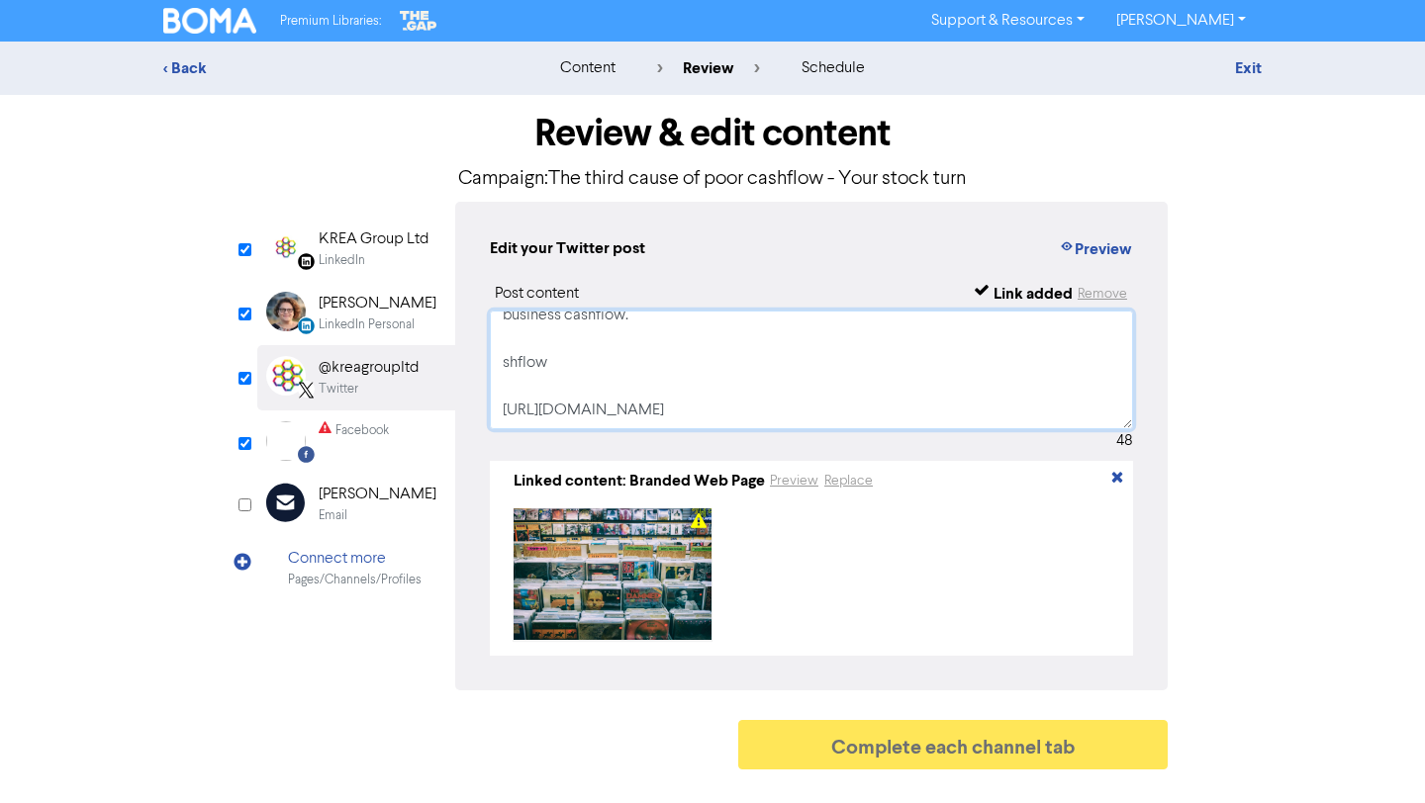
drag, startPoint x: 558, startPoint y: 358, endPoint x: 496, endPoint y: 363, distance: 62.5
click at [498, 360] on textarea "Are your stock levels or work in progress stifling cashflow in your business? L…" at bounding box center [811, 370] width 643 height 119
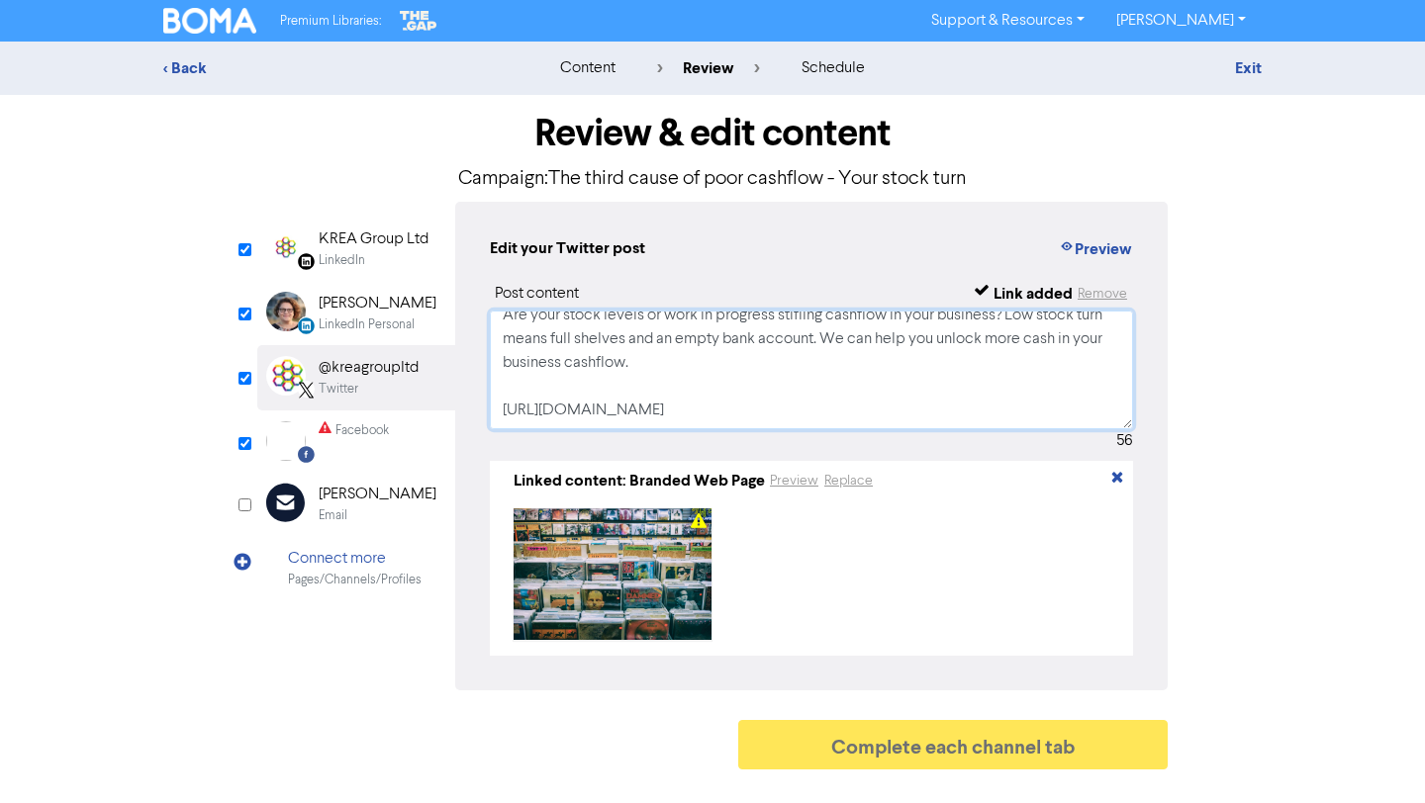
scroll to position [14, 0]
type textarea "Are your stock levels or work in progress stifling cashflow in your business? L…"
click at [246, 443] on input "checkbox" at bounding box center [244, 443] width 13 height 13
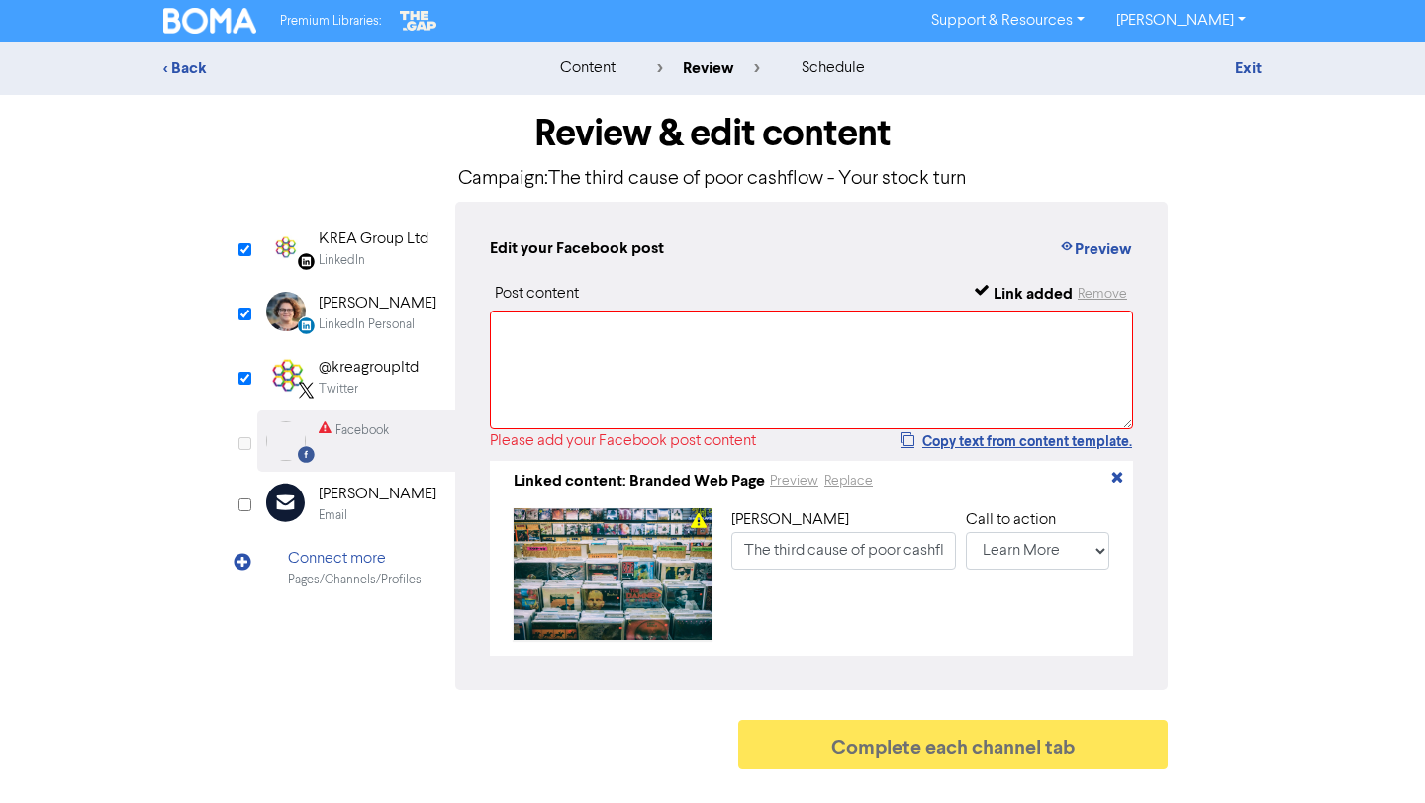
click at [246, 443] on input "checkbox" at bounding box center [244, 443] width 13 height 13
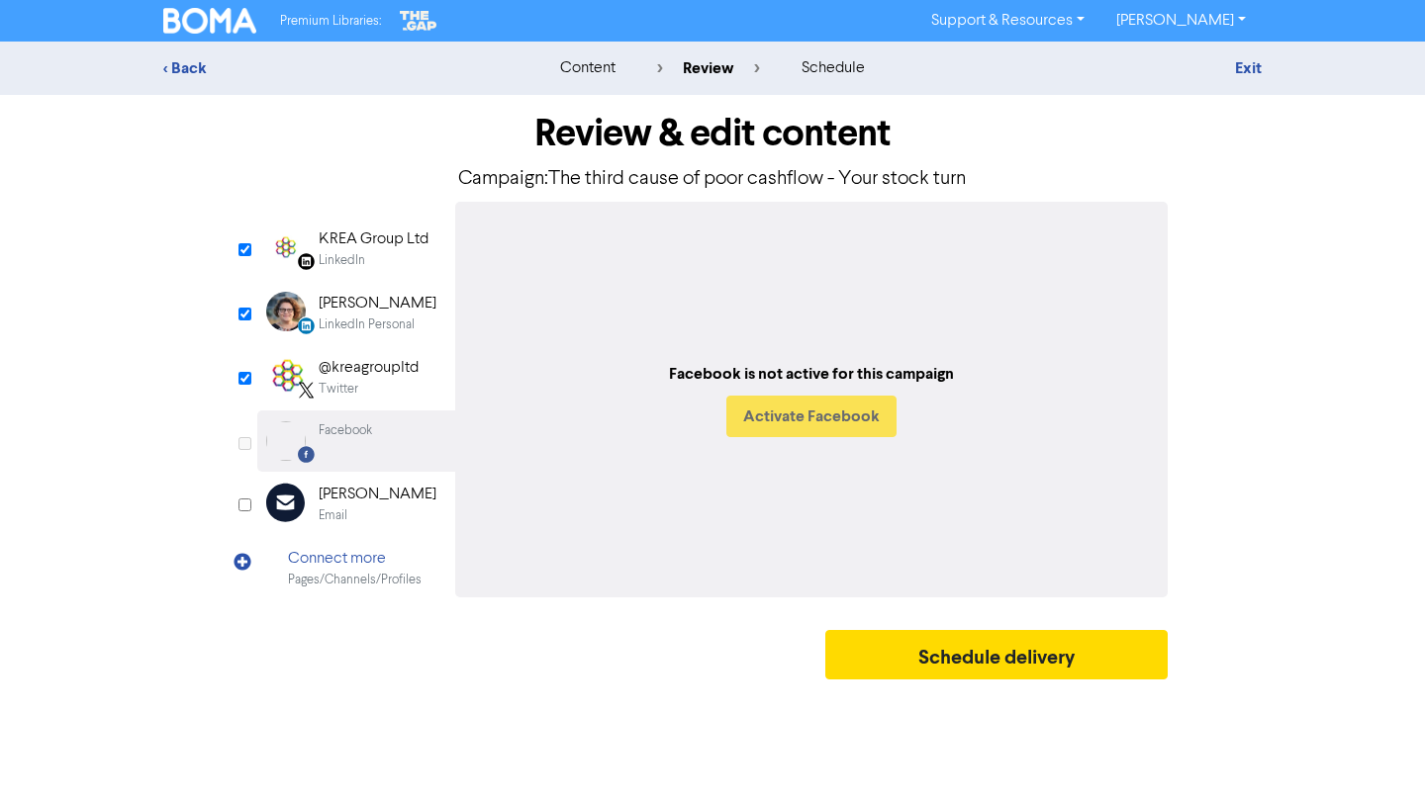
checkbox input "true"
select select "LEARN_MORE"
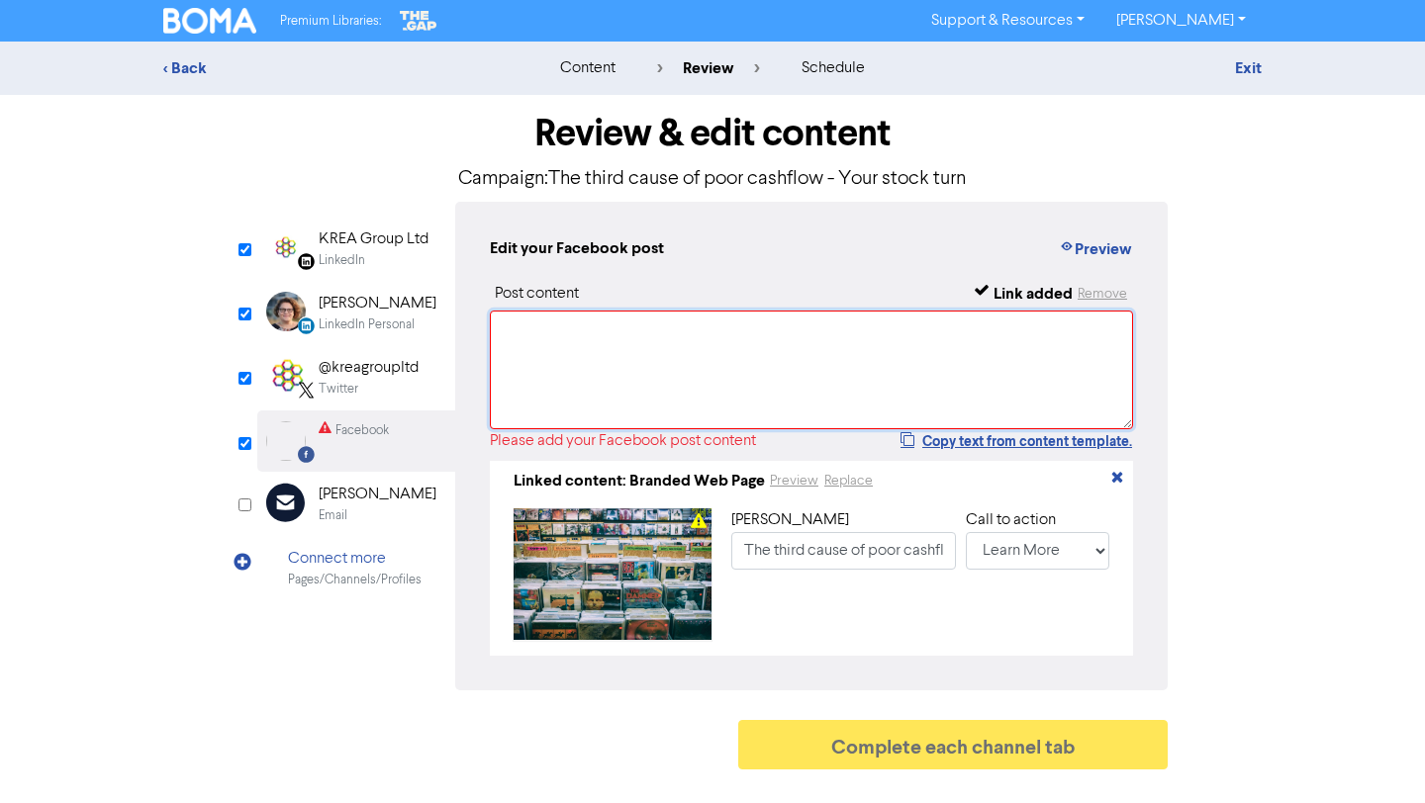
click at [592, 364] on textarea at bounding box center [811, 370] width 643 height 119
paste textarea "Are your stock levels or work in progress stifling cashflow in your business? L…"
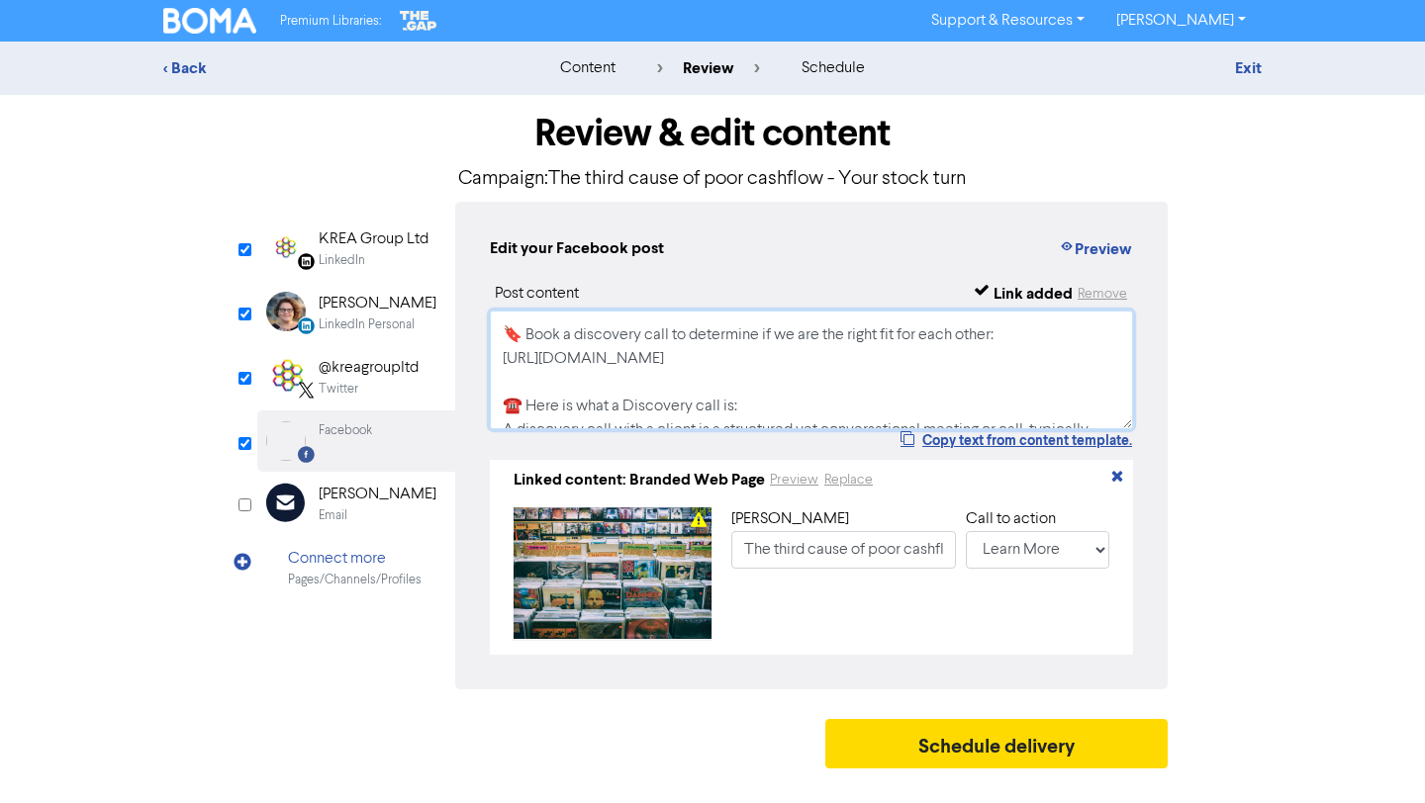
scroll to position [275, 0]
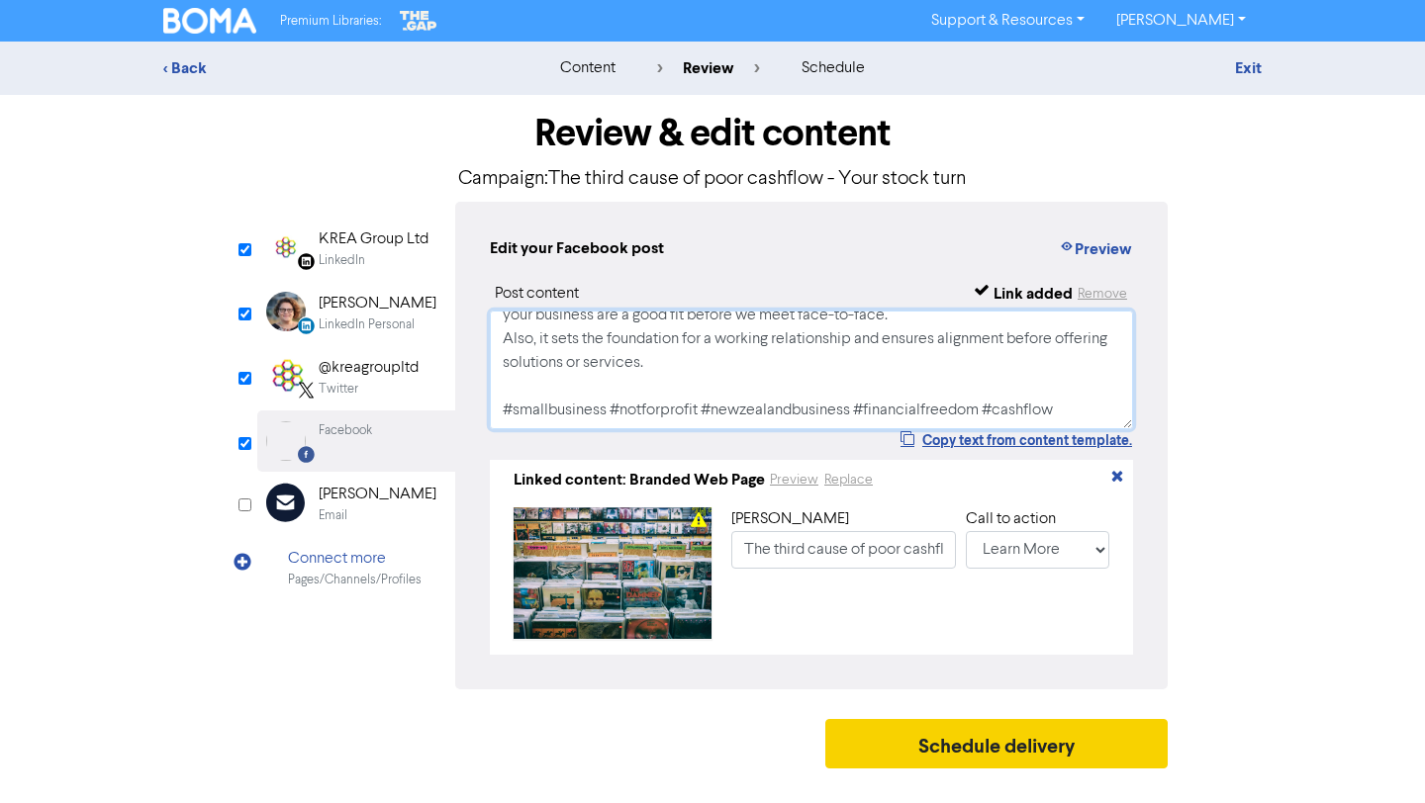
type textarea "Are your stock levels or work in progress stifling cashflow in your business? L…"
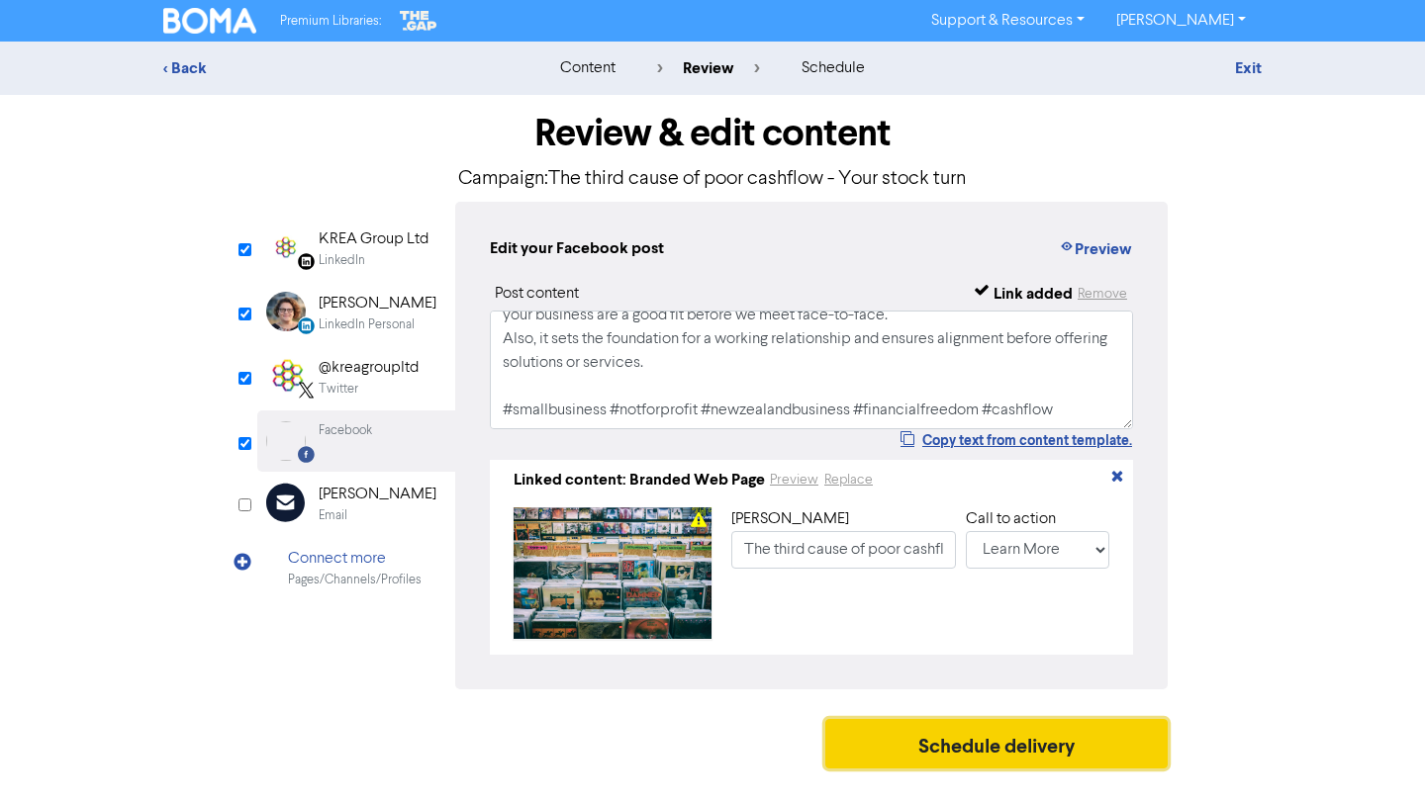
click at [1085, 749] on button "Schedule delivery" at bounding box center [996, 743] width 342 height 49
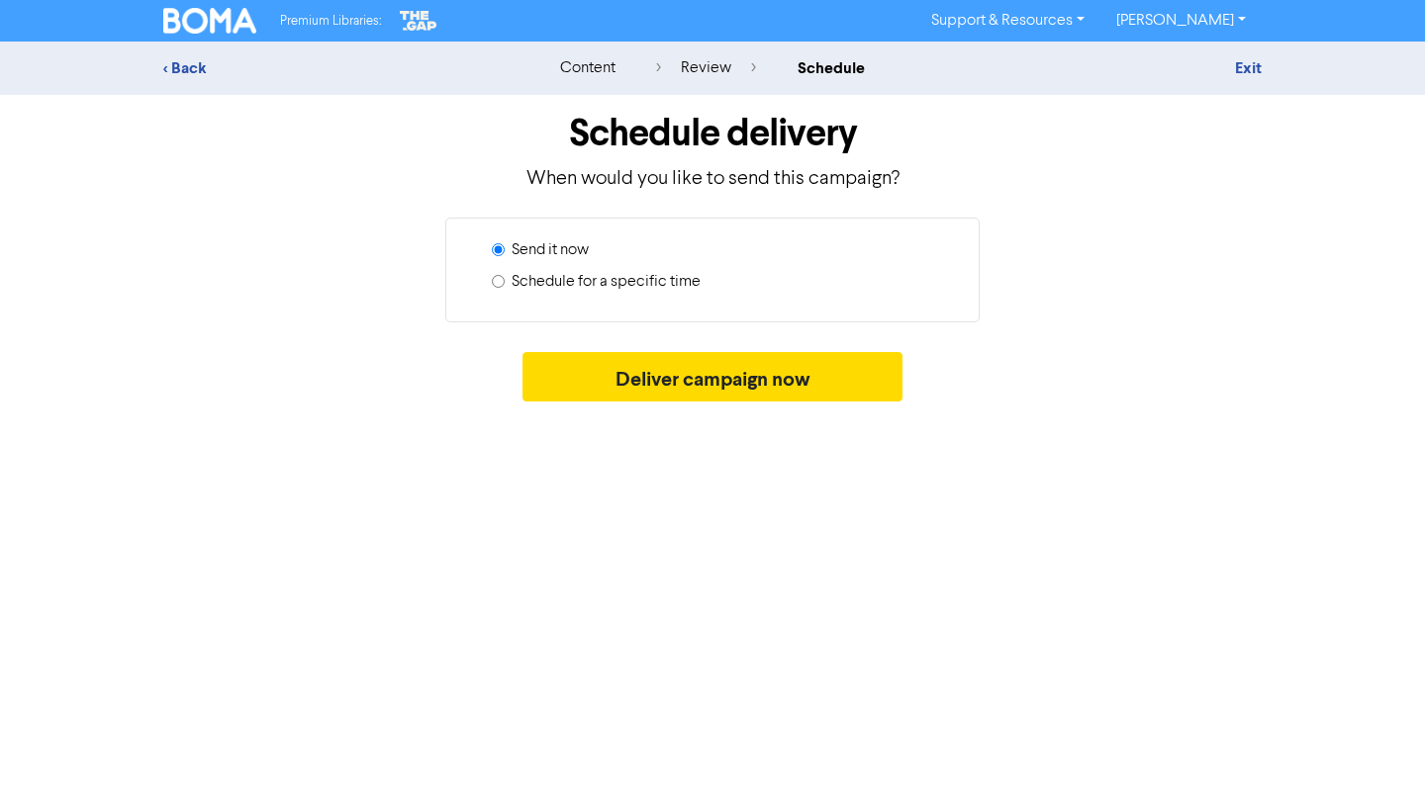
click at [689, 278] on label "Schedule for a specific time" at bounding box center [606, 282] width 189 height 24
click at [505, 278] on input "Schedule for a specific time" at bounding box center [498, 281] width 13 height 13
radio input "true"
radio input "false"
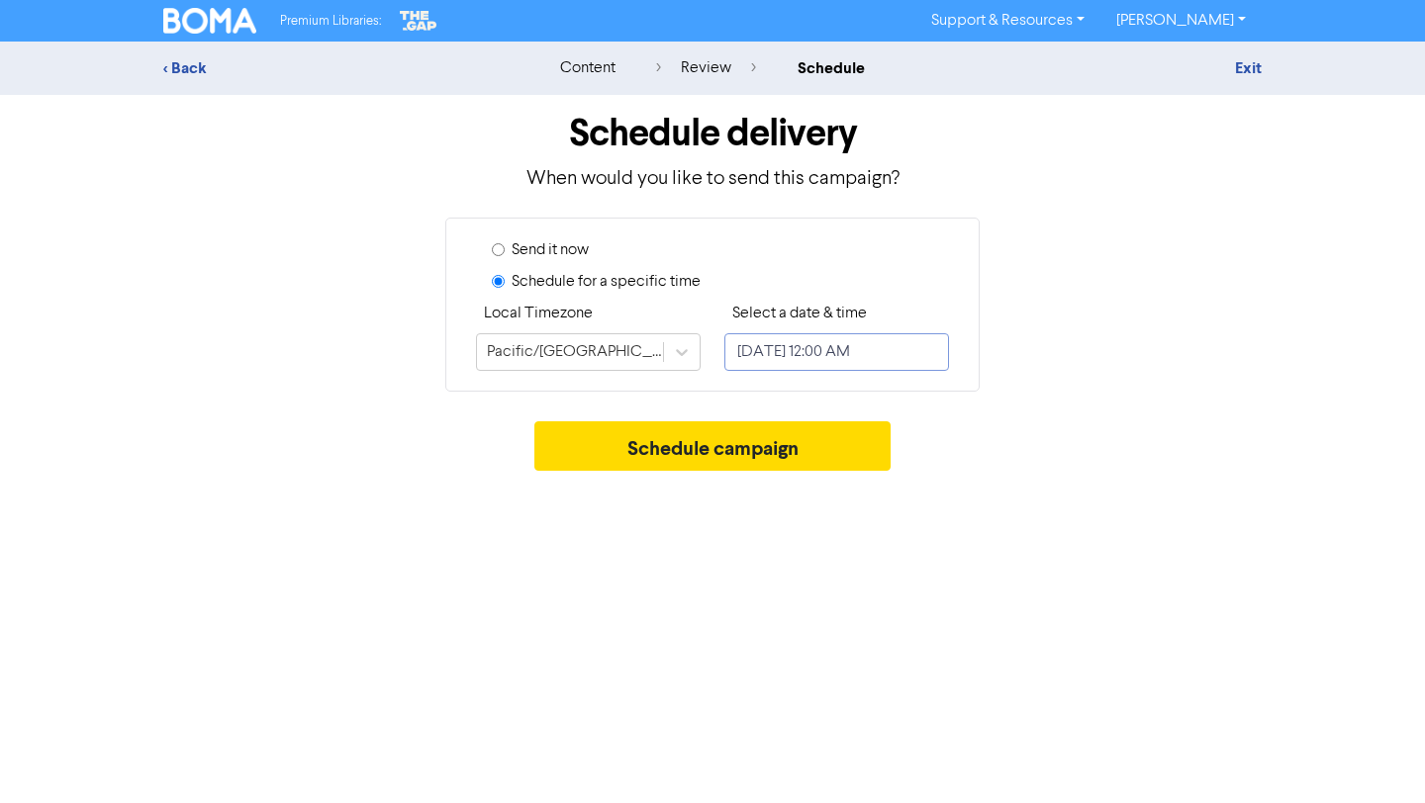
select select "7"
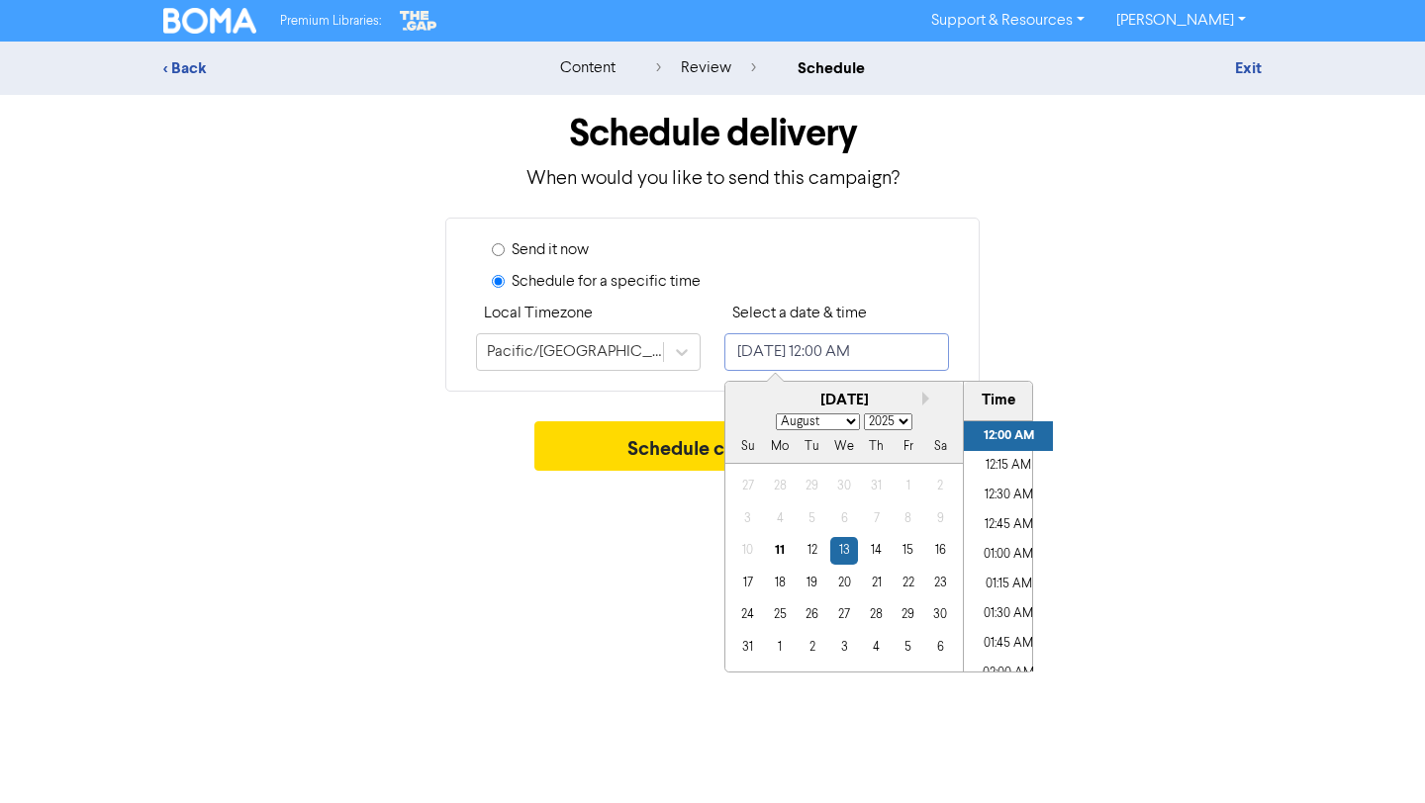
click at [798, 345] on input "[DATE] 12:00 AM" at bounding box center [836, 352] width 225 height 38
click at [912, 552] on div "15" at bounding box center [907, 550] width 27 height 27
click at [1011, 581] on li "05:00 PM" at bounding box center [1008, 593] width 89 height 30
type input "[DATE] 5:00 PM"
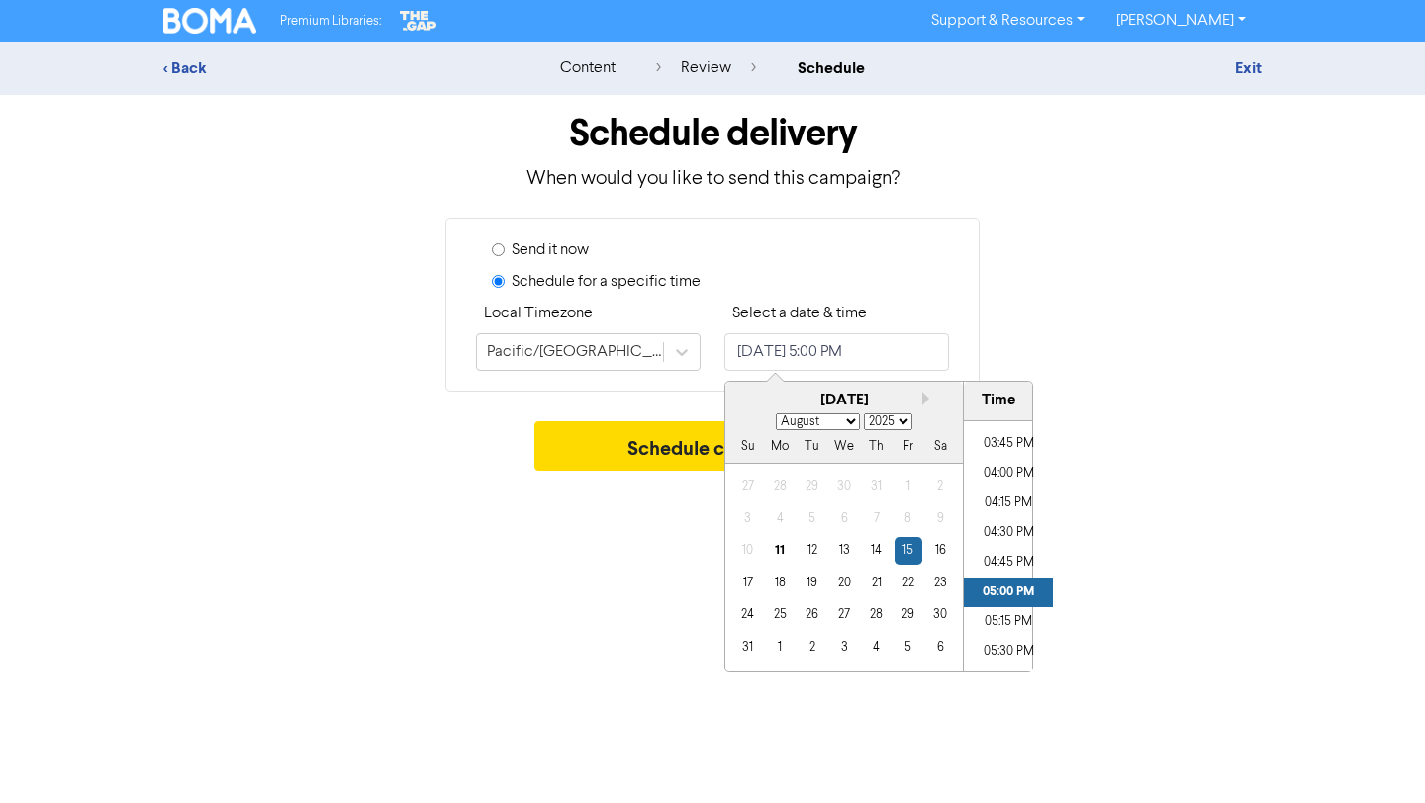
click at [1164, 486] on div "Premium Libraries: Support & Resources Video Tutorials FAQ & Guides Marketing E…" at bounding box center [712, 401] width 1425 height 803
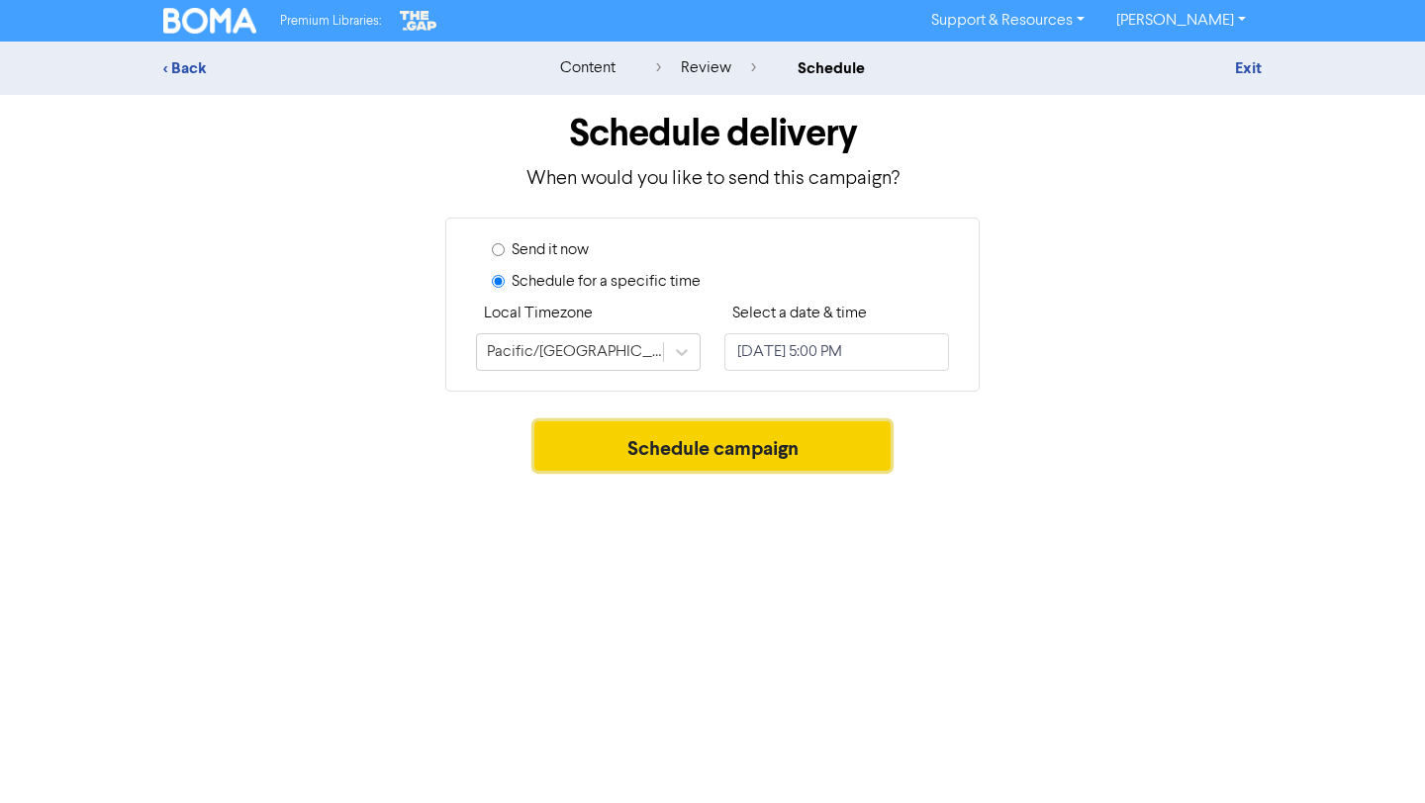
click at [859, 446] on button "Schedule campaign" at bounding box center [712, 446] width 357 height 49
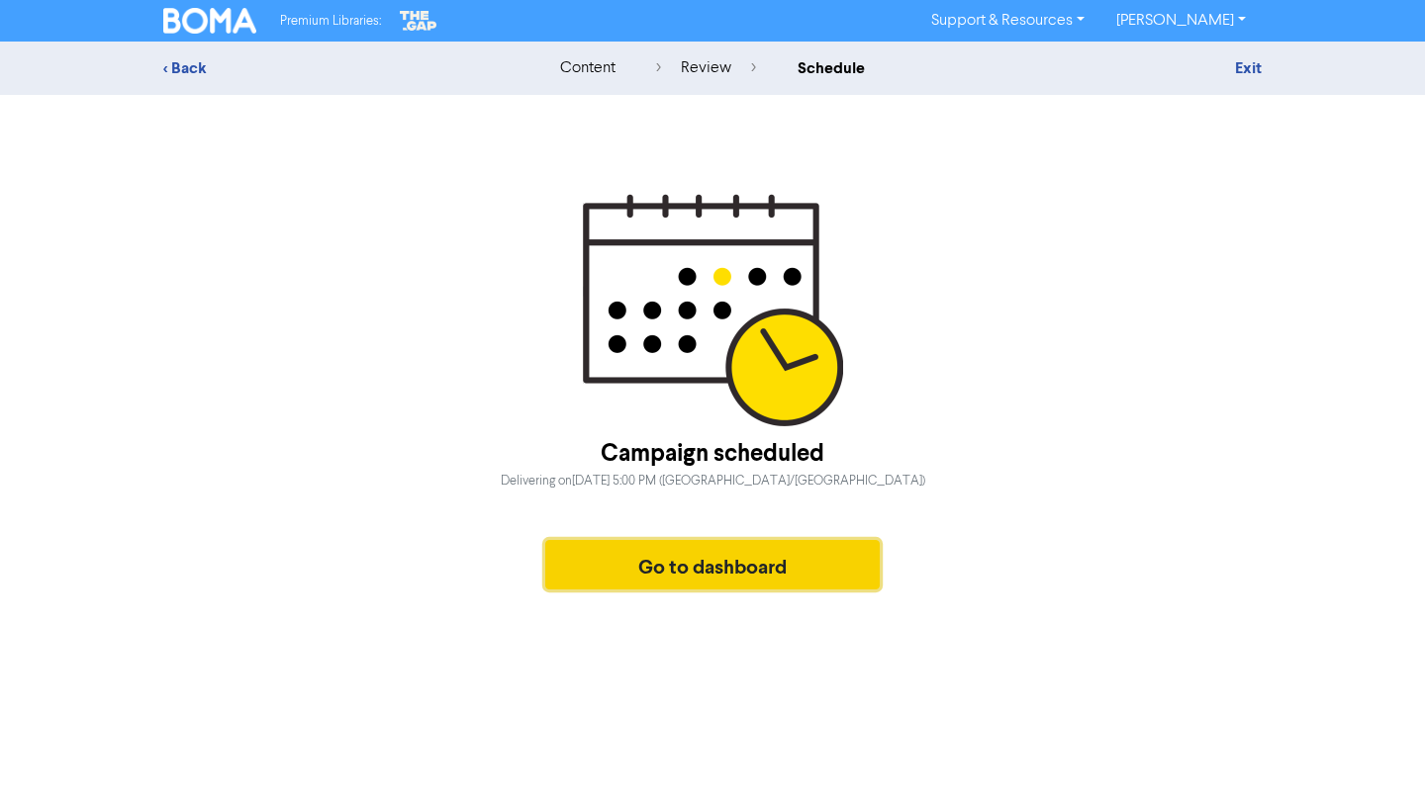
click at [780, 571] on button "Go to dashboard" at bounding box center [712, 564] width 334 height 49
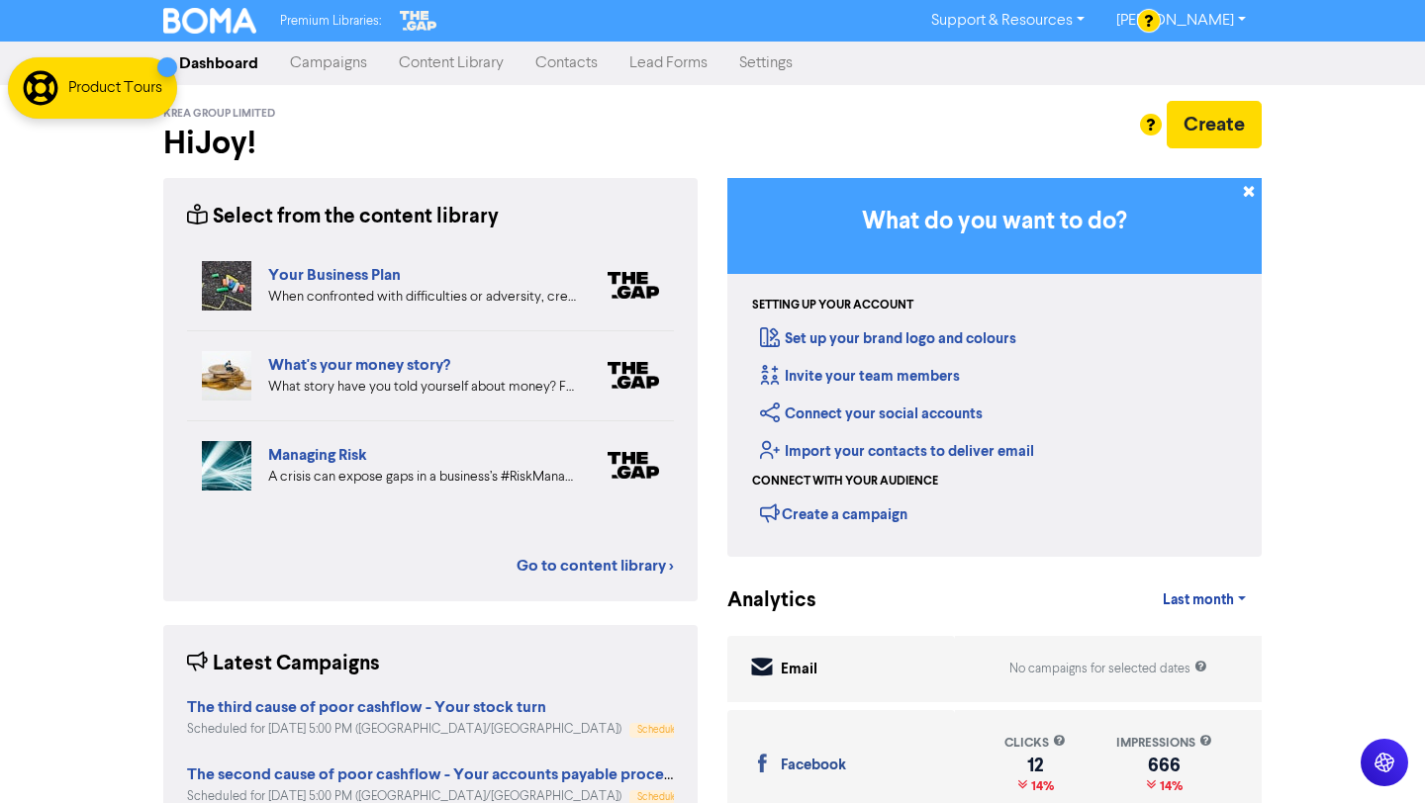
click at [323, 64] on link "Campaigns" at bounding box center [328, 64] width 109 height 40
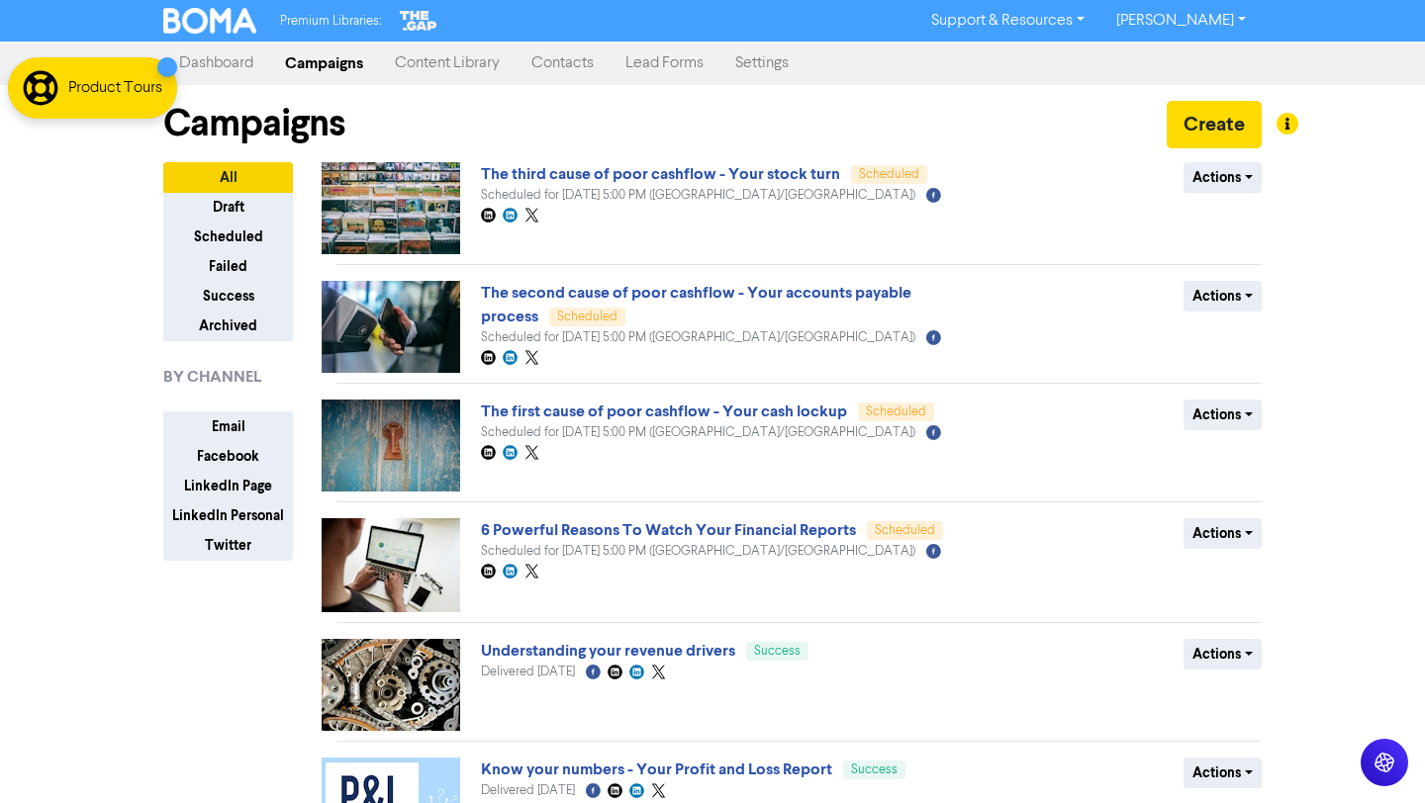
click at [475, 64] on link "Content Library" at bounding box center [447, 64] width 137 height 40
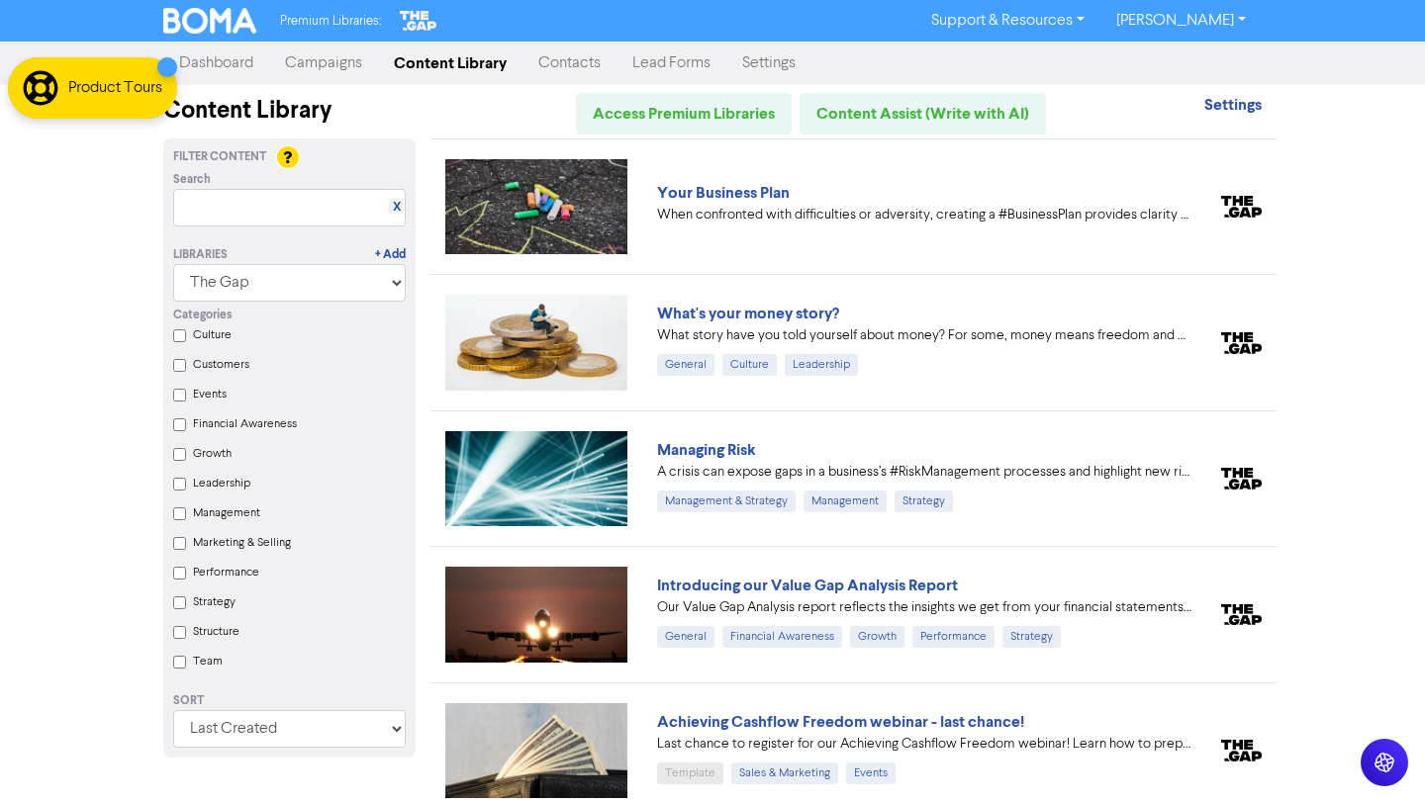
click at [310, 71] on link "Campaigns" at bounding box center [323, 64] width 109 height 40
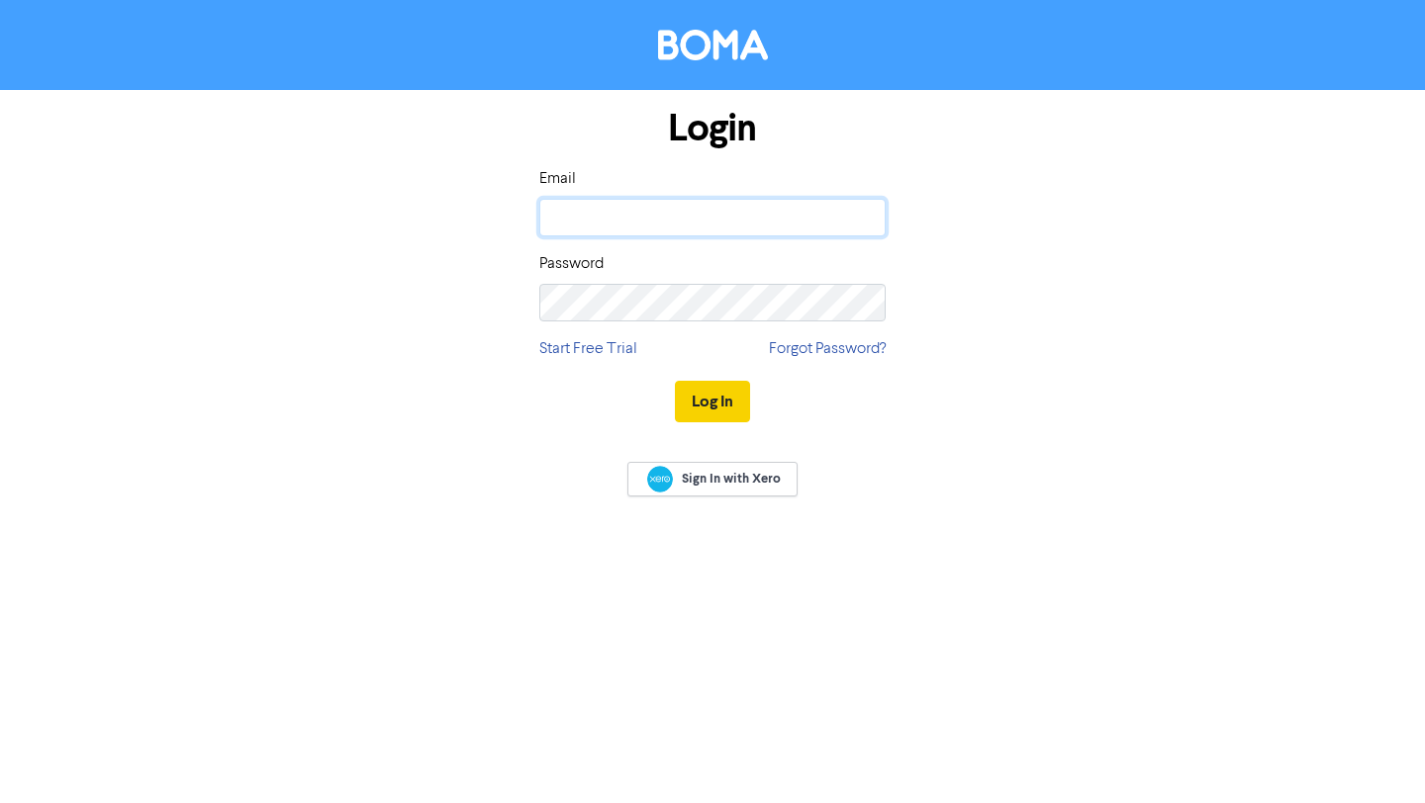
type input "[EMAIL_ADDRESS][DOMAIN_NAME]"
click at [706, 404] on button "Log In" at bounding box center [712, 402] width 75 height 42
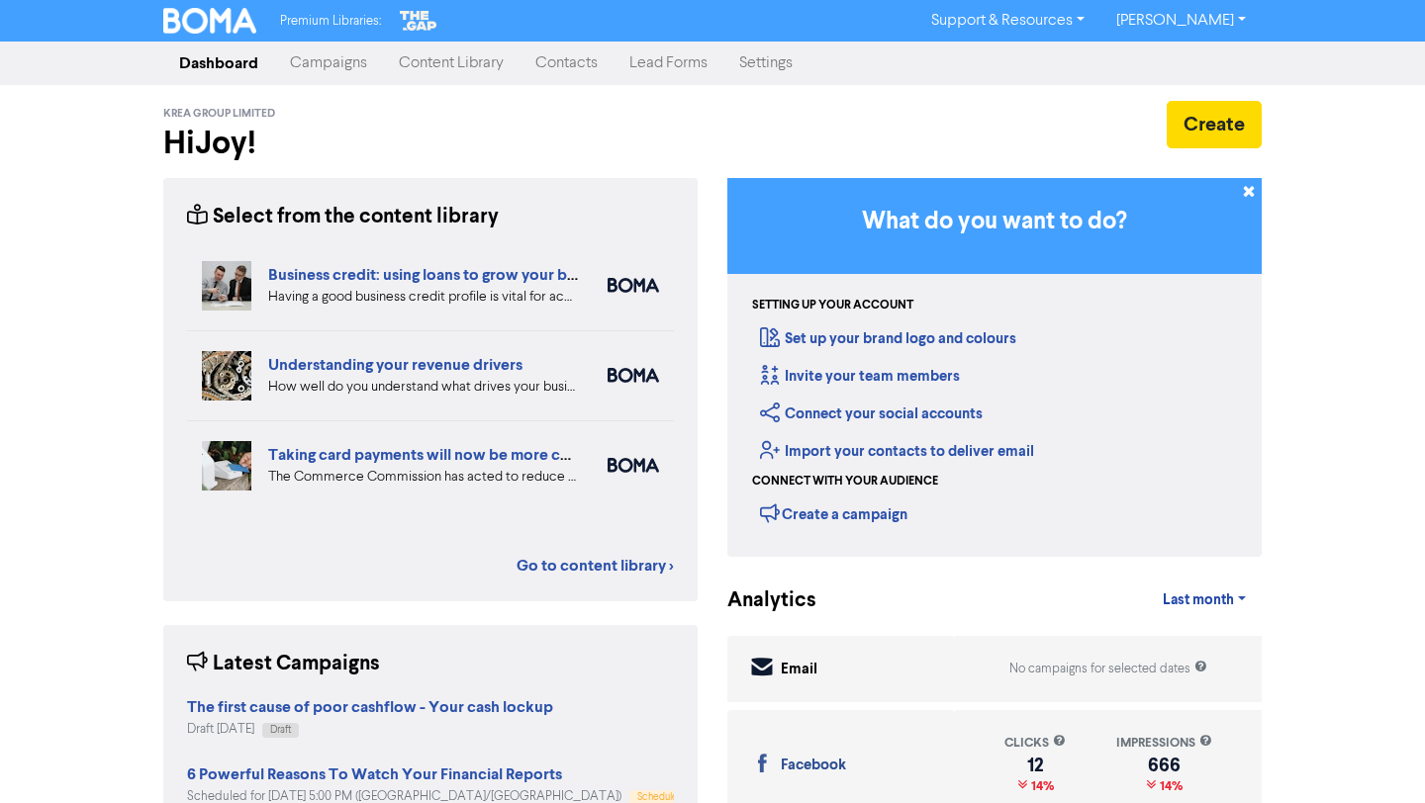
click at [345, 65] on link "Campaigns" at bounding box center [328, 64] width 109 height 40
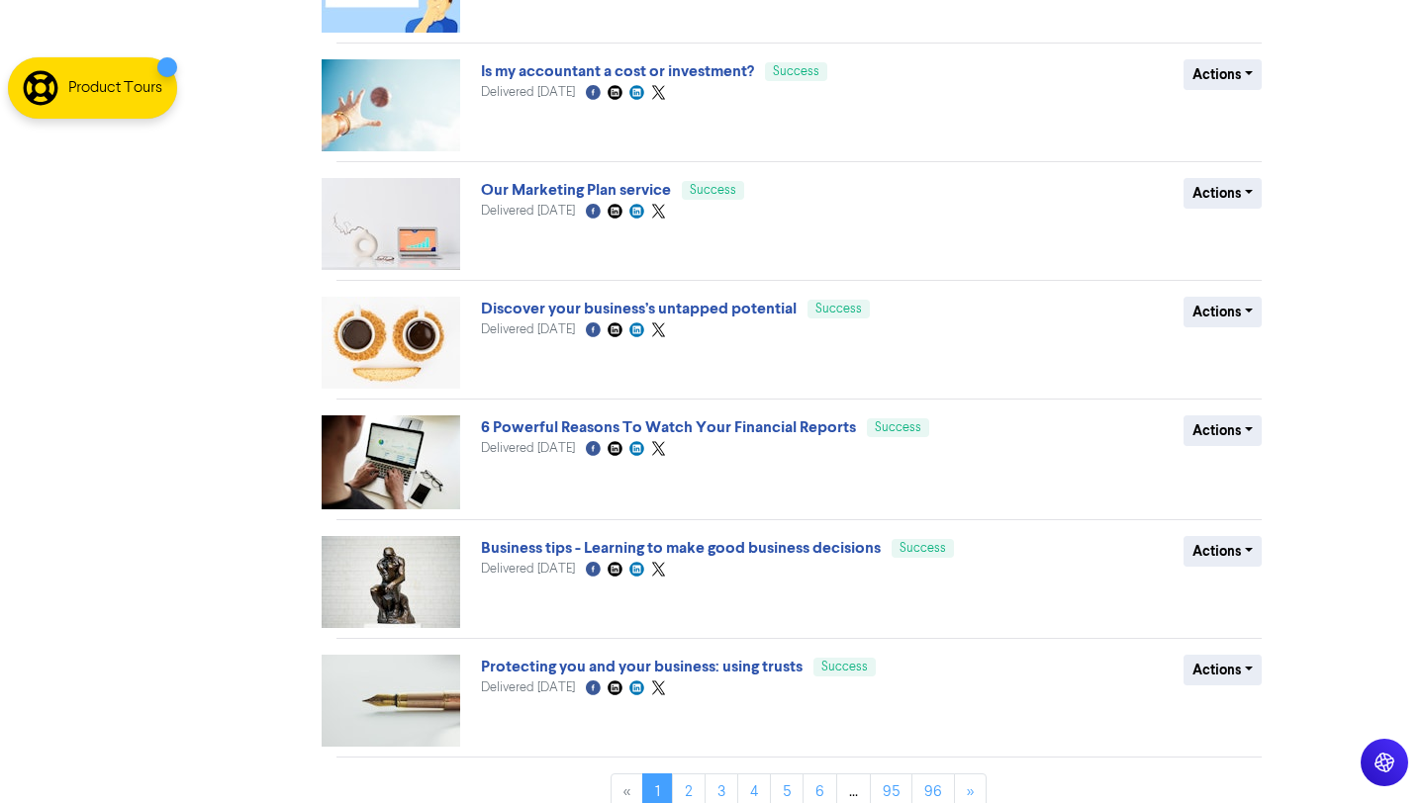
scroll to position [619, 0]
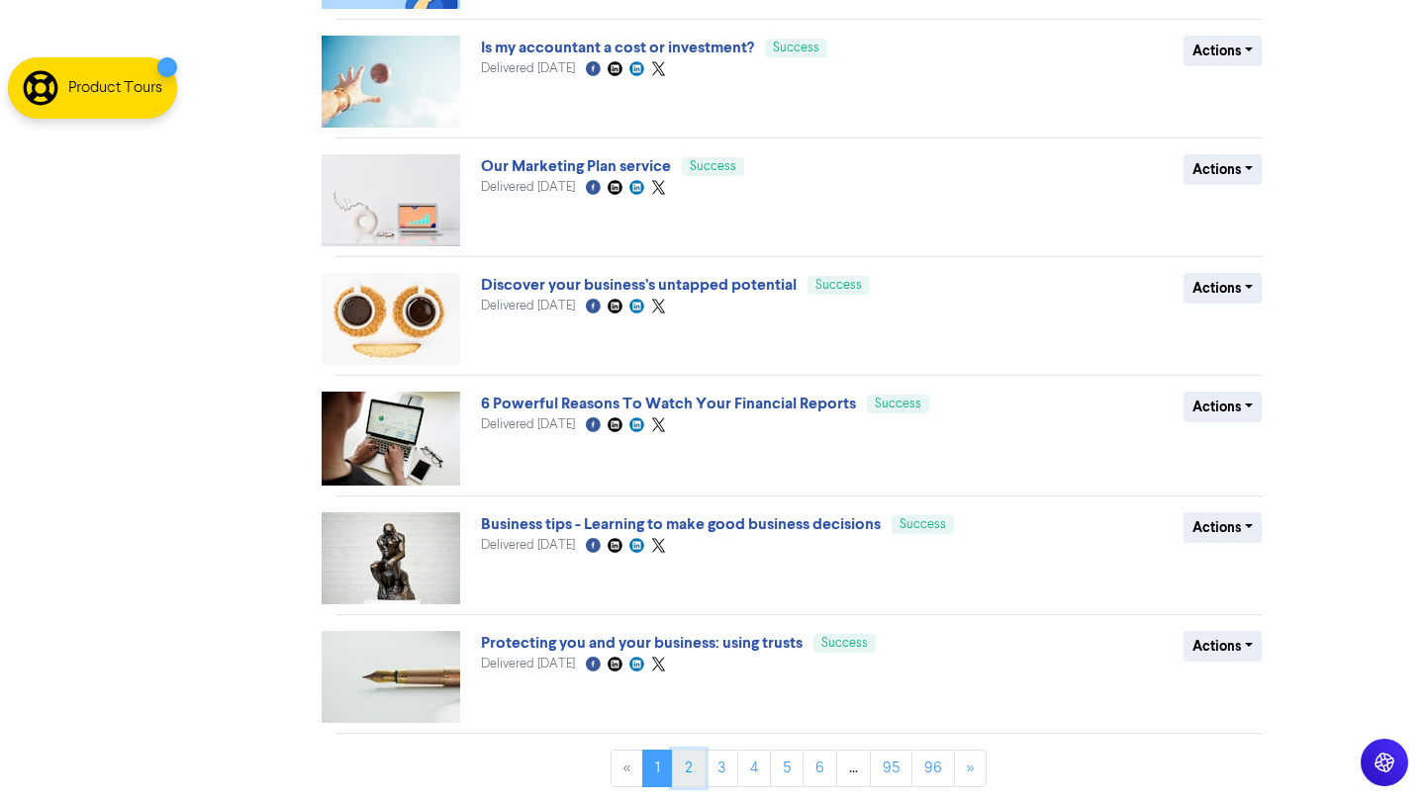
click at [685, 778] on link "2" at bounding box center [689, 769] width 34 height 38
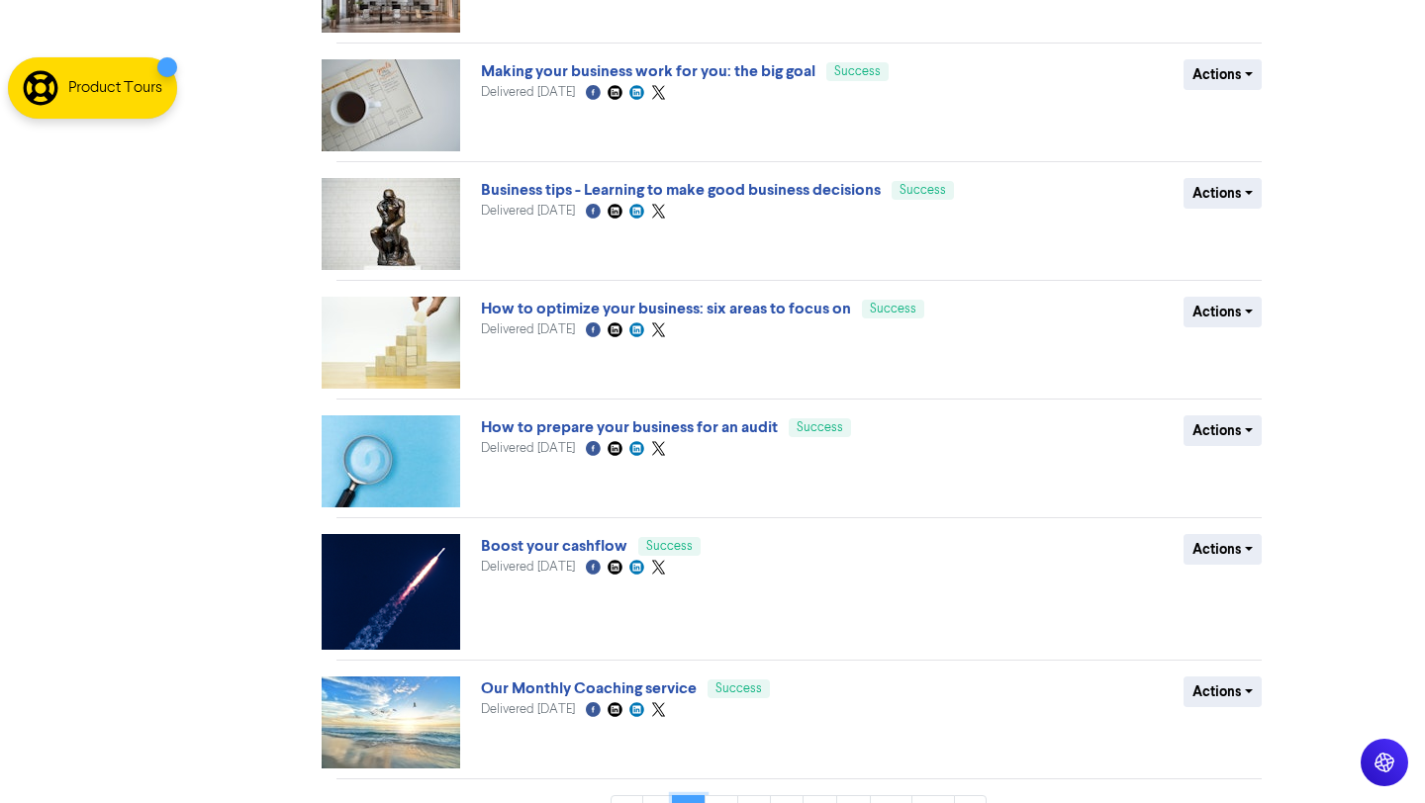
scroll to position [611, 0]
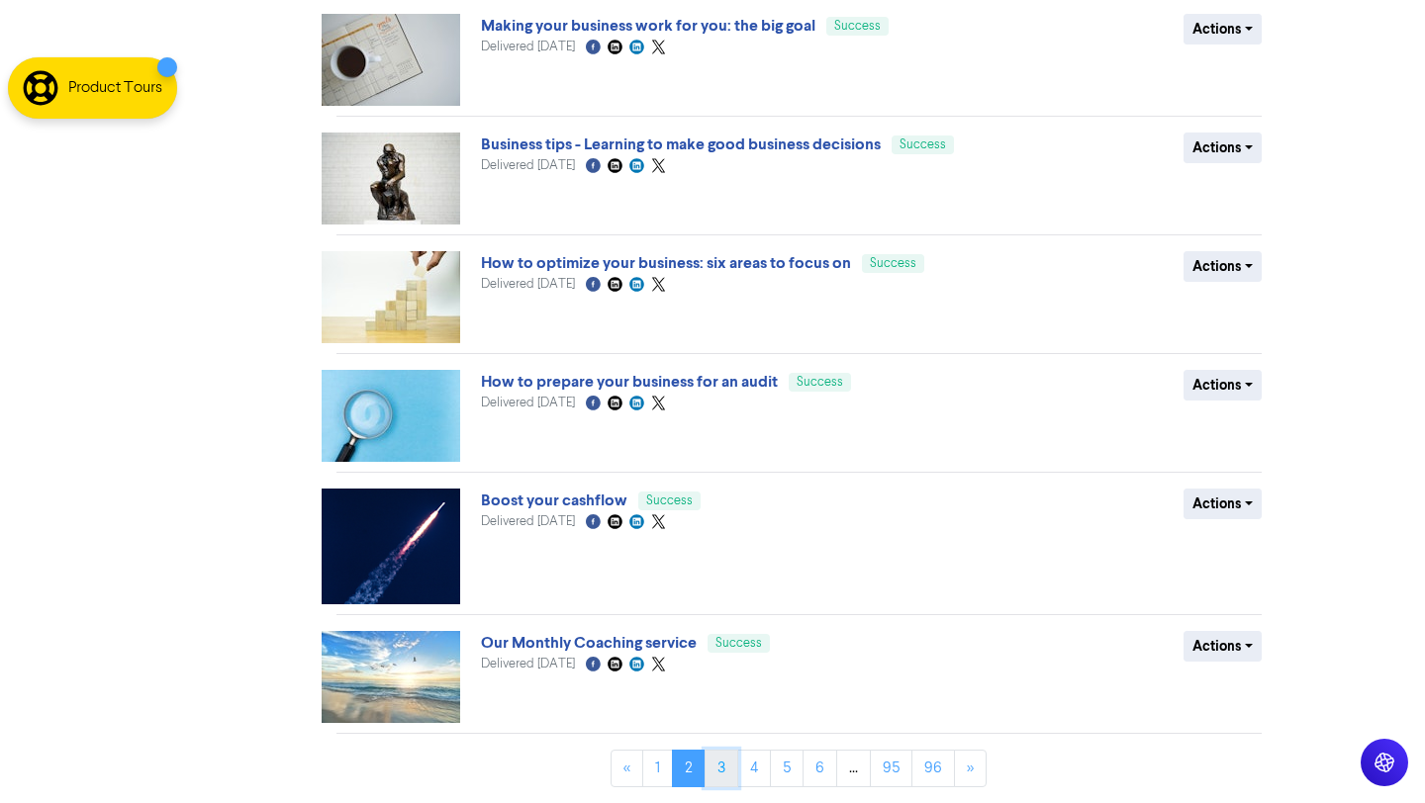
click at [723, 769] on link "3" at bounding box center [721, 769] width 34 height 38
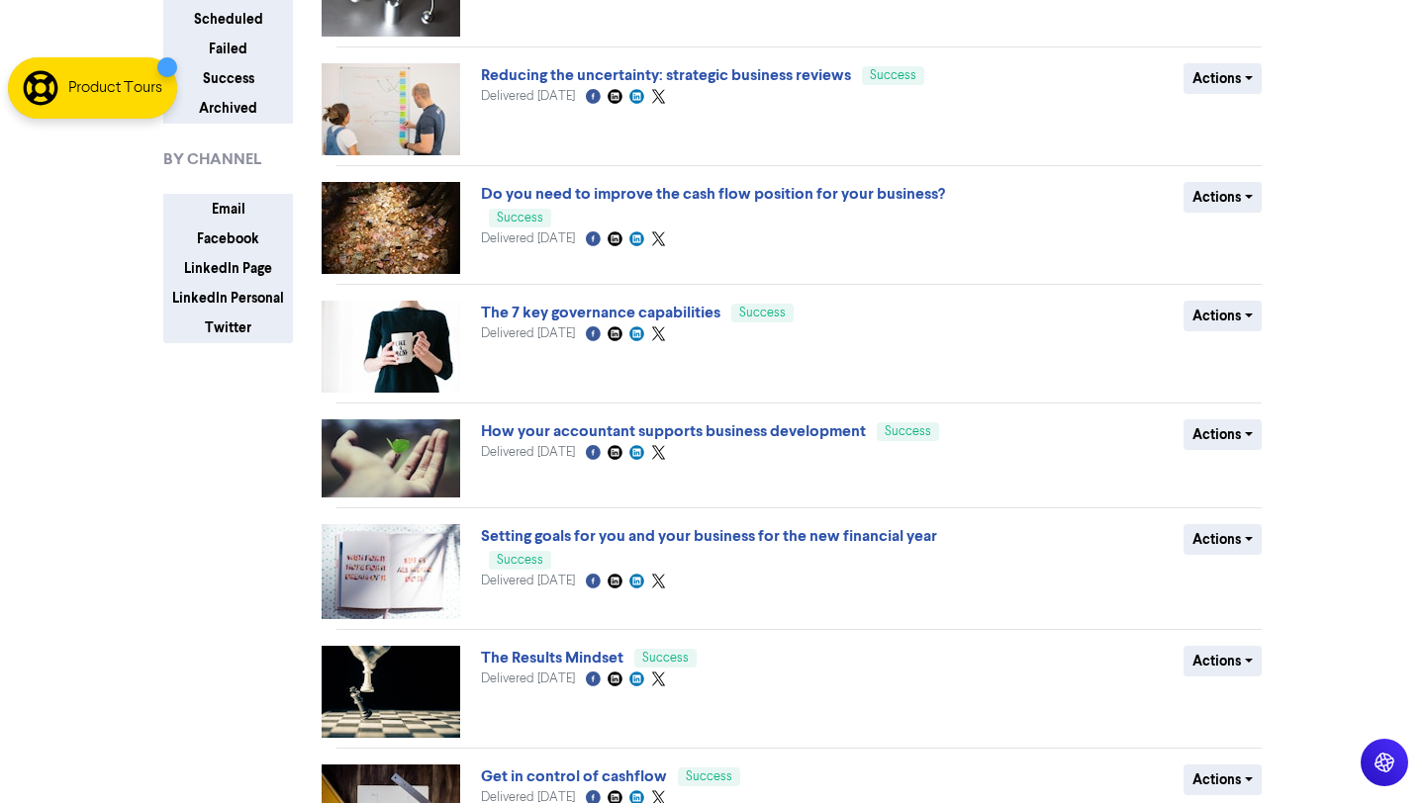
scroll to position [227, 0]
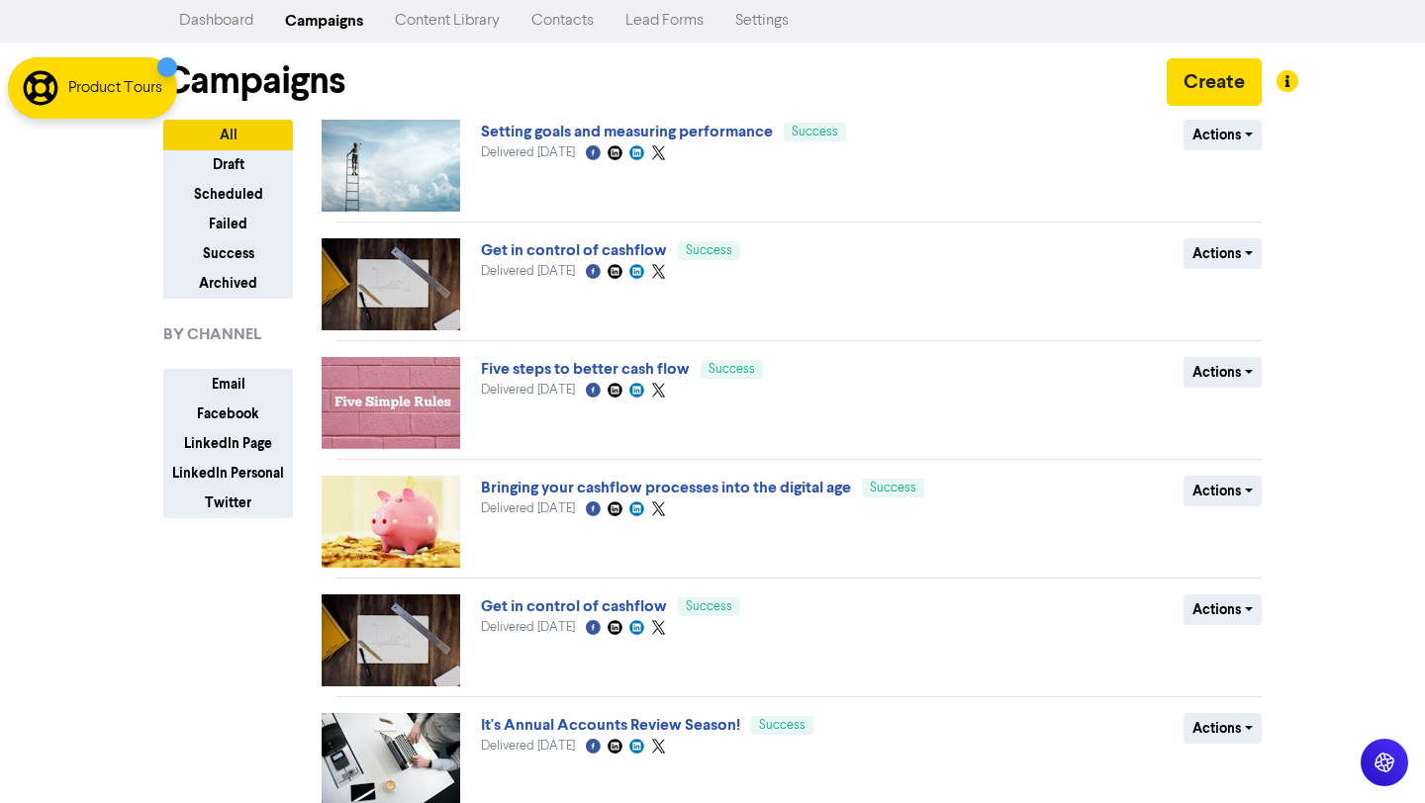
scroll to position [131, 0]
